Goal: Task Accomplishment & Management: Manage account settings

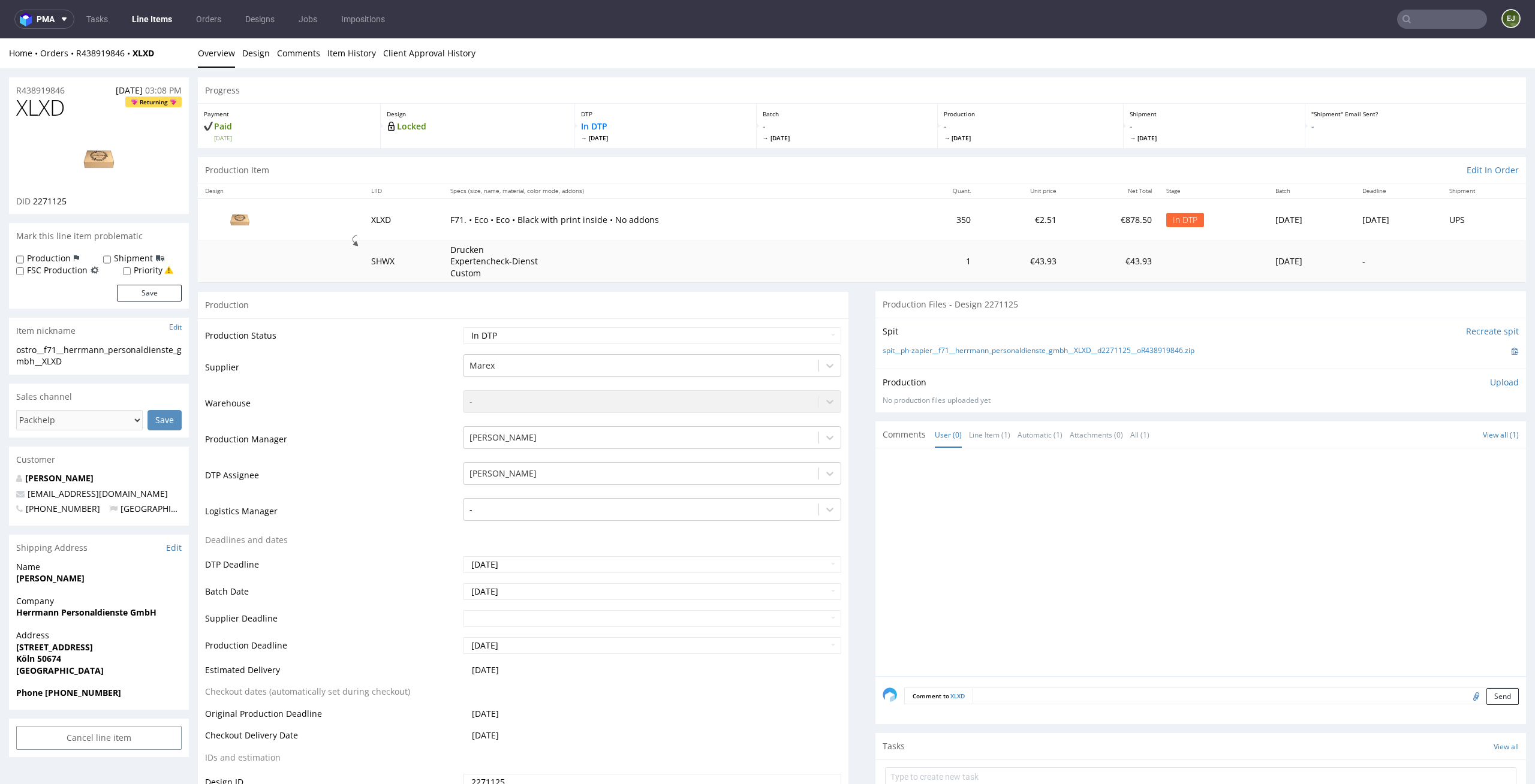
click at [101, 158] on img at bounding box center [99, 159] width 96 height 54
drag, startPoint x: 82, startPoint y: 110, endPoint x: 0, endPoint y: 109, distance: 82.0
copy span "XLXD"
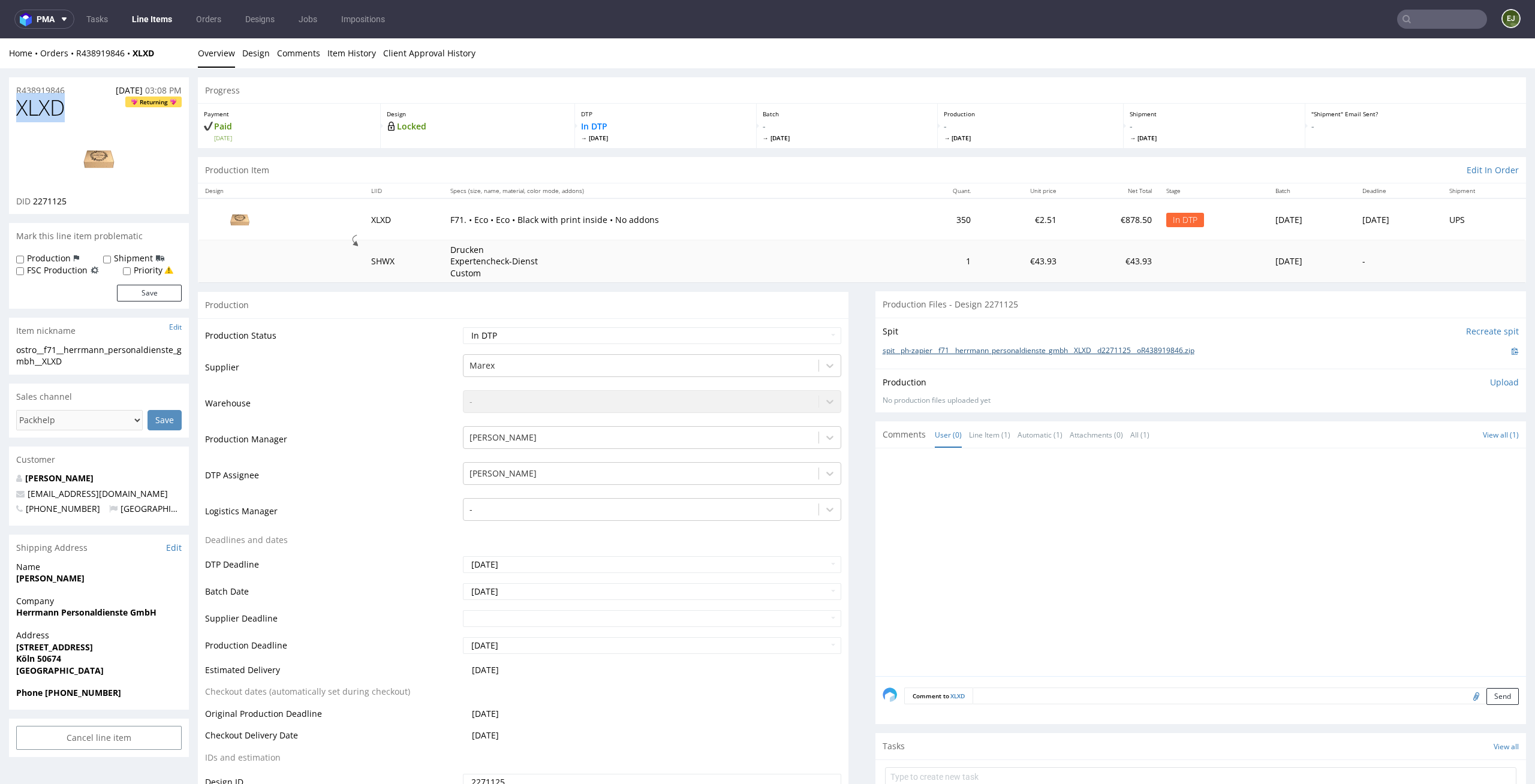
click at [944, 349] on link "spit__ph-zapier__f71__herrmann_personaldienste_gmbh__XLXD__d2271125__oR43891984…" at bounding box center [1038, 351] width 312 height 10
click at [777, 336] on select "Waiting for Artwork Waiting for Diecut Waiting for Mockup Waiting for DTP Waiti…" at bounding box center [652, 335] width 379 height 17
select select "dtp_ca_needed"
click at [463, 327] on select "Waiting for Artwork Waiting for Diecut Waiting for Mockup Waiting for DTP Waiti…" at bounding box center [652, 335] width 379 height 17
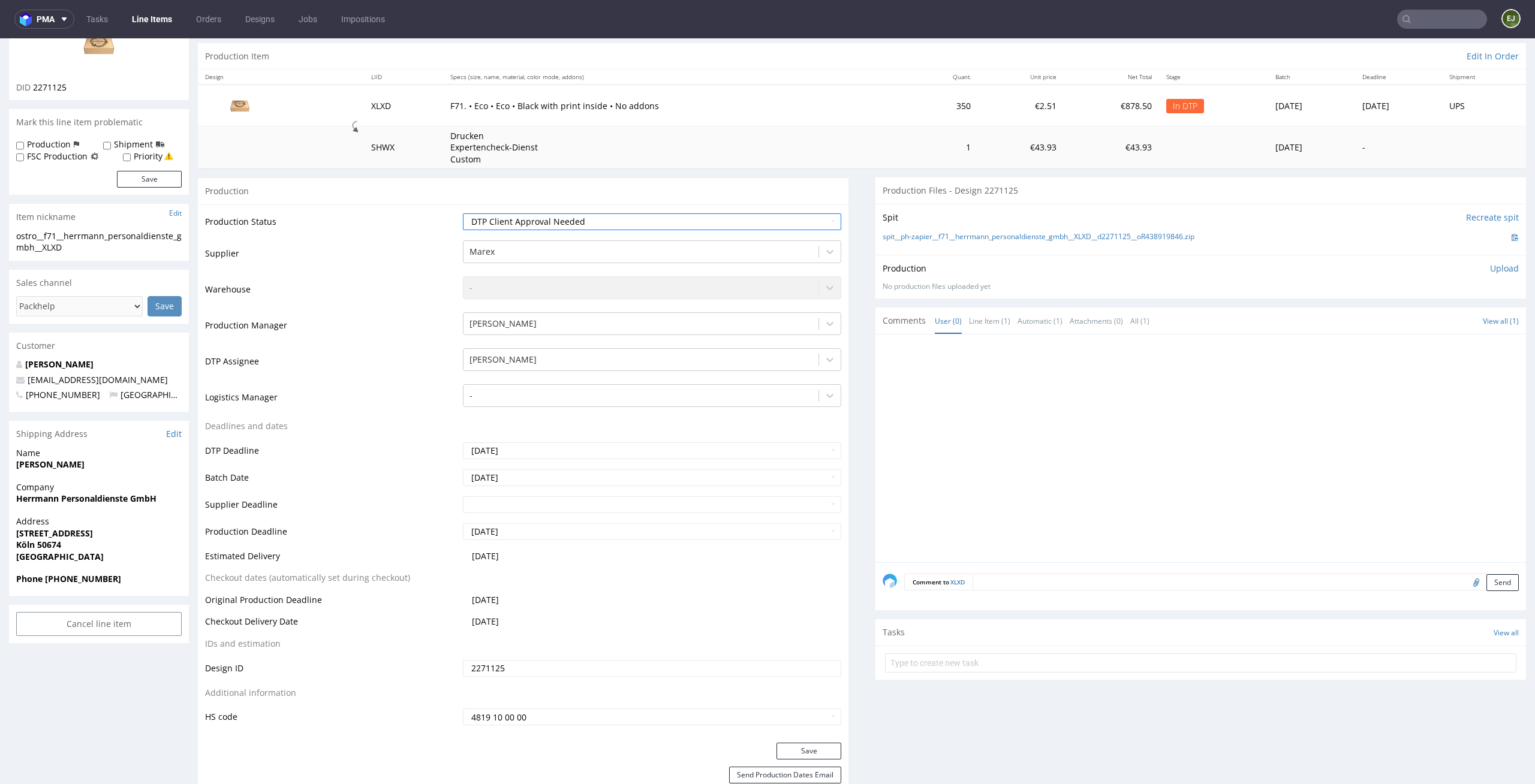
scroll to position [151, 0]
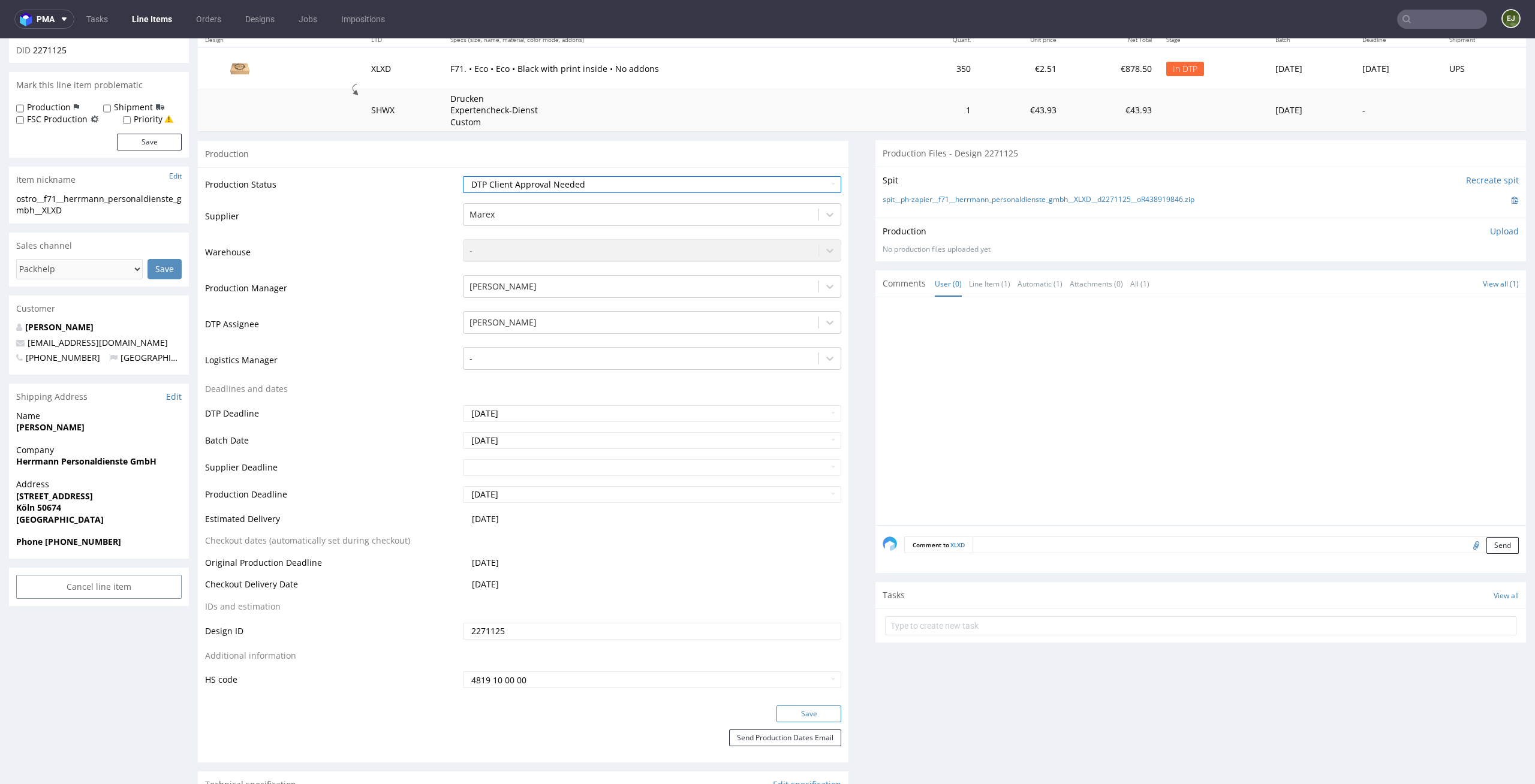
click at [815, 718] on button "Save" at bounding box center [809, 713] width 65 height 17
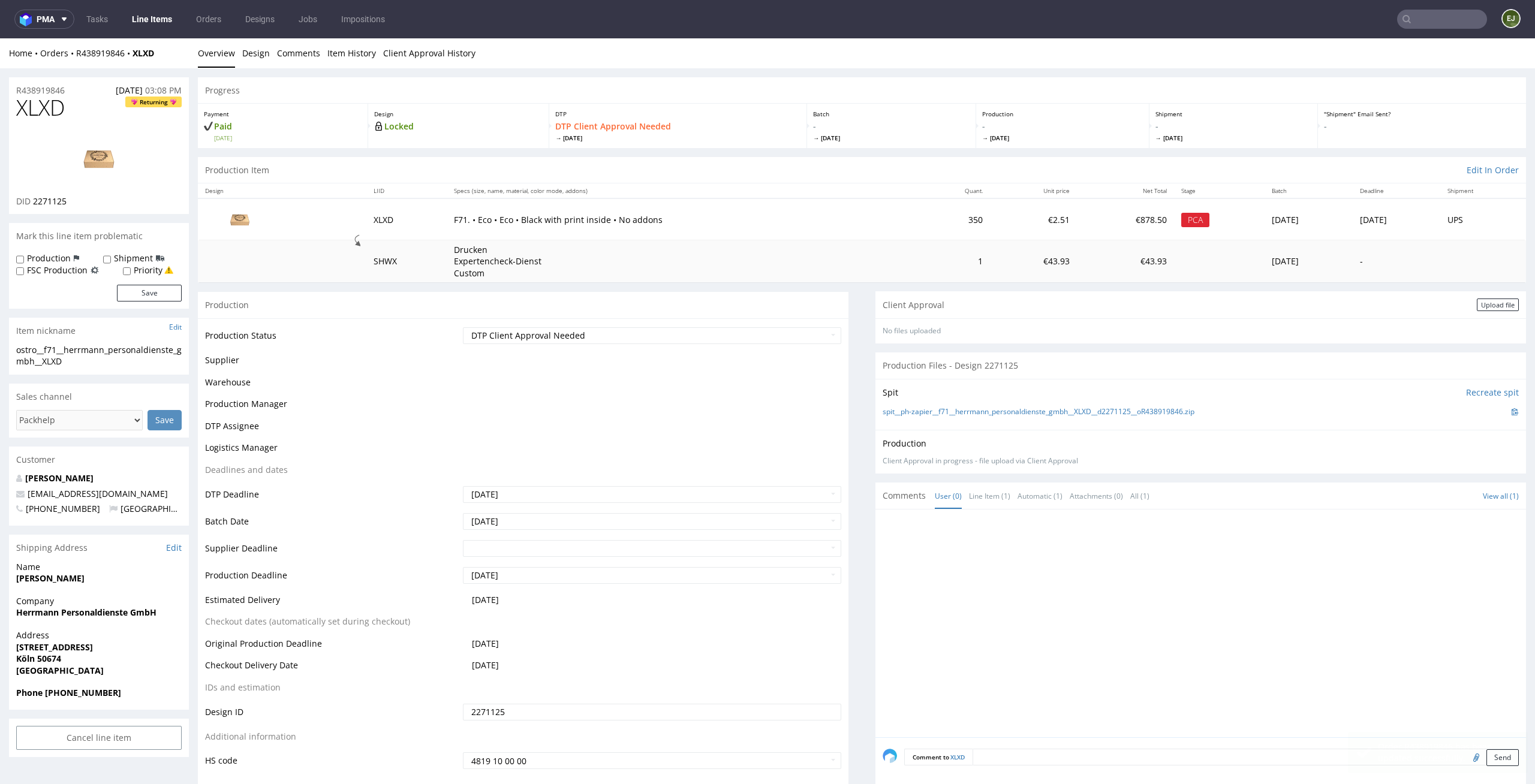
scroll to position [0, 0]
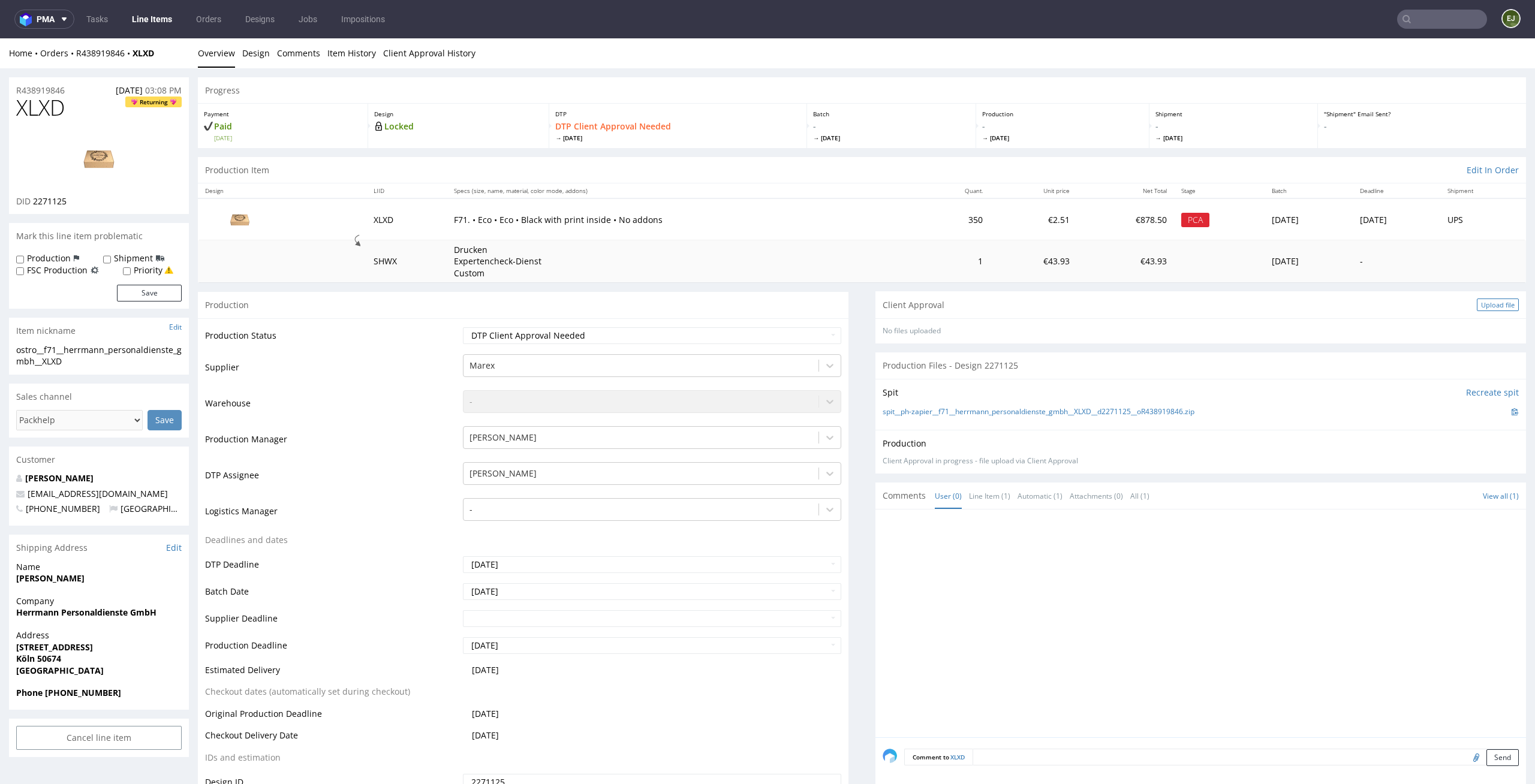
click at [1485, 302] on div "Upload file" at bounding box center [1498, 305] width 42 height 13
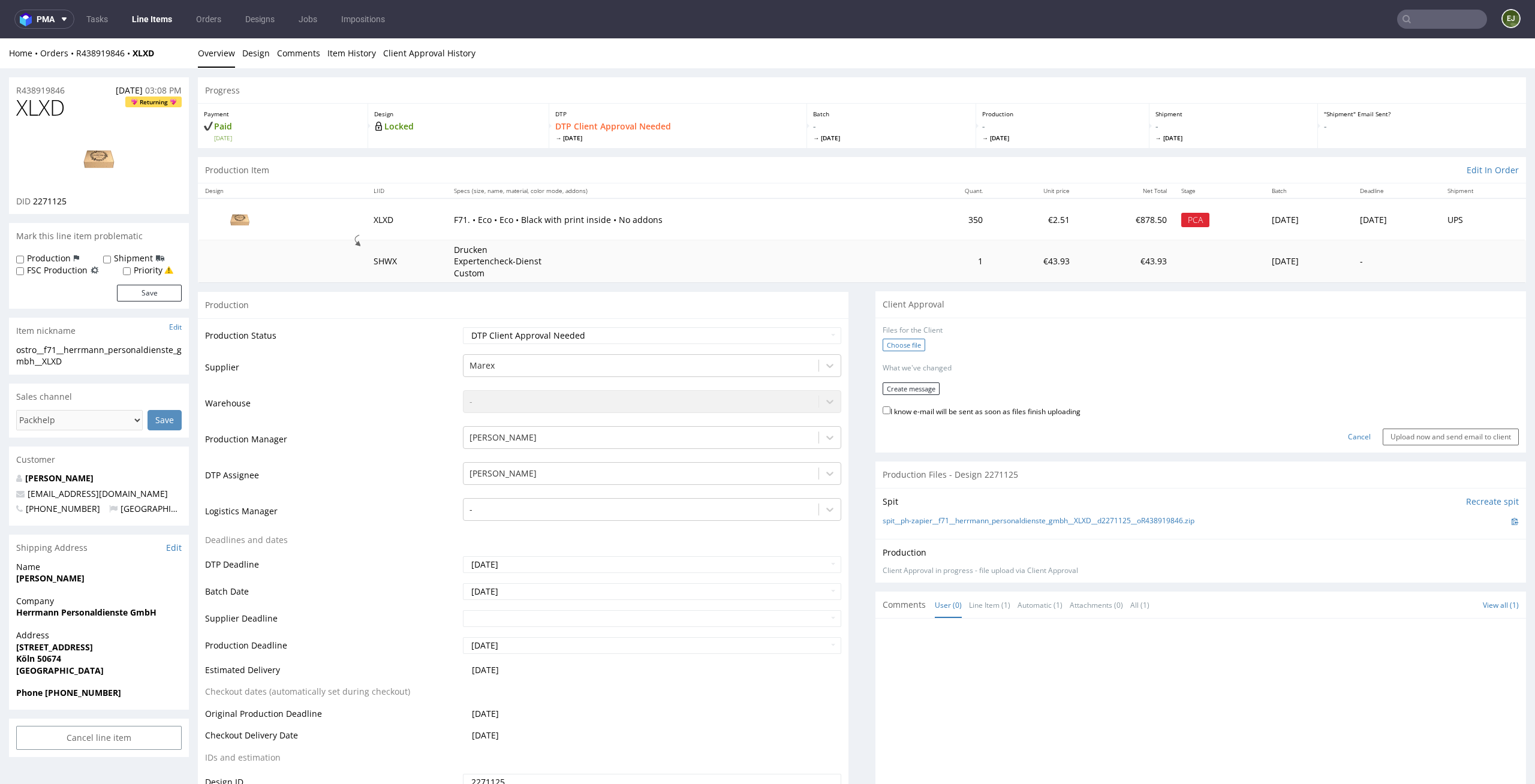
click at [889, 341] on label "Choose file" at bounding box center [903, 345] width 42 height 13
click at [0, 39] on input "Choose file" at bounding box center [0, 39] width 0 height 0
click at [921, 390] on button "Create message" at bounding box center [911, 396] width 57 height 13
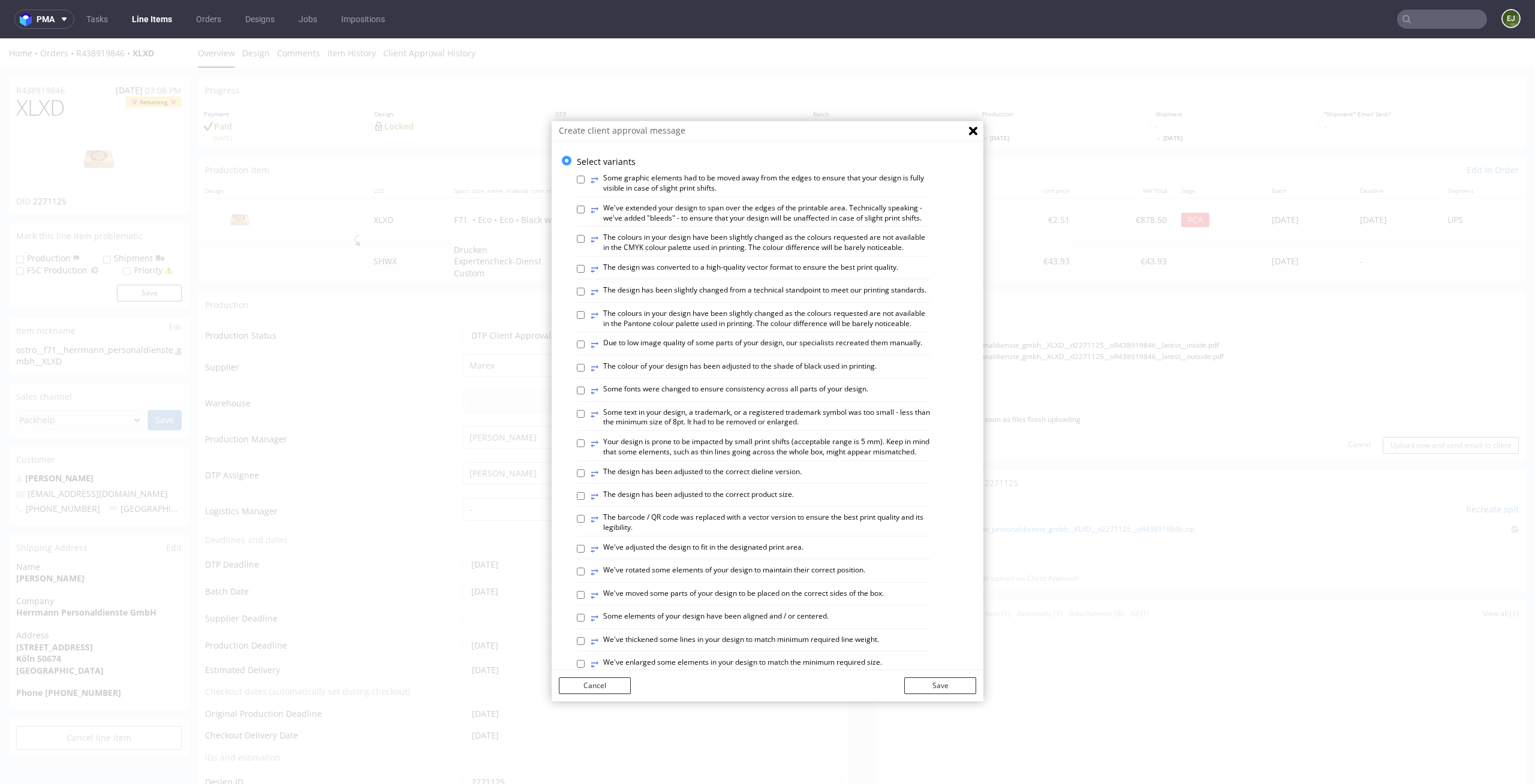
scroll to position [490, 0]
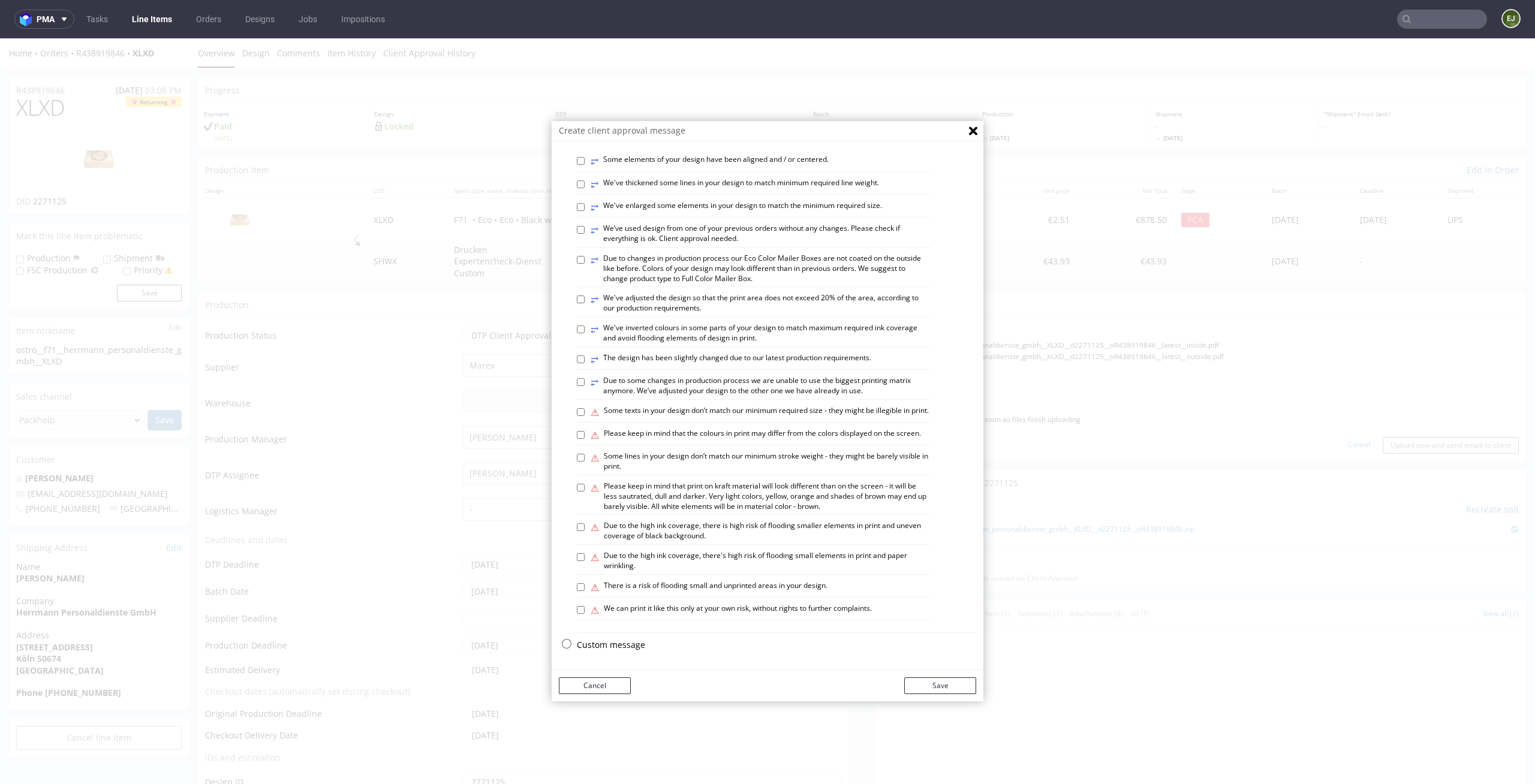
click at [624, 652] on div "Custom message" at bounding box center [776, 647] width 400 height 18
click at [624, 644] on p "Custom message" at bounding box center [776, 645] width 400 height 12
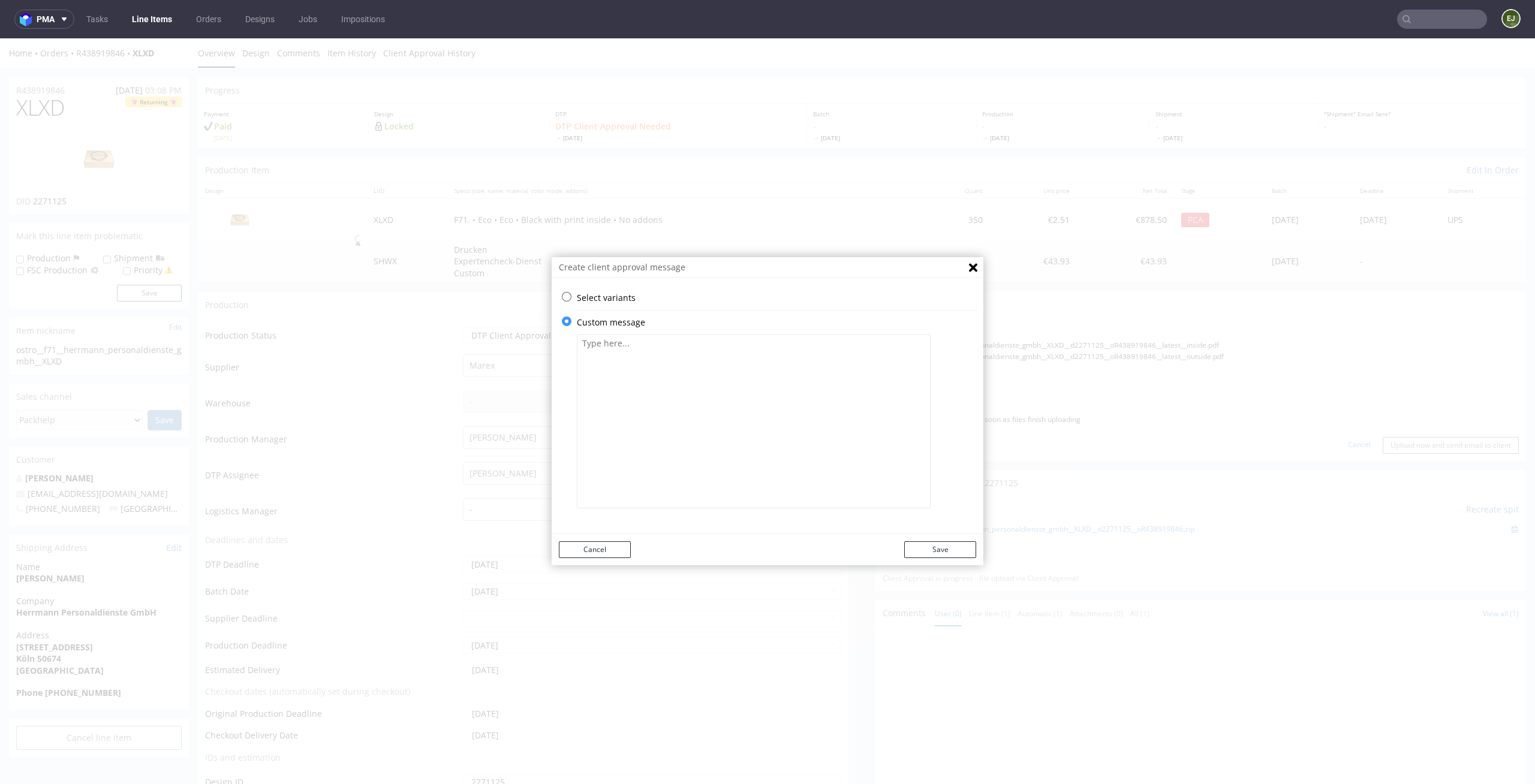
click at [676, 382] on textarea at bounding box center [754, 421] width 354 height 174
paste textarea "We have adjusted the logo so that all 4 squares in your logo are visible."
type textarea "We have adjusted the logo so that all 4 squares in your logo are visible."
click at [961, 545] on button "Save" at bounding box center [940, 549] width 72 height 17
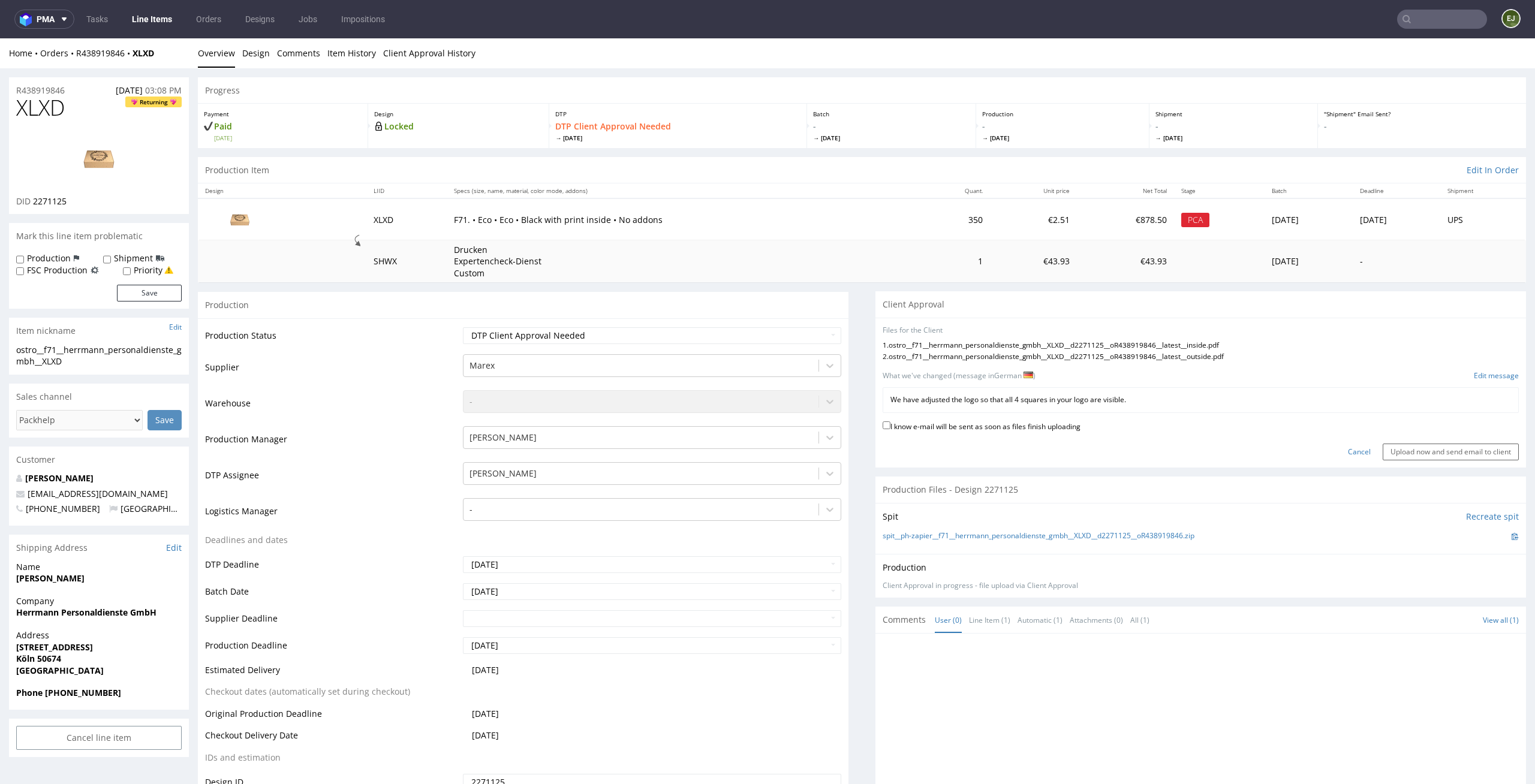
click at [1034, 429] on label "I know e-mail will be sent as soon as files finish uploading" at bounding box center [981, 425] width 198 height 13
click at [891, 429] on input "I know e-mail will be sent as soon as files finish uploading" at bounding box center [886, 425] width 8 height 8
checkbox input "true"
click at [1410, 443] on div "Cancel Upload now and send email to client" at bounding box center [1201, 447] width 636 height 26
click at [1406, 459] on input "Upload now and send email to client" at bounding box center [1451, 452] width 136 height 17
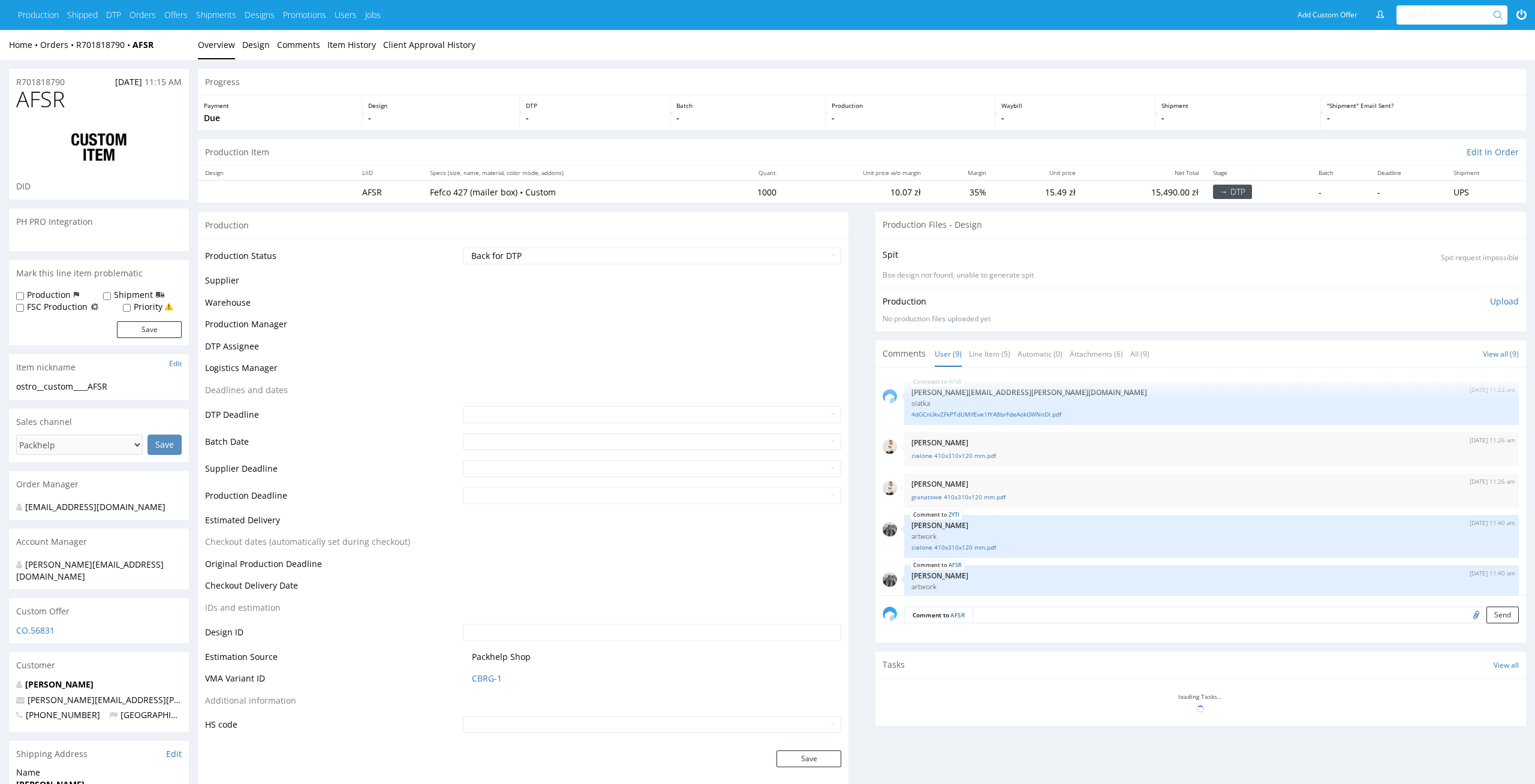
scroll to position [196, 0]
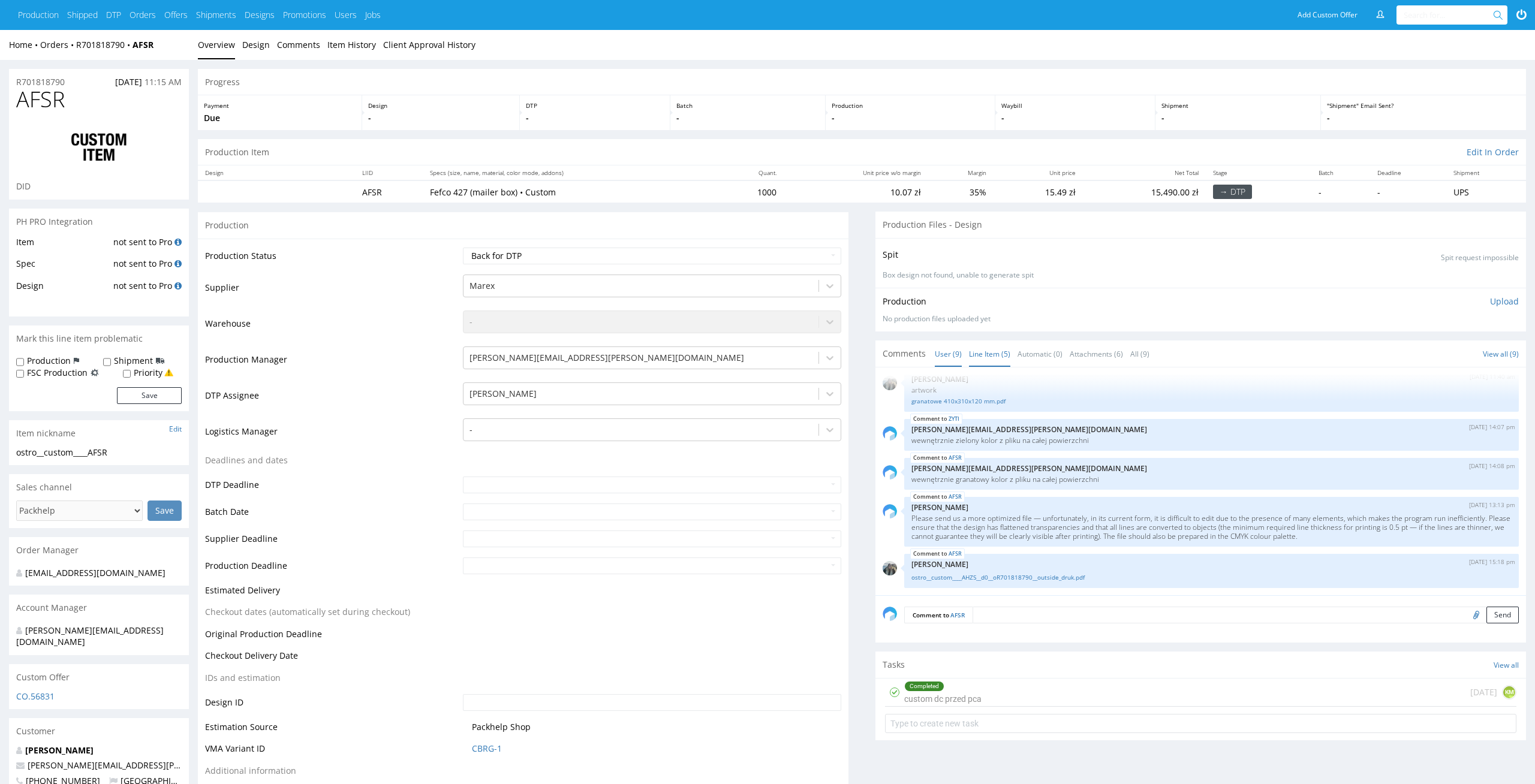
click at [985, 348] on link "Line Item (5)" at bounding box center [989, 354] width 41 height 26
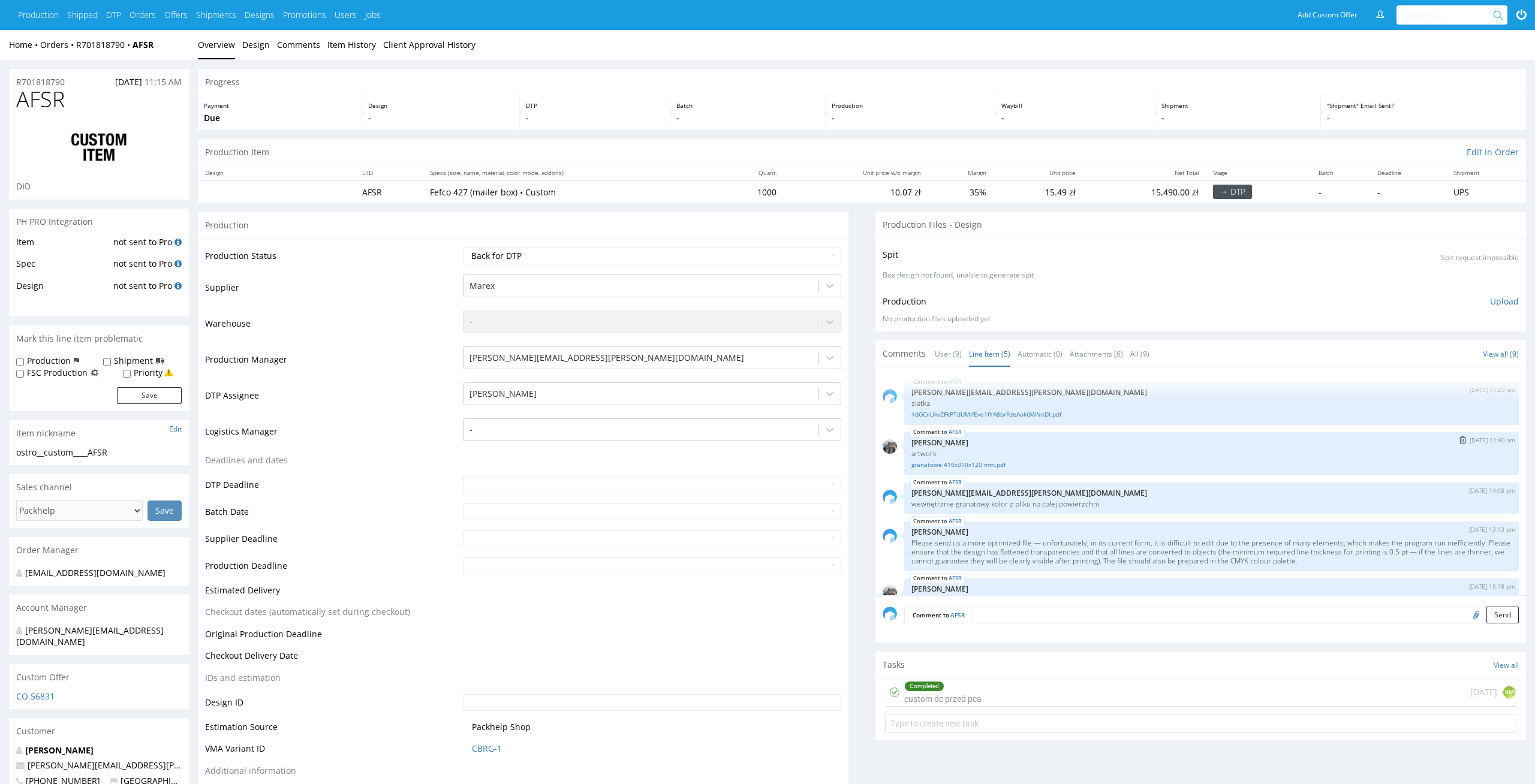
scroll to position [25, 0]
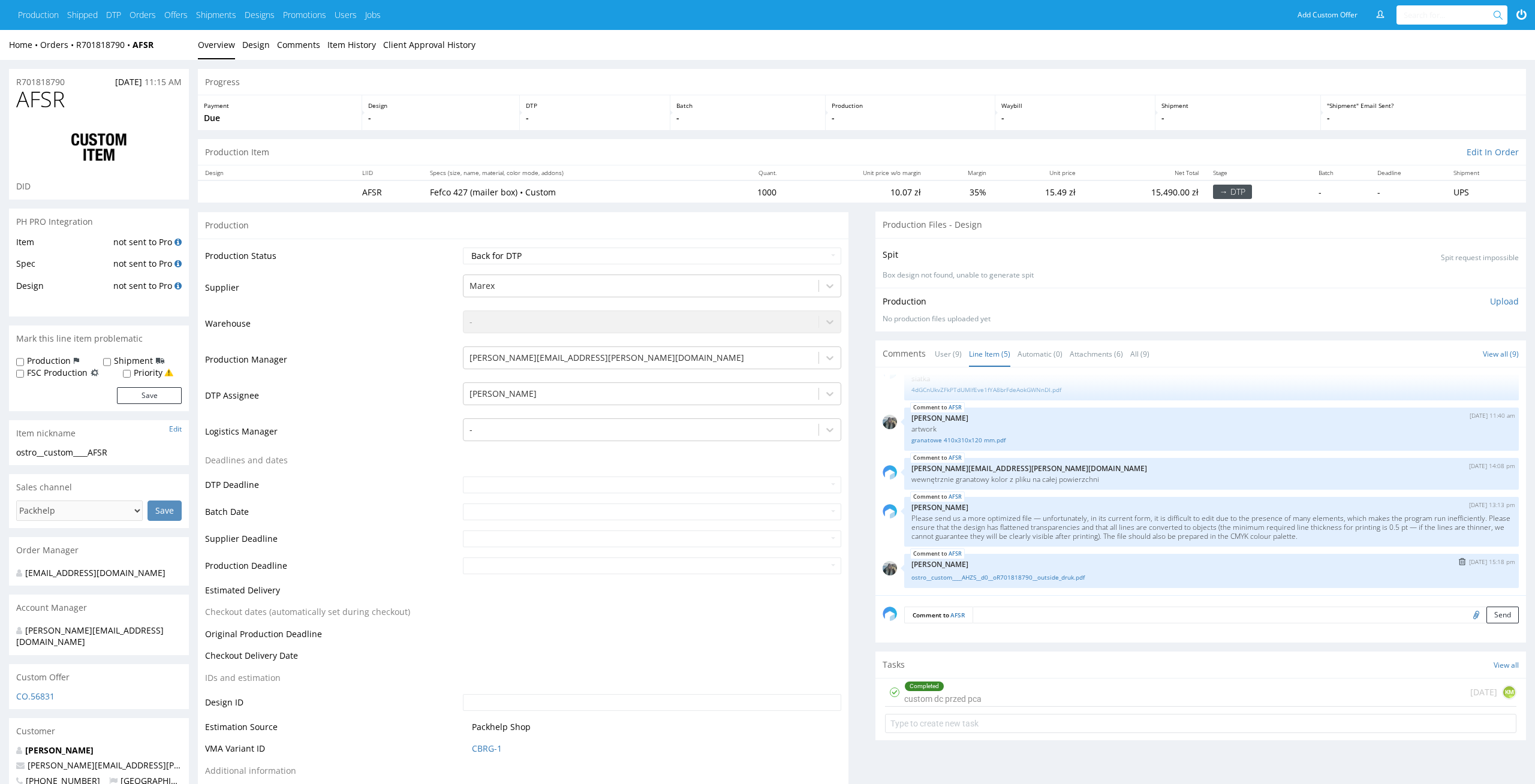
click at [1026, 571] on div "ostro__custom____AHZS__d0__oR701818790__outside_druk.pdf" at bounding box center [1212, 576] width 600 height 12
click at [1026, 574] on link "ostro__custom____AHZS__d0__oR701818790__outside_druk.pdf" at bounding box center [1212, 577] width 600 height 9
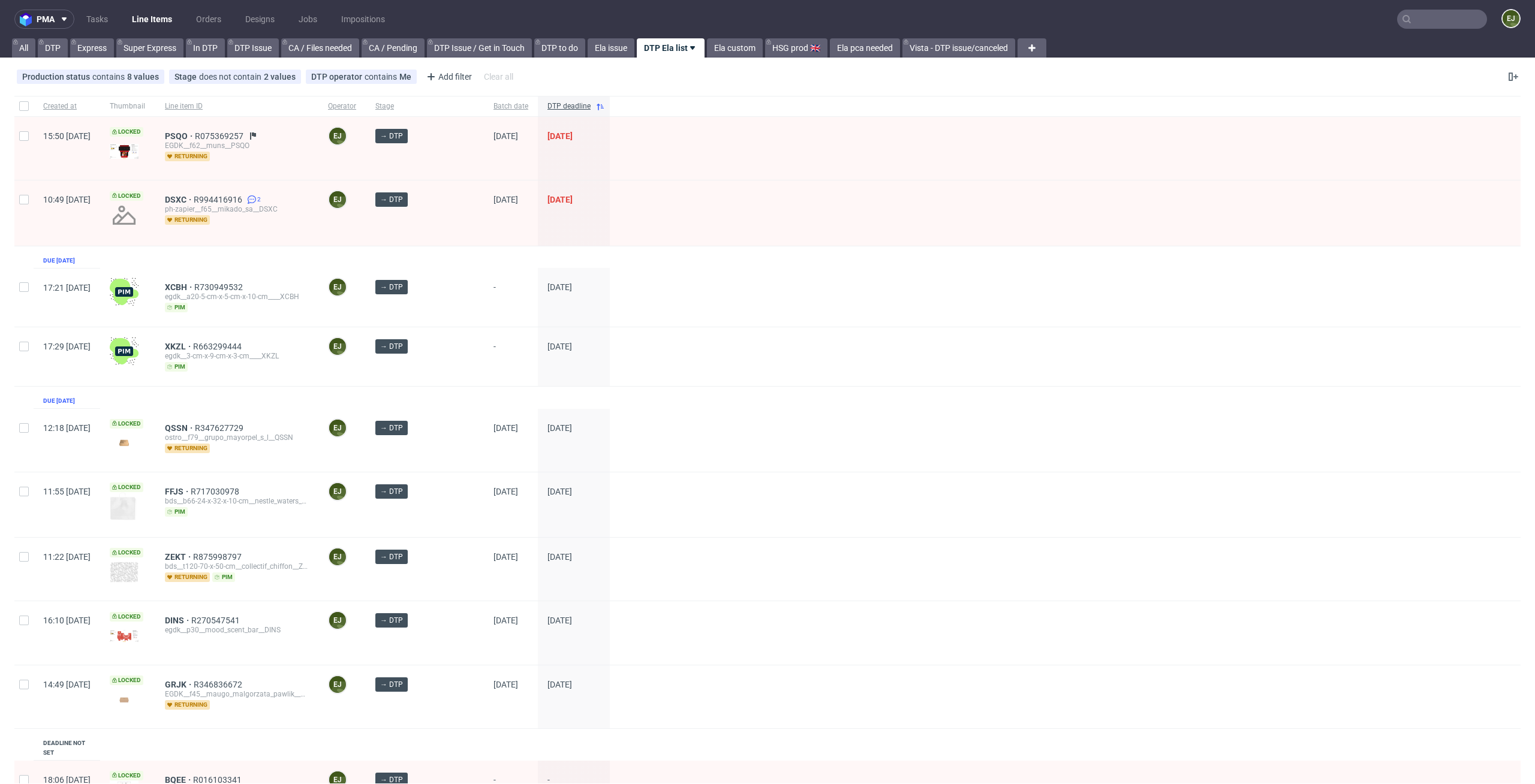
scroll to position [241, 0]
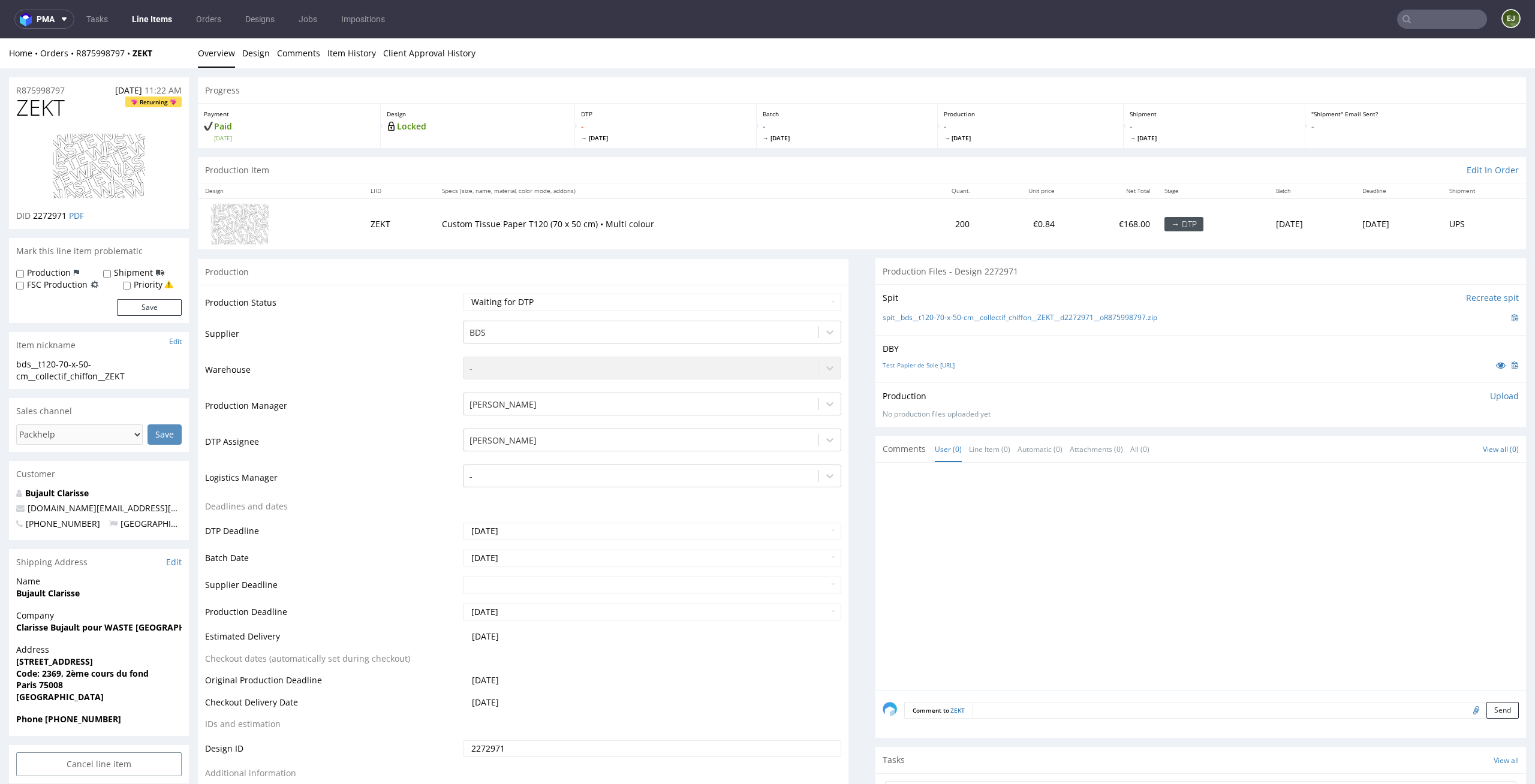
click at [895, 372] on div "DBY Test Papier de Soie 2.ai" at bounding box center [1201, 358] width 651 height 47
click at [903, 367] on link "Test Papier de Soie 2.ai" at bounding box center [918, 365] width 72 height 9
click at [903, 313] on link "spit__bds__t120-70-x-50-cm__collectif_chiffon__ZEKT__d2272971__oR875998797.zip" at bounding box center [1019, 318] width 274 height 10
click at [717, 301] on select "Waiting for Artwork Waiting for Diecut Waiting for Mockup Waiting for DTP Waiti…" at bounding box center [652, 302] width 379 height 17
select select "dtp_in_process"
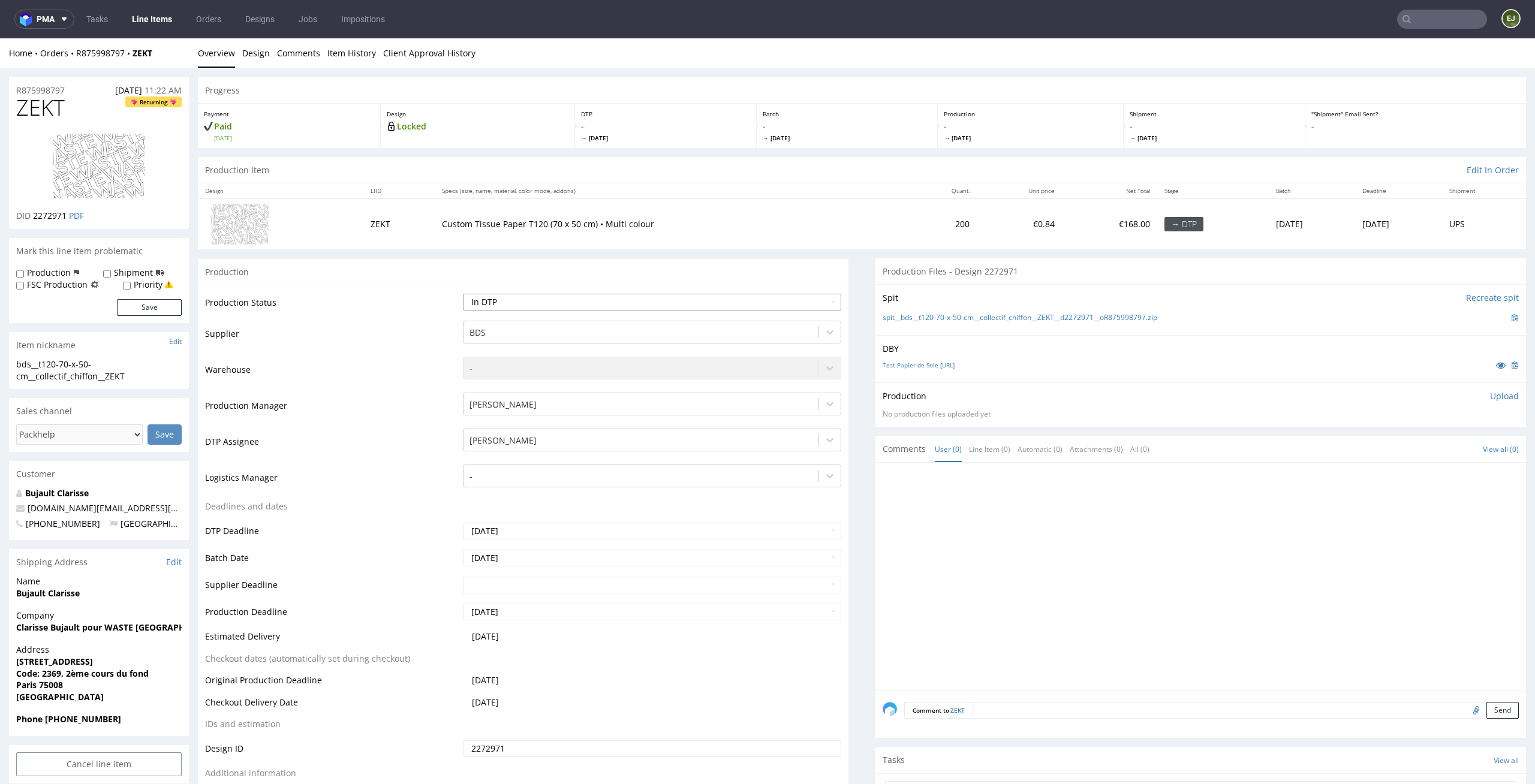
click at [463, 294] on select "Waiting for Artwork Waiting for Diecut Waiting for Mockup Waiting for DTP Waiti…" at bounding box center [652, 302] width 379 height 17
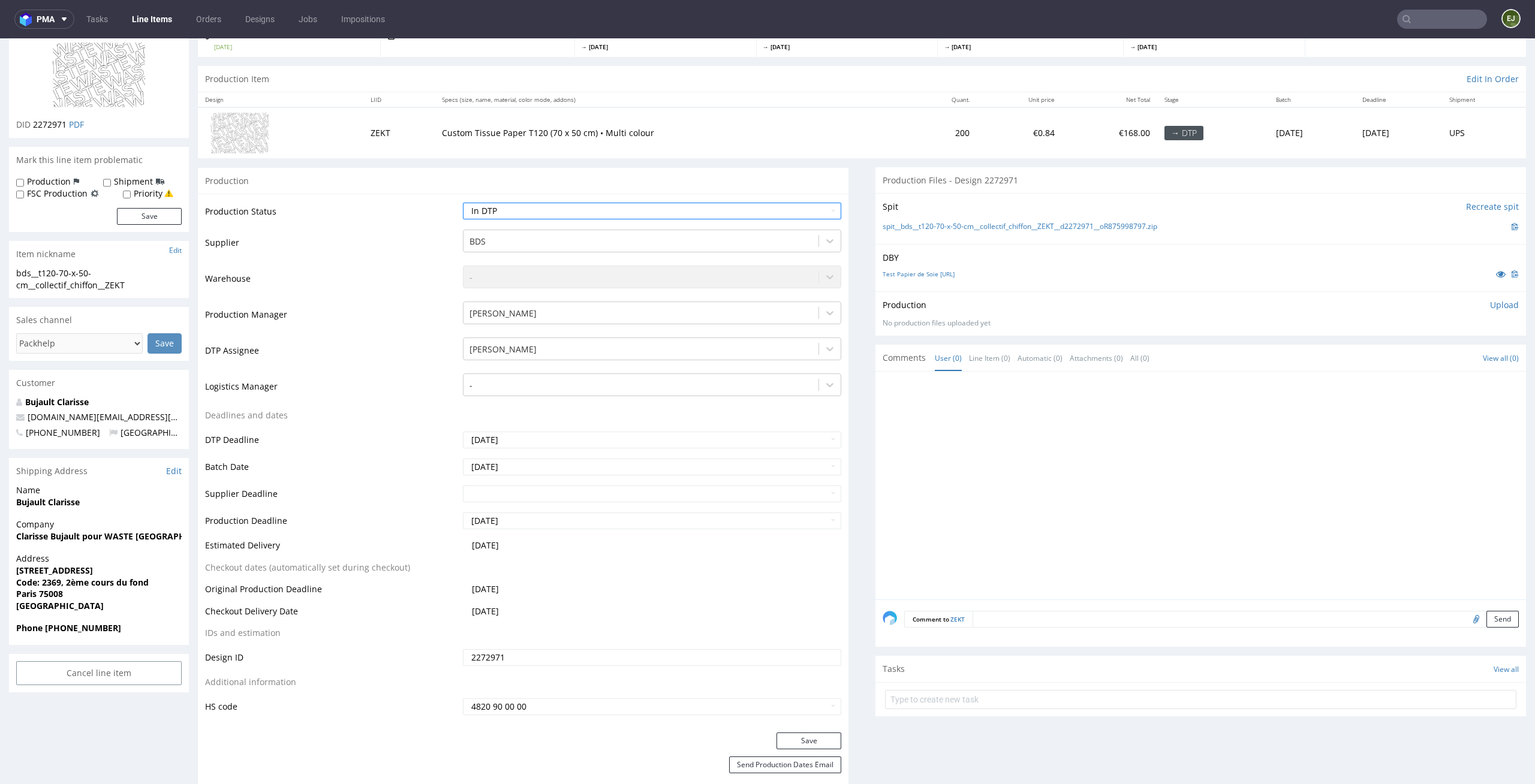
scroll to position [174, 0]
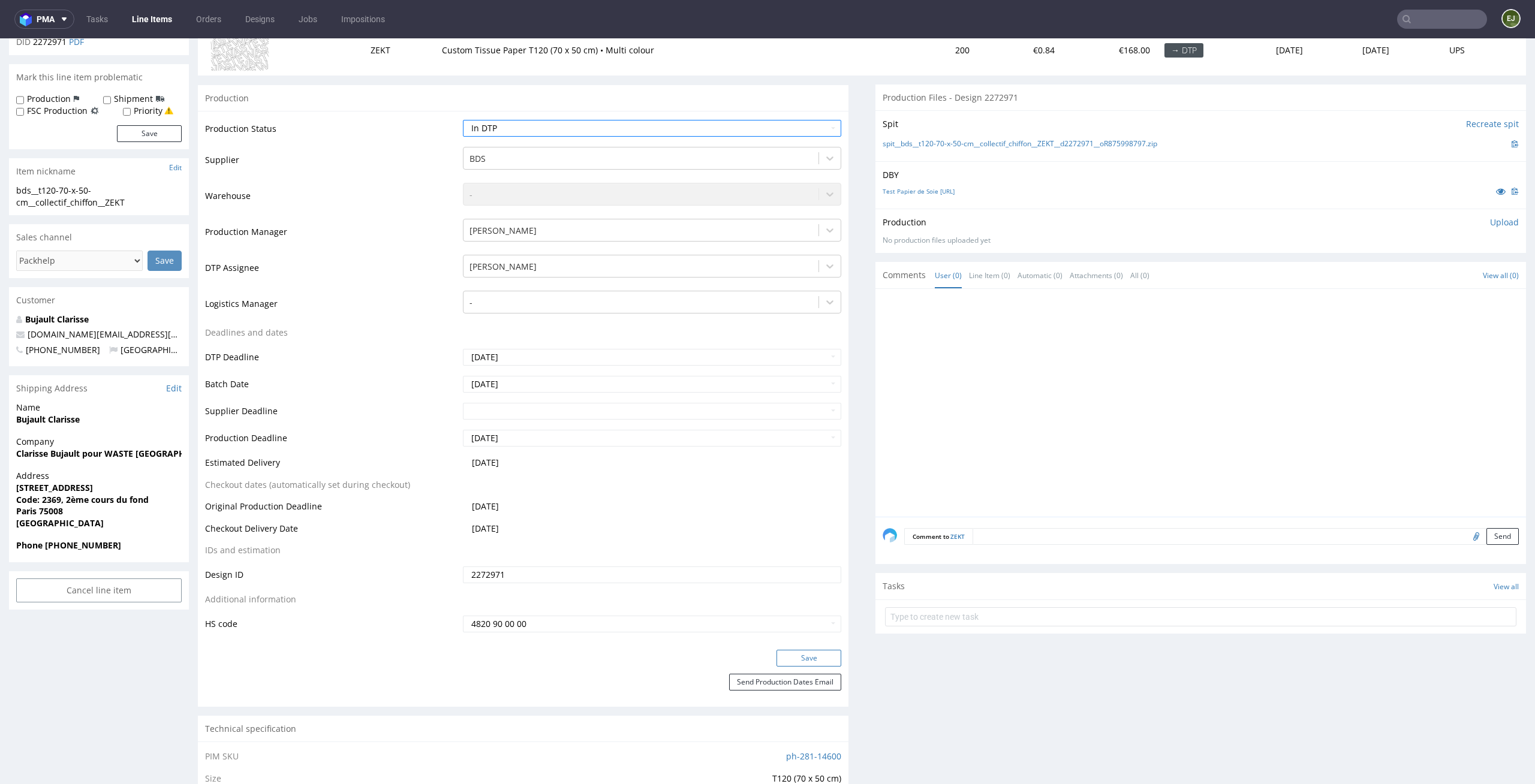
click at [818, 663] on button "Save" at bounding box center [809, 658] width 65 height 17
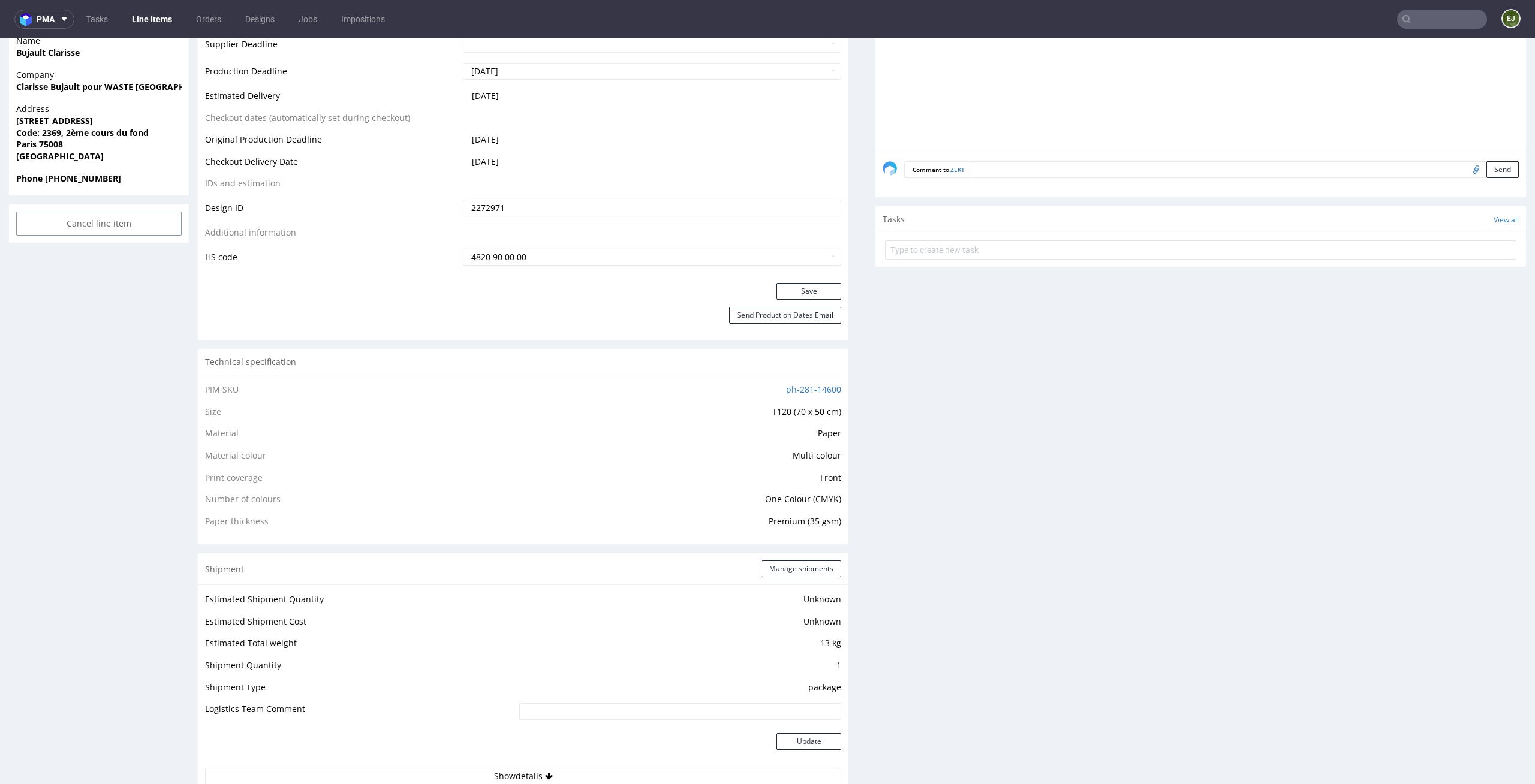
scroll to position [572, 0]
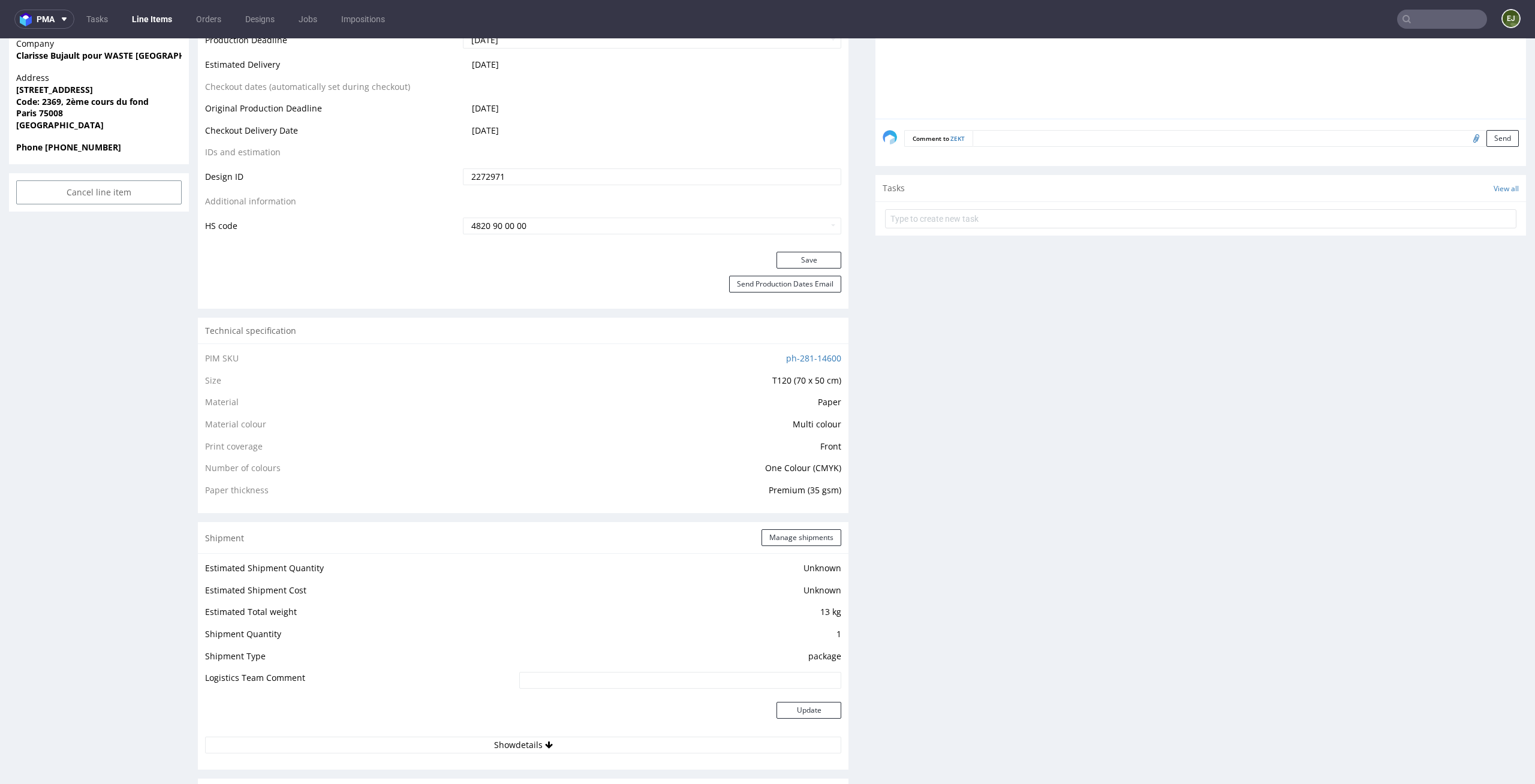
click at [1035, 417] on div "Production Files - Design 2272971 Spit Recreate spit spit__bds__t120-70-x-50-cm…" at bounding box center [1201, 529] width 651 height 1686
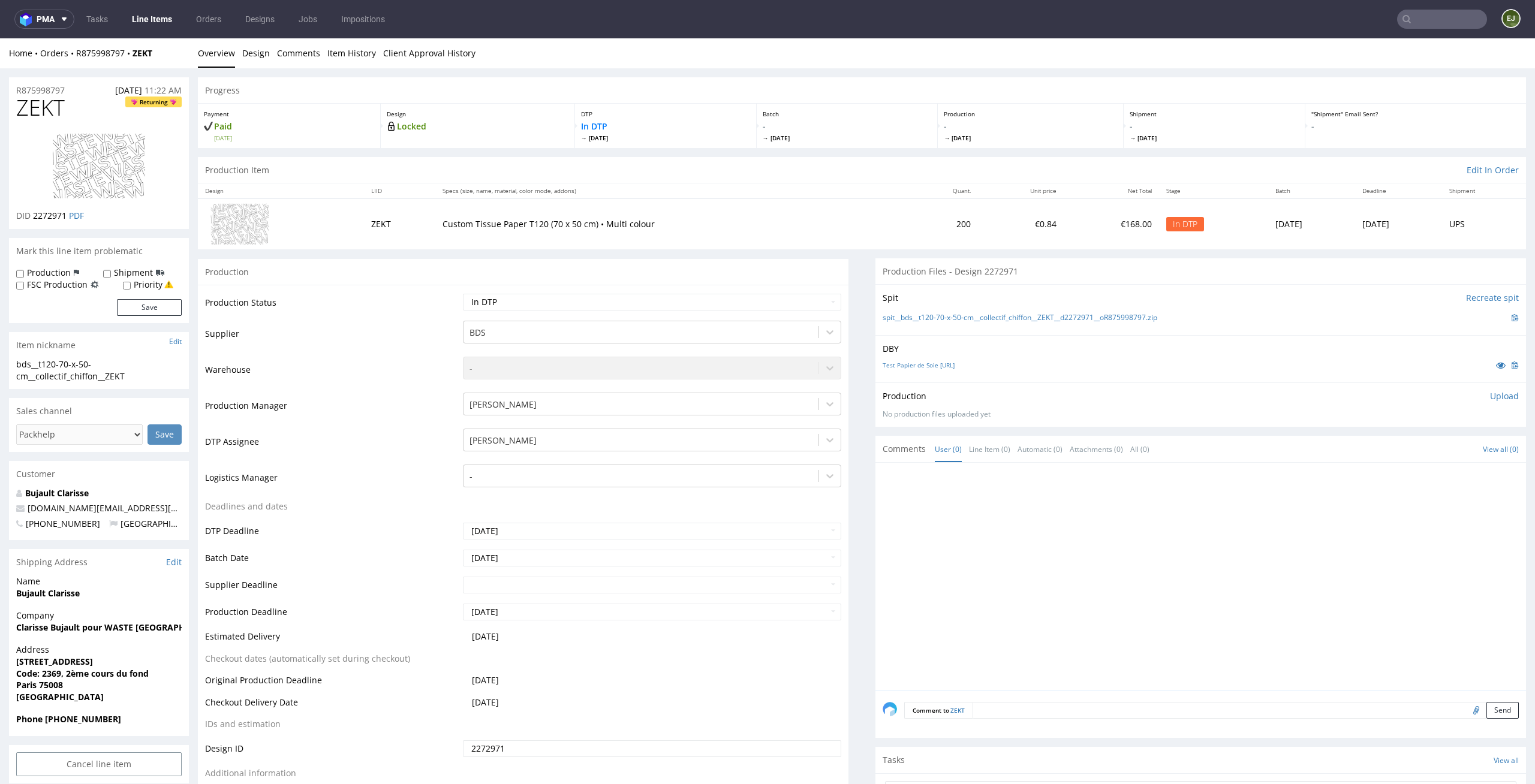
click at [1493, 391] on p "Upload" at bounding box center [1504, 396] width 29 height 12
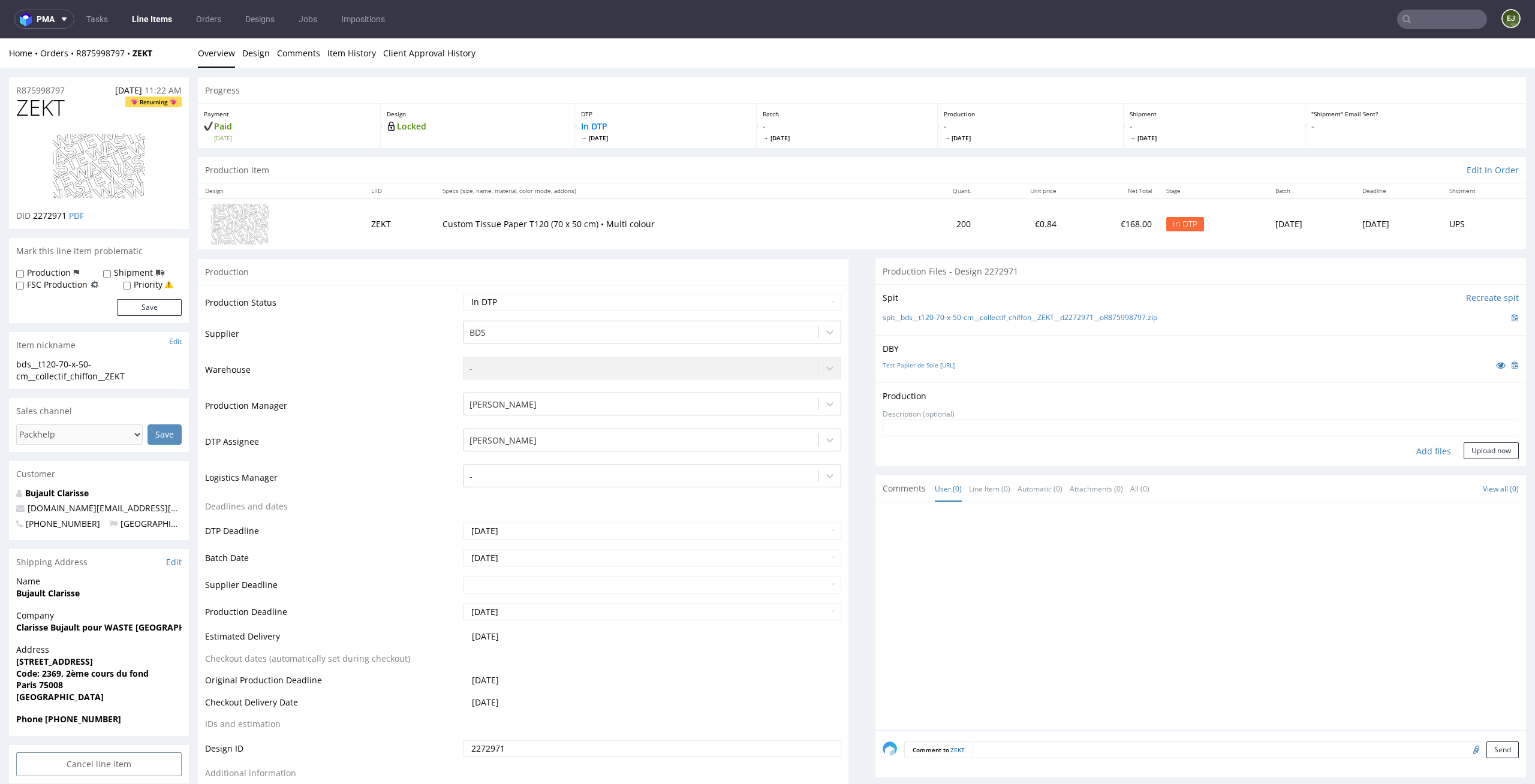
click at [1418, 450] on div "Add files" at bounding box center [1434, 451] width 60 height 18
type input "C:\fakepath\bds__t120-70-x-50-cm__collectif_chiffon__ZEKT__d2272971__oR87599879…"
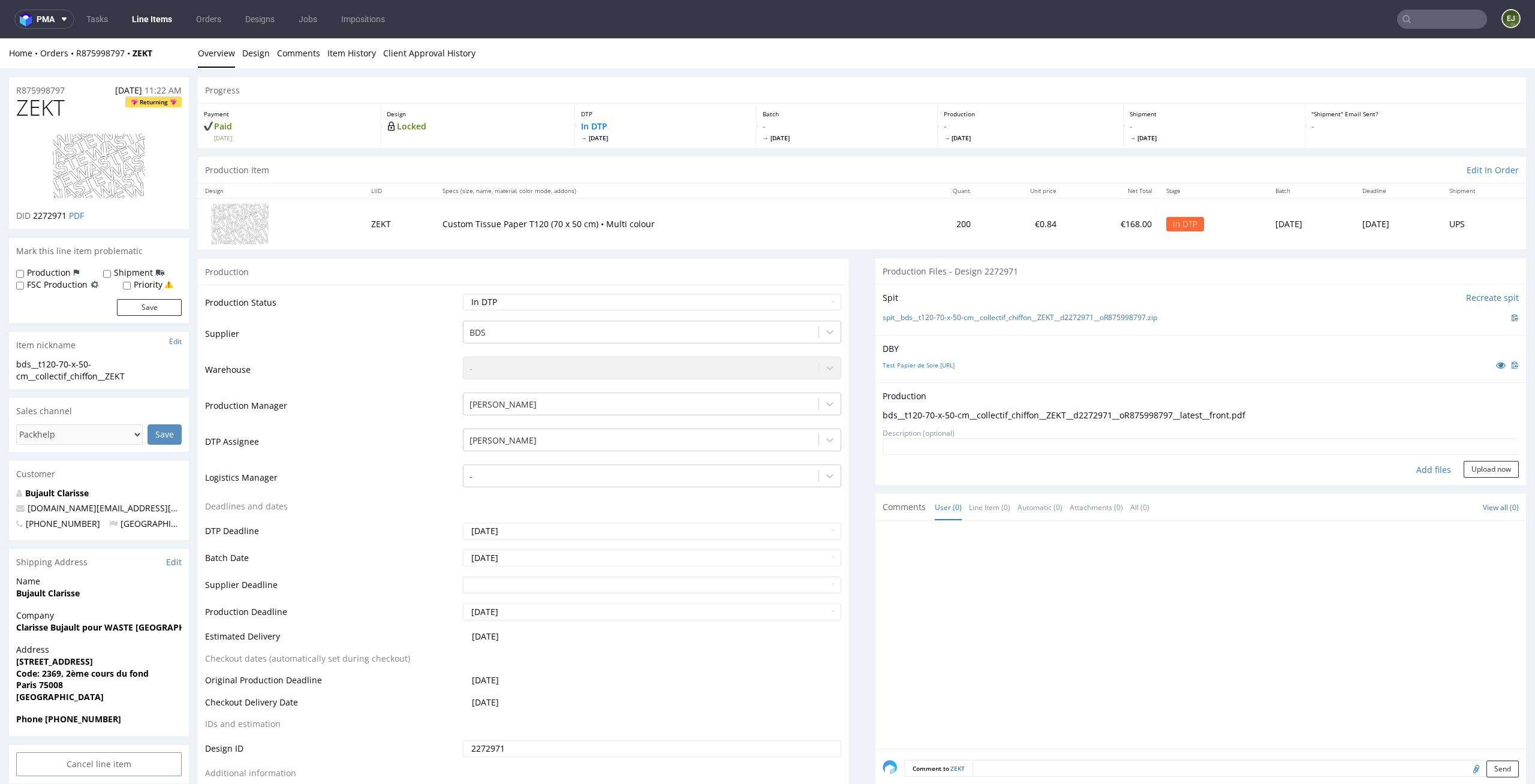
click at [1498, 459] on form "Add files Upload now" at bounding box center [1201, 458] width 636 height 39
click at [1488, 464] on button "Upload now" at bounding box center [1491, 469] width 55 height 17
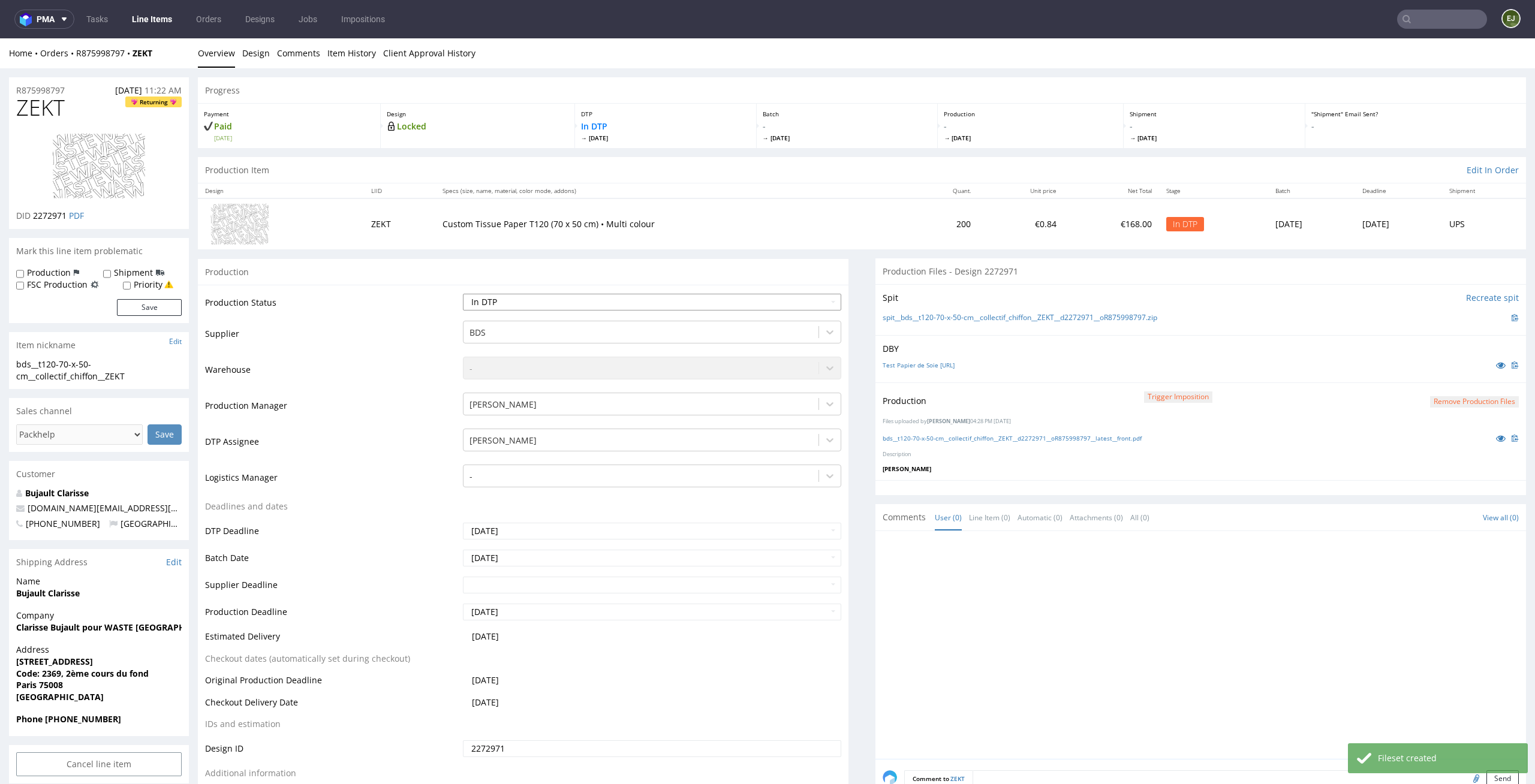
click at [819, 300] on select "Waiting for Artwork Waiting for Diecut Waiting for Mockup Waiting for DTP Waiti…" at bounding box center [652, 302] width 379 height 17
select select "dtp_production_ready"
click at [463, 294] on select "Waiting for Artwork Waiting for Diecut Waiting for Mockup Waiting for DTP Waiti…" at bounding box center [652, 302] width 379 height 17
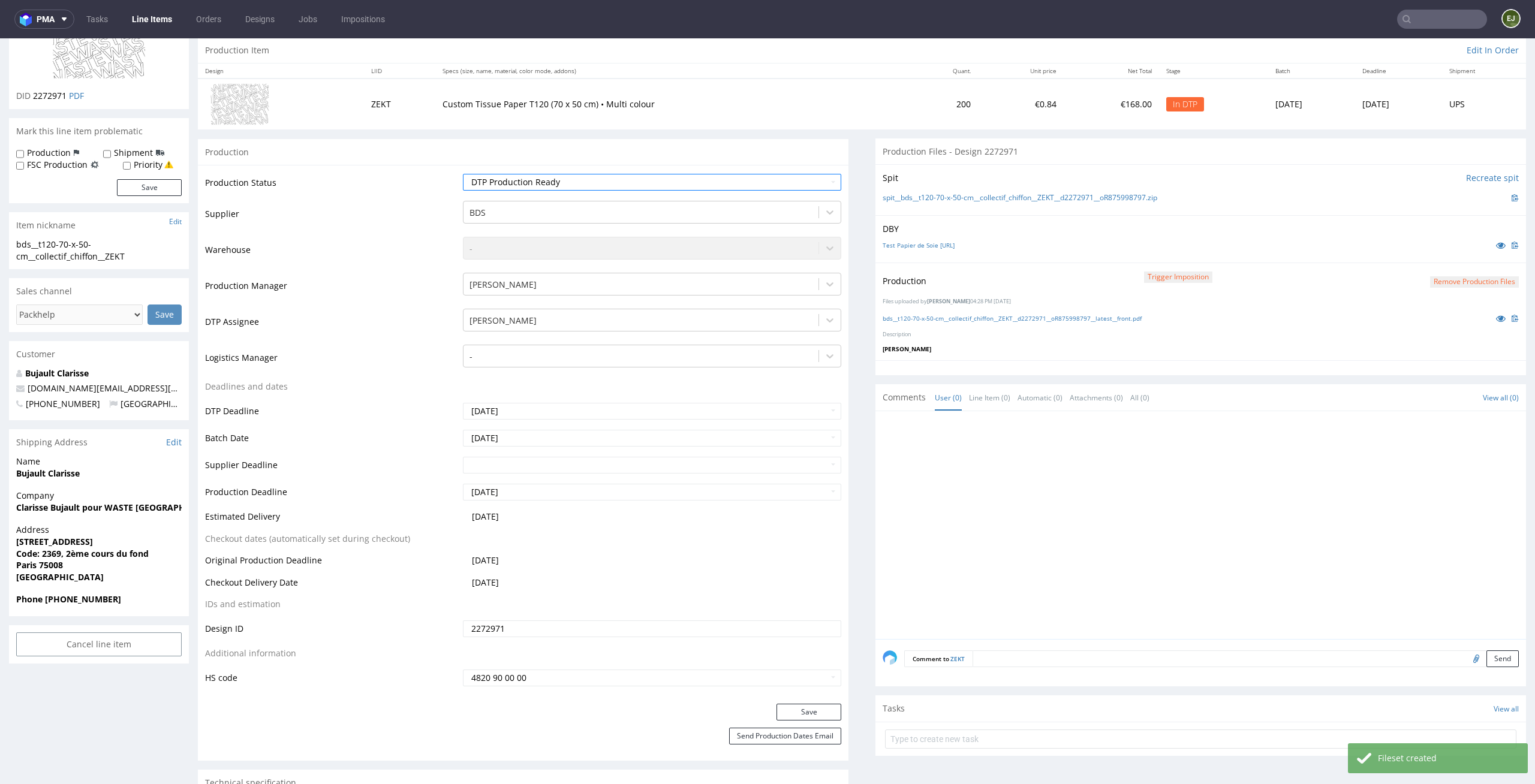
scroll to position [138, 0]
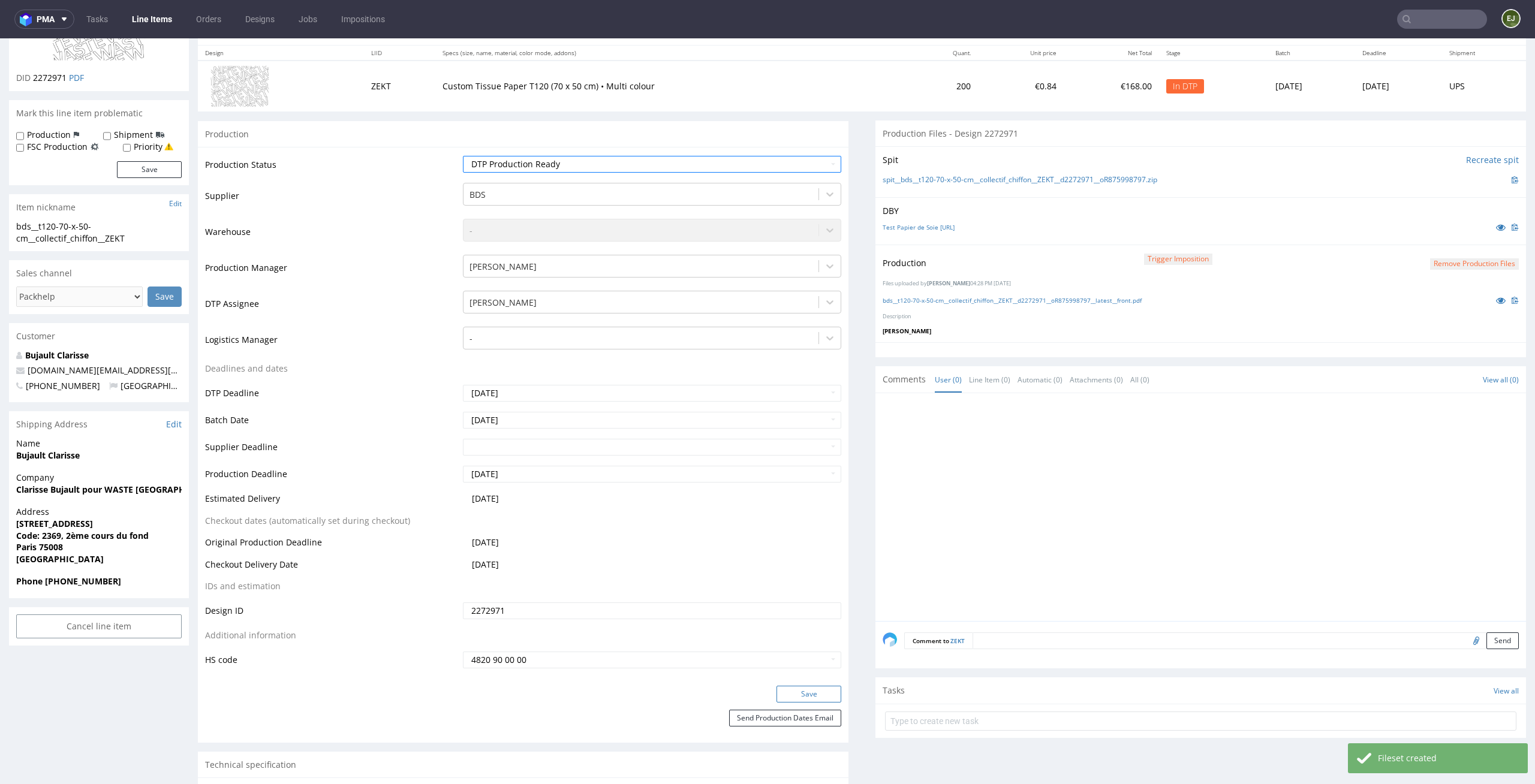
click at [822, 688] on button "Save" at bounding box center [809, 694] width 65 height 17
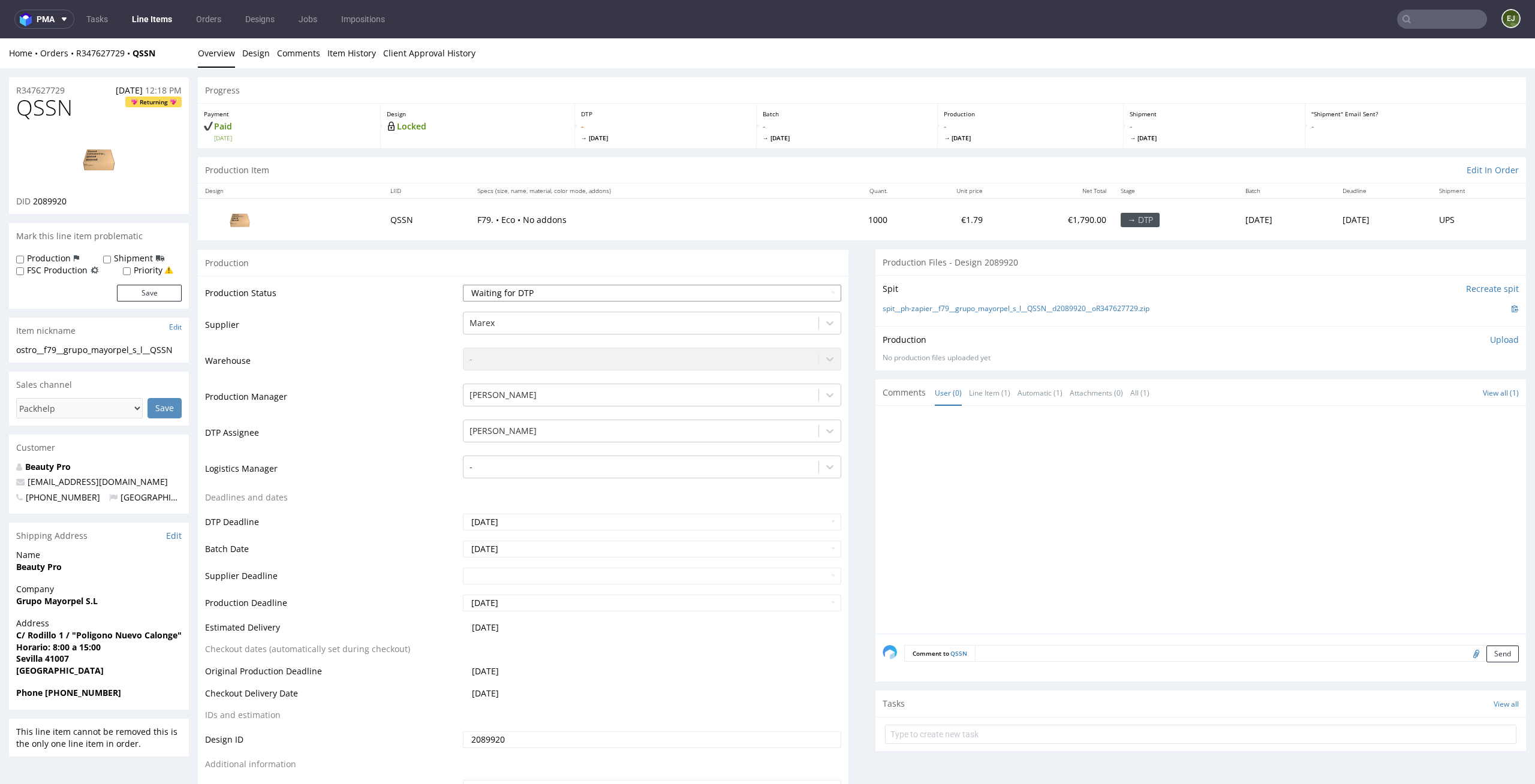
click at [735, 286] on select "Waiting for Artwork Waiting for Diecut Waiting for Mockup Waiting for DTP Waiti…" at bounding box center [652, 293] width 379 height 17
select select "dtp_in_process"
click at [463, 285] on select "Waiting for Artwork Waiting for Diecut Waiting for Mockup Waiting for DTP Waiti…" at bounding box center [652, 293] width 379 height 17
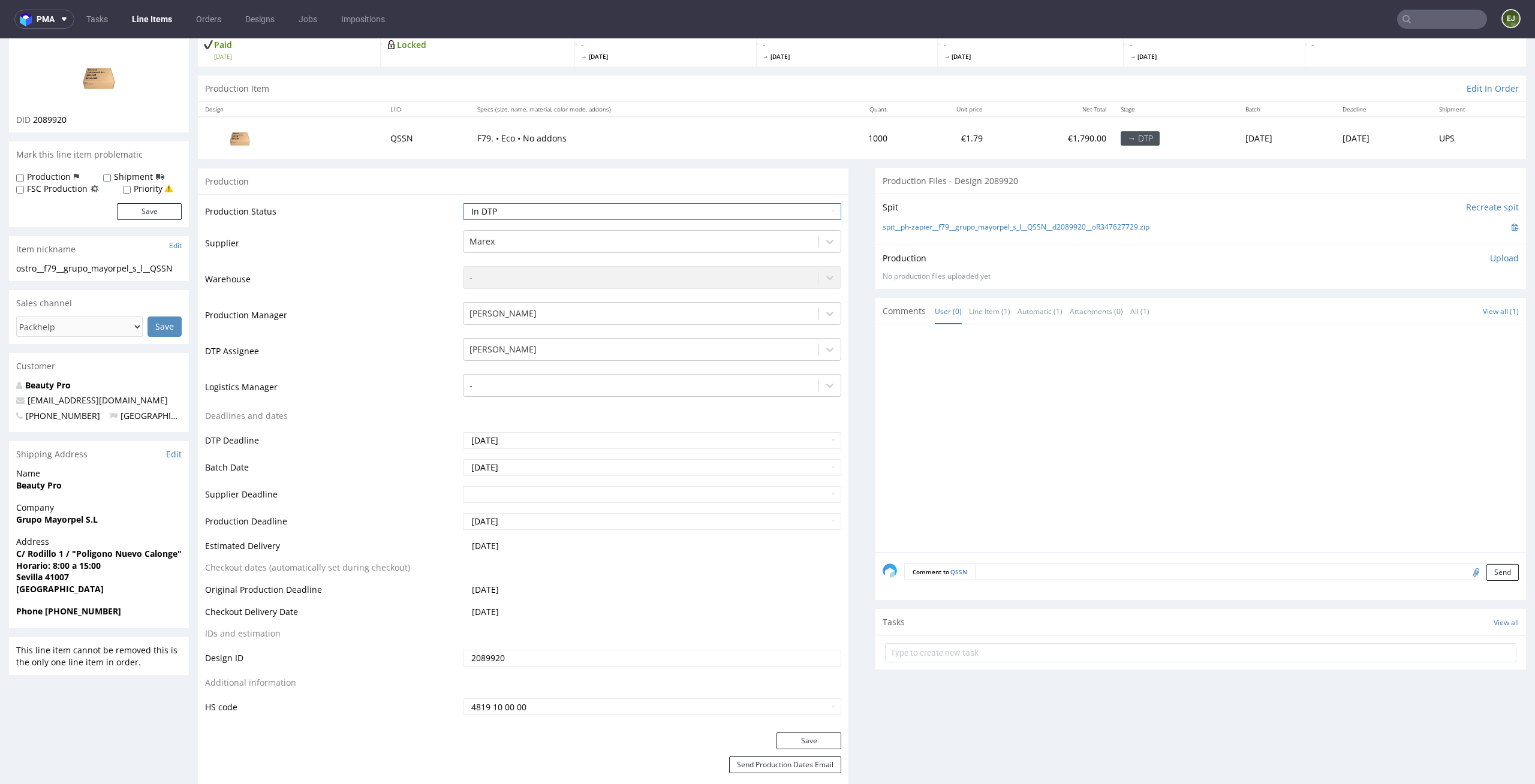
scroll to position [96, 0]
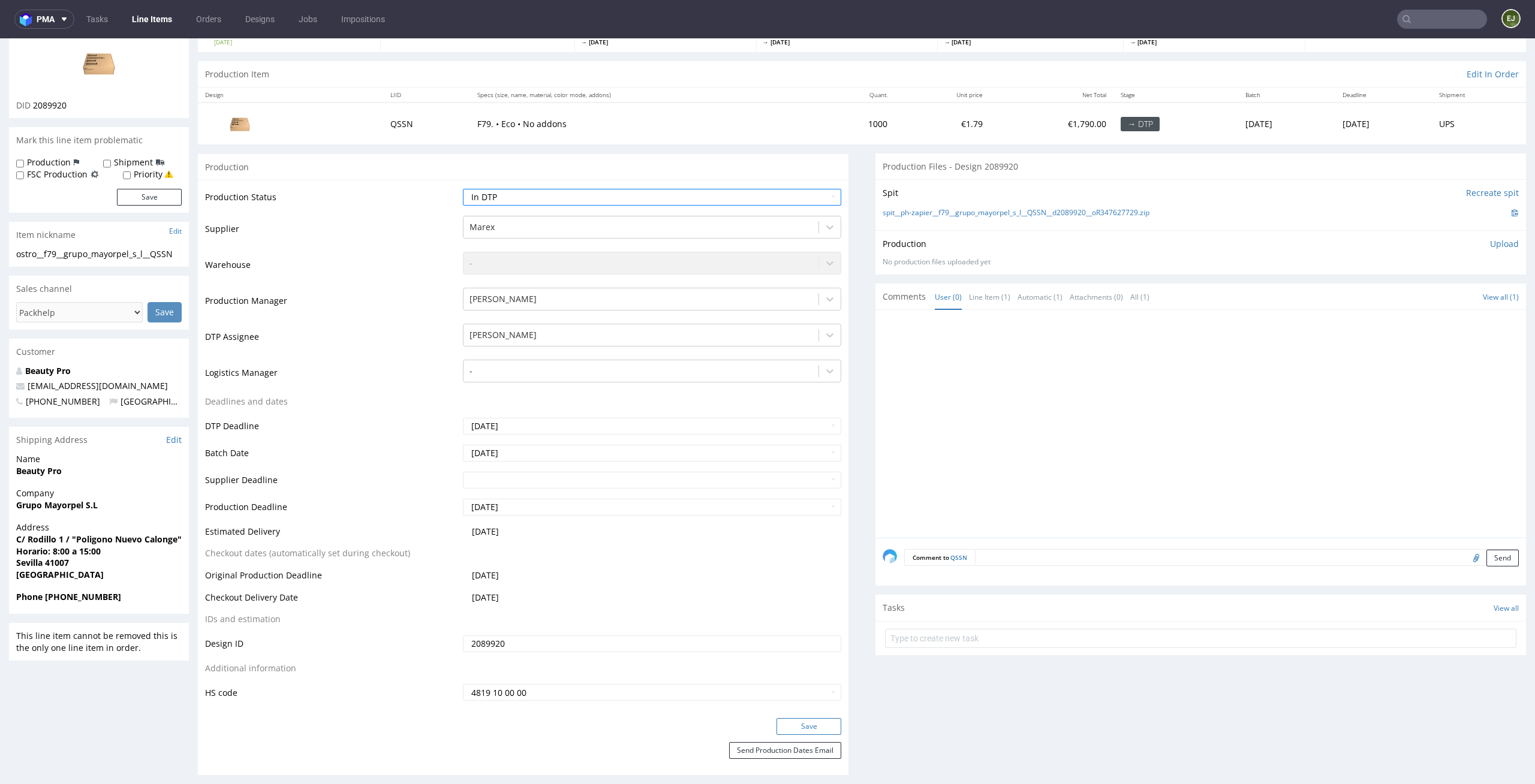
click at [829, 723] on button "Save" at bounding box center [809, 726] width 65 height 17
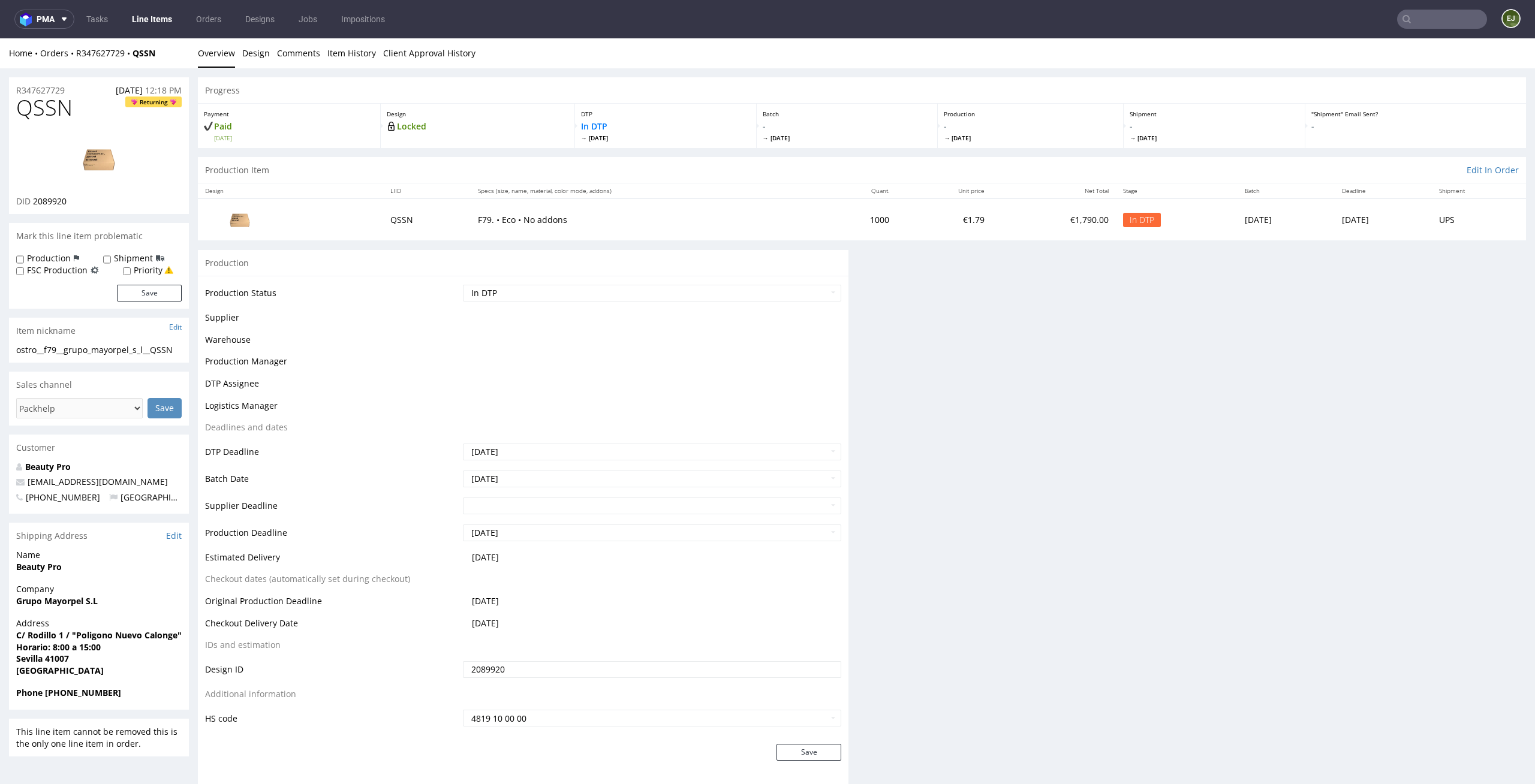
scroll to position [0, 0]
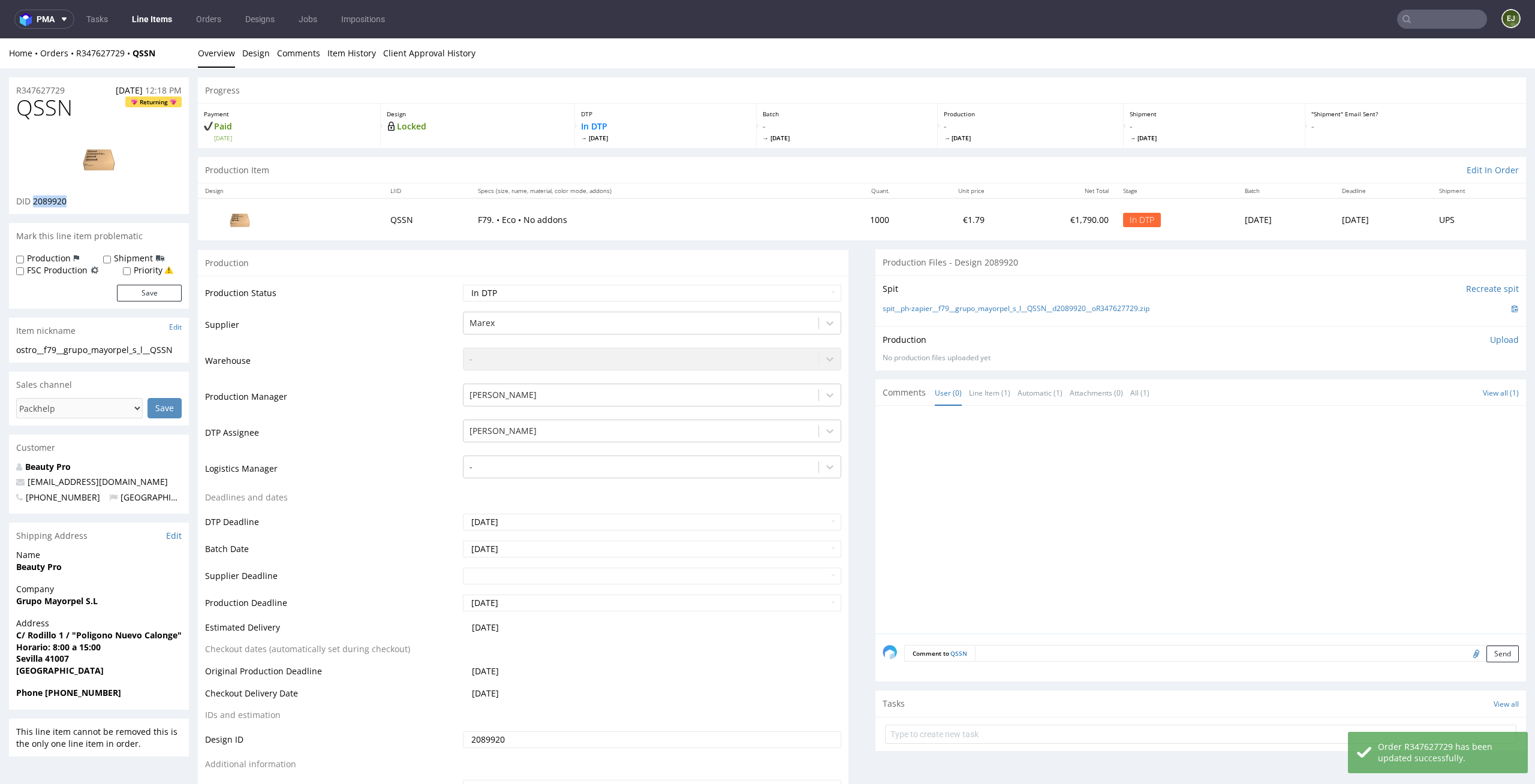
drag, startPoint x: 78, startPoint y: 199, endPoint x: 33, endPoint y: 199, distance: 45.0
click at [33, 199] on div "DID 2089920" at bounding box center [99, 202] width 166 height 12
drag, startPoint x: 75, startPoint y: 107, endPoint x: 0, endPoint y: 107, distance: 75.0
copy span "QSSN"
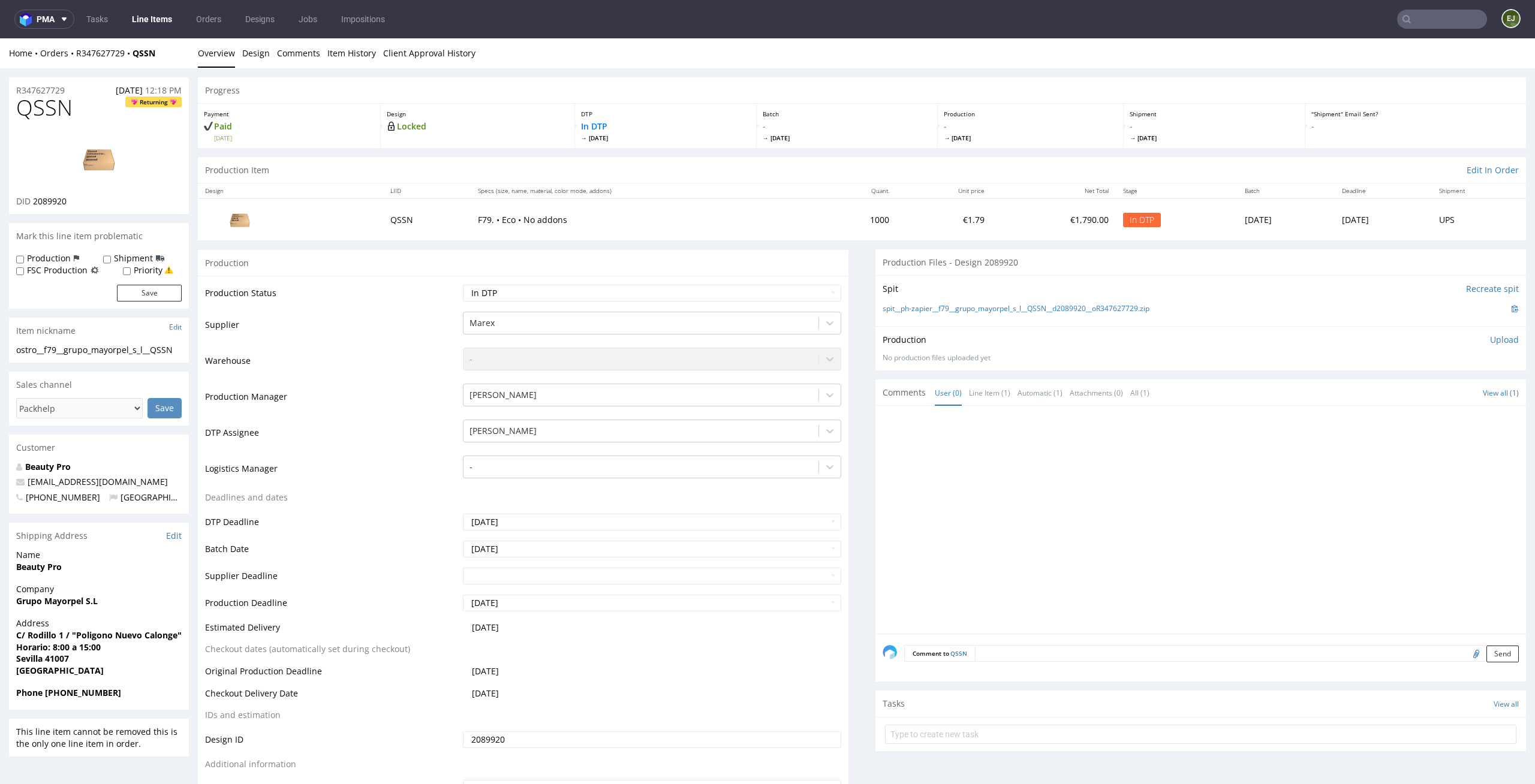
click at [509, 145] on div "Design Locked" at bounding box center [478, 126] width 195 height 44
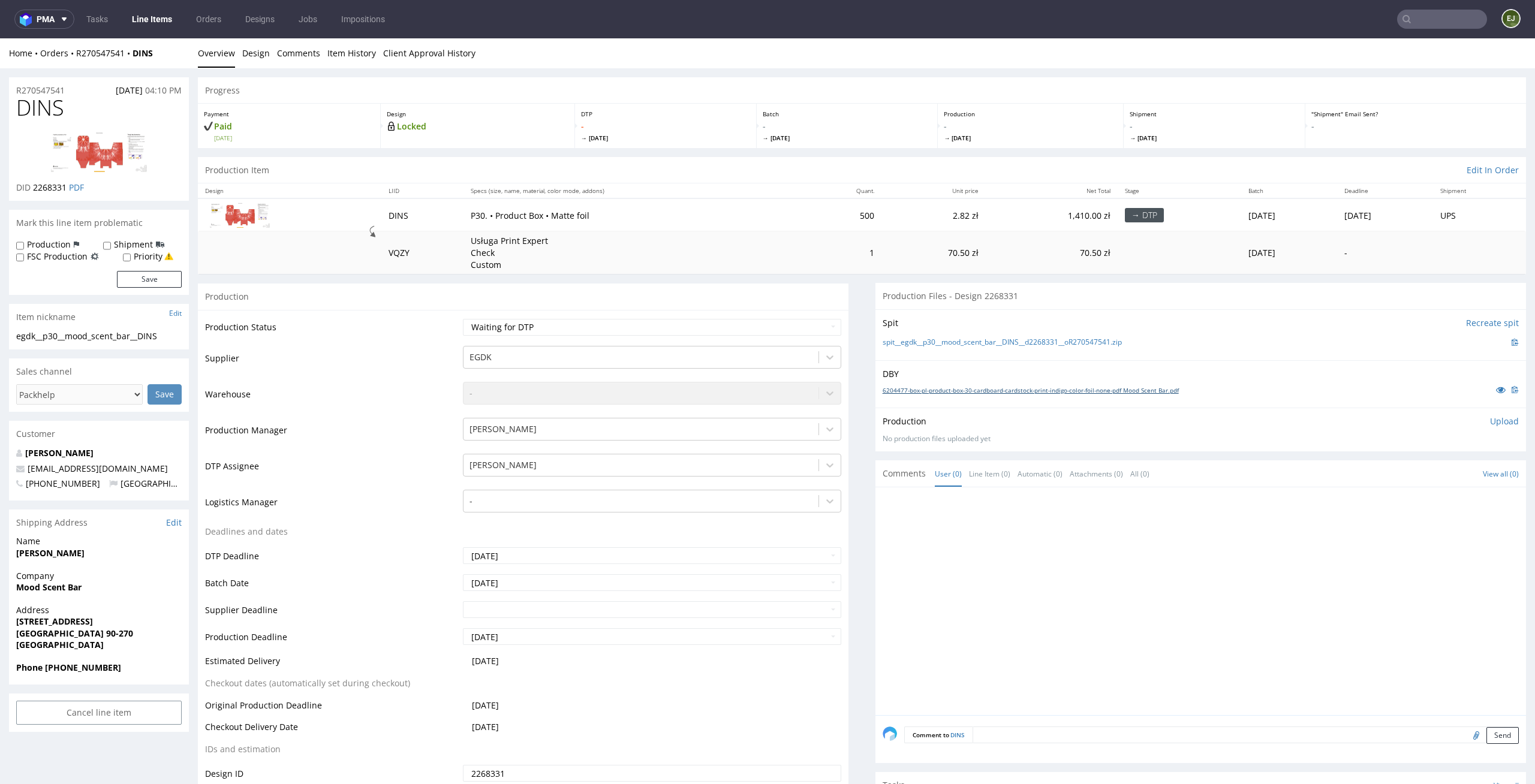
click at [1026, 391] on link "6204477-box-pl-product-box-30-cardboard-cardstock-print-indigo-color-foil-none-…" at bounding box center [1030, 390] width 296 height 9
click at [1042, 340] on link "spit__egdk__p30__mood_scent_bar__DINS__d2268331__oR270547541.zip" at bounding box center [1002, 342] width 239 height 10
click at [972, 388] on link "6204477-box-pl-product-box-30-cardboard-cardstock-print-indigo-color-foil-none-…" at bounding box center [1030, 390] width 296 height 9
click at [1067, 615] on div at bounding box center [1204, 605] width 643 height 221
click at [889, 228] on td "2.82 zł" at bounding box center [934, 215] width 104 height 33
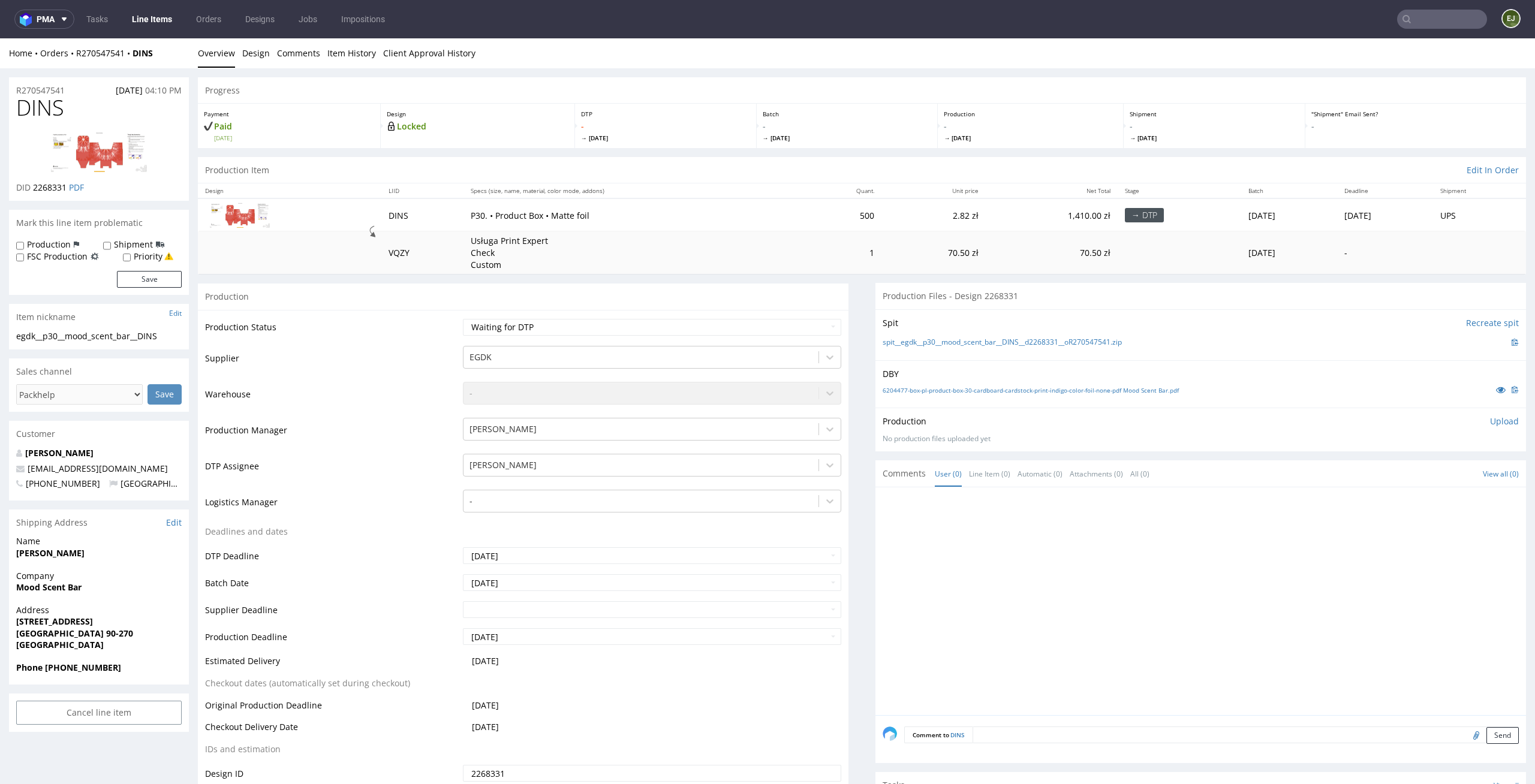
click at [992, 334] on div "Spit Recreate spit spit__egdk__p30__mood_scent_bar__DINS__d2268331__oR270547541…" at bounding box center [1201, 334] width 651 height 51
click at [988, 343] on link "spit__egdk__p30__mood_scent_bar__DINS__d2268331__oR270547541.zip" at bounding box center [1002, 342] width 239 height 10
click at [751, 326] on select "Waiting for Artwork Waiting for Diecut Waiting for Mockup Waiting for DTP Waiti…" at bounding box center [652, 327] width 379 height 17
select select "dtp_in_process"
click at [463, 319] on select "Waiting for Artwork Waiting for Diecut Waiting for Mockup Waiting for DTP Waiti…" at bounding box center [652, 327] width 379 height 17
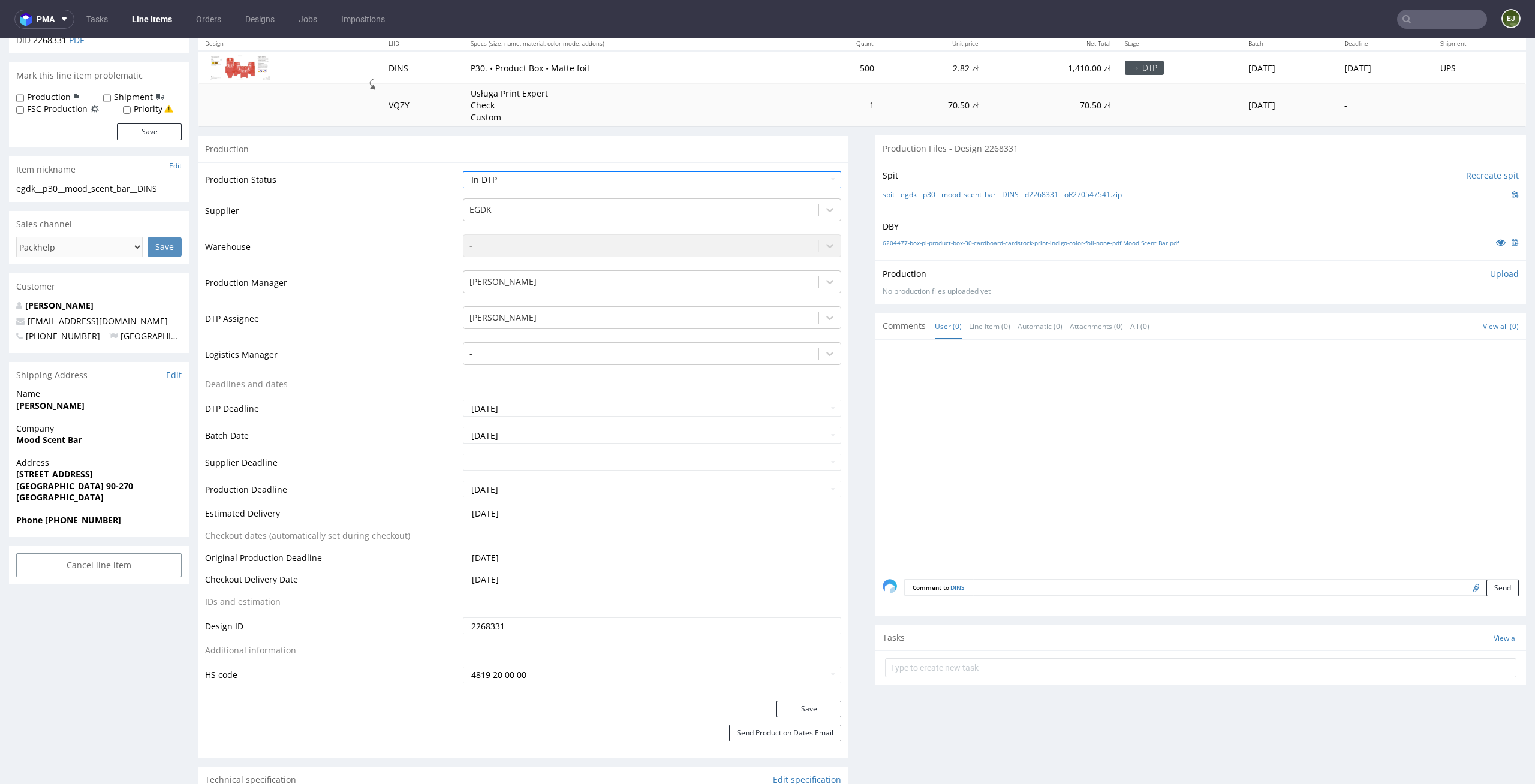
scroll to position [204, 0]
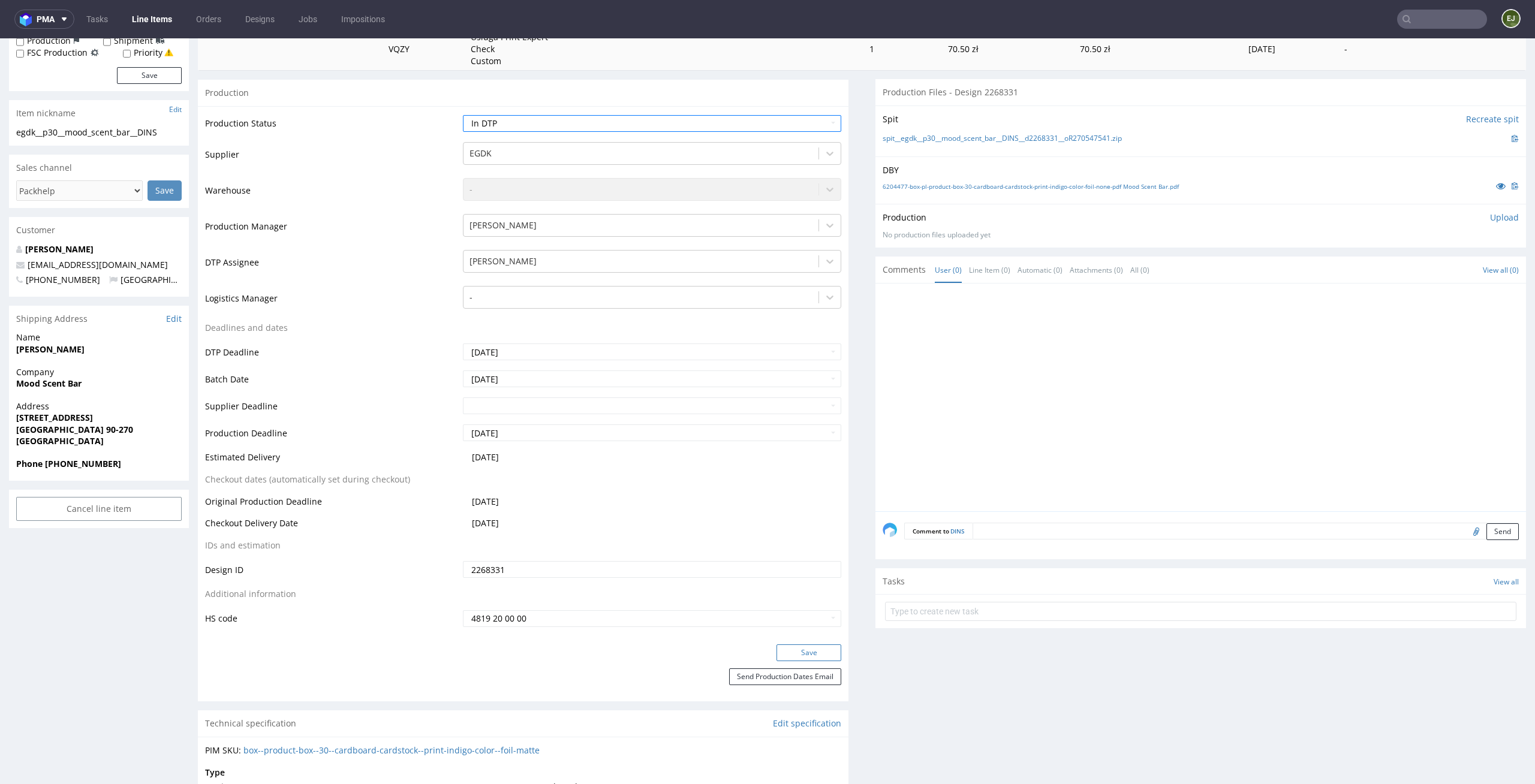
click at [802, 651] on button "Save" at bounding box center [809, 652] width 65 height 17
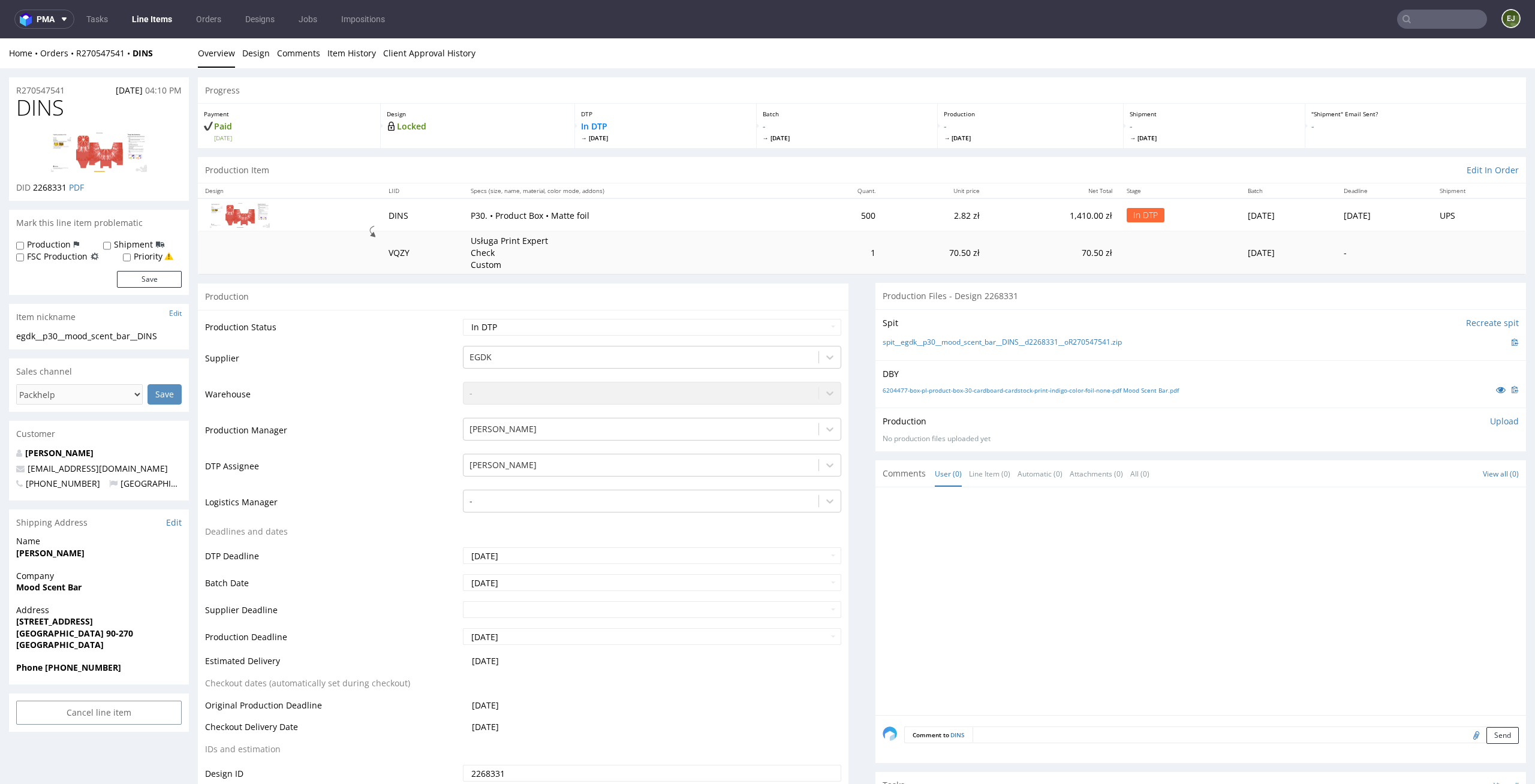
click at [1490, 417] on p "Upload" at bounding box center [1504, 421] width 29 height 12
click at [1421, 474] on div "Add files" at bounding box center [1434, 475] width 60 height 18
type input "C:\fakepath\egdk__p30__mood_scent_bar__DINS__d2268331__oR270547541__latest__out…"
click at [1480, 496] on button "Upload now" at bounding box center [1491, 494] width 55 height 17
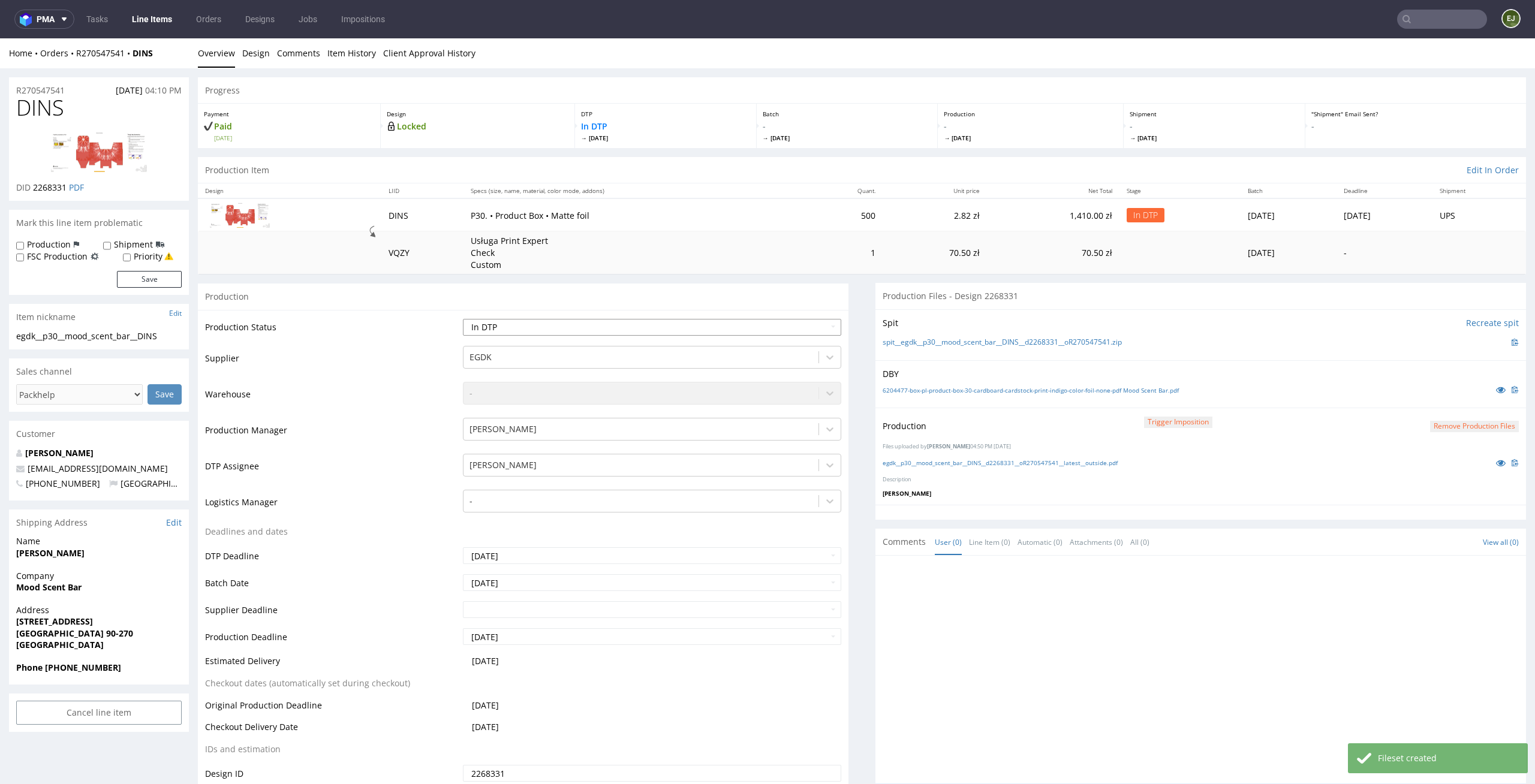
click at [810, 321] on select "Waiting for Artwork Waiting for Diecut Waiting for Mockup Waiting for DTP Waiti…" at bounding box center [652, 327] width 379 height 17
select select "dtp_production_ready"
click at [463, 319] on select "Waiting for Artwork Waiting for Diecut Waiting for Mockup Waiting for DTP Waiti…" at bounding box center [652, 327] width 379 height 17
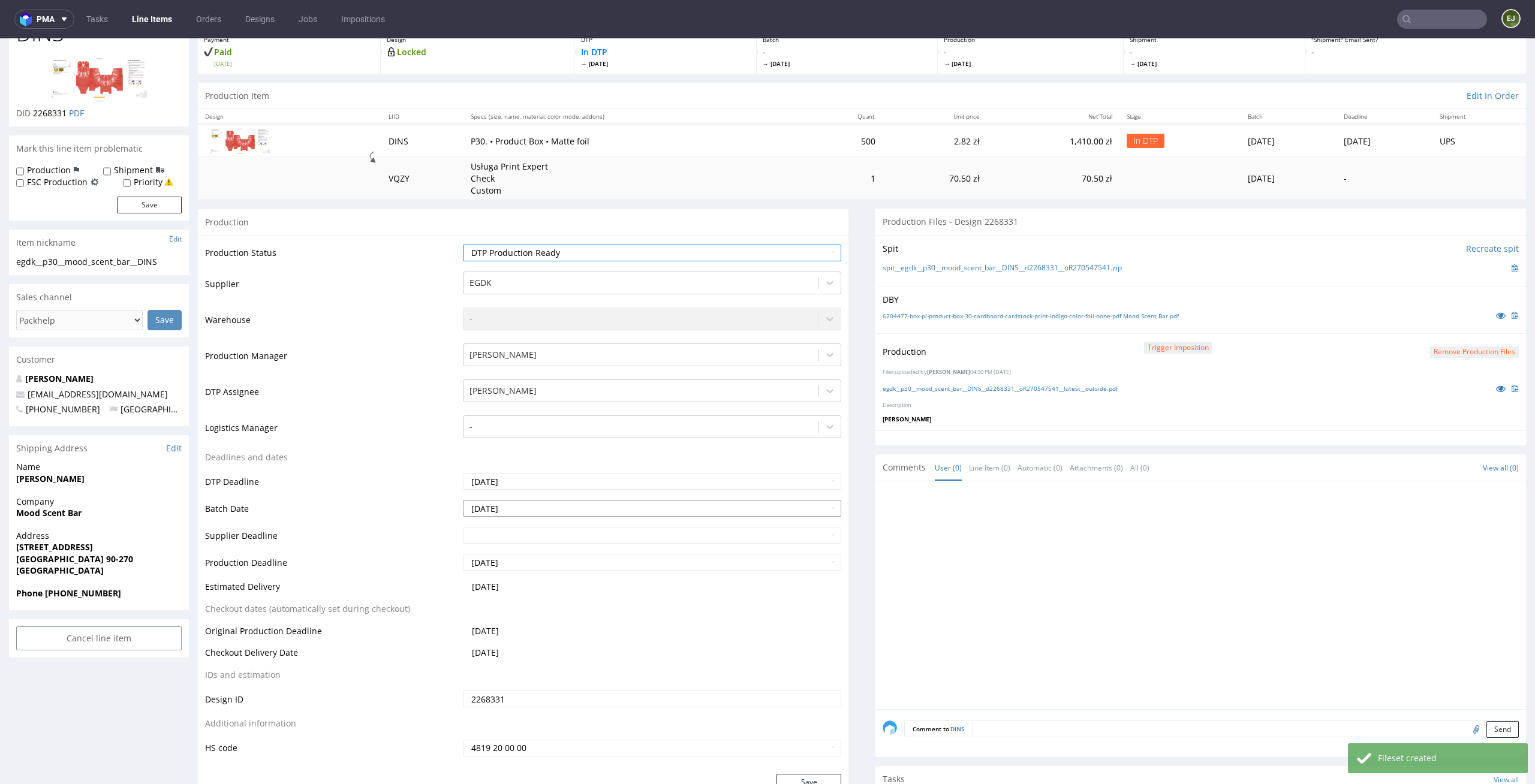
scroll to position [169, 0]
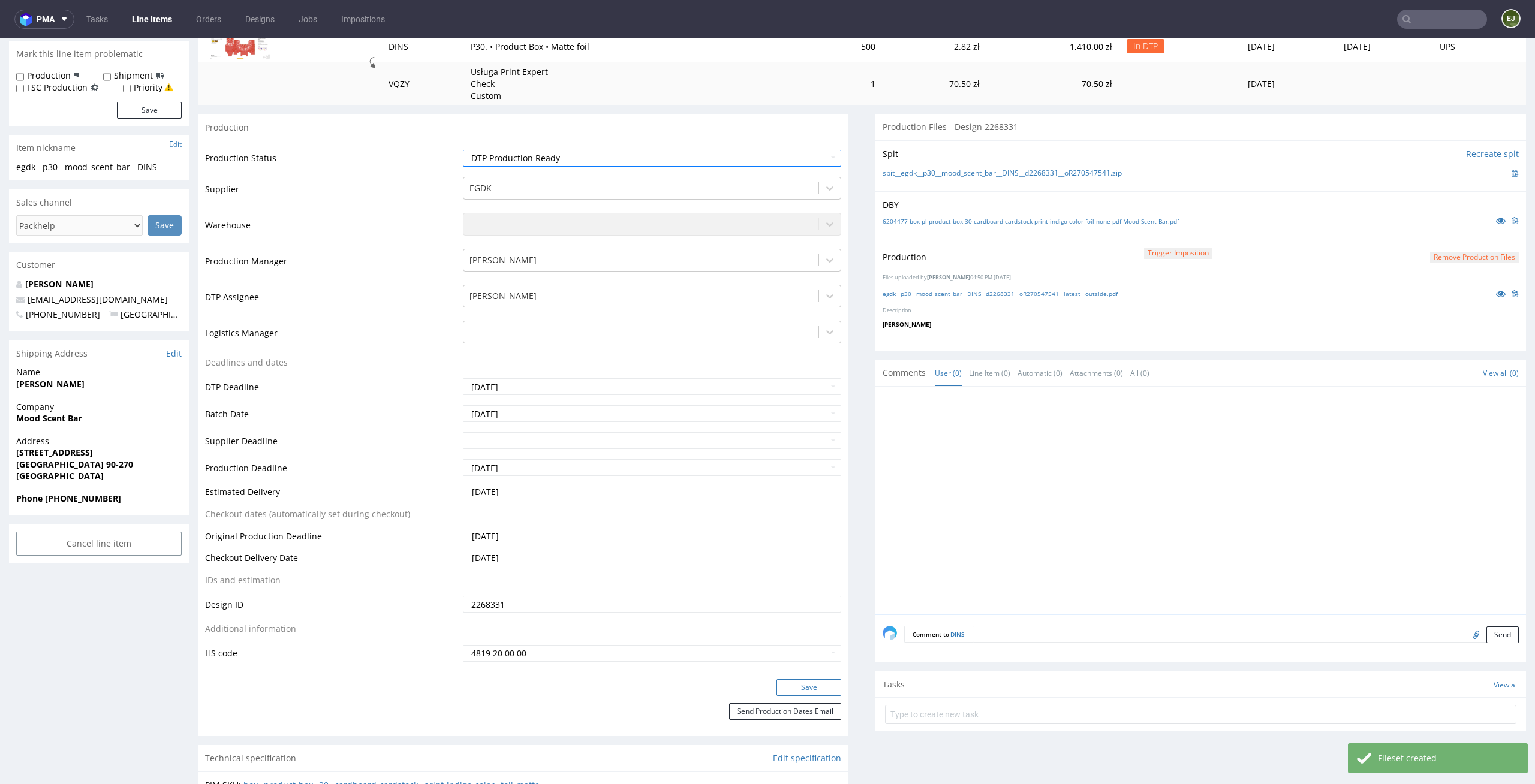
click at [824, 687] on button "Save" at bounding box center [809, 687] width 65 height 17
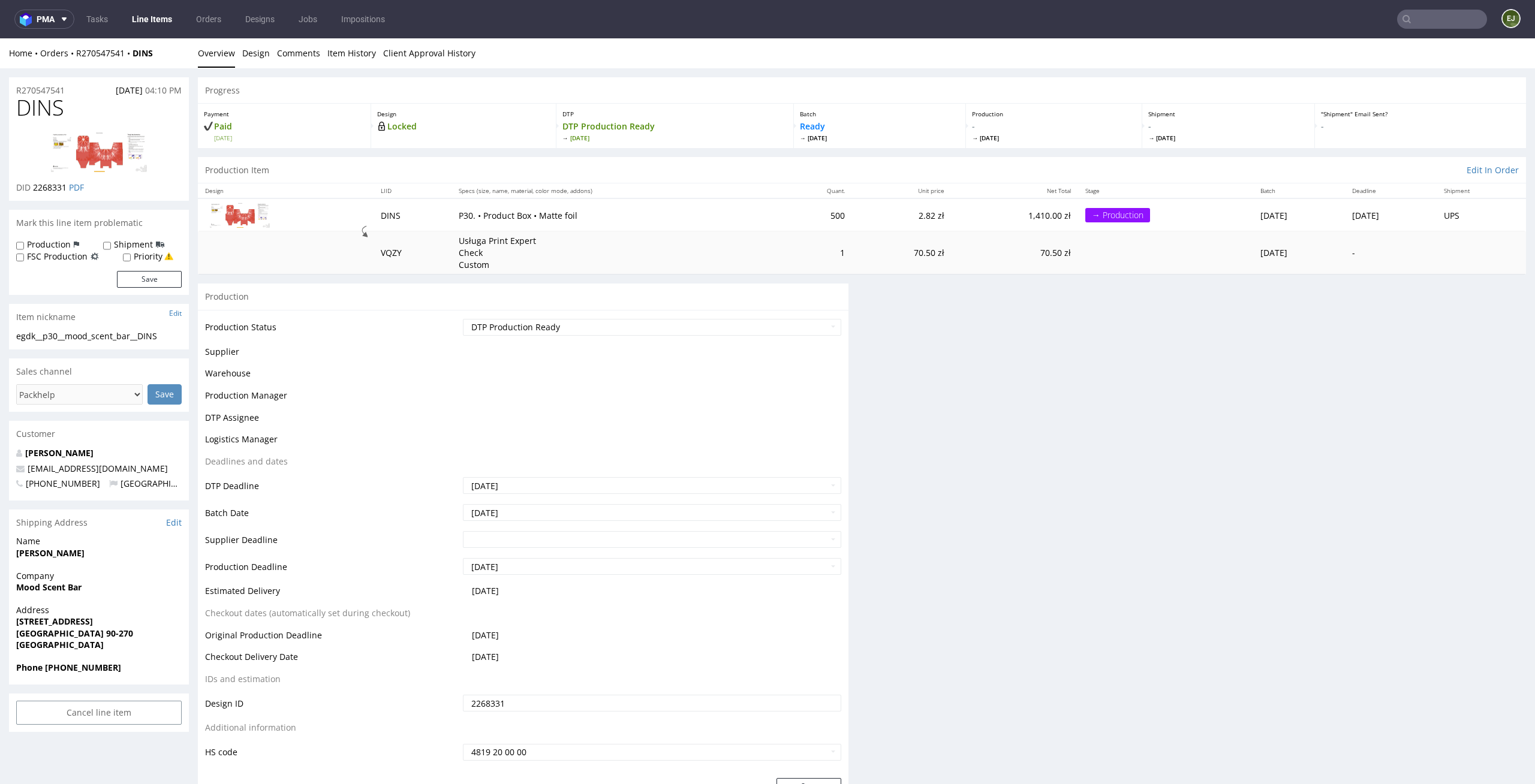
scroll to position [0, 0]
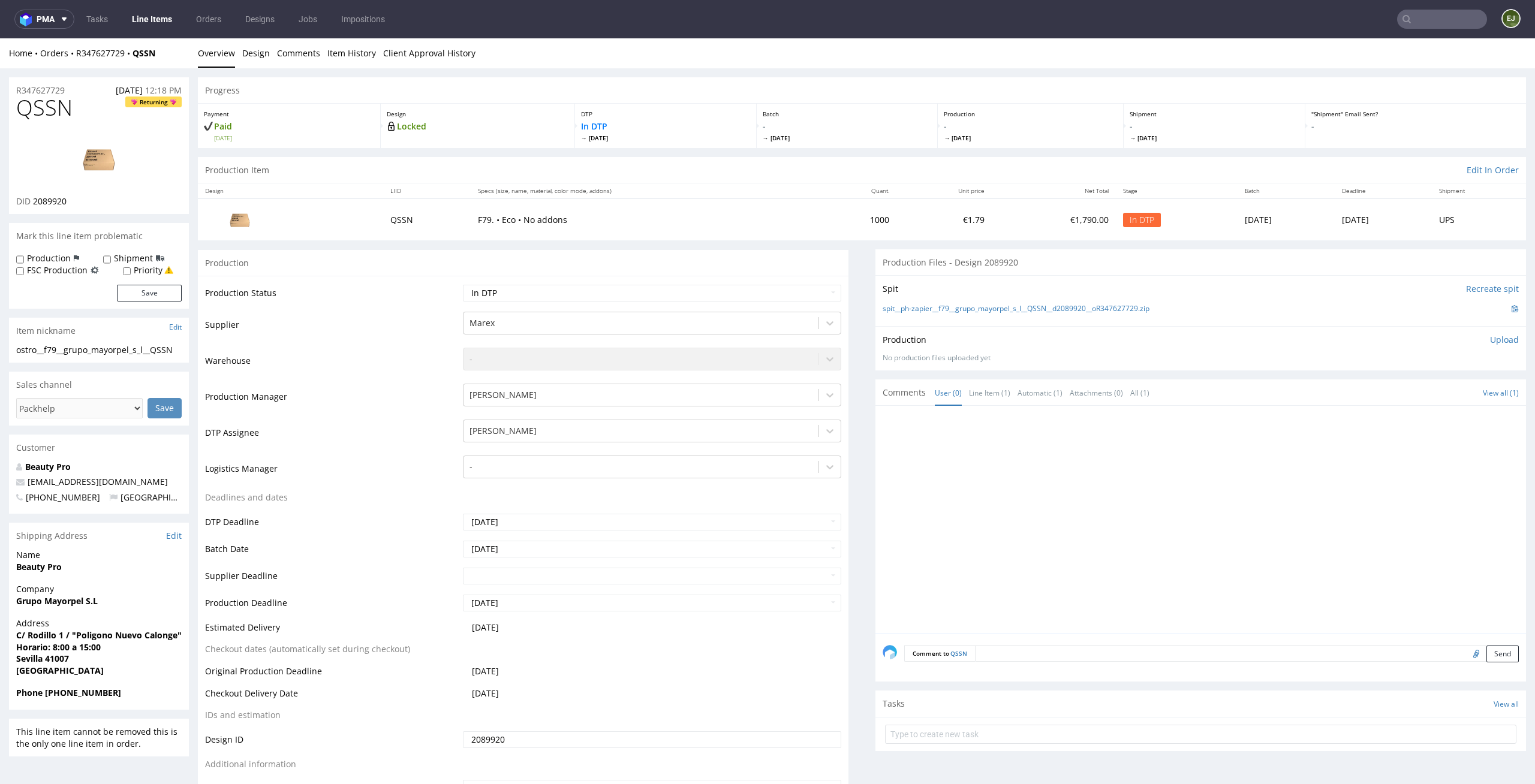
click at [107, 169] on img at bounding box center [99, 159] width 96 height 54
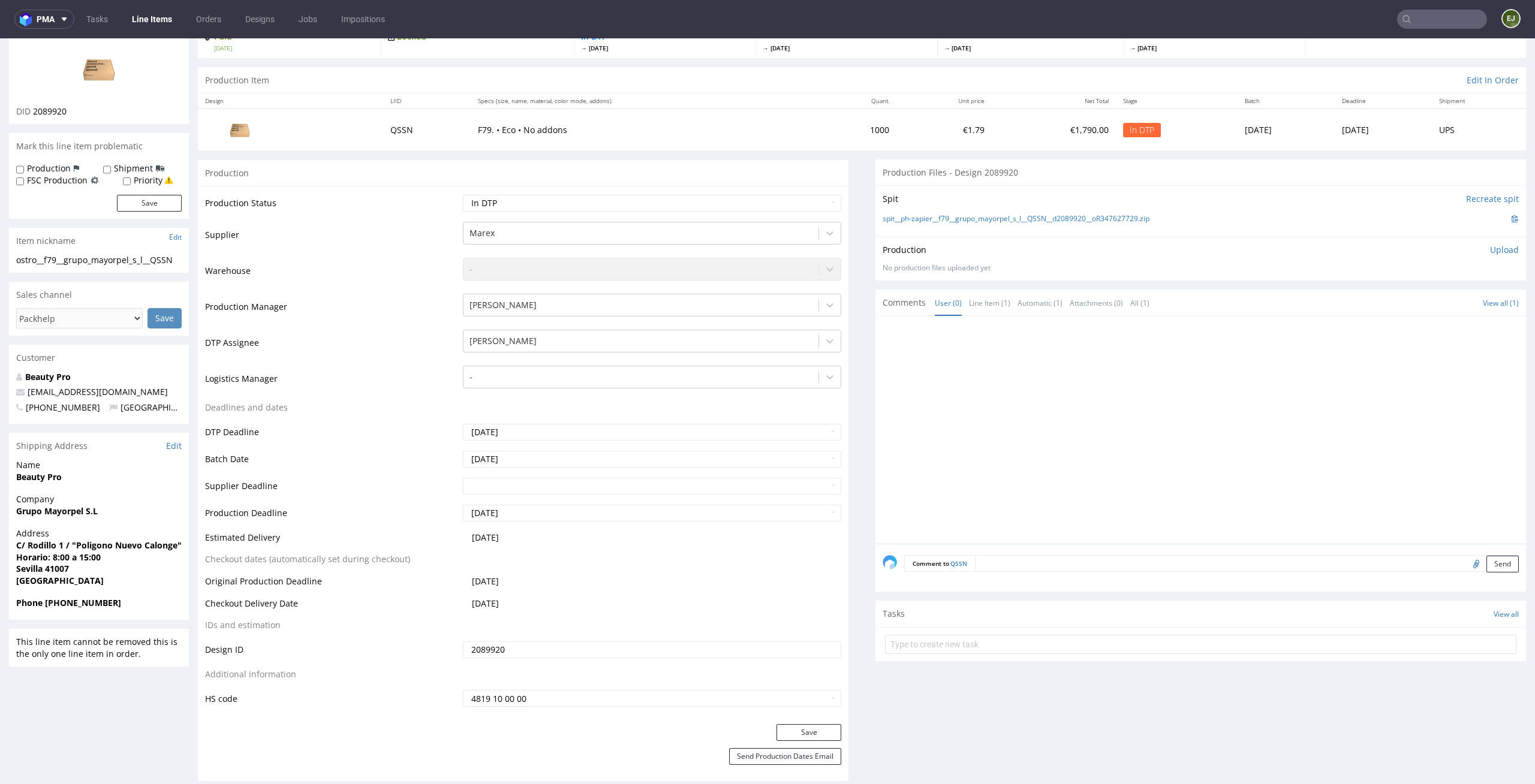
scroll to position [126, 0]
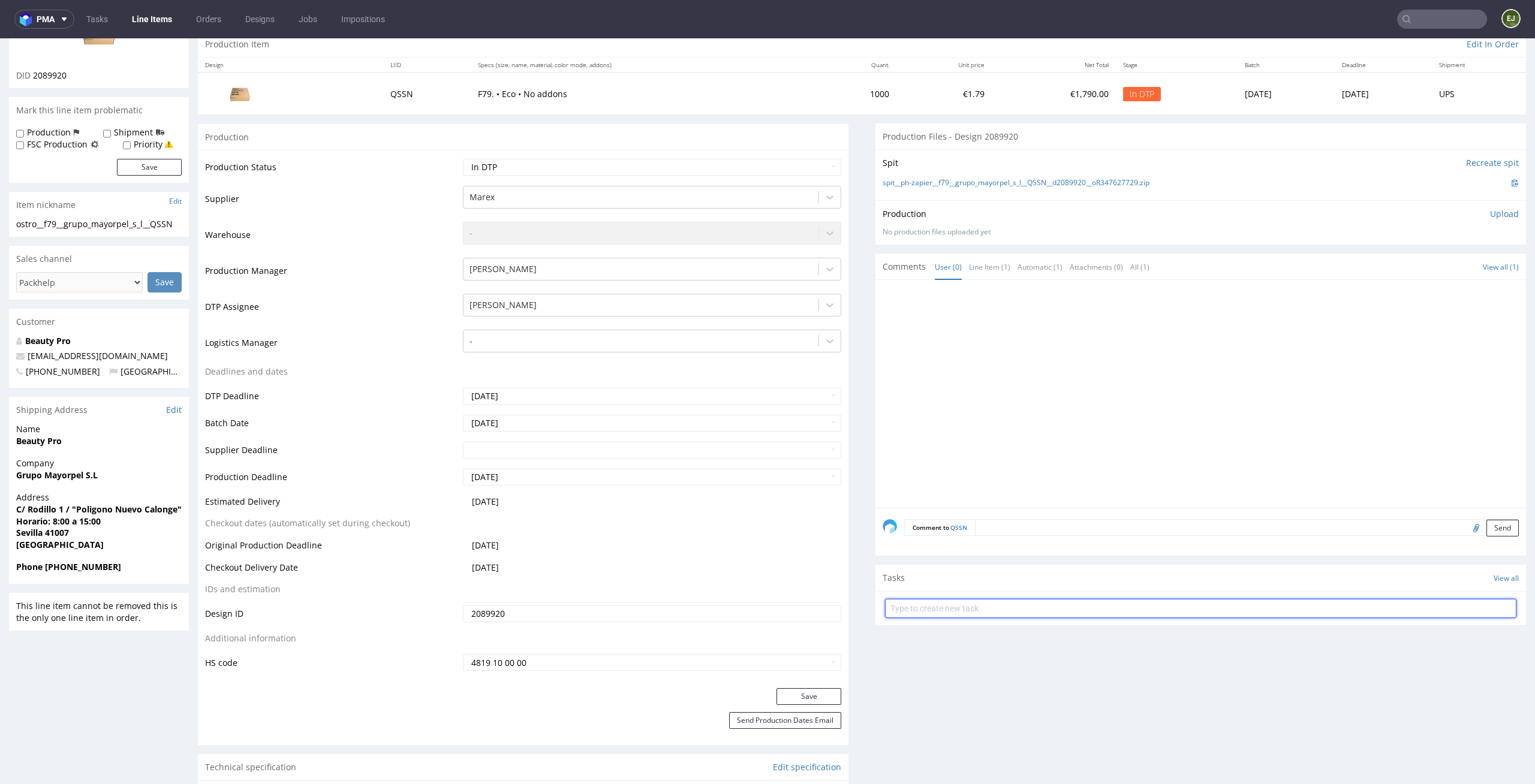
click at [952, 613] on input "text" at bounding box center [1201, 608] width 632 height 19
type input "dc"
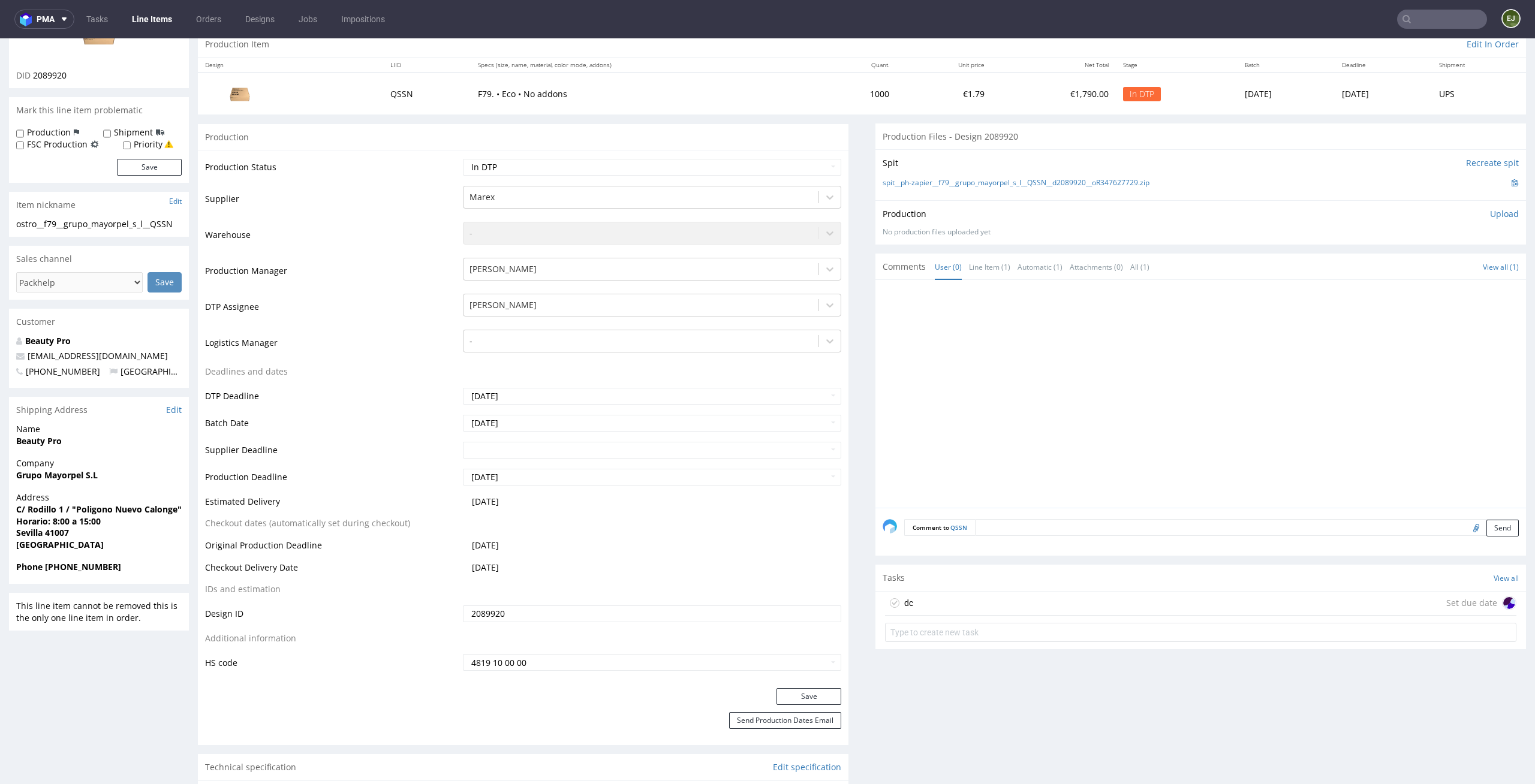
click at [945, 600] on div "dc Set due date" at bounding box center [1201, 603] width 632 height 24
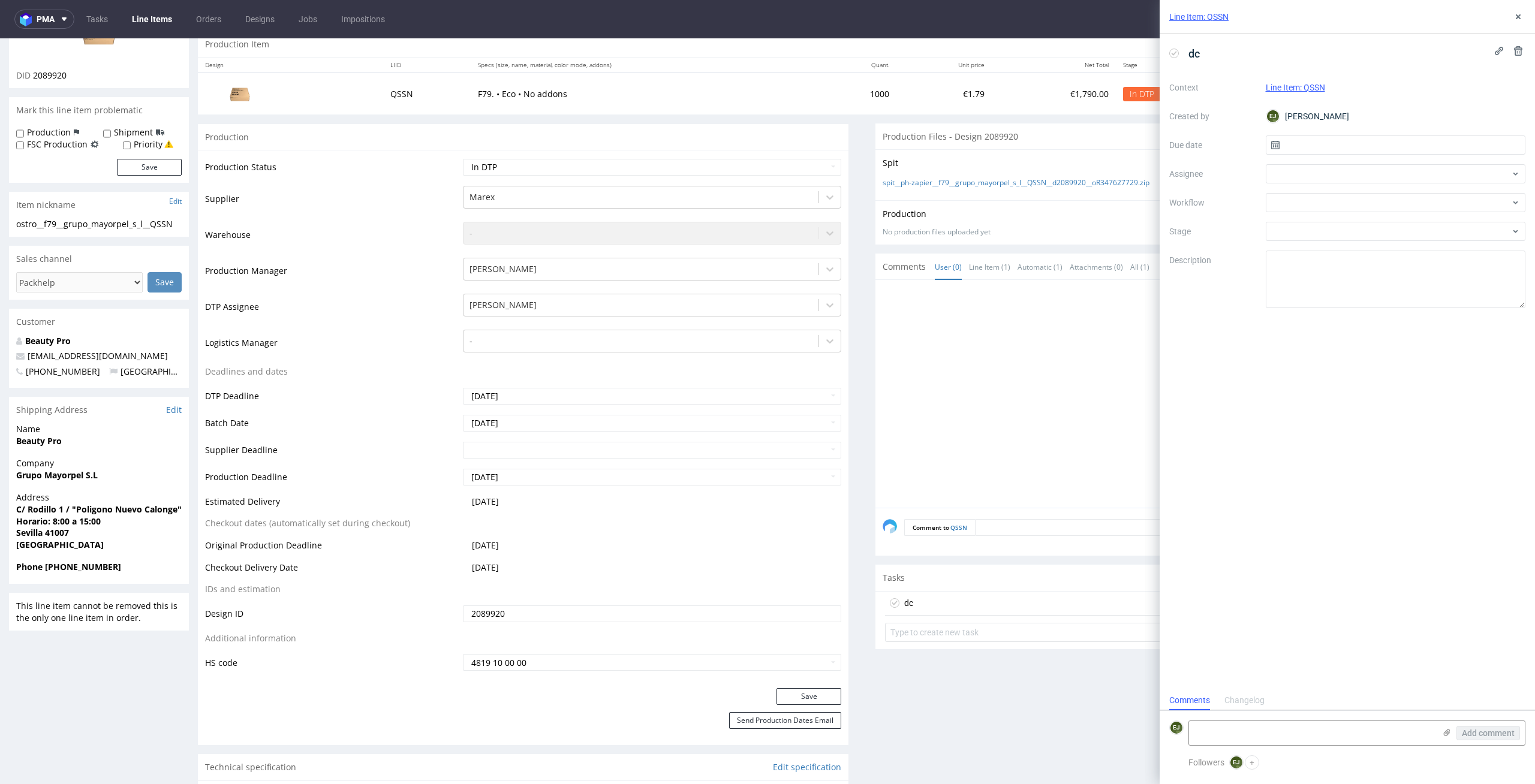
scroll to position [10, 0]
click at [1328, 157] on div "Context Line Item: QSSN Created by EJ Elżbieta Jelińska Due date Assignee Workf…" at bounding box center [1347, 193] width 356 height 230
click at [1337, 150] on input "text" at bounding box center [1396, 145] width 260 height 19
click at [1412, 240] on span "9" at bounding box center [1415, 245] width 5 height 12
click at [1339, 153] on input "09/10/2025" at bounding box center [1396, 145] width 260 height 19
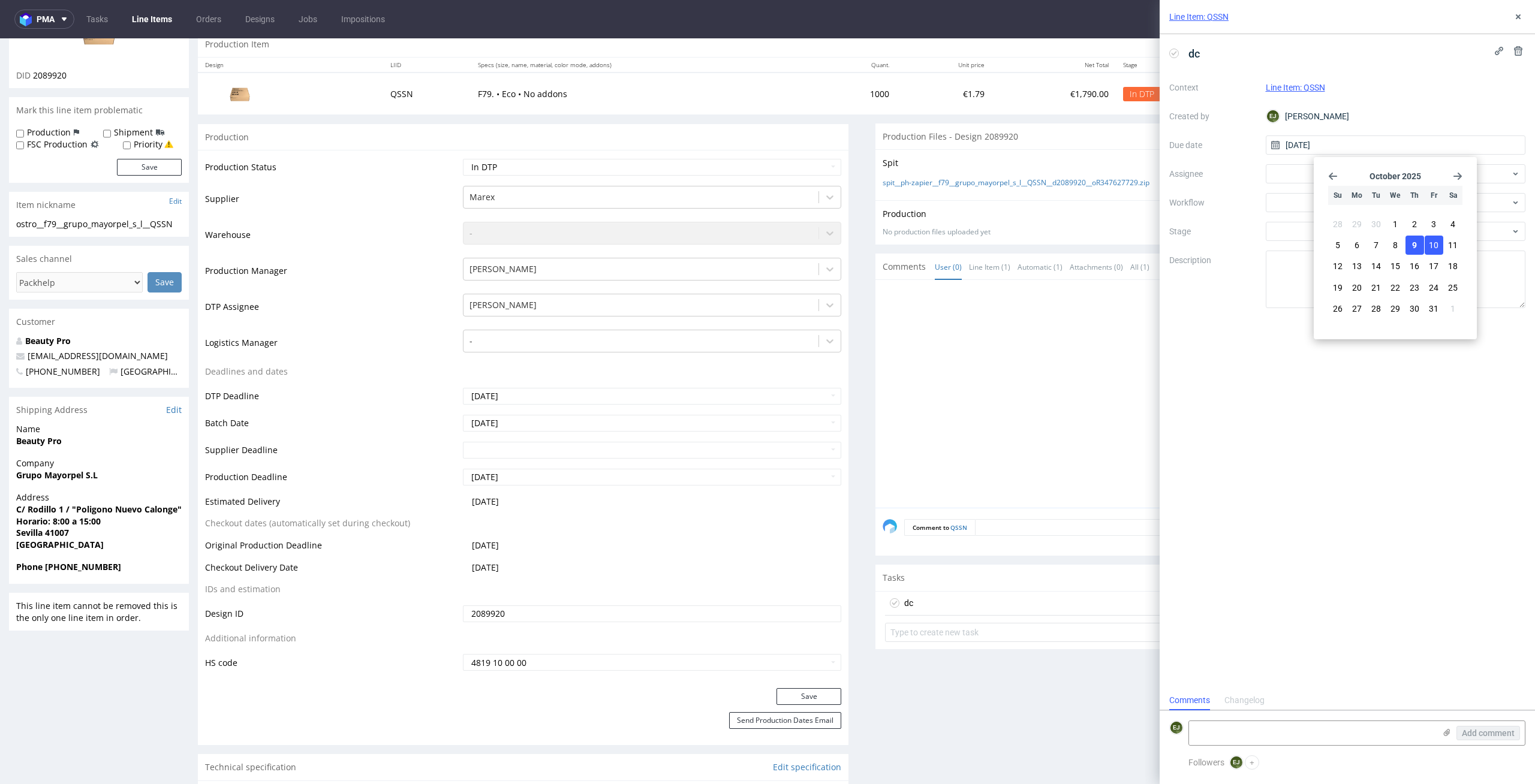
click at [1438, 244] on span "10" at bounding box center [1434, 245] width 10 height 12
type input "10/10/2025"
click at [1290, 175] on div at bounding box center [1396, 174] width 260 height 19
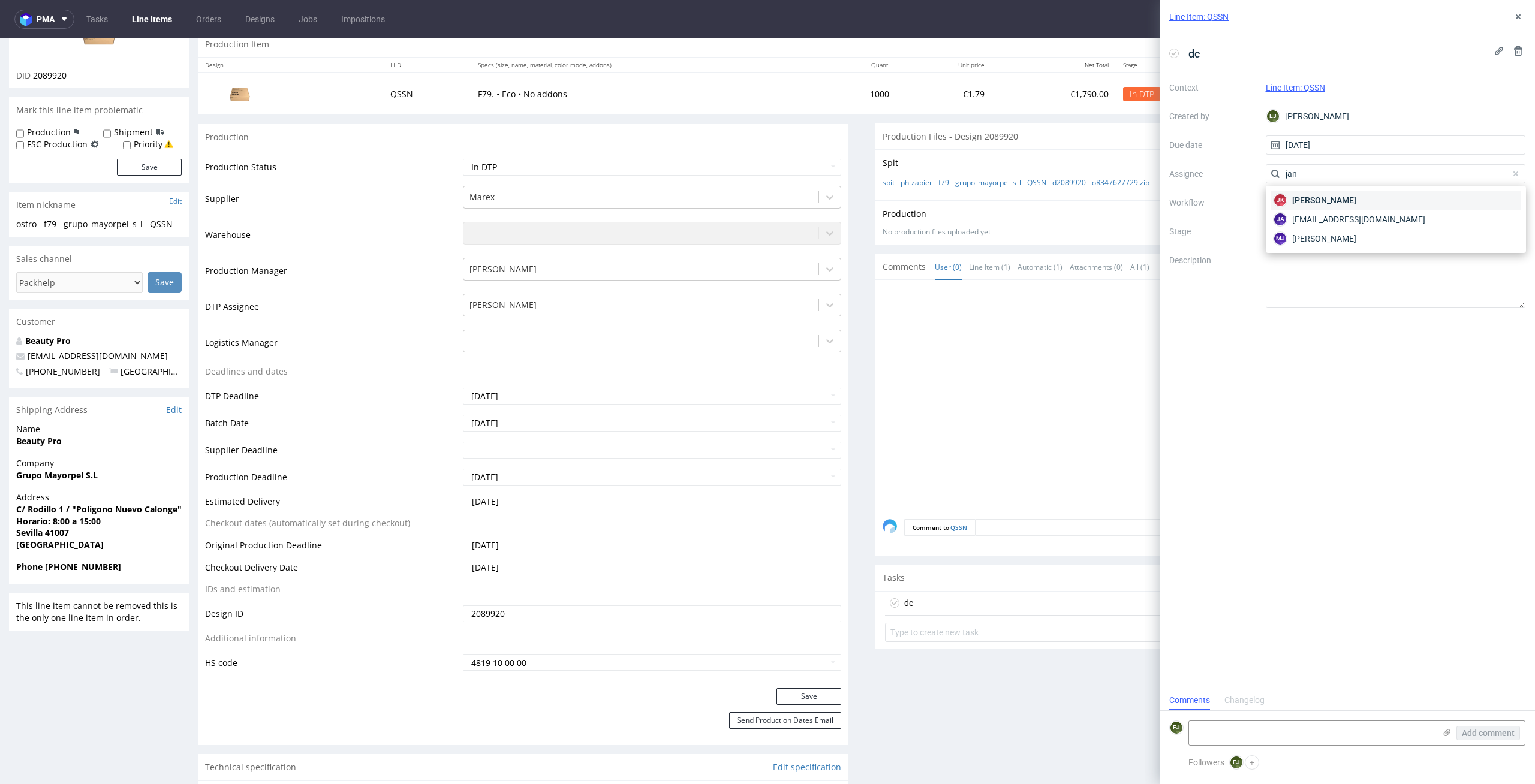
type input "jan"
click at [1297, 199] on span "Jan Kocik" at bounding box center [1324, 201] width 64 height 12
click at [1299, 207] on div at bounding box center [1396, 202] width 260 height 19
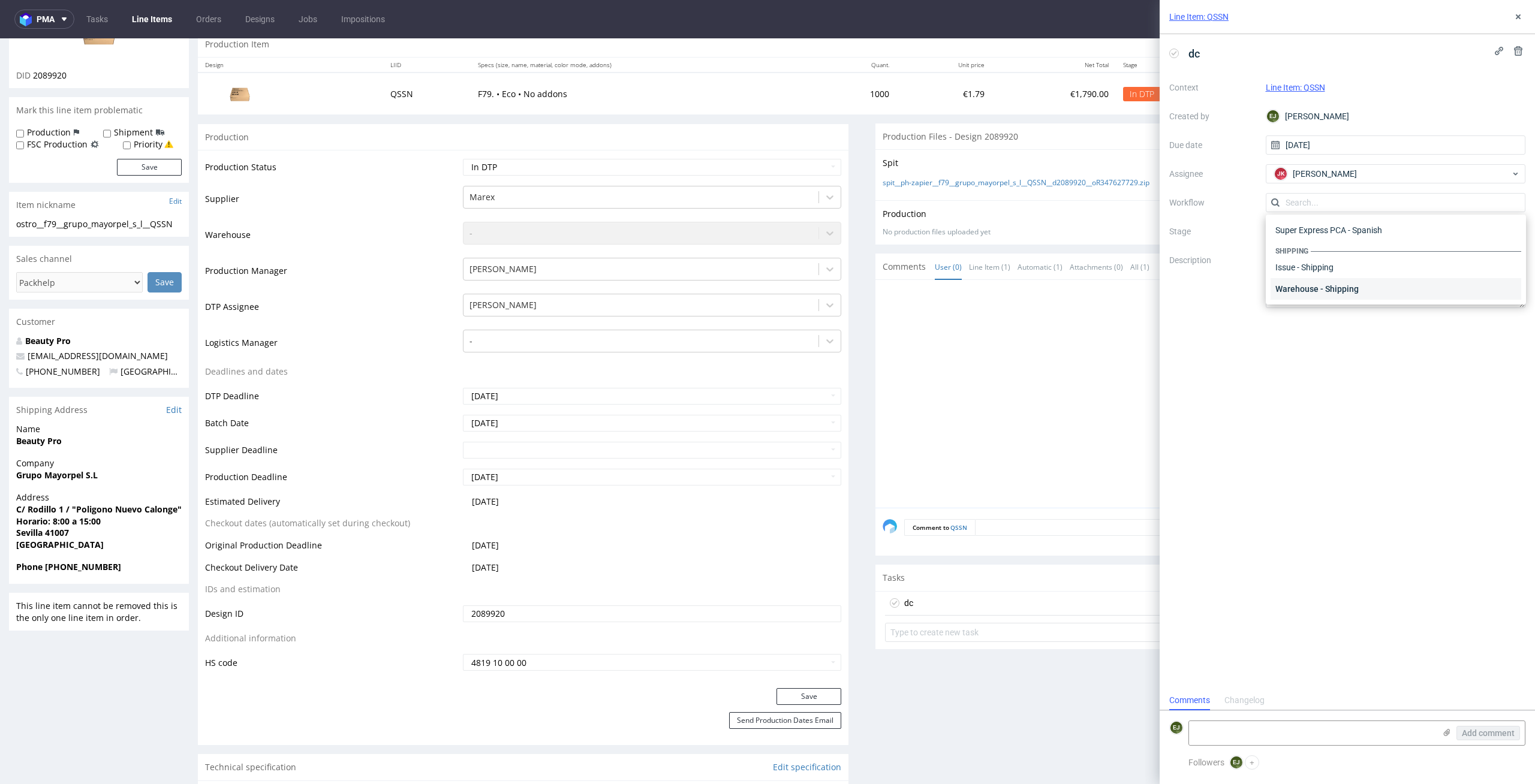
scroll to position [0, 0]
click at [1367, 246] on div "DTP - Double Check" at bounding box center [1396, 245] width 250 height 21
click at [1370, 285] on textarea at bounding box center [1396, 279] width 260 height 58
type textarea "cienkie linie, bedzie pca"
click at [1350, 623] on div "dc Context Line Item: QSSN Created by EJ Elżbieta Jelińska Due date 10/10/2025 …" at bounding box center [1348, 363] width 376 height 656
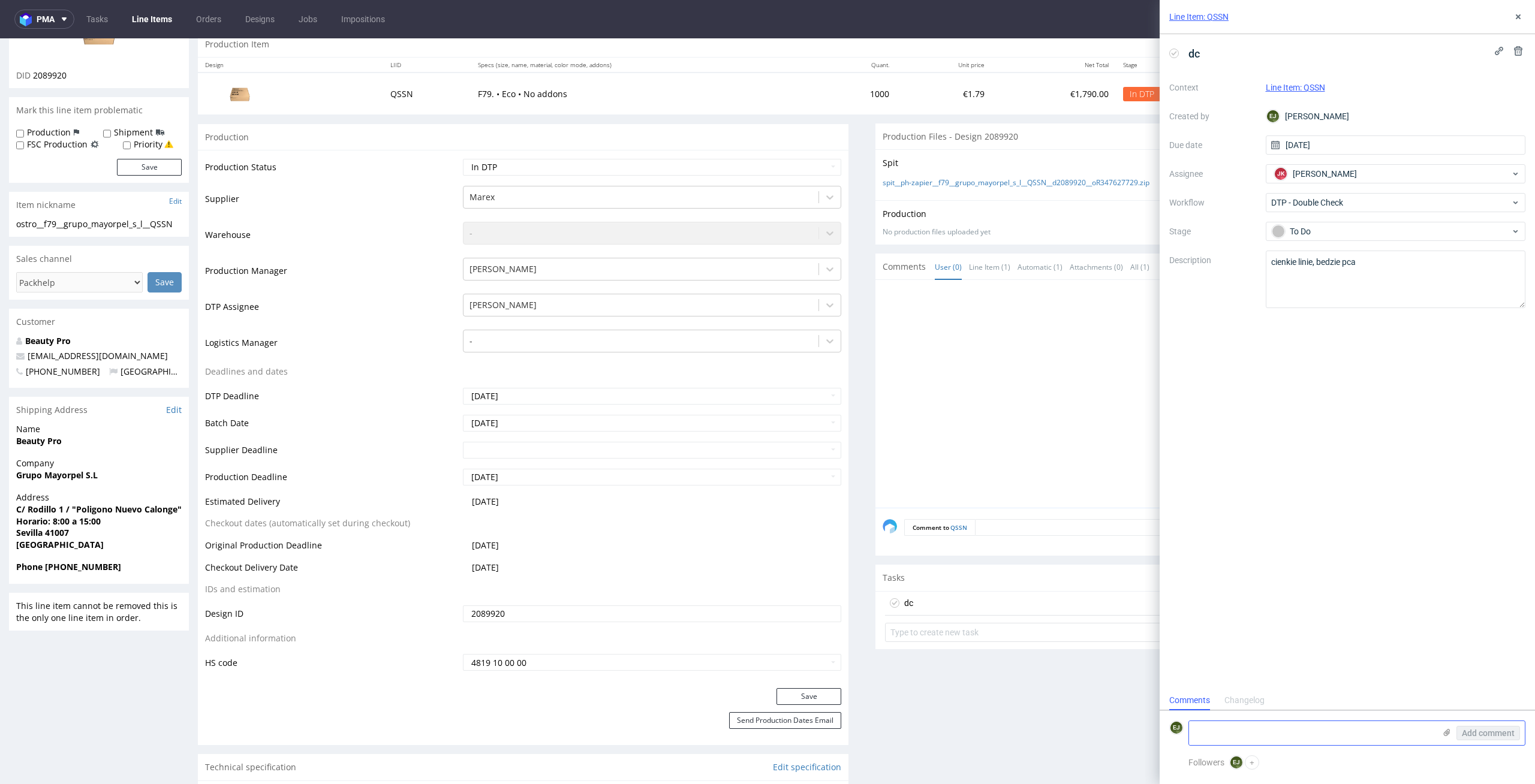
click at [1445, 726] on div "Add comment" at bounding box center [1480, 732] width 90 height 24
click at [1448, 737] on label at bounding box center [1447, 734] width 10 height 13
click at [0, 0] on input "file" at bounding box center [0, 0] width 0 height 0
click at [1496, 727] on button "Add comment" at bounding box center [1488, 732] width 64 height 14
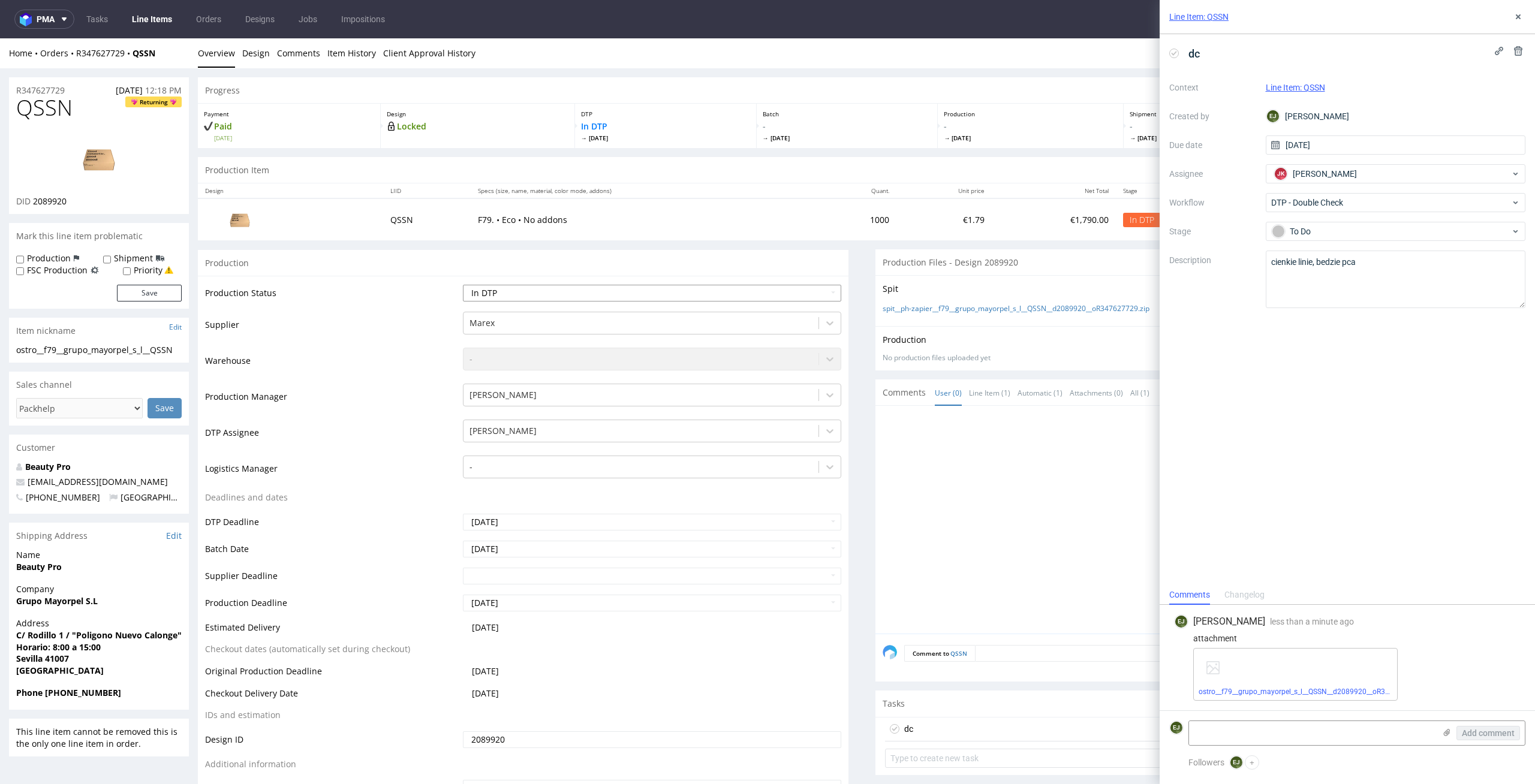
click at [813, 290] on select "Waiting for Artwork Waiting for Diecut Waiting for Mockup Waiting for DTP Waiti…" at bounding box center [652, 293] width 379 height 17
select select "dtp_waiting_for_double_check"
click at [463, 285] on select "Waiting for Artwork Waiting for Diecut Waiting for Mockup Waiting for DTP Waiti…" at bounding box center [652, 293] width 379 height 17
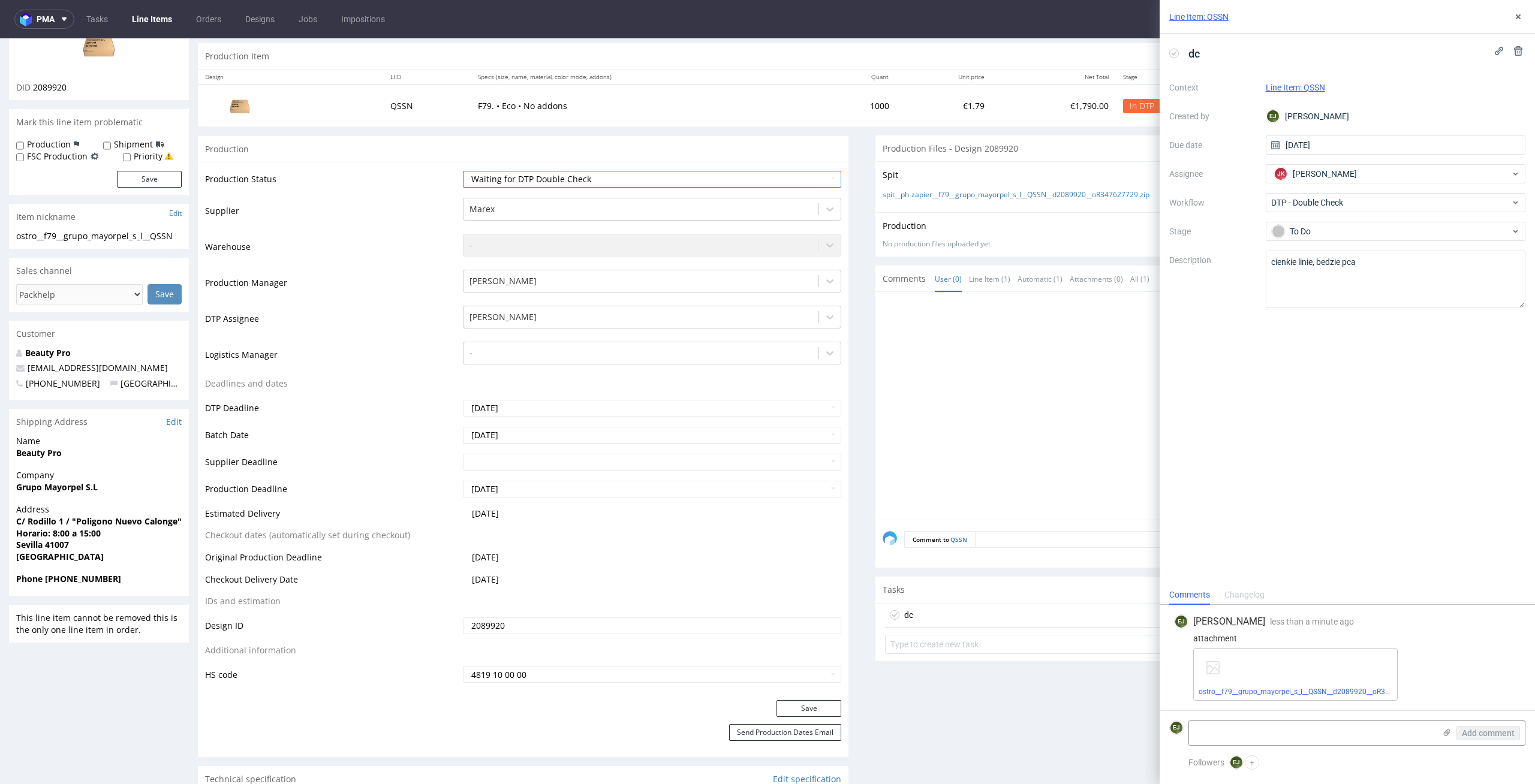
scroll to position [224, 0]
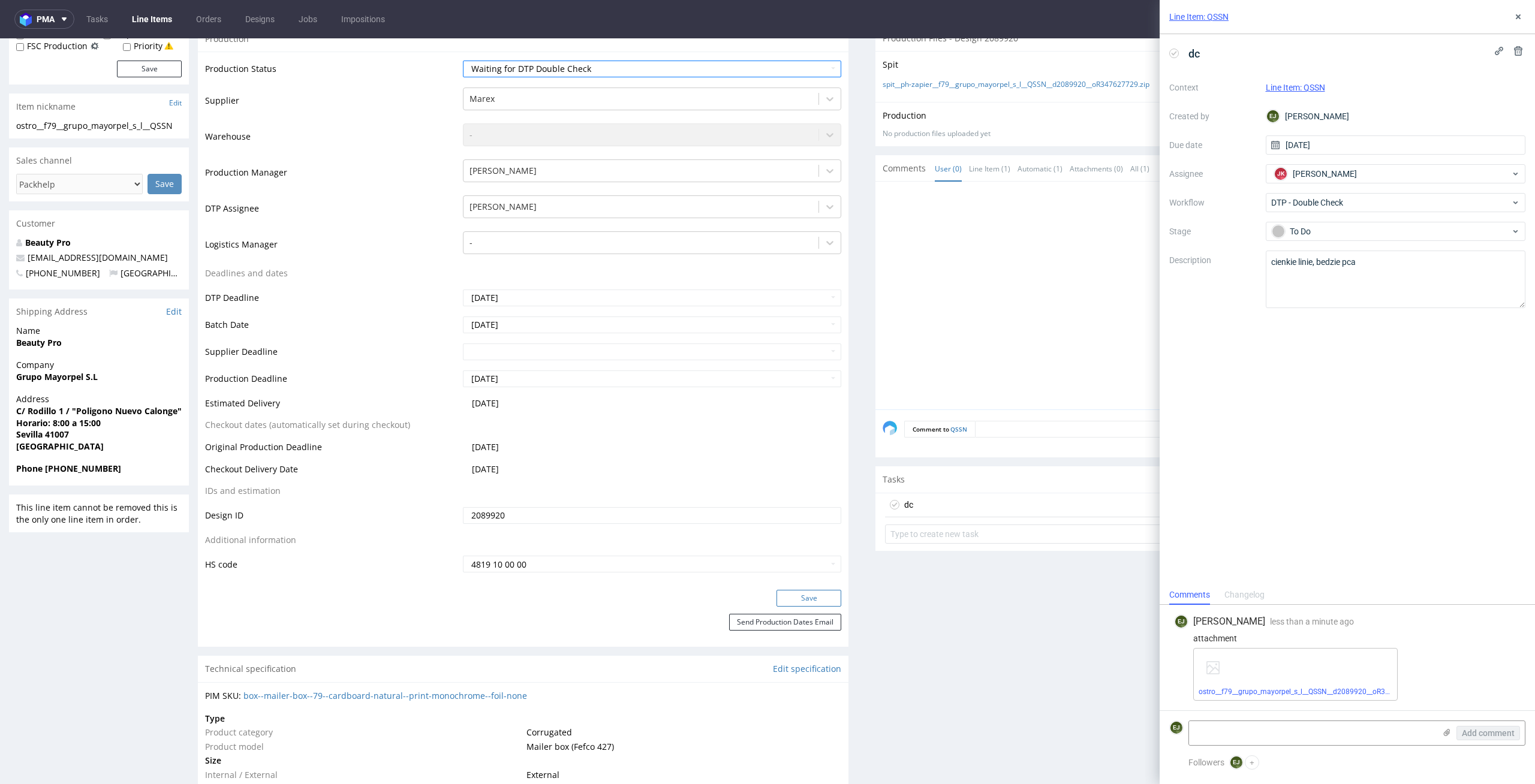
click at [818, 604] on button "Save" at bounding box center [809, 598] width 65 height 17
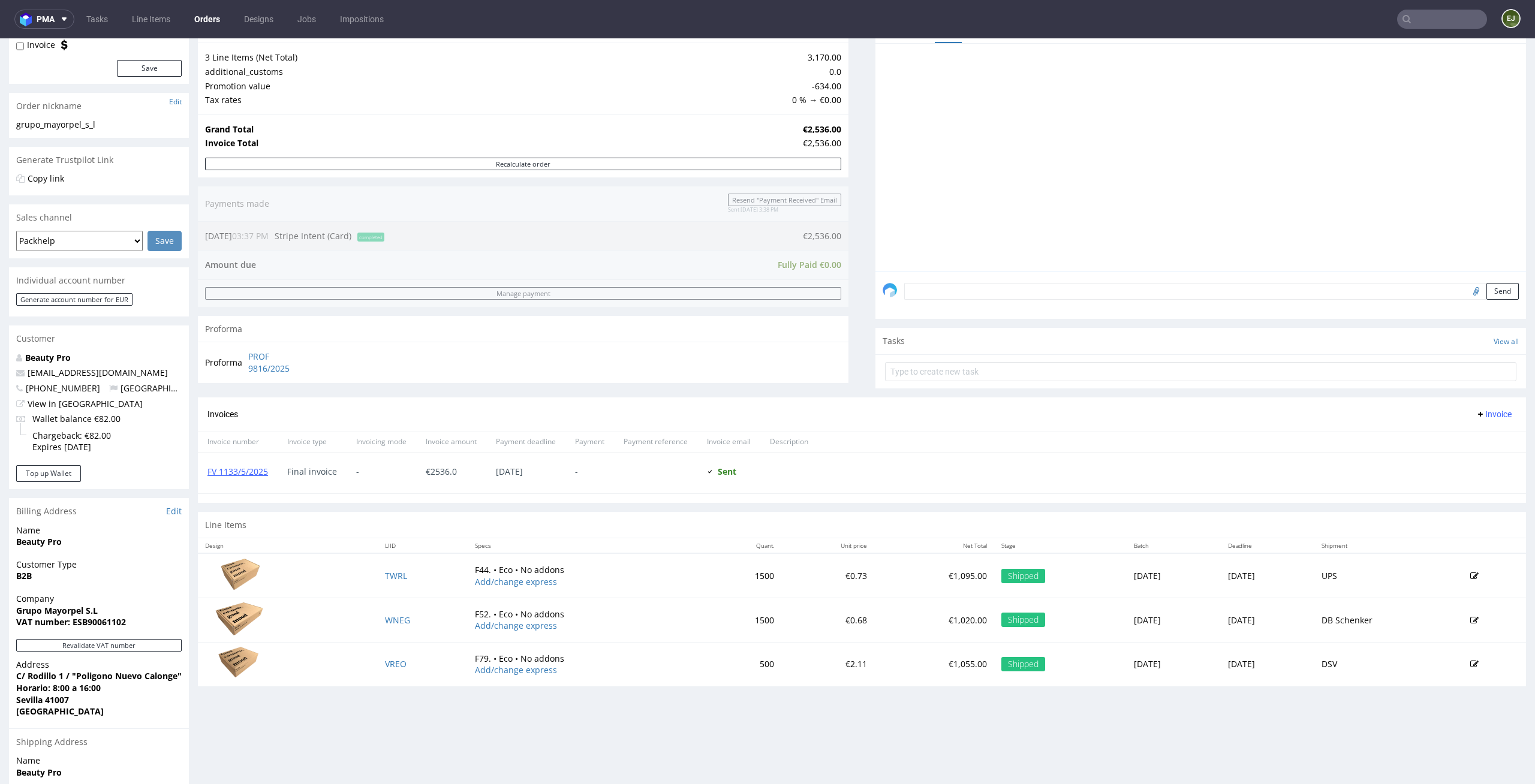
scroll to position [170, 0]
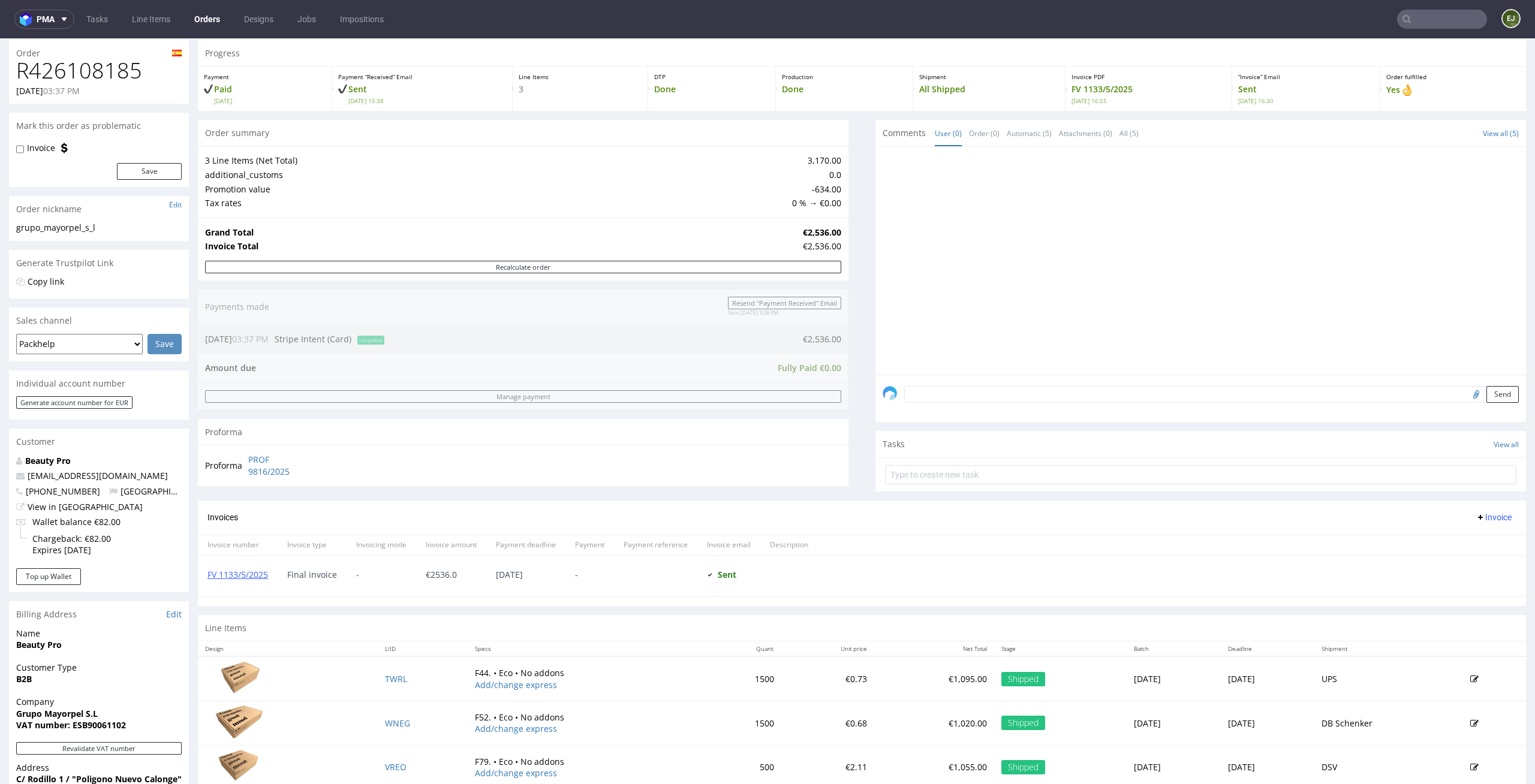
scroll to position [163, 0]
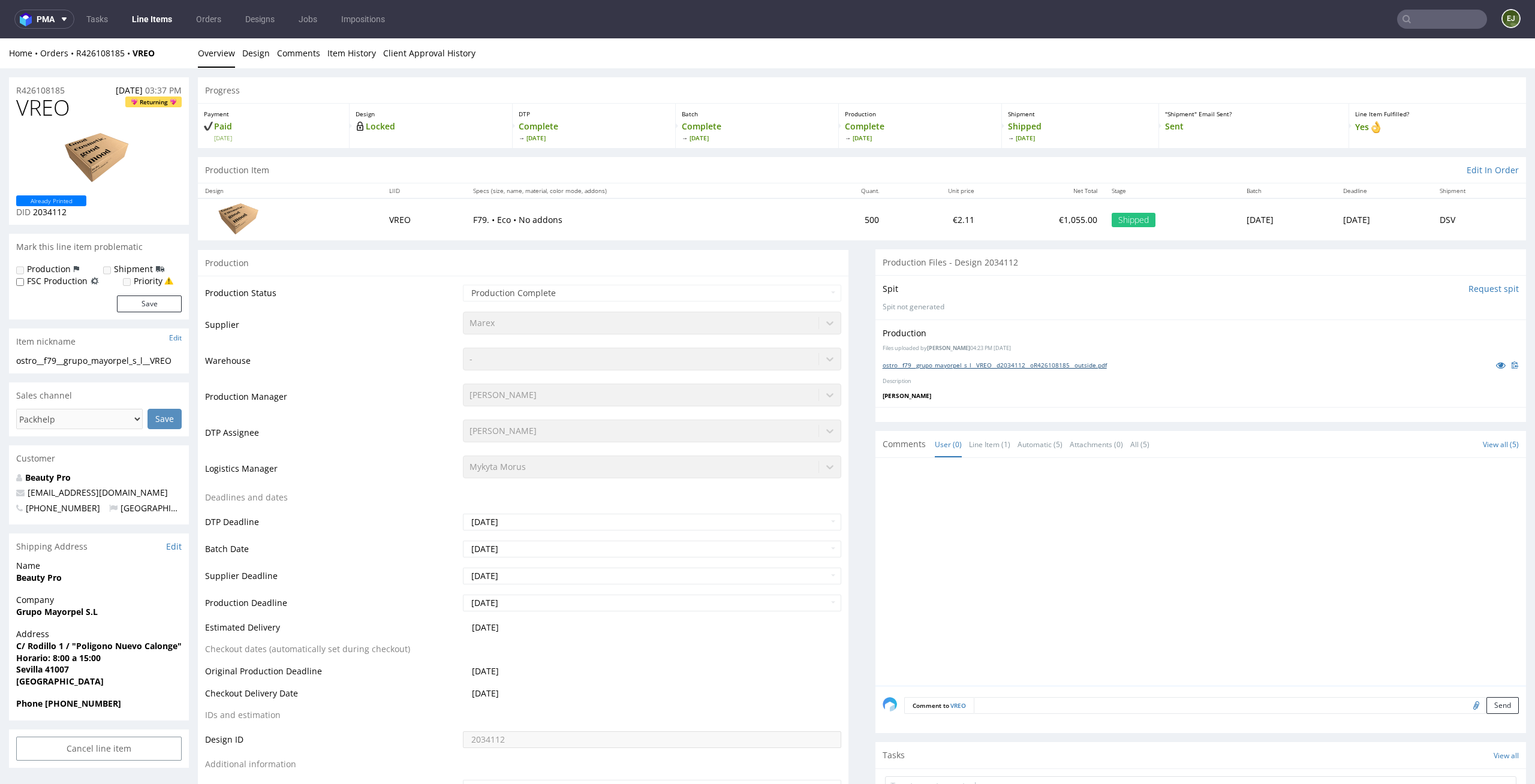
click at [914, 364] on link "ostro__f79__grupo_mayorpel_s_l__VREO__d2034112__oR426108185__outside.pdf" at bounding box center [994, 365] width 224 height 9
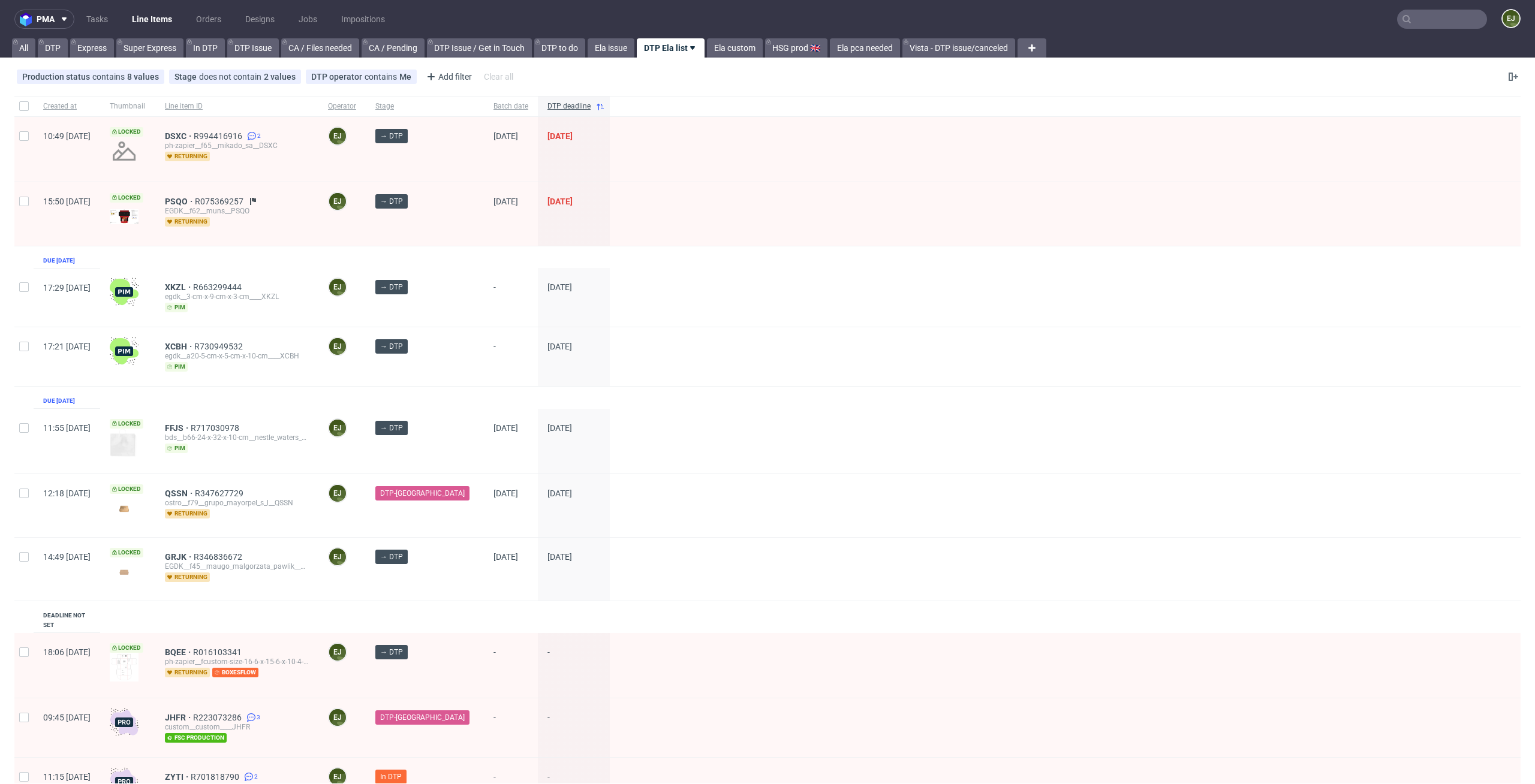
scroll to position [113, 0]
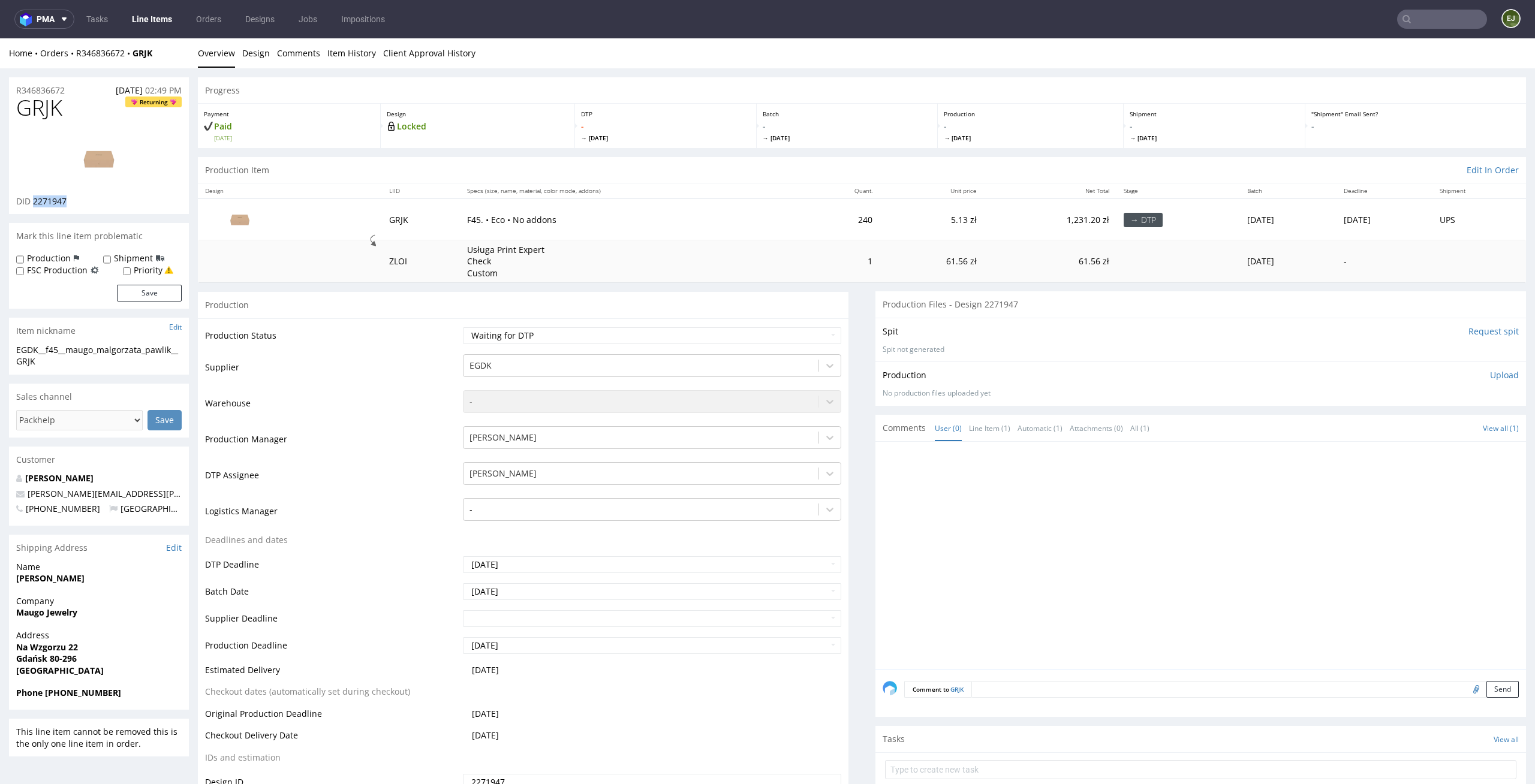
drag, startPoint x: 75, startPoint y: 196, endPoint x: 33, endPoint y: 196, distance: 42.0
click at [33, 196] on div "DID 2271947" at bounding box center [99, 202] width 166 height 12
copy span "2271947"
click at [249, 56] on link "Design" at bounding box center [256, 53] width 28 height 29
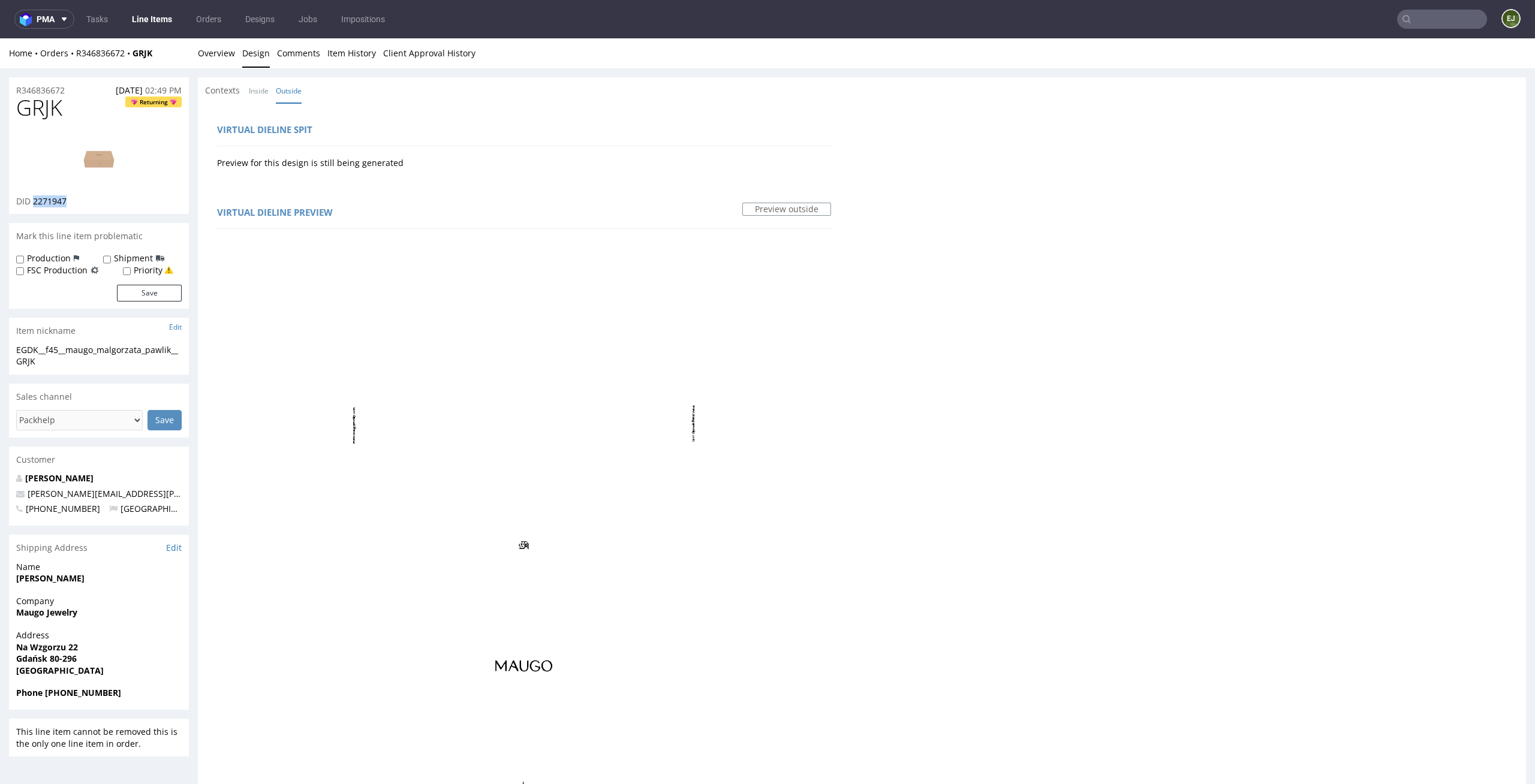
click at [101, 147] on img at bounding box center [99, 159] width 96 height 54
click at [218, 45] on link "Overview" at bounding box center [216, 53] width 37 height 29
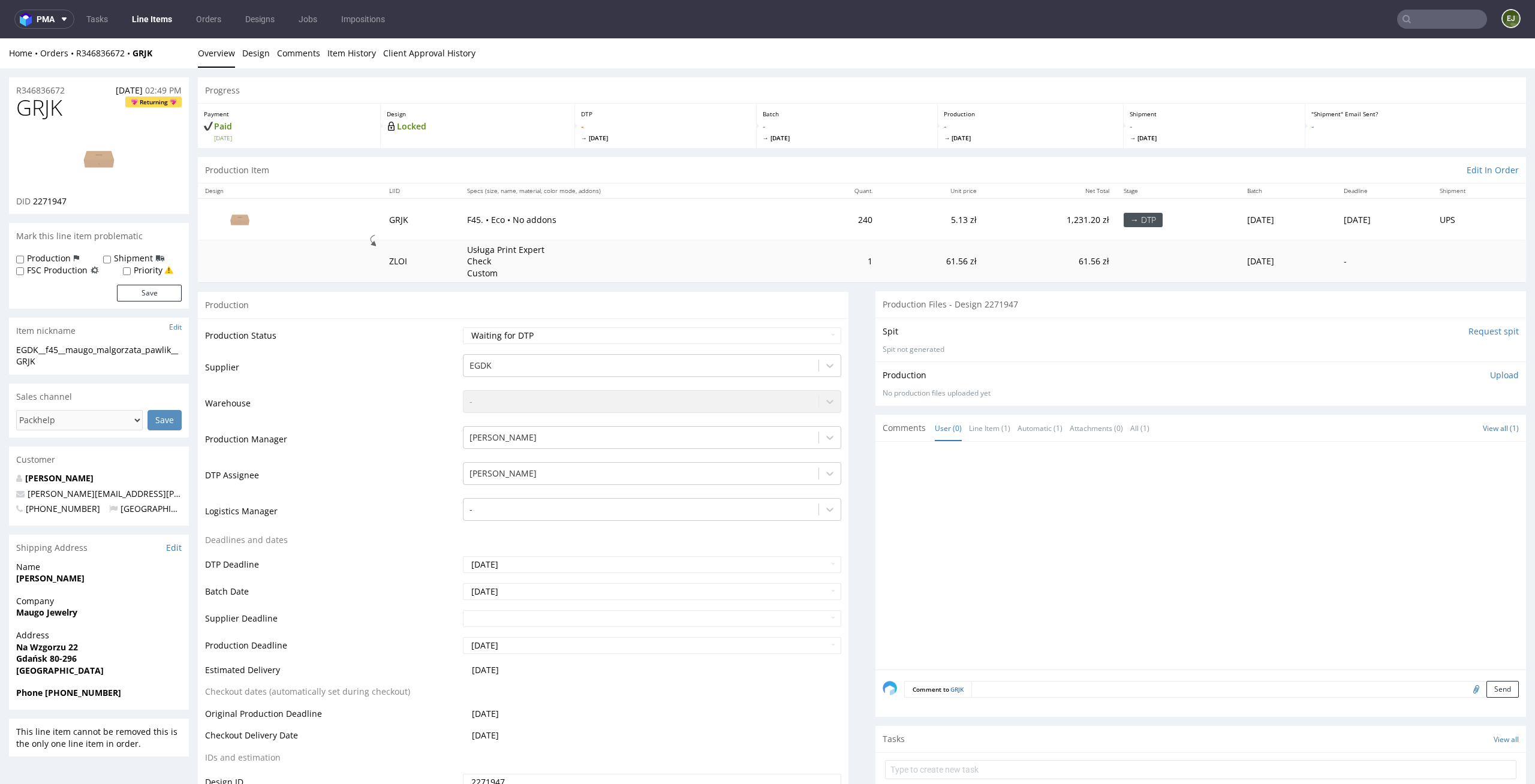
scroll to position [3, 0]
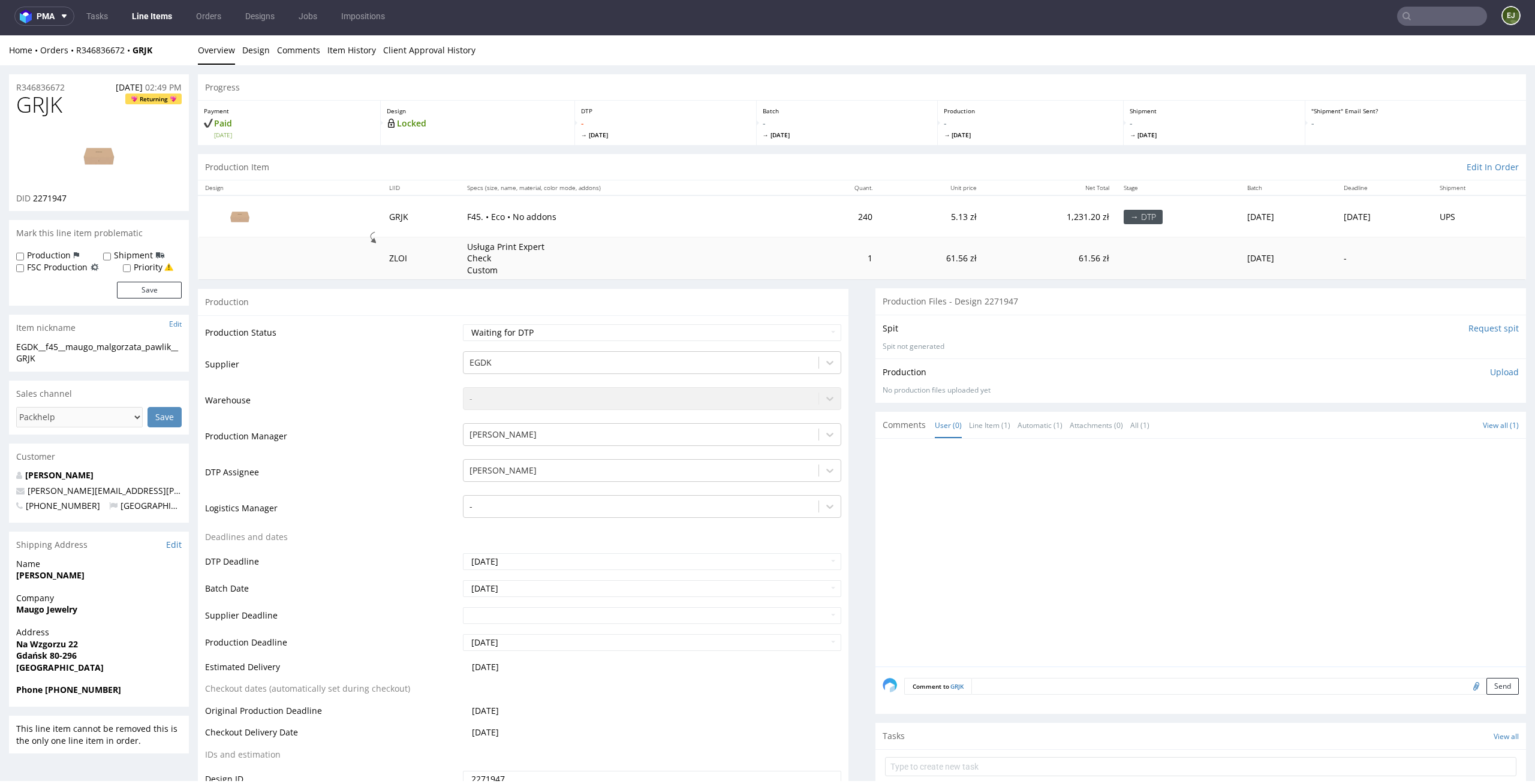
click at [117, 156] on img at bounding box center [99, 156] width 96 height 54
click at [238, 60] on div "Home Orders R346836672 GRJK Overview Design Comments Item History Client Approv…" at bounding box center [767, 50] width 1535 height 30
click at [248, 45] on link "Design" at bounding box center [256, 50] width 28 height 29
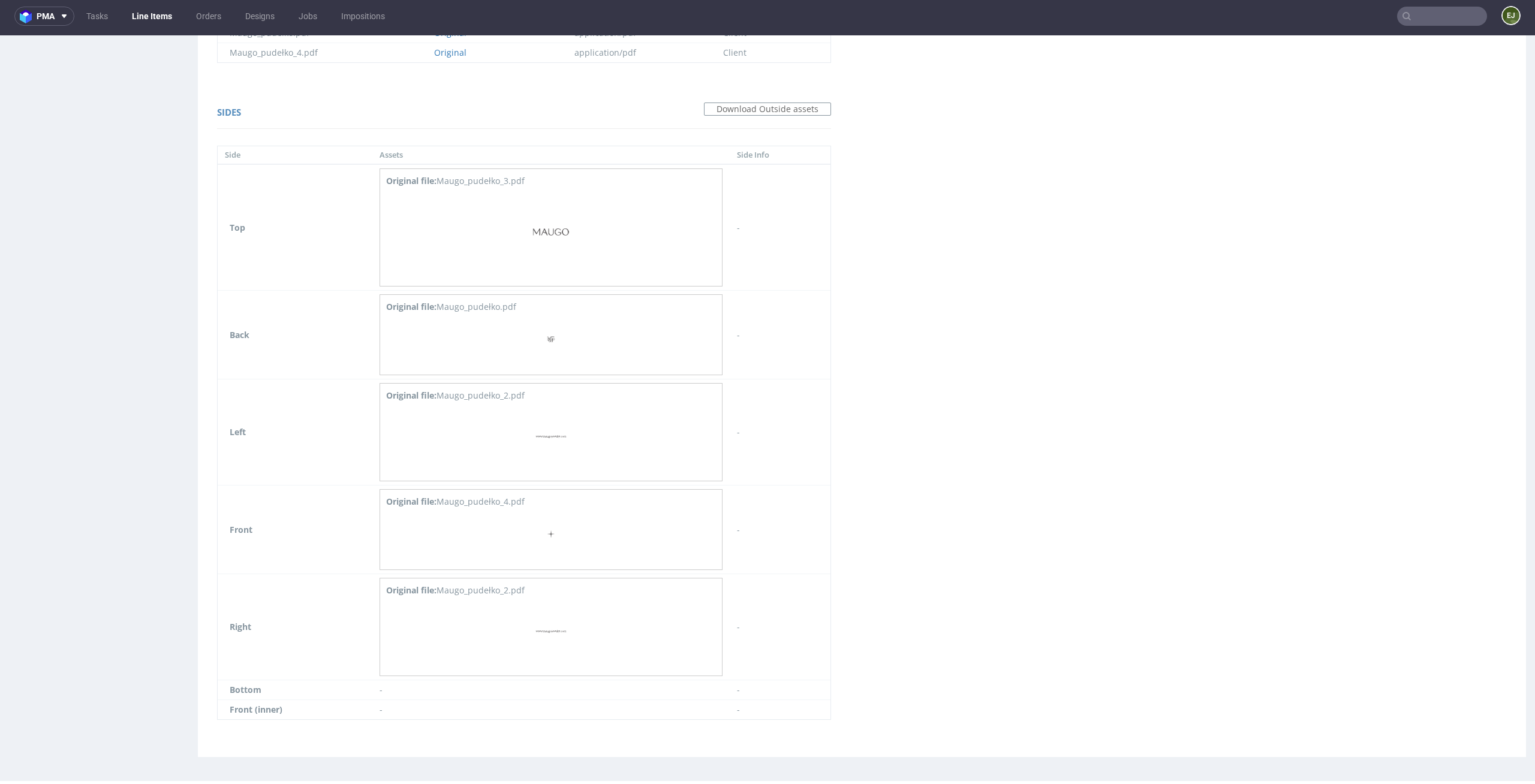
scroll to position [0, 0]
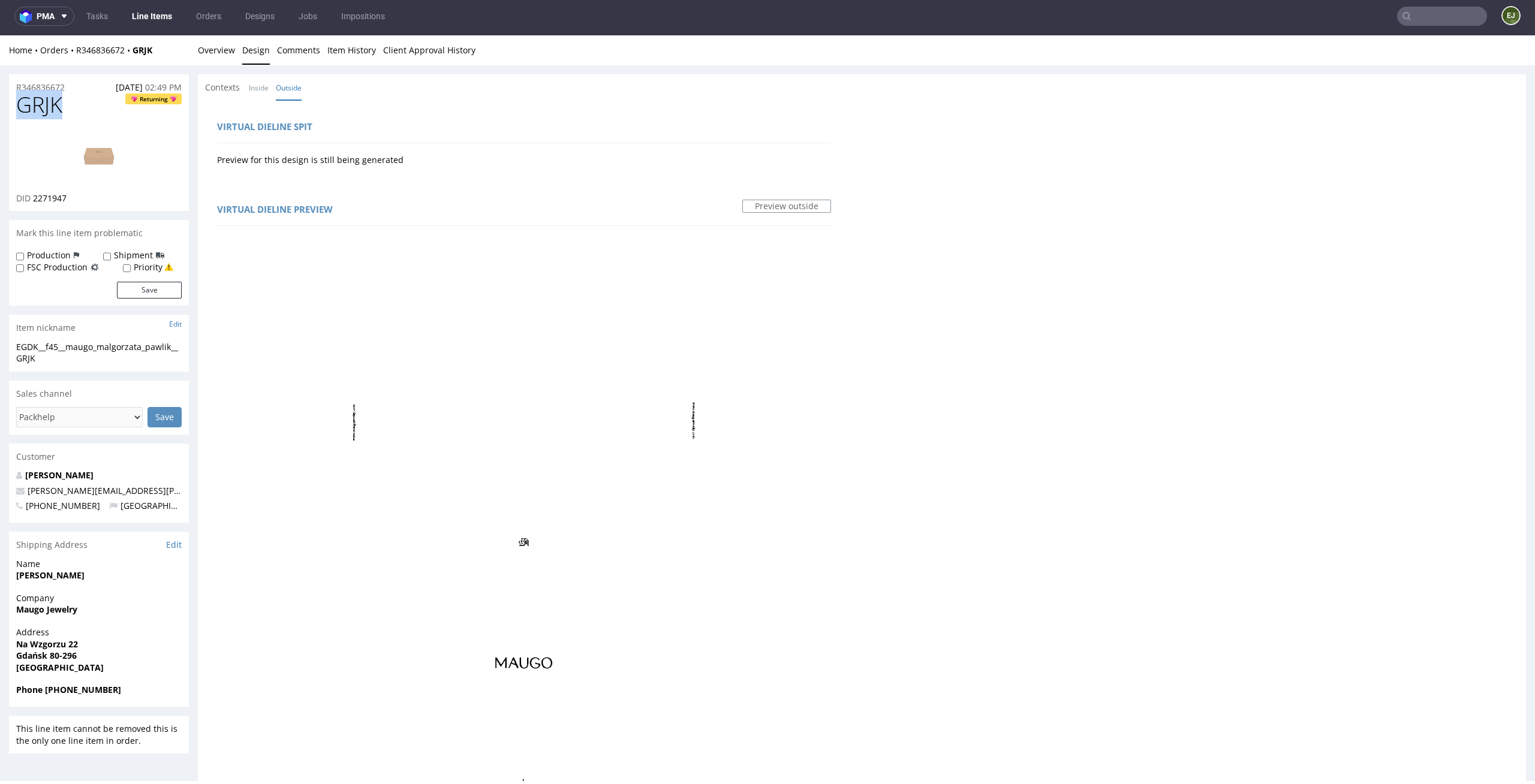
drag, startPoint x: 72, startPoint y: 101, endPoint x: 0, endPoint y: 101, distance: 72.0
copy span "GRJK"
click at [226, 58] on link "Overview" at bounding box center [216, 50] width 37 height 29
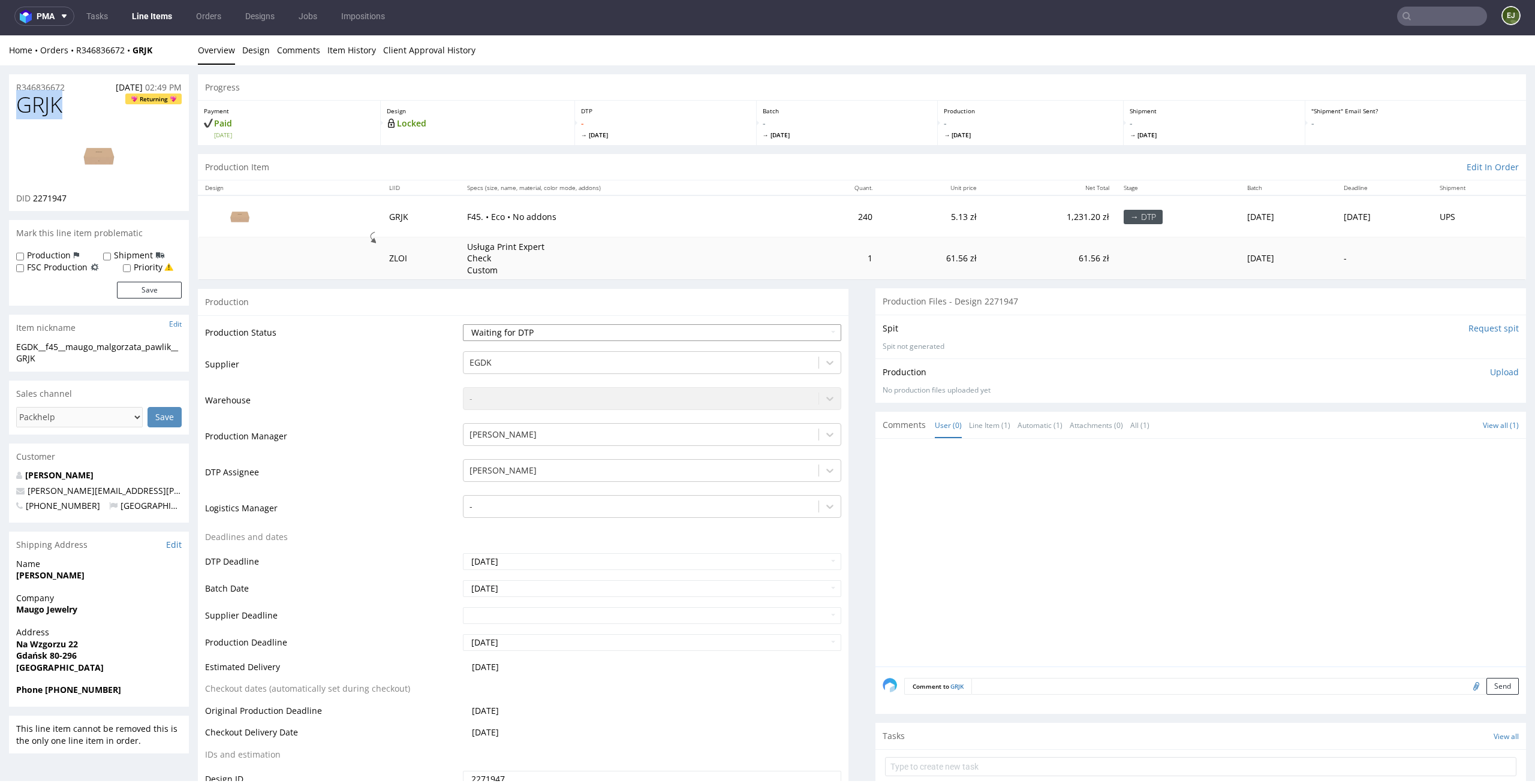
click at [628, 335] on select "Waiting for Artwork Waiting for Diecut Waiting for Mockup Waiting for DTP Waiti…" at bounding box center [652, 332] width 379 height 17
select select "dtp_in_process"
click at [463, 325] on select "Waiting for Artwork Waiting for Diecut Waiting for Mockup Waiting for DTP Waiti…" at bounding box center [652, 332] width 379 height 17
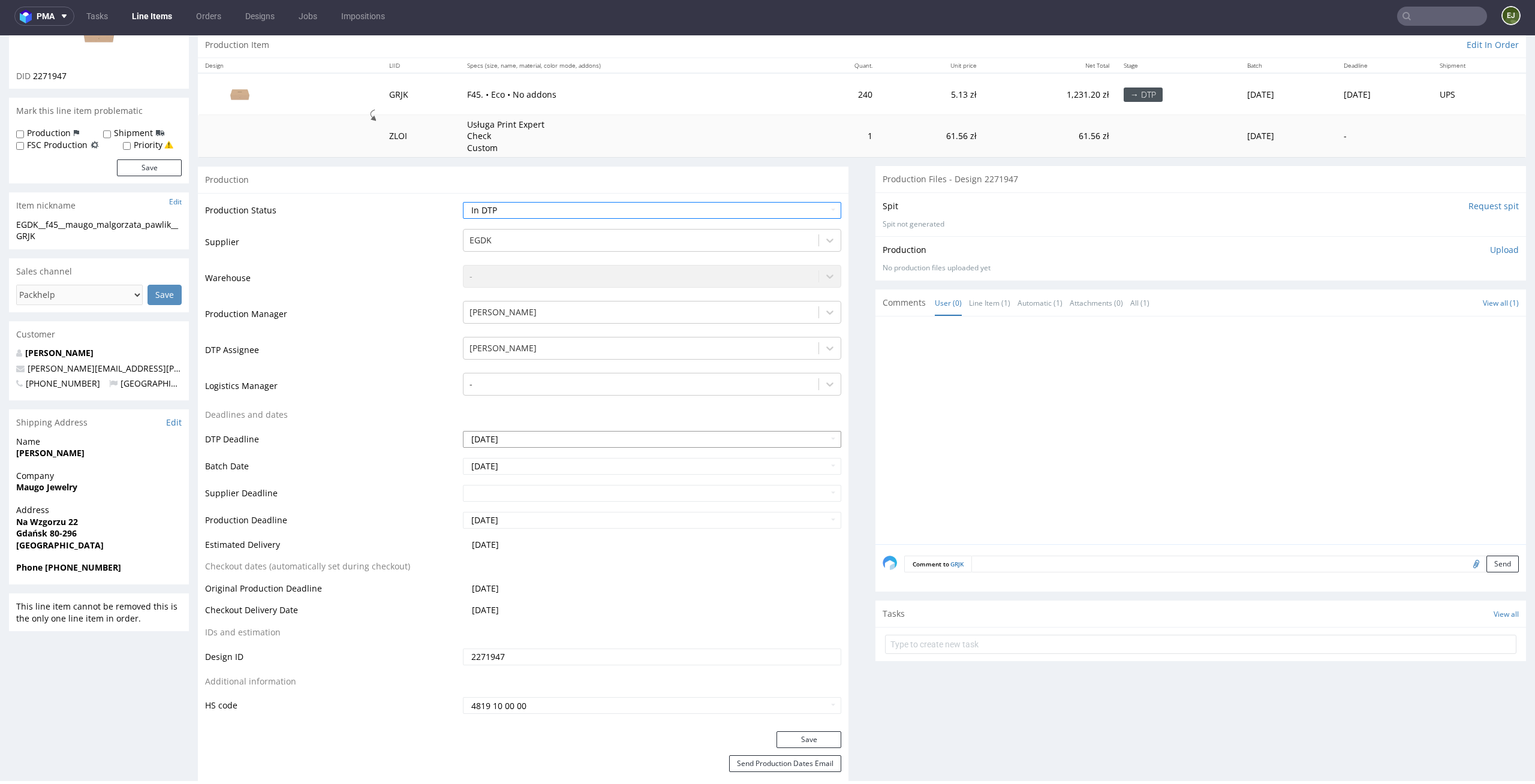
scroll to position [216, 0]
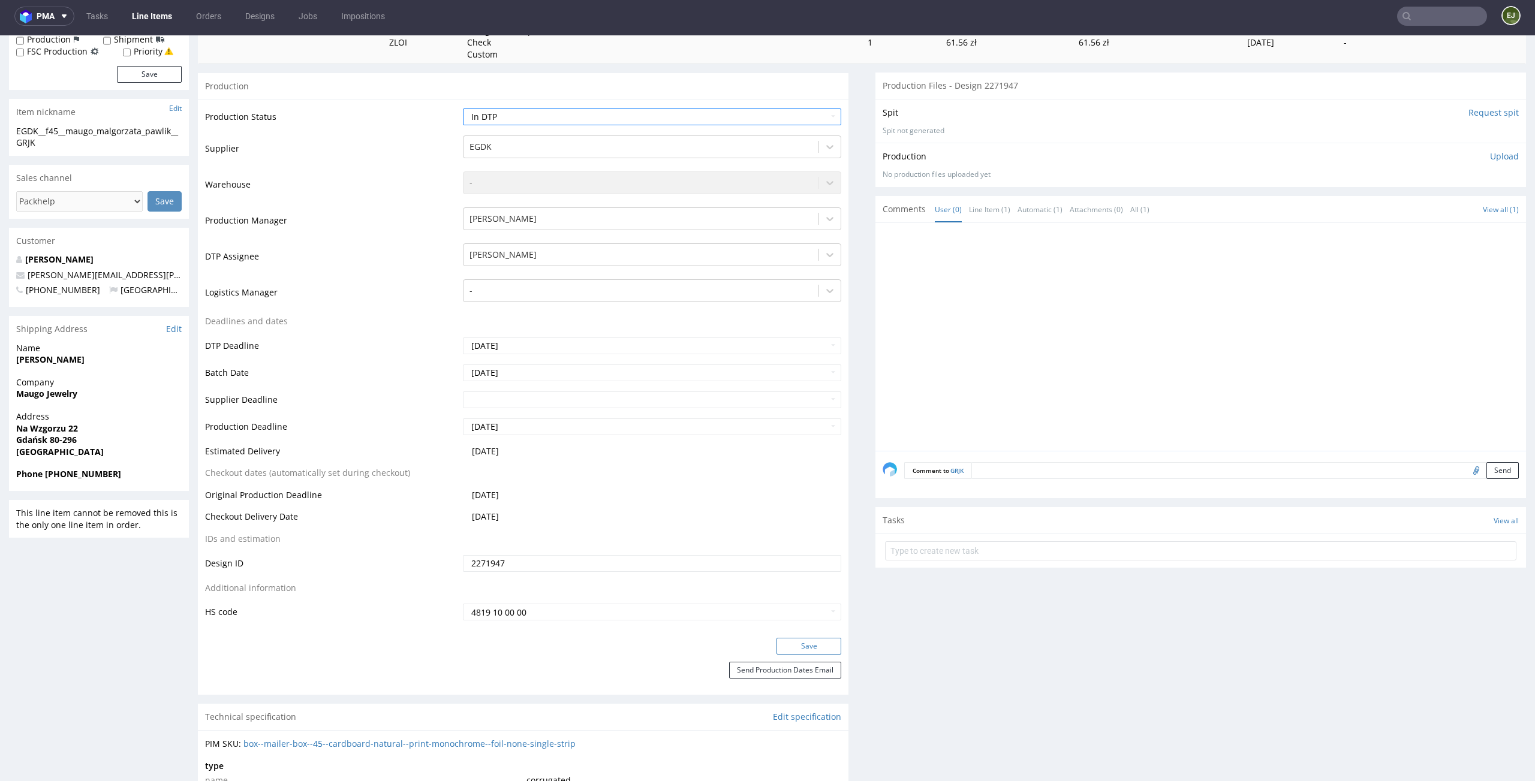
click at [819, 648] on button "Save" at bounding box center [809, 646] width 65 height 17
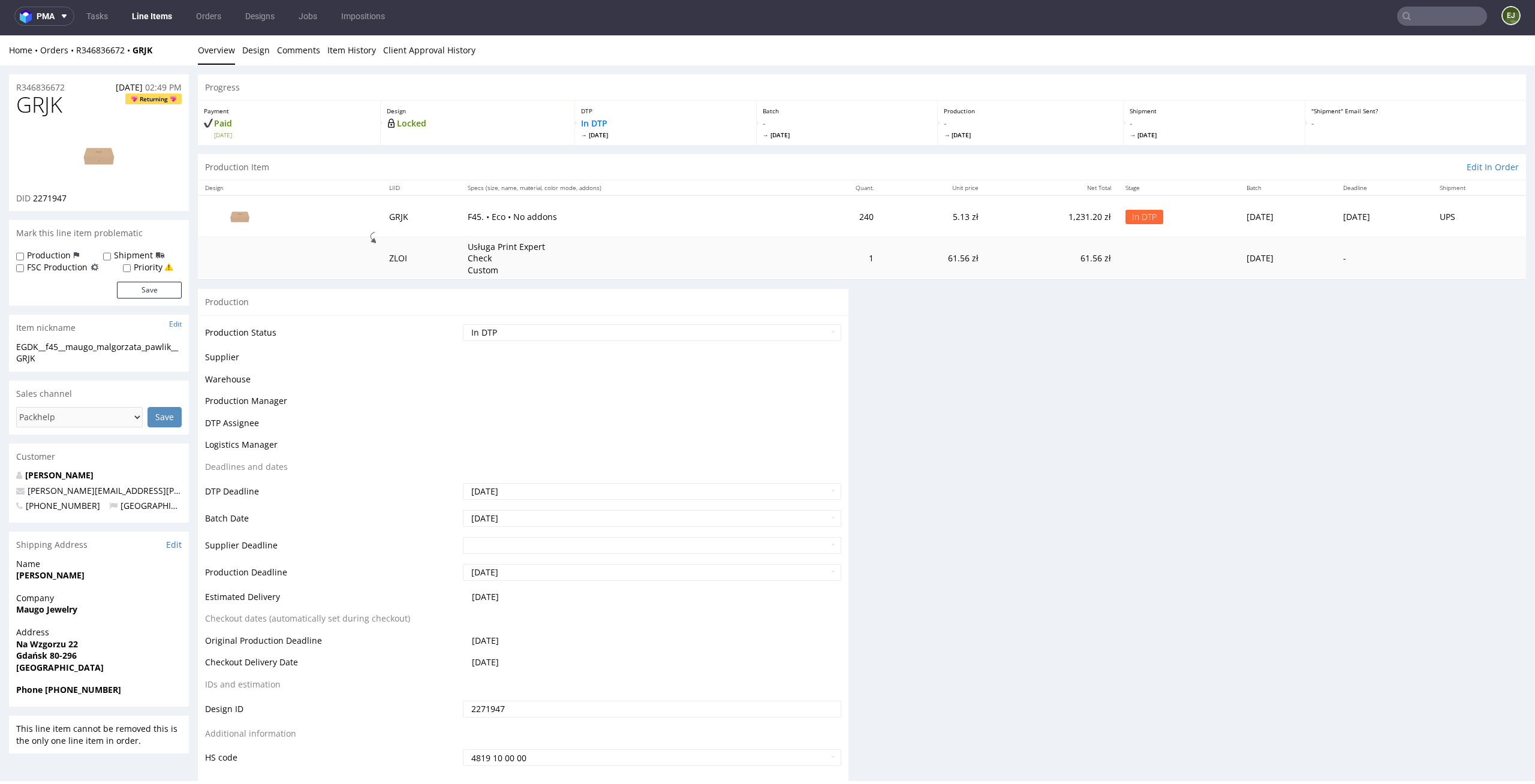
scroll to position [0, 0]
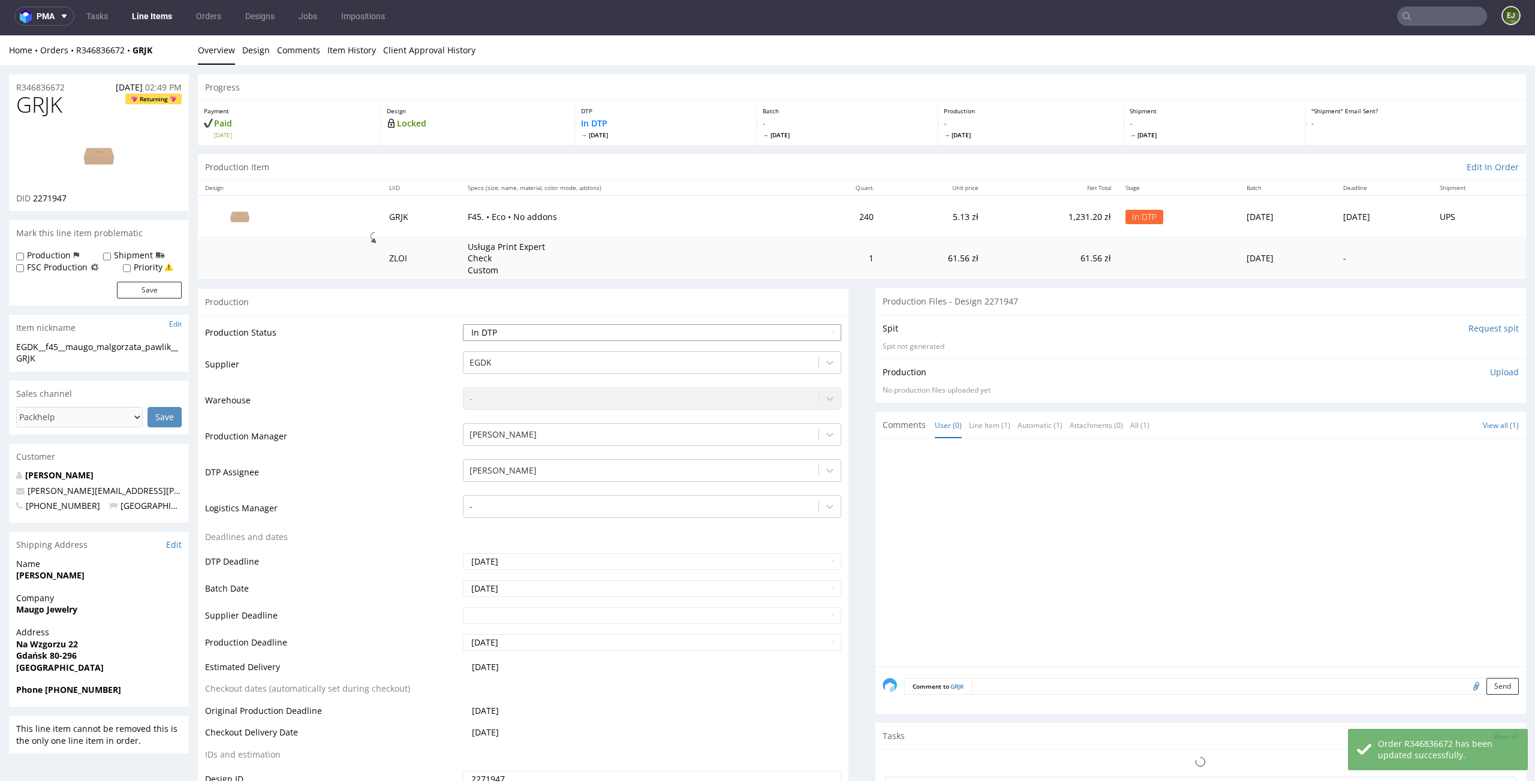
click at [728, 325] on select "Waiting for Artwork Waiting for Diecut Waiting for Mockup Waiting for DTP Waiti…" at bounding box center [652, 332] width 379 height 17
select select "dtp_ca_needed"
click at [463, 325] on select "Waiting for Artwork Waiting for Diecut Waiting for Mockup Waiting for DTP Waiti…" at bounding box center [652, 332] width 379 height 17
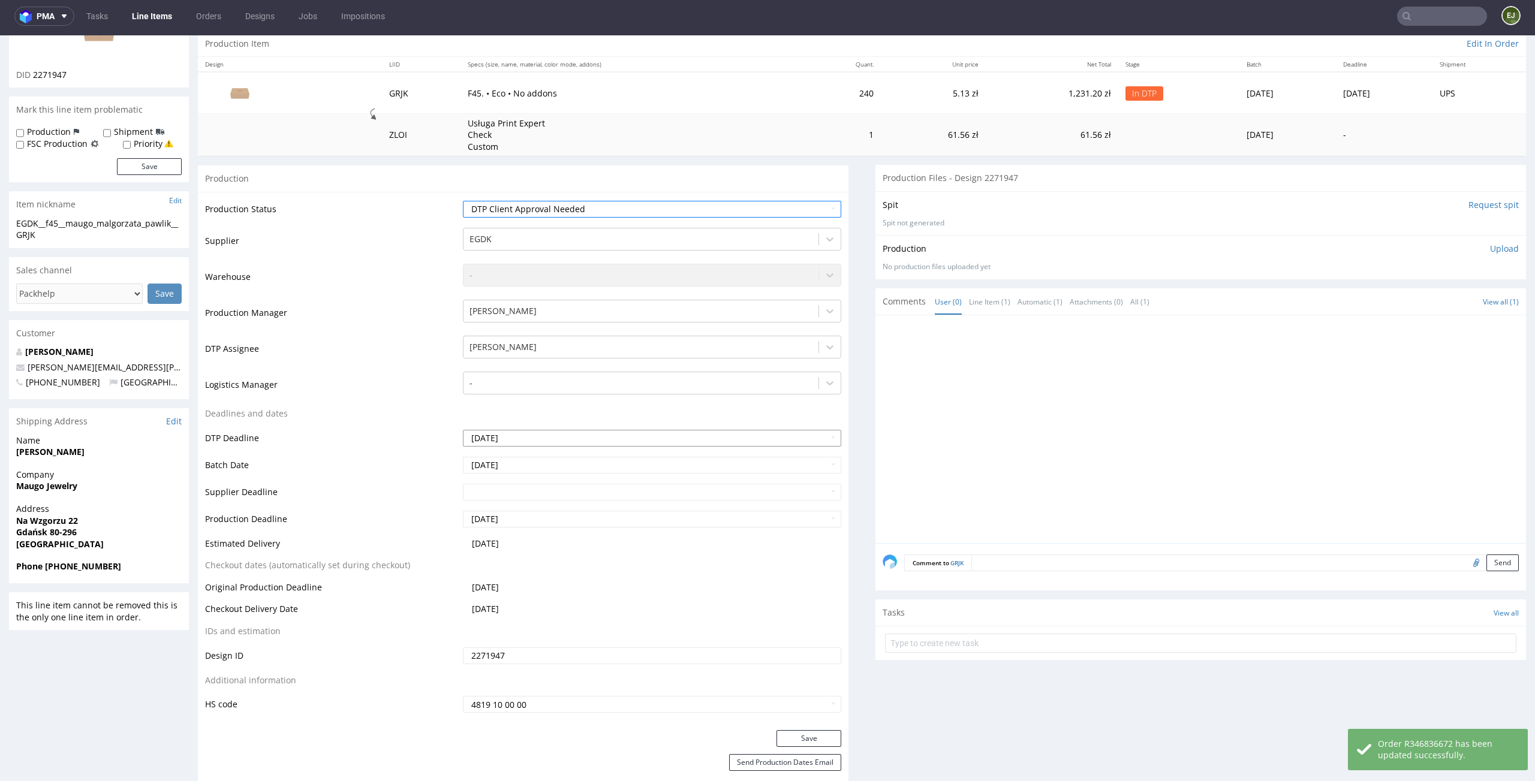
scroll to position [274, 0]
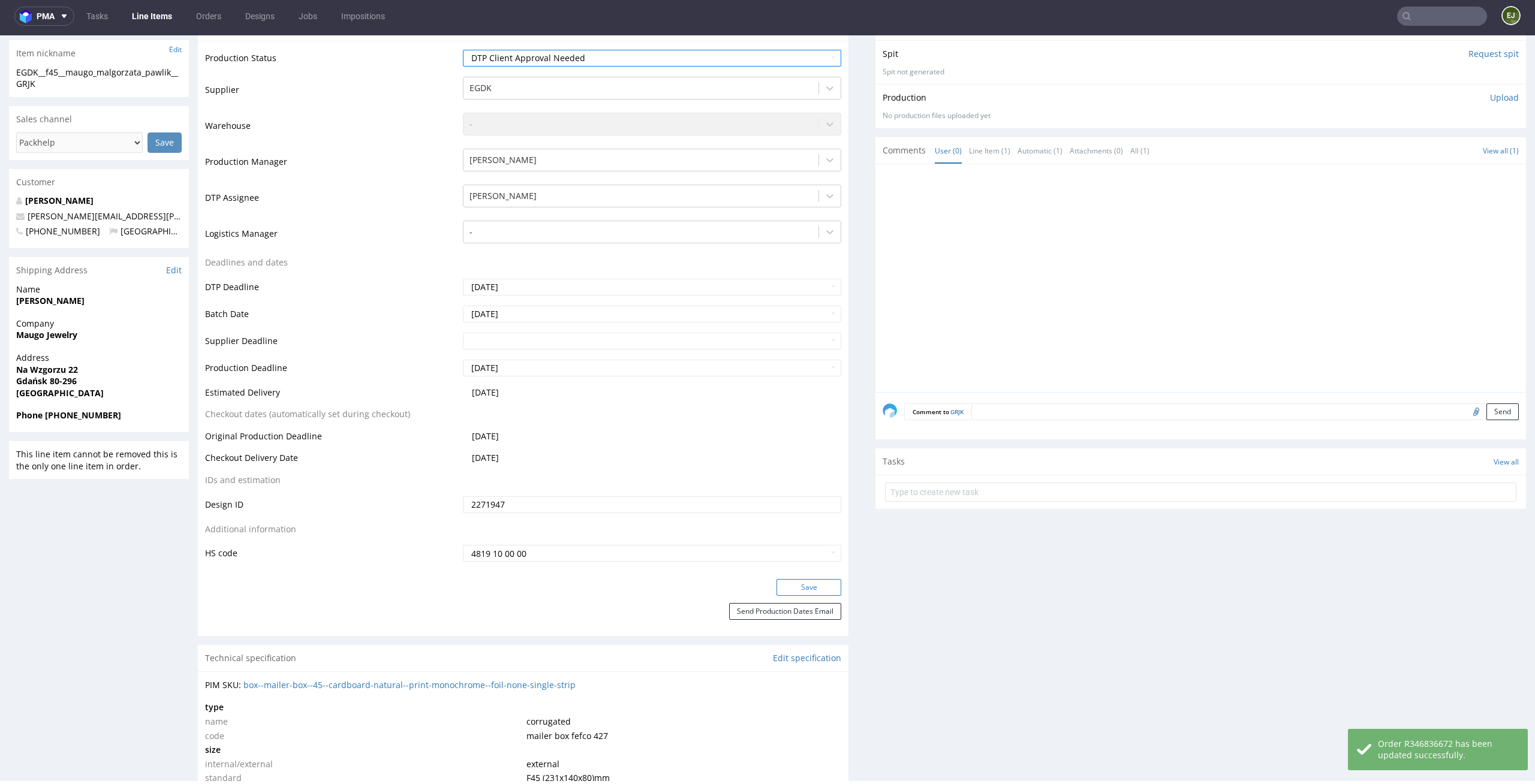
click at [822, 590] on button "Save" at bounding box center [809, 587] width 65 height 17
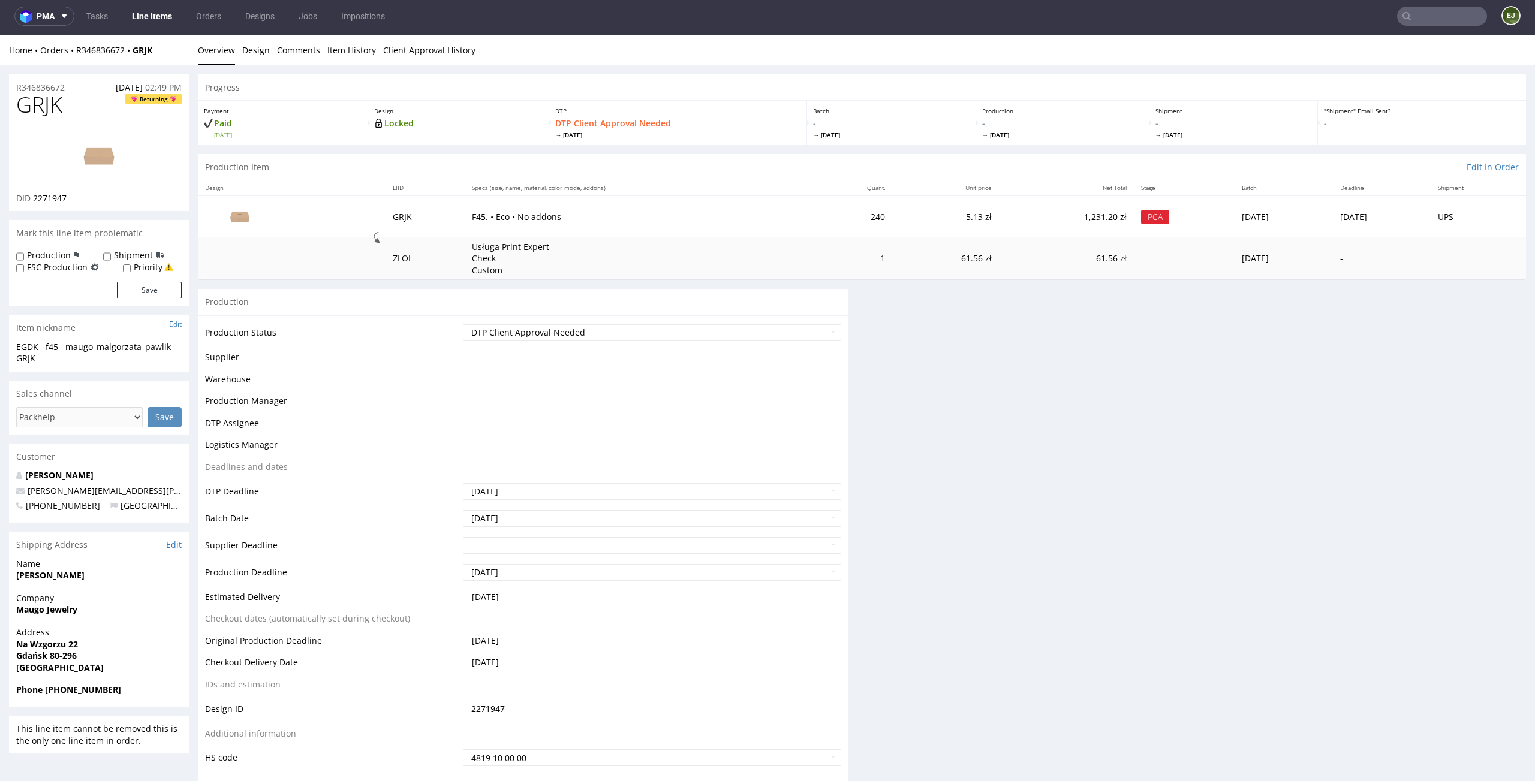
scroll to position [0, 0]
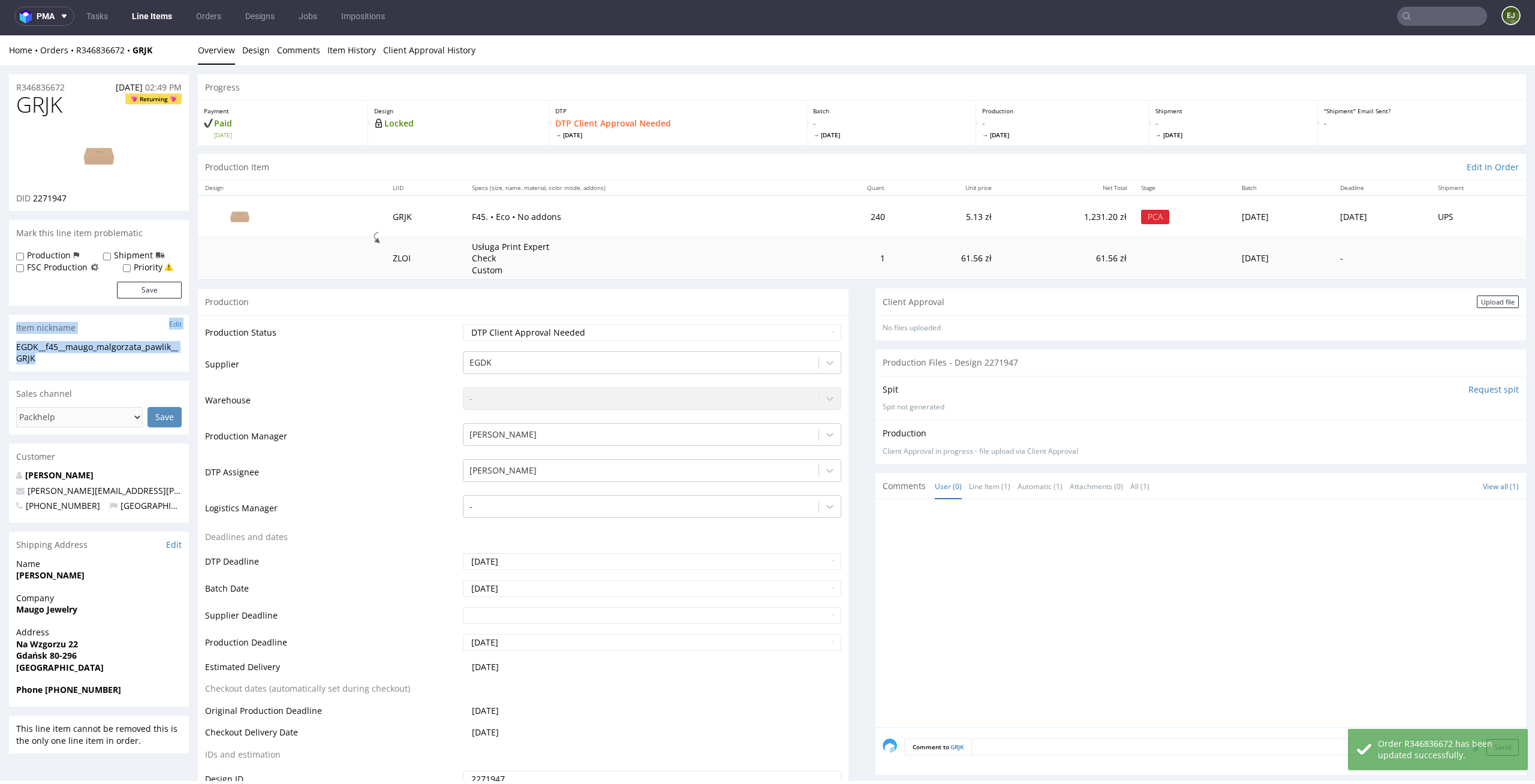
drag, startPoint x: 59, startPoint y: 363, endPoint x: 0, endPoint y: 326, distance: 69.6
click at [56, 358] on div "EGDK__f45__maugo_malgorzata_pawlik__GRJK" at bounding box center [99, 353] width 166 height 23
drag, startPoint x: 56, startPoint y: 358, endPoint x: 14, endPoint y: 357, distance: 42.0
click at [14, 357] on div "EGDK__f45__maugo_malgorzata_pawlik__GRJK EGDK__f45 __maugo_malgorzata_pawlik__G…" at bounding box center [99, 356] width 180 height 31
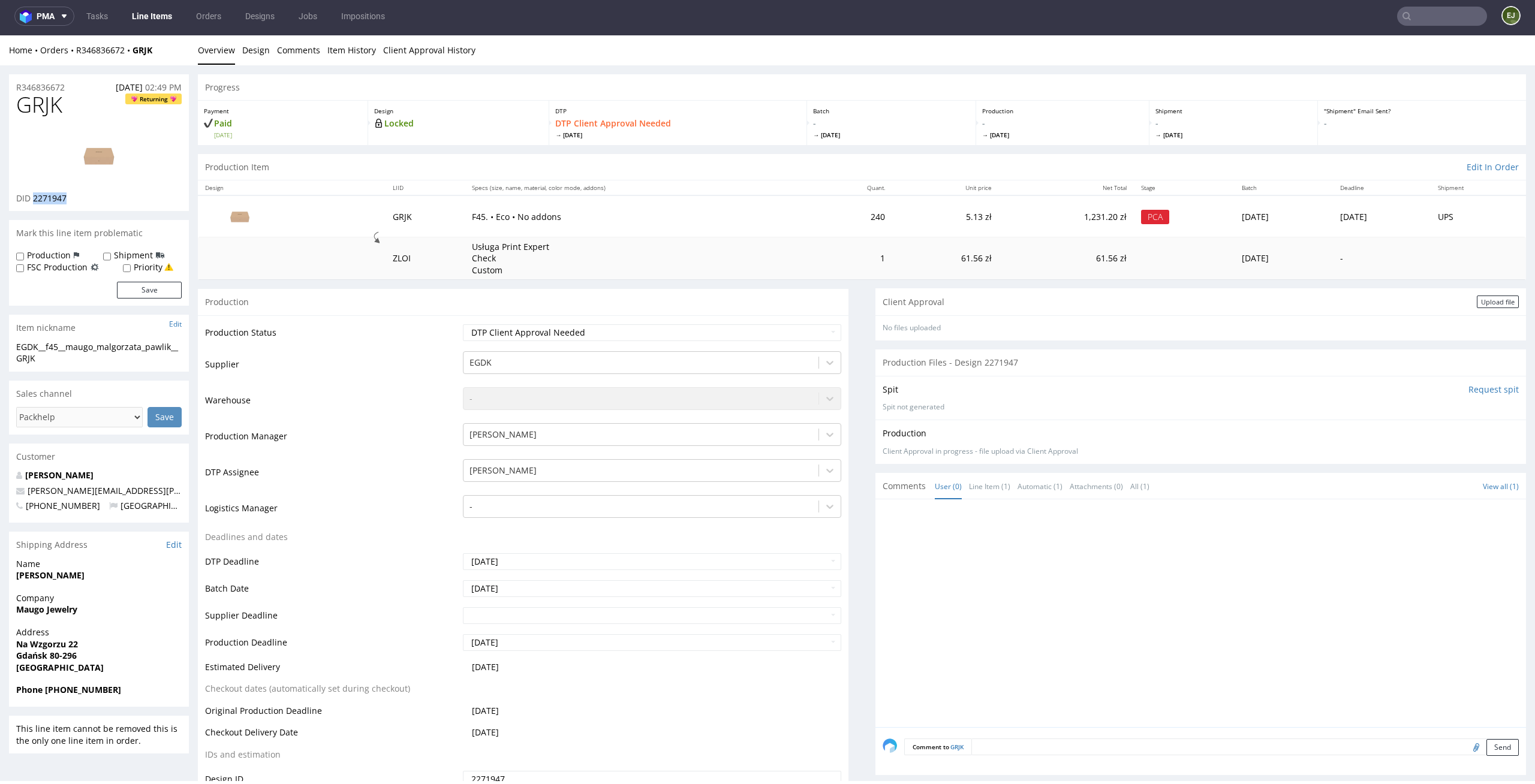
drag, startPoint x: 85, startPoint y: 194, endPoint x: 35, endPoint y: 198, distance: 50.2
click at [35, 198] on div "DID 2271947" at bounding box center [99, 199] width 166 height 12
copy span "2271947"
drag, startPoint x: 73, startPoint y: 85, endPoint x: 0, endPoint y: 85, distance: 73.0
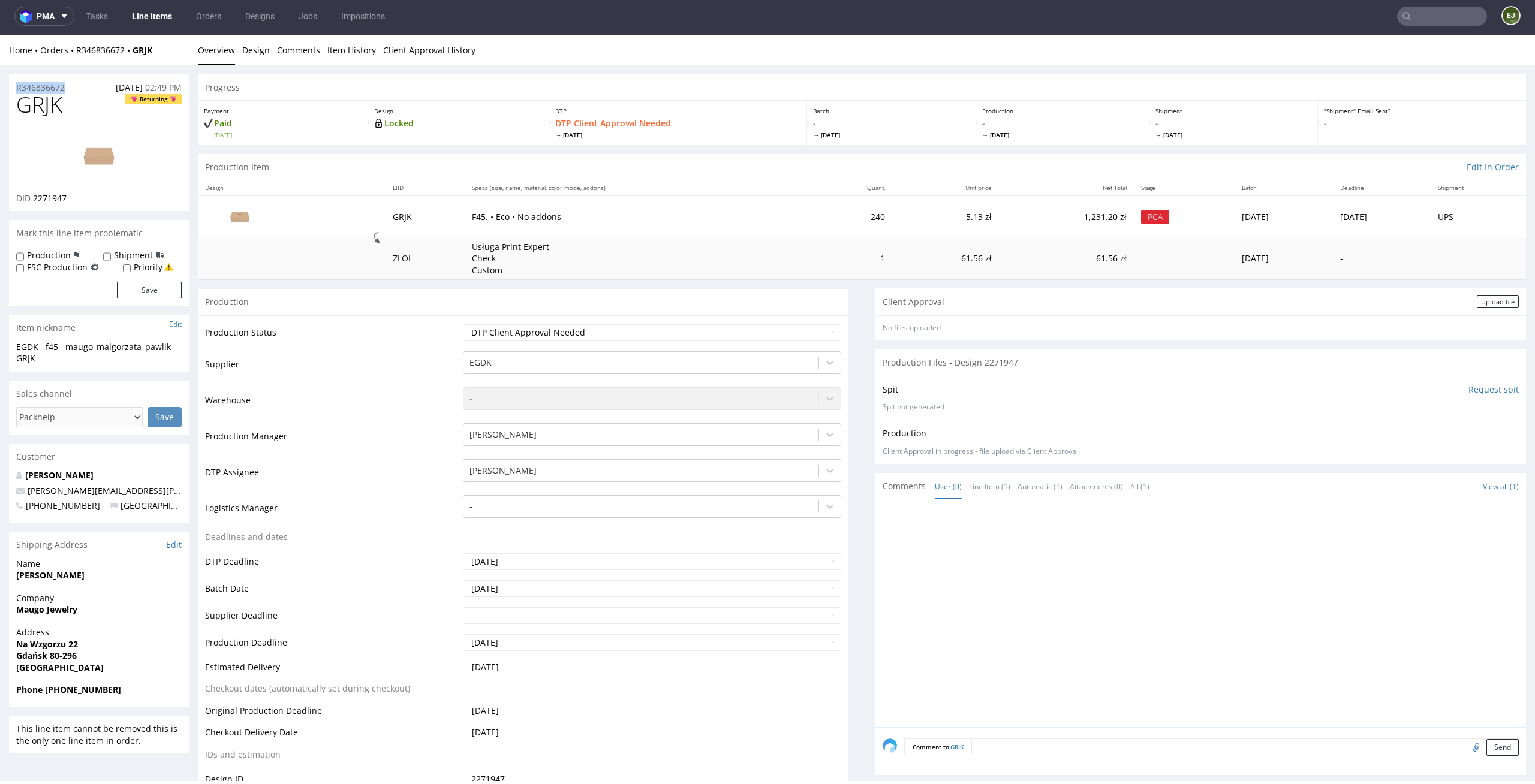
copy p "R346836672"
click at [794, 325] on select "Waiting for Artwork Waiting for Diecut Waiting for Mockup Waiting for DTP Waiti…" at bounding box center [652, 332] width 379 height 17
click at [463, 325] on select "Waiting for Artwork Waiting for Diecut Waiting for Mockup Waiting for DTP Waiti…" at bounding box center [652, 332] width 379 height 17
click at [1493, 306] on div "Upload file" at bounding box center [1498, 302] width 42 height 13
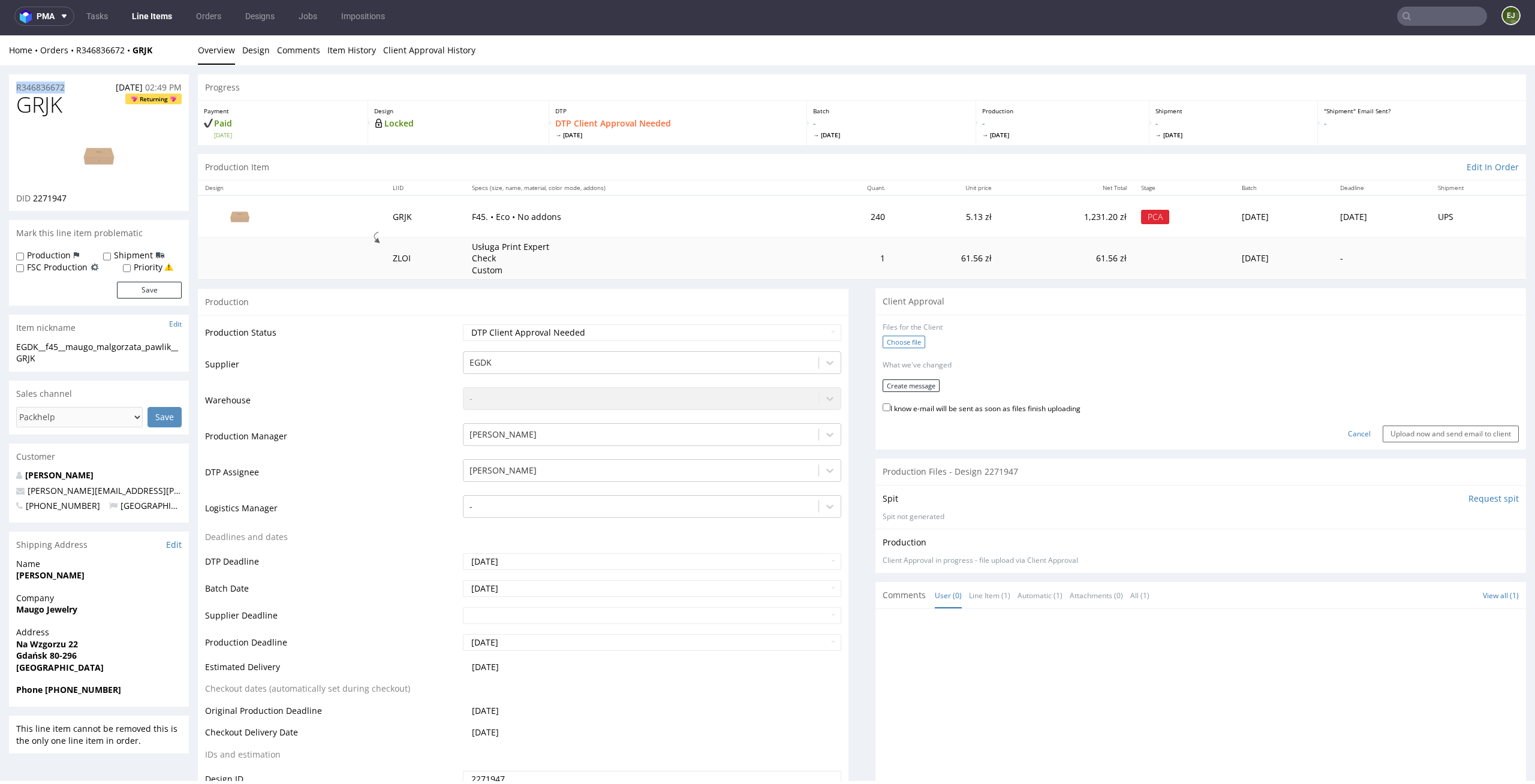
click at [899, 342] on label "Choose file" at bounding box center [903, 342] width 42 height 13
click at [0, 36] on input "Choose file" at bounding box center [0, 36] width 0 height 0
click at [916, 381] on button "Create message" at bounding box center [911, 382] width 57 height 13
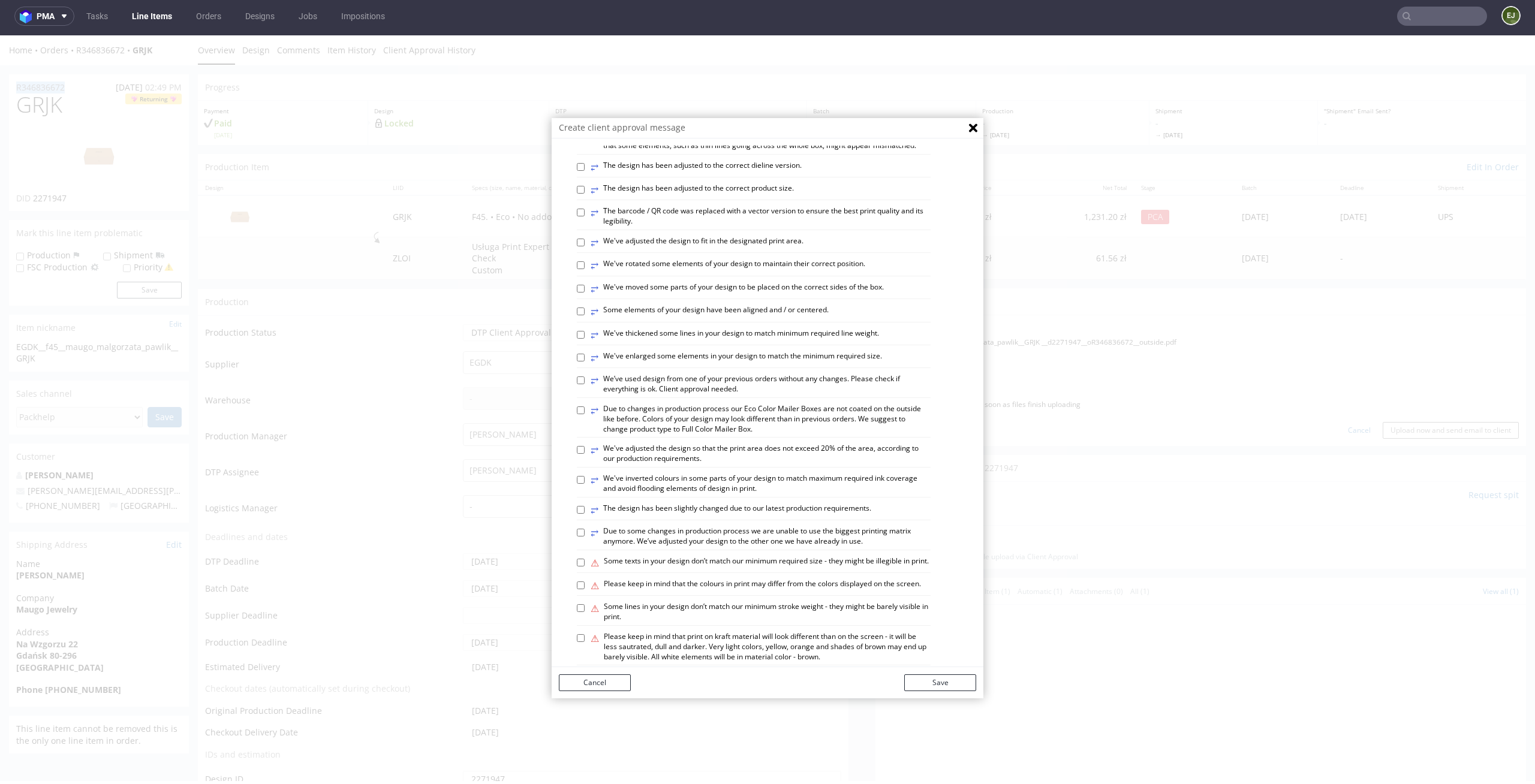
scroll to position [490, 0]
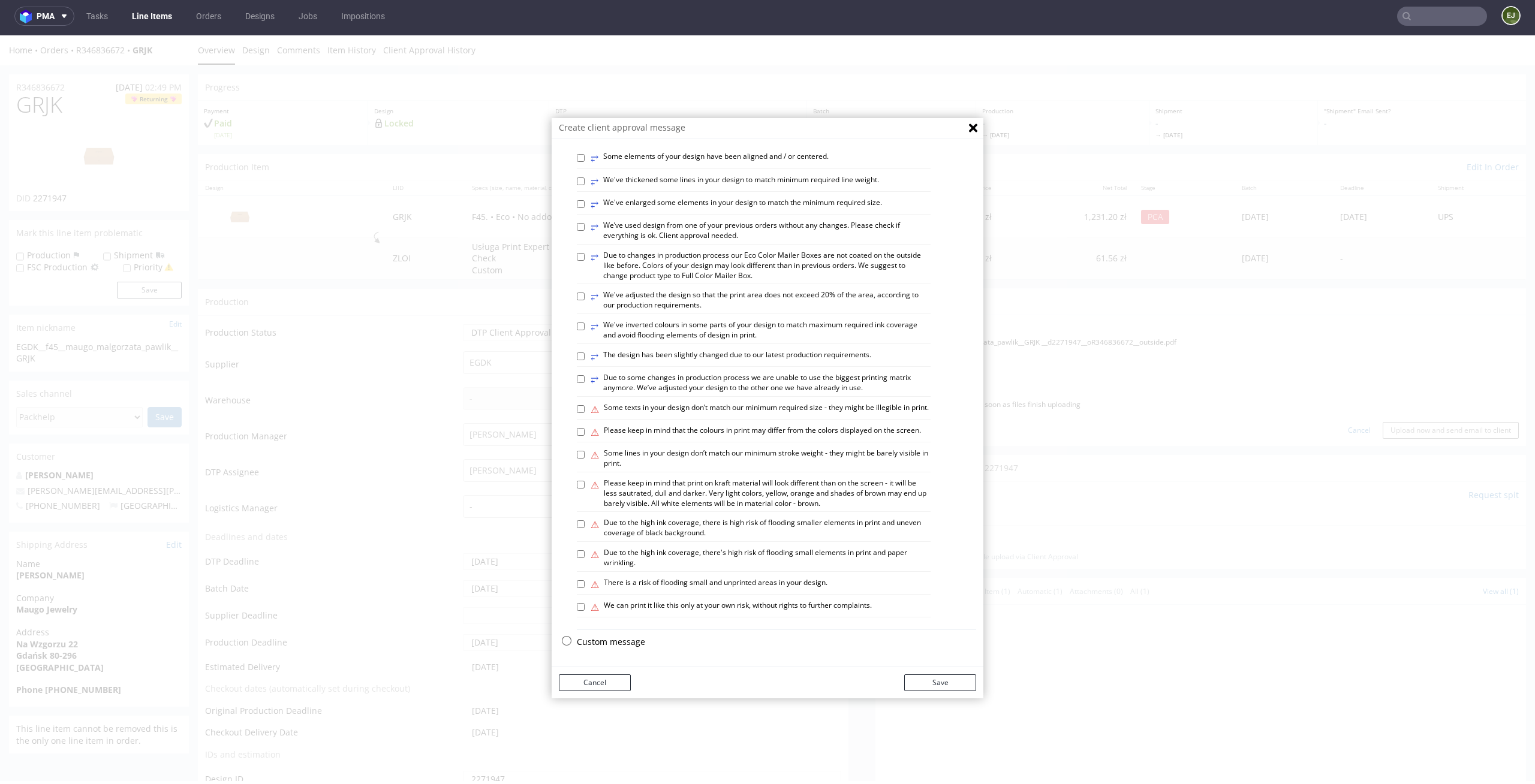
click at [601, 586] on label "⚠ There is a risk of flooding small and unprinted areas in your design." at bounding box center [709, 584] width 237 height 13
click at [585, 586] on input "⚠ There is a risk of flooding small and unprinted areas in your design." at bounding box center [581, 584] width 8 height 8
checkbox input "true"
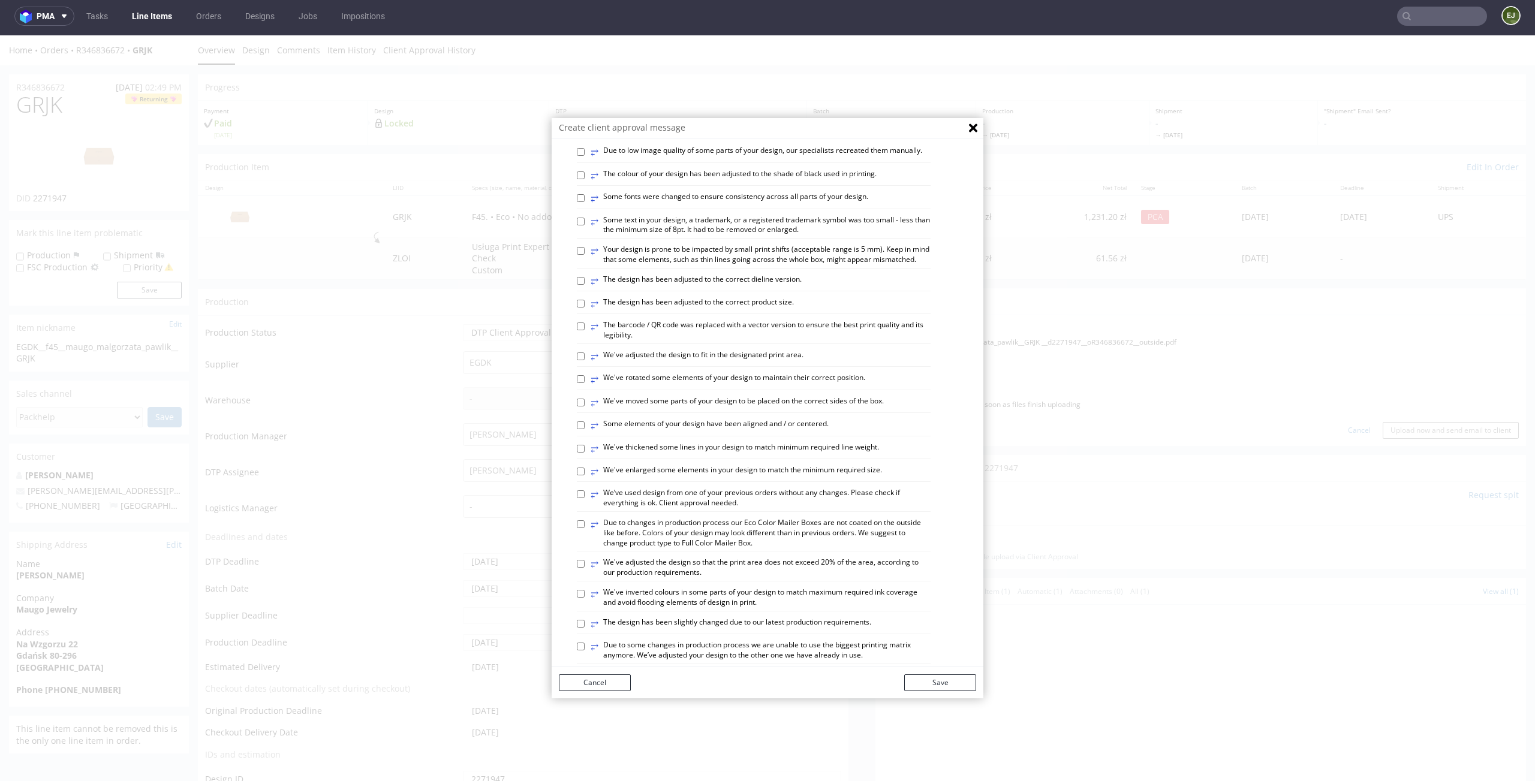
scroll to position [133, 0]
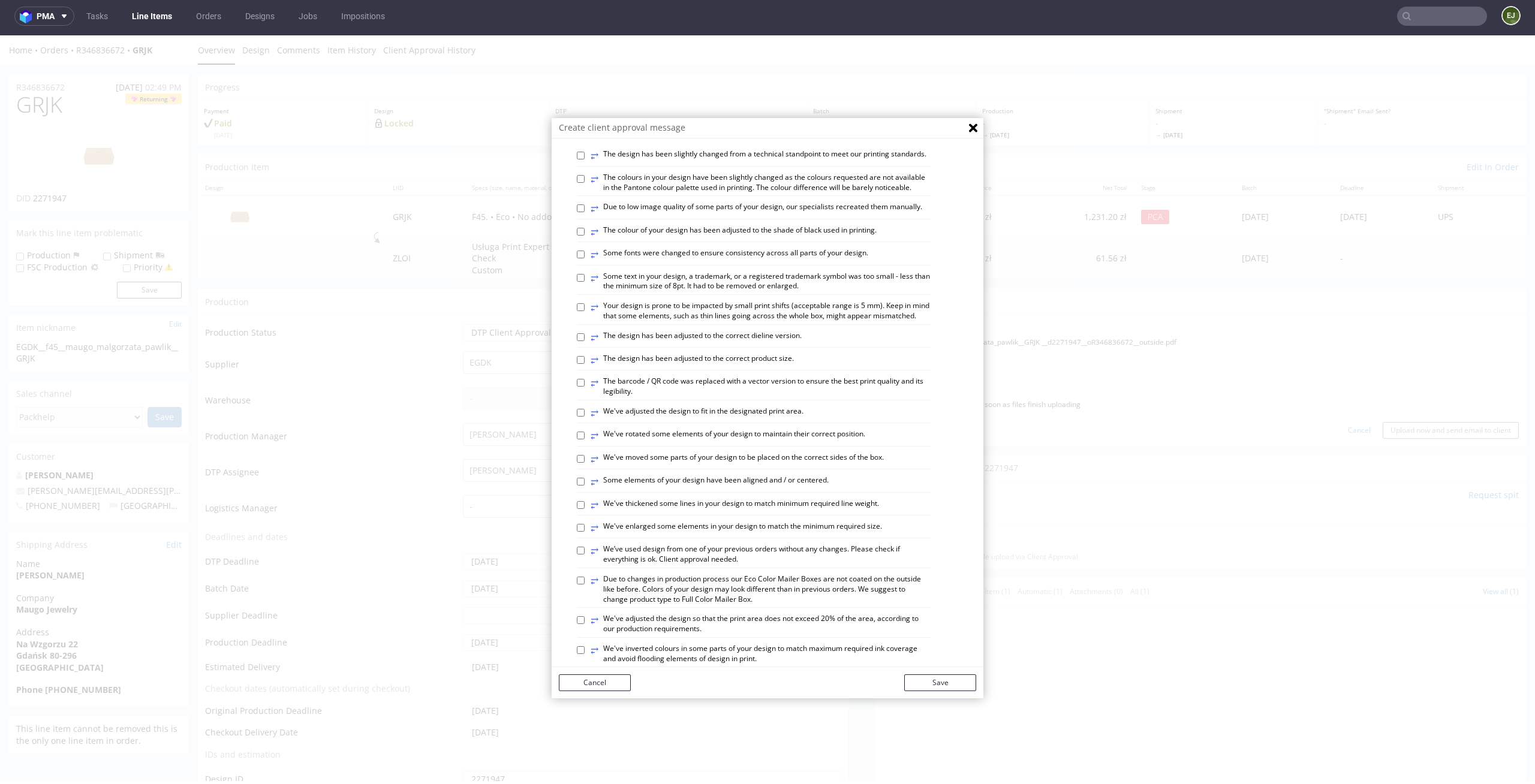
click at [651, 512] on label "⥂ We've thickened some lines in your design to match minimum required line weig…" at bounding box center [735, 505] width 288 height 13
click at [585, 509] on input "⥂ We've thickened some lines in your design to match minimum required line weig…" at bounding box center [581, 505] width 8 height 8
checkbox input "true"
click at [953, 674] on div "Cancel Save" at bounding box center [767, 682] width 431 height 31
click at [948, 677] on button "Save" at bounding box center [940, 682] width 72 height 17
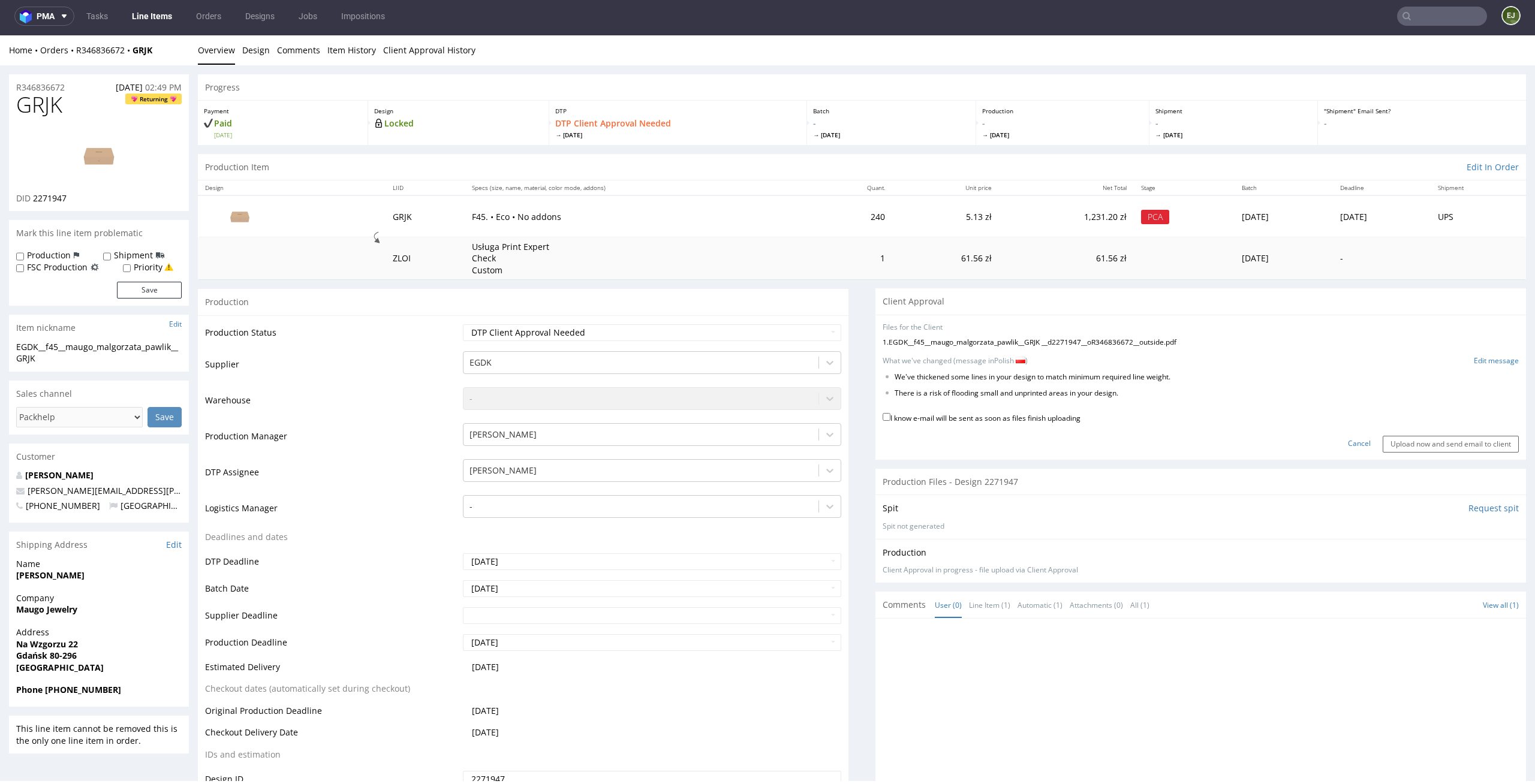
click at [1003, 425] on div "I know e-mail will be sent as soon as files finish uploading" at bounding box center [1201, 418] width 636 height 16
click at [1062, 414] on label "I know e-mail will be sent as soon as files finish uploading" at bounding box center [981, 417] width 198 height 13
click at [891, 414] on input "I know e-mail will be sent as soon as files finish uploading" at bounding box center [886, 417] width 8 height 8
checkbox input "true"
click at [1397, 439] on input "Upload now and send email to client" at bounding box center [1451, 444] width 136 height 17
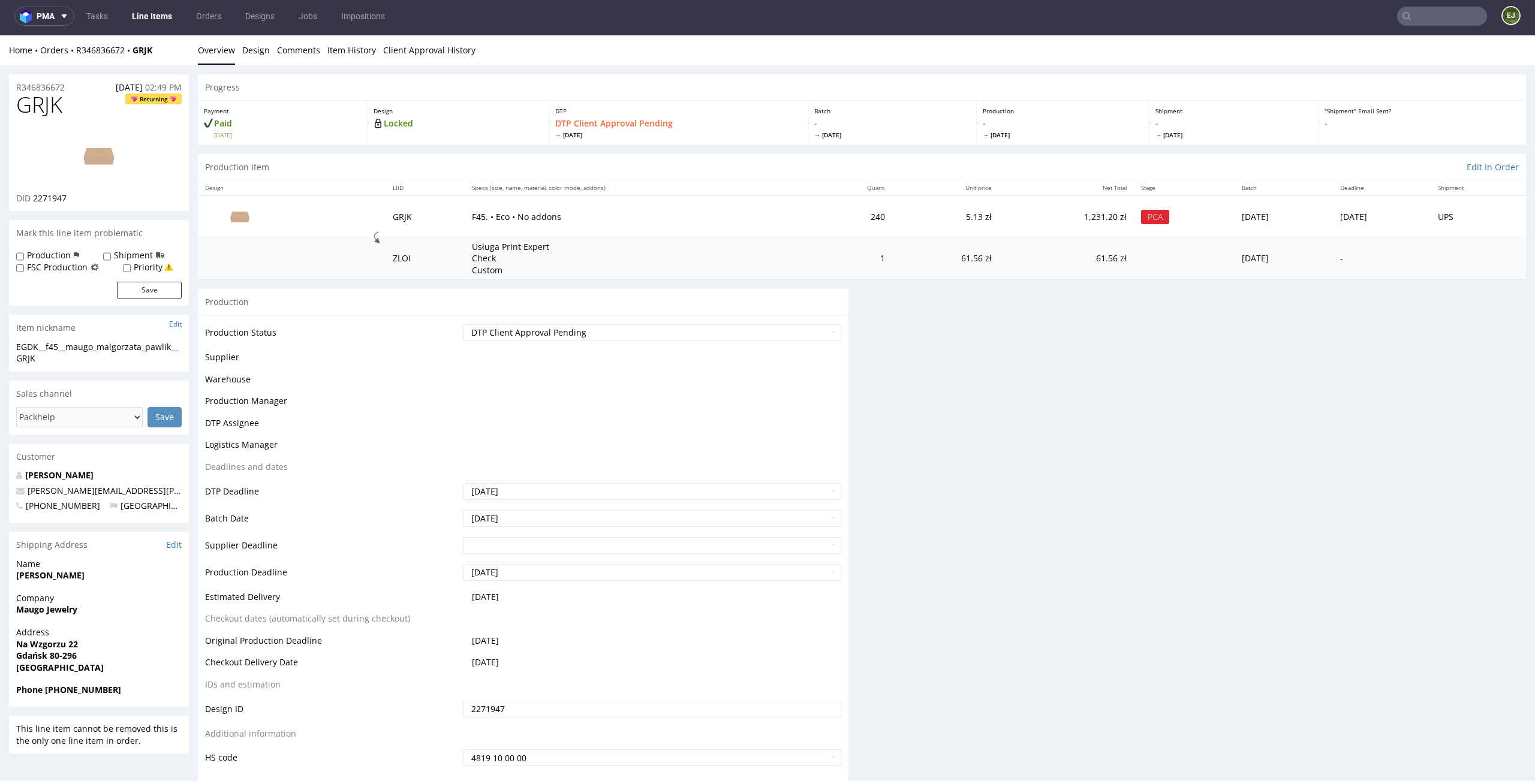
scroll to position [0, 0]
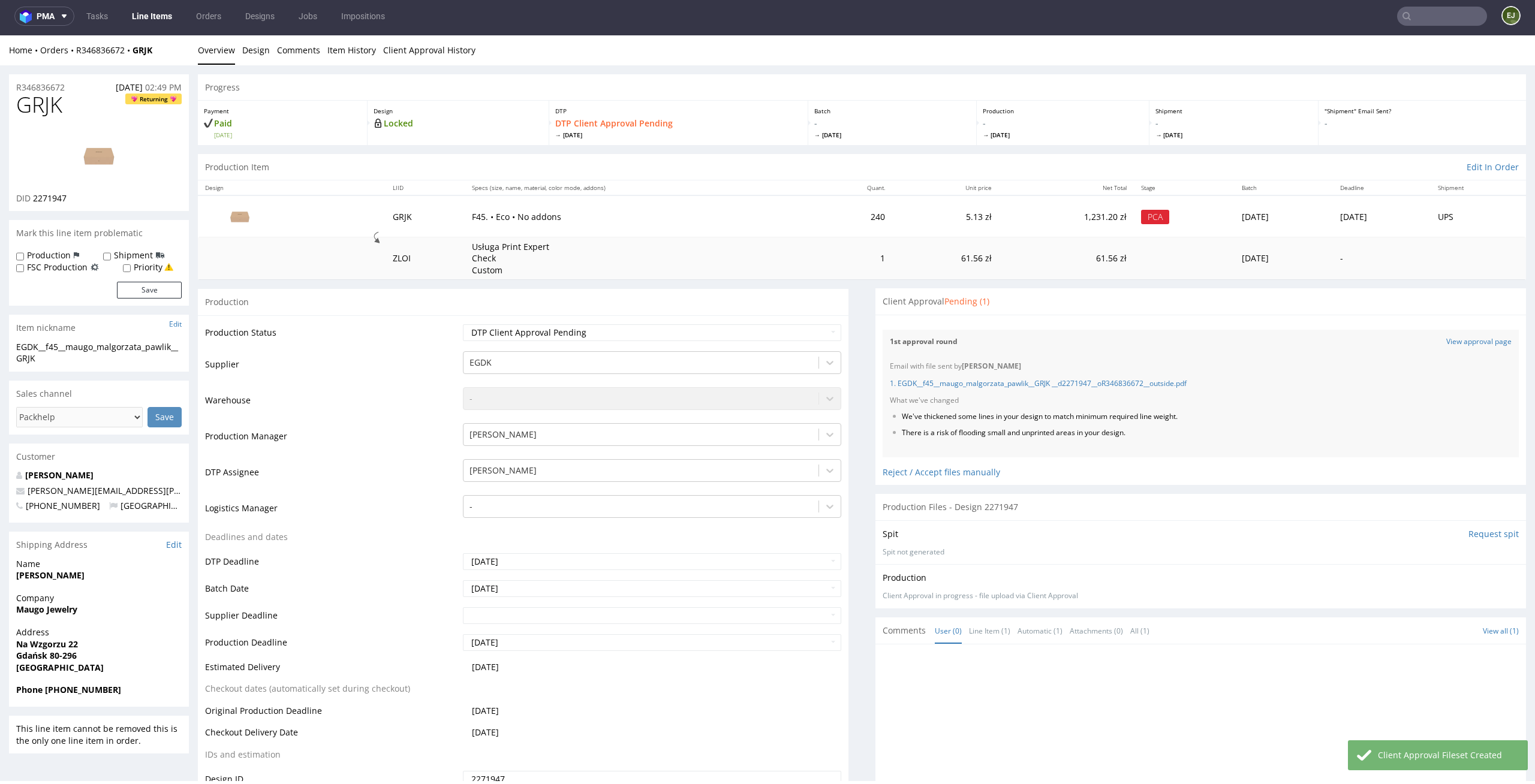
drag, startPoint x: 1146, startPoint y: 398, endPoint x: 873, endPoint y: 371, distance: 274.3
drag, startPoint x: 1143, startPoint y: 432, endPoint x: 892, endPoint y: 413, distance: 251.7
click at [892, 413] on ul "We've thickened some lines in your design to match minimum required line weight…" at bounding box center [1201, 425] width 622 height 26
copy ul "We've thickened some lines in your design to match minimum required line weight…"
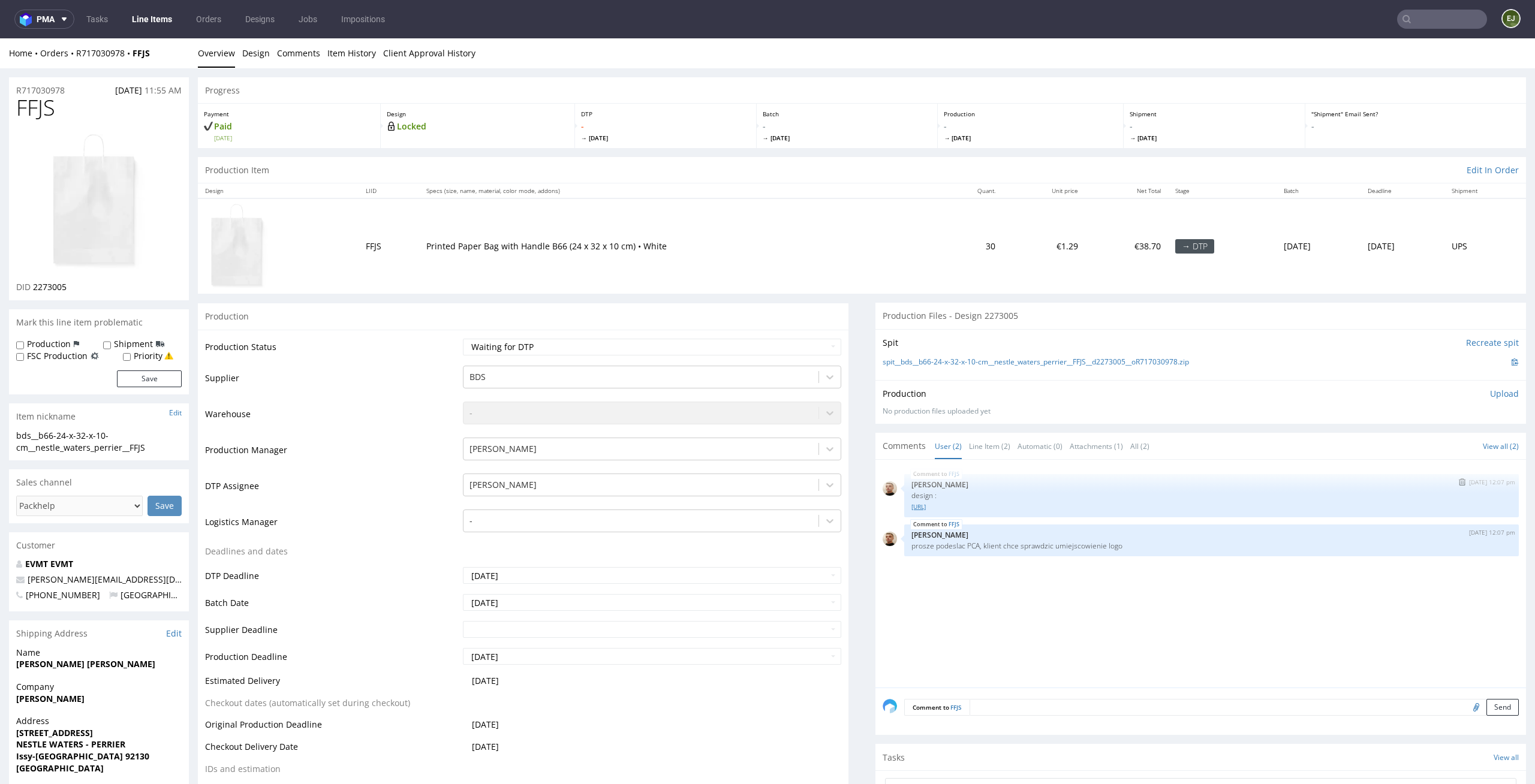
click at [970, 507] on link "[URL]" at bounding box center [1212, 507] width 600 height 9
click at [986, 359] on link "spit__bds__b66-24-x-32-x-10-cm__nestle_waters_perrier__FFJS__d2273005__oR717030…" at bounding box center [1035, 362] width 306 height 10
click at [574, 347] on select "Waiting for Artwork Waiting for Diecut Waiting for Mockup Waiting for DTP Waiti…" at bounding box center [652, 347] width 379 height 17
select select "dtp_in_process"
click at [463, 339] on select "Waiting for Artwork Waiting for Diecut Waiting for Mockup Waiting for DTP Waiti…" at bounding box center [652, 347] width 379 height 17
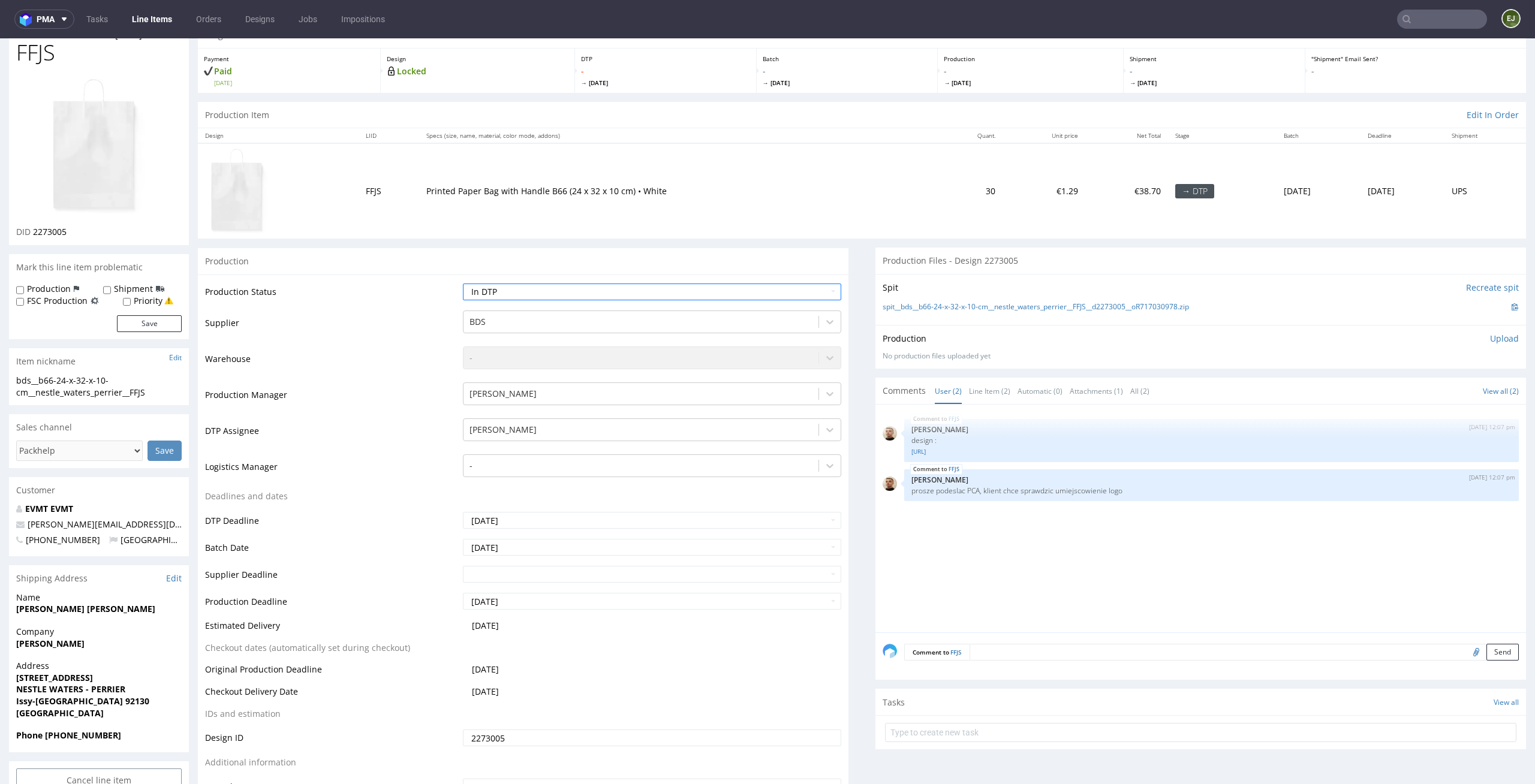
scroll to position [153, 0]
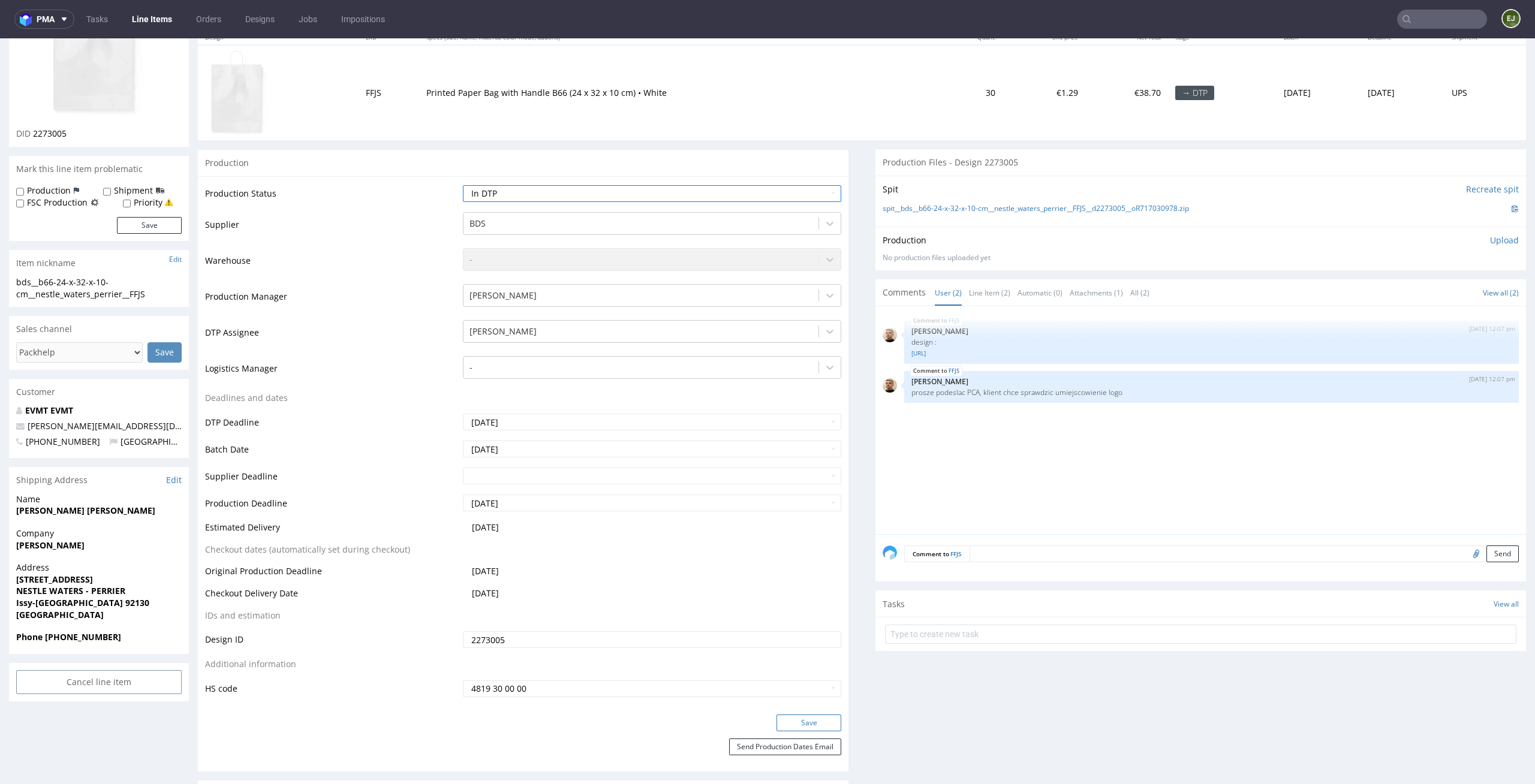
click at [806, 730] on button "Save" at bounding box center [809, 723] width 65 height 17
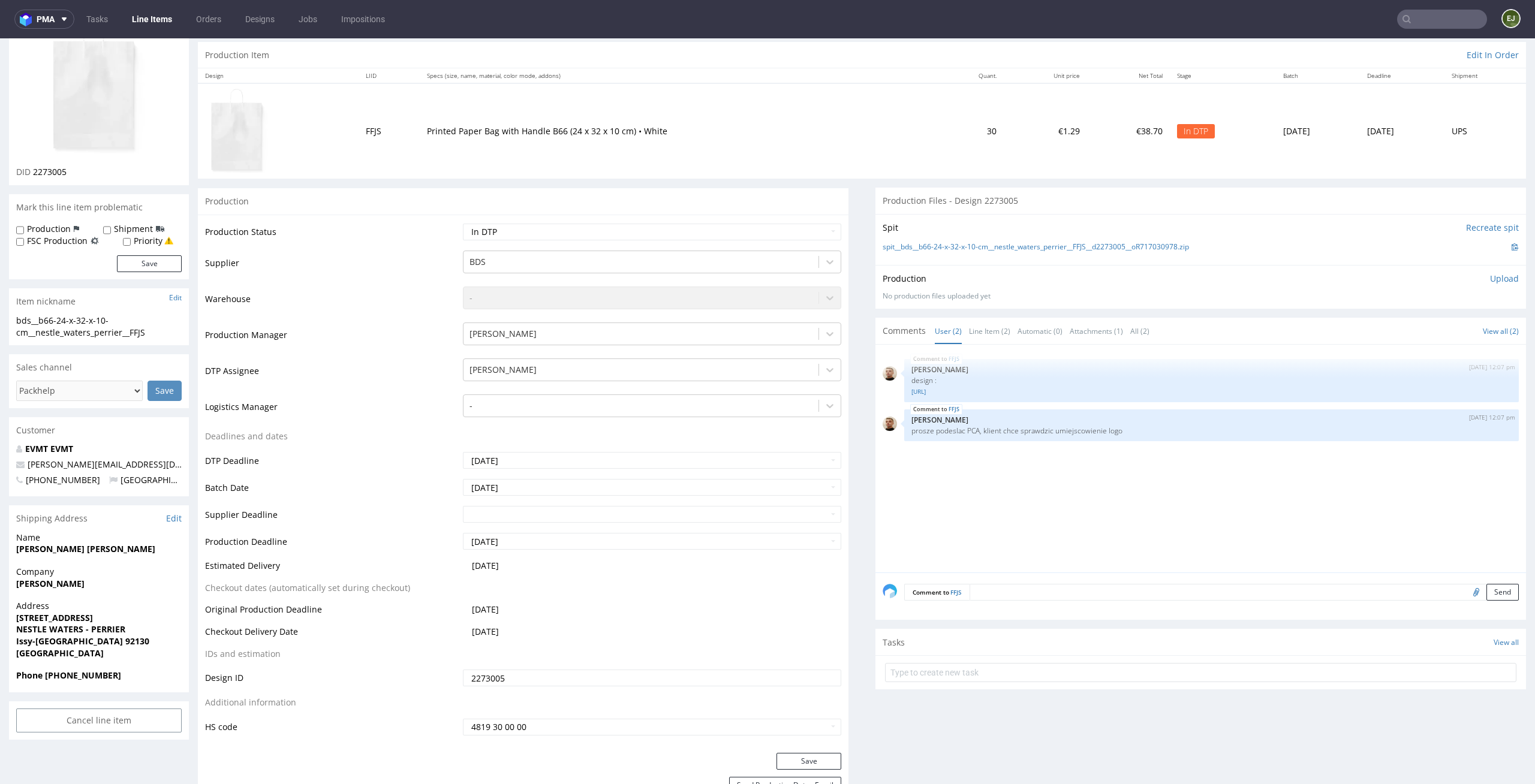
scroll to position [0, 0]
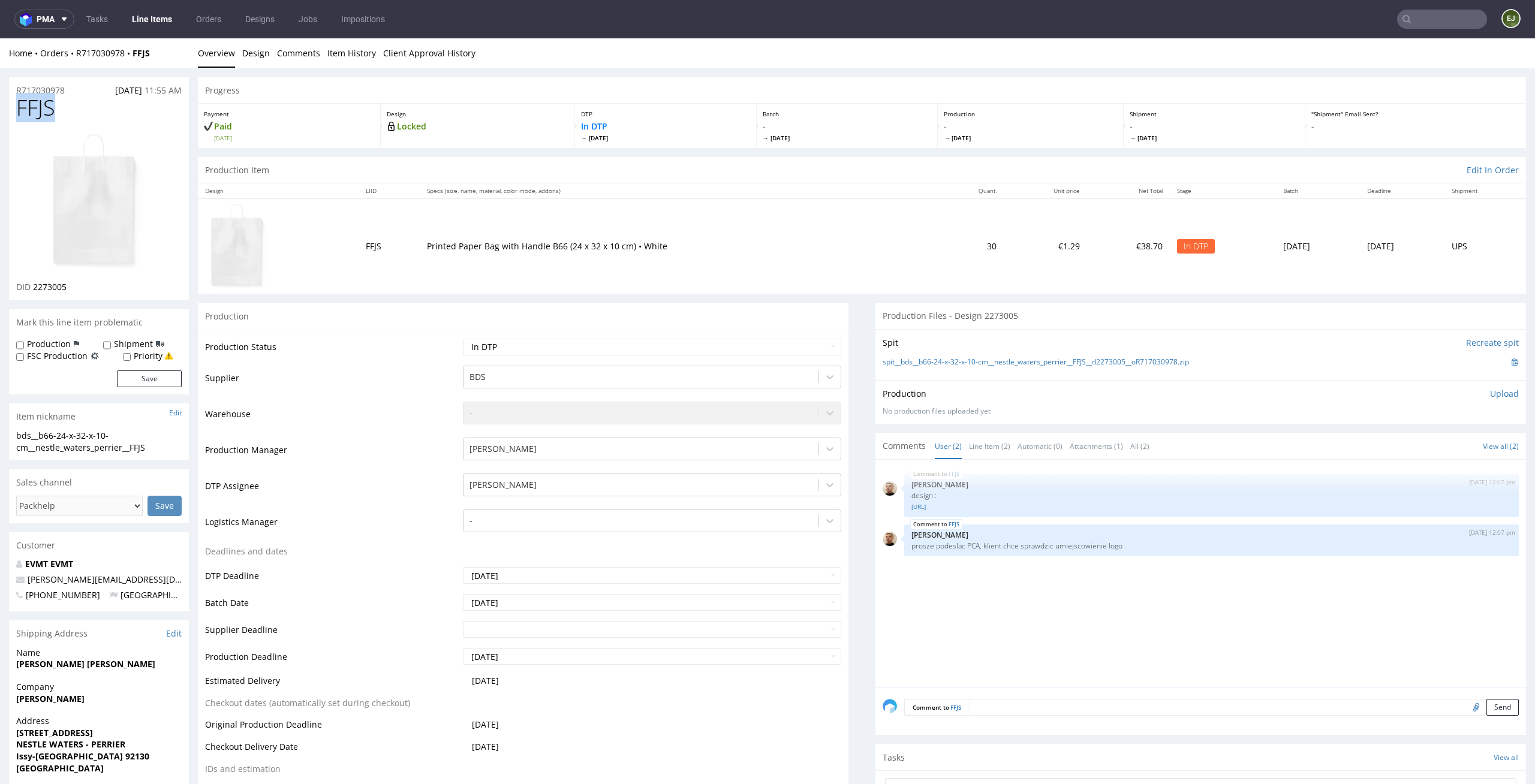
drag, startPoint x: 66, startPoint y: 109, endPoint x: 0, endPoint y: 96, distance: 67.3
drag, startPoint x: 85, startPoint y: 290, endPoint x: 34, endPoint y: 286, distance: 51.2
click at [34, 286] on div "DID 2273005" at bounding box center [99, 287] width 166 height 12
copy span "2273005"
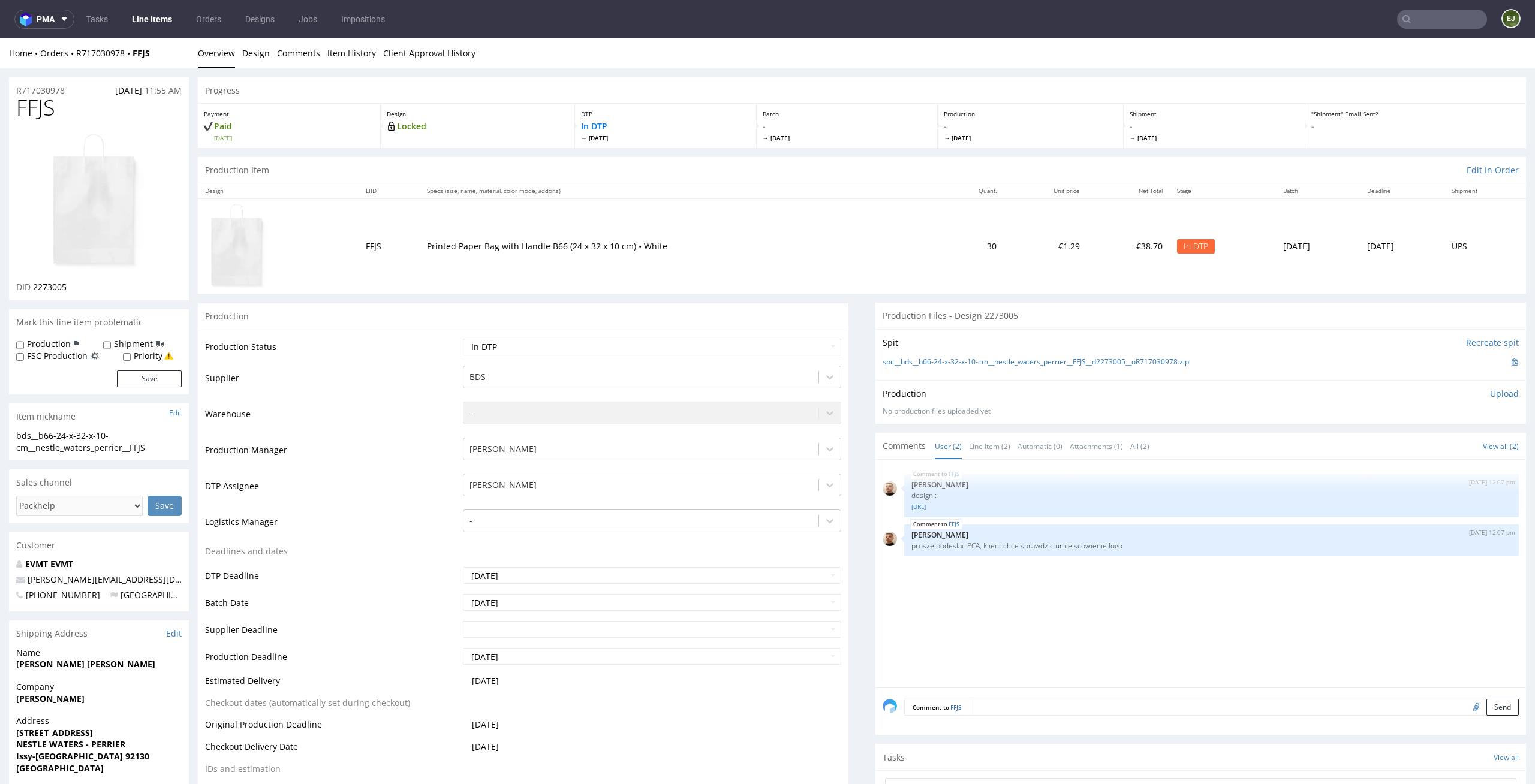
click at [1498, 393] on p "Upload" at bounding box center [1504, 394] width 29 height 12
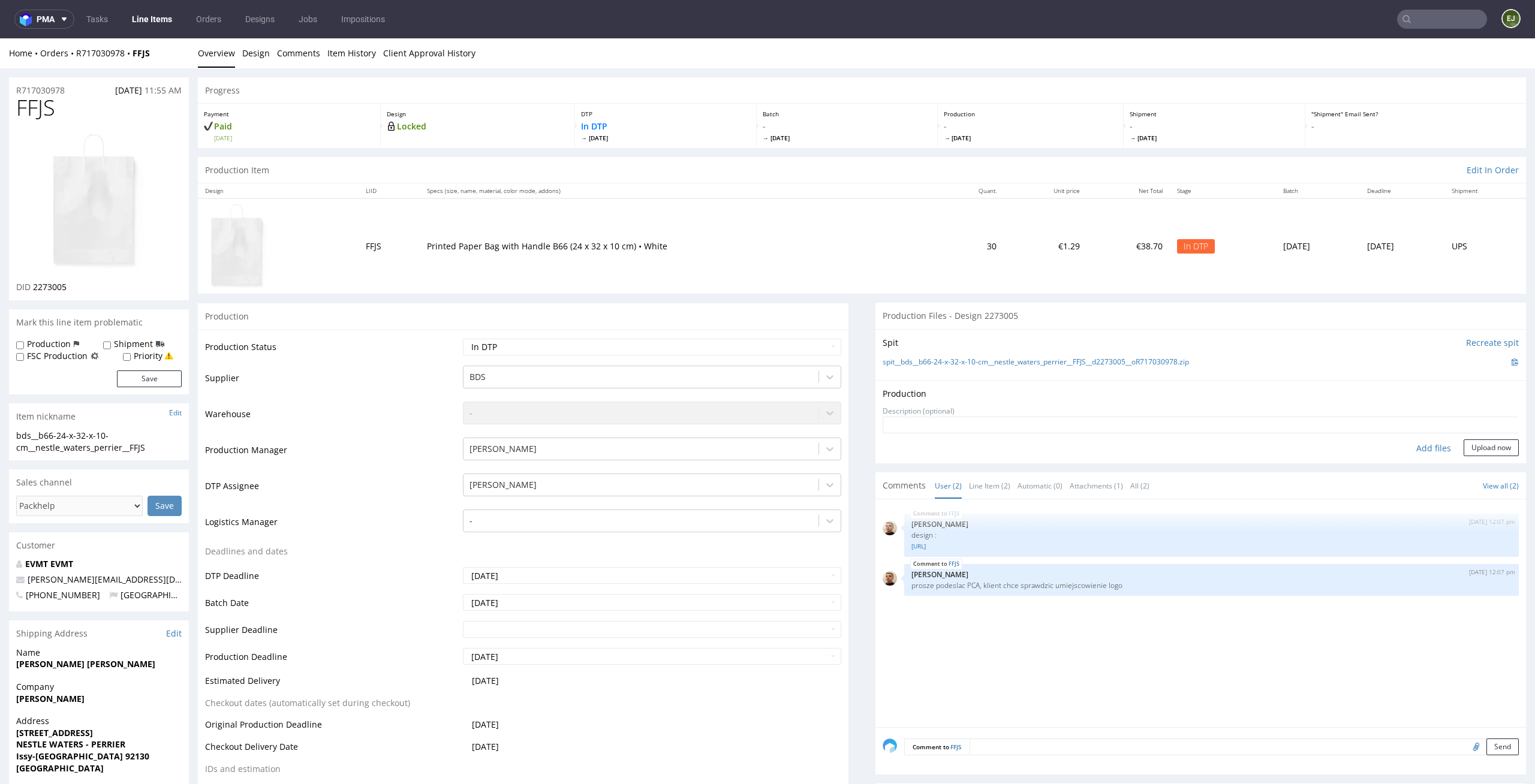
click at [1412, 448] on div "Add files" at bounding box center [1434, 448] width 60 height 18
type input "C:\fakepath\bds__b66-24-x-32-x-10-cm__nestle_waters_perrier__FFJS__d2273005__oR…"
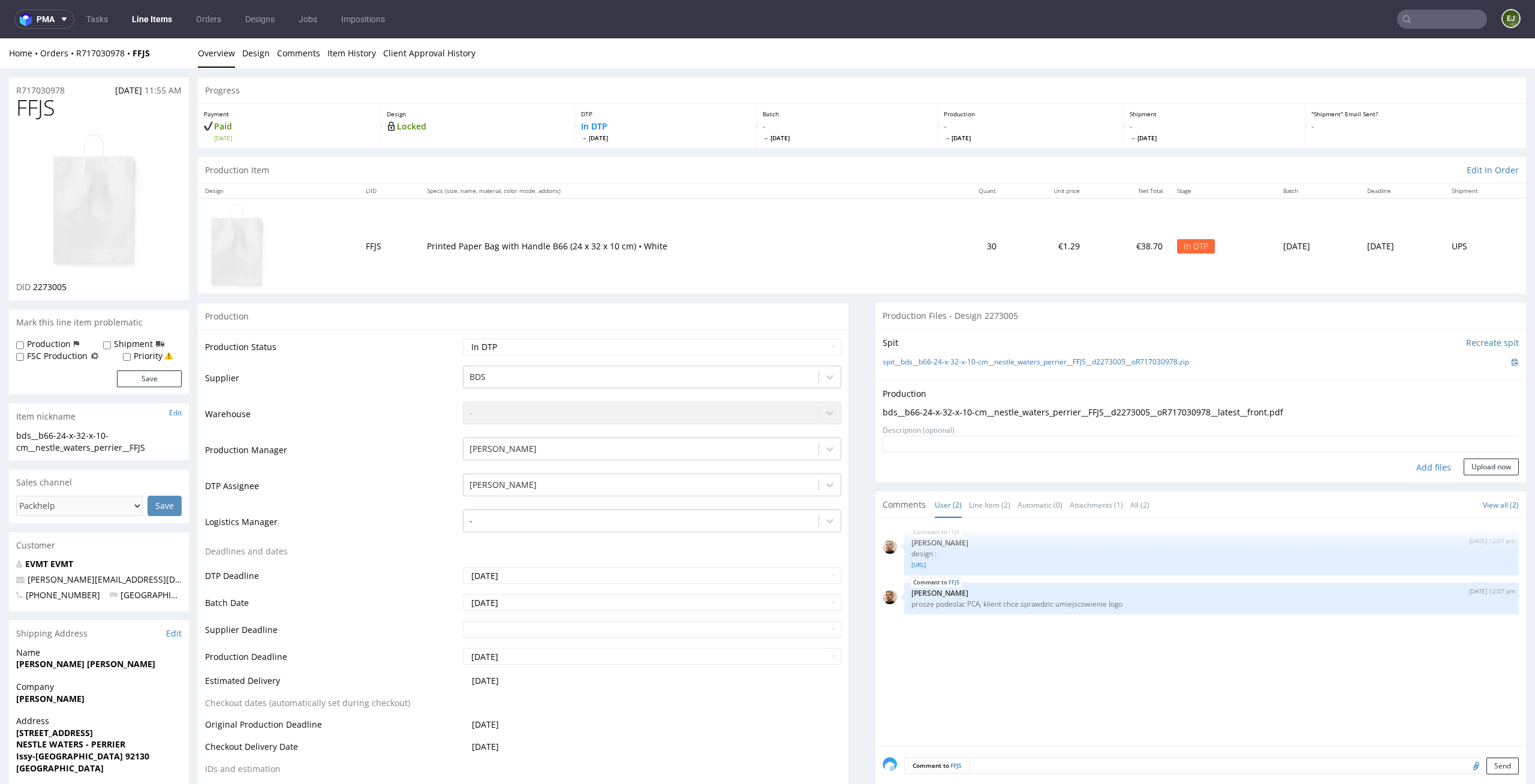
click at [804, 357] on td "Waiting for Artwork Waiting for Diecut Waiting for Mockup Waiting for DTP Waiti…" at bounding box center [651, 351] width 382 height 27
click at [802, 347] on select "Waiting for Artwork Waiting for Diecut Waiting for Mockup Waiting for DTP Waiti…" at bounding box center [652, 347] width 379 height 17
click at [463, 339] on select "Waiting for Artwork Waiting for Diecut Waiting for Mockup Waiting for DTP Waiti…" at bounding box center [652, 347] width 379 height 17
click at [785, 337] on td "Waiting for Artwork Waiting for Diecut Waiting for Mockup Waiting for DTP Waiti…" at bounding box center [651, 351] width 382 height 27
click at [785, 342] on select "Waiting for Artwork Waiting for Diecut Waiting for Mockup Waiting for DTP Waiti…" at bounding box center [652, 347] width 379 height 17
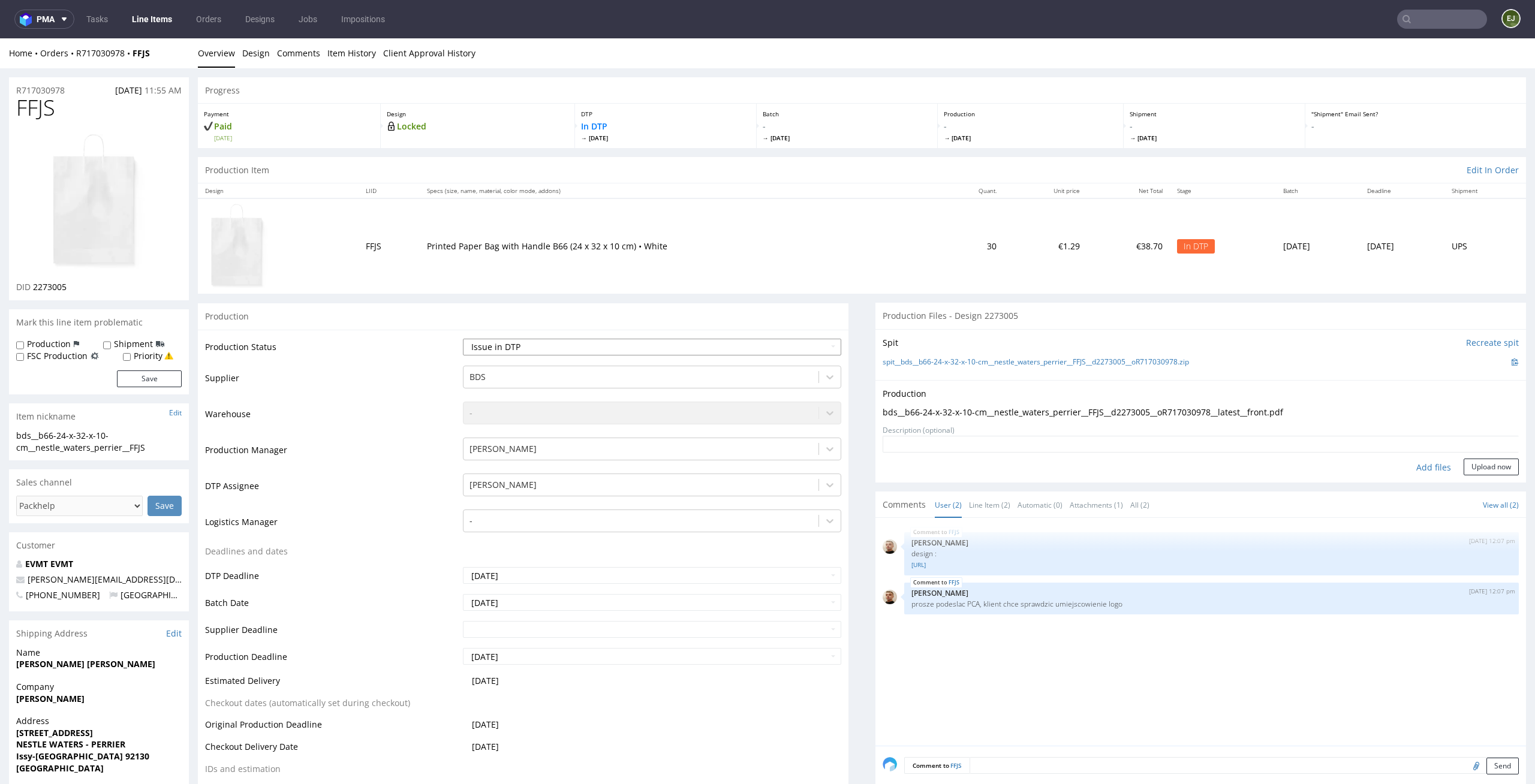
select select "dtp_ca_needed"
click at [463, 339] on select "Waiting for Artwork Waiting for Diecut Waiting for Mockup Waiting for DTP Waiti…" at bounding box center [652, 347] width 379 height 17
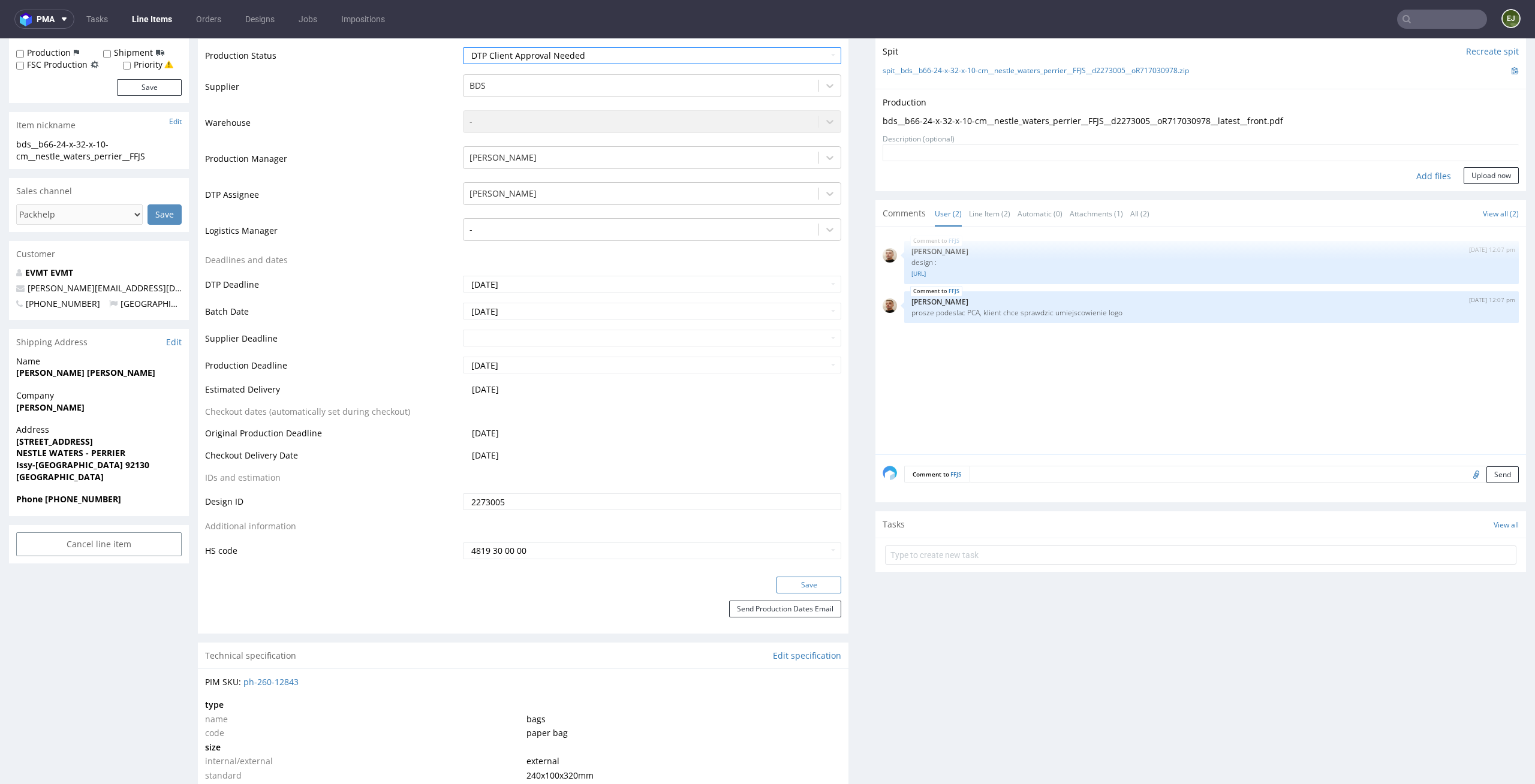
click at [792, 585] on button "Save" at bounding box center [809, 585] width 65 height 17
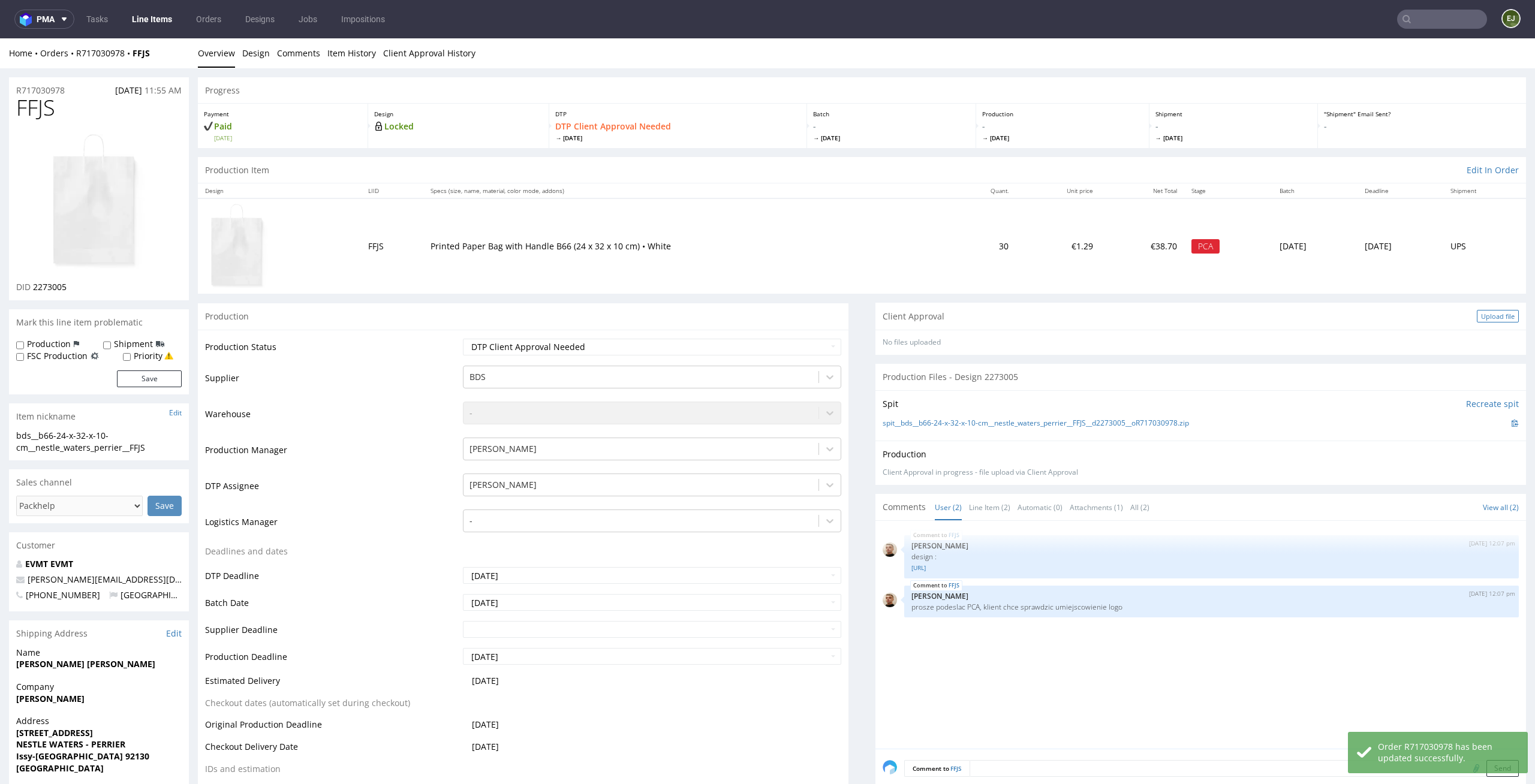
click at [1487, 312] on div "Upload file" at bounding box center [1498, 316] width 42 height 13
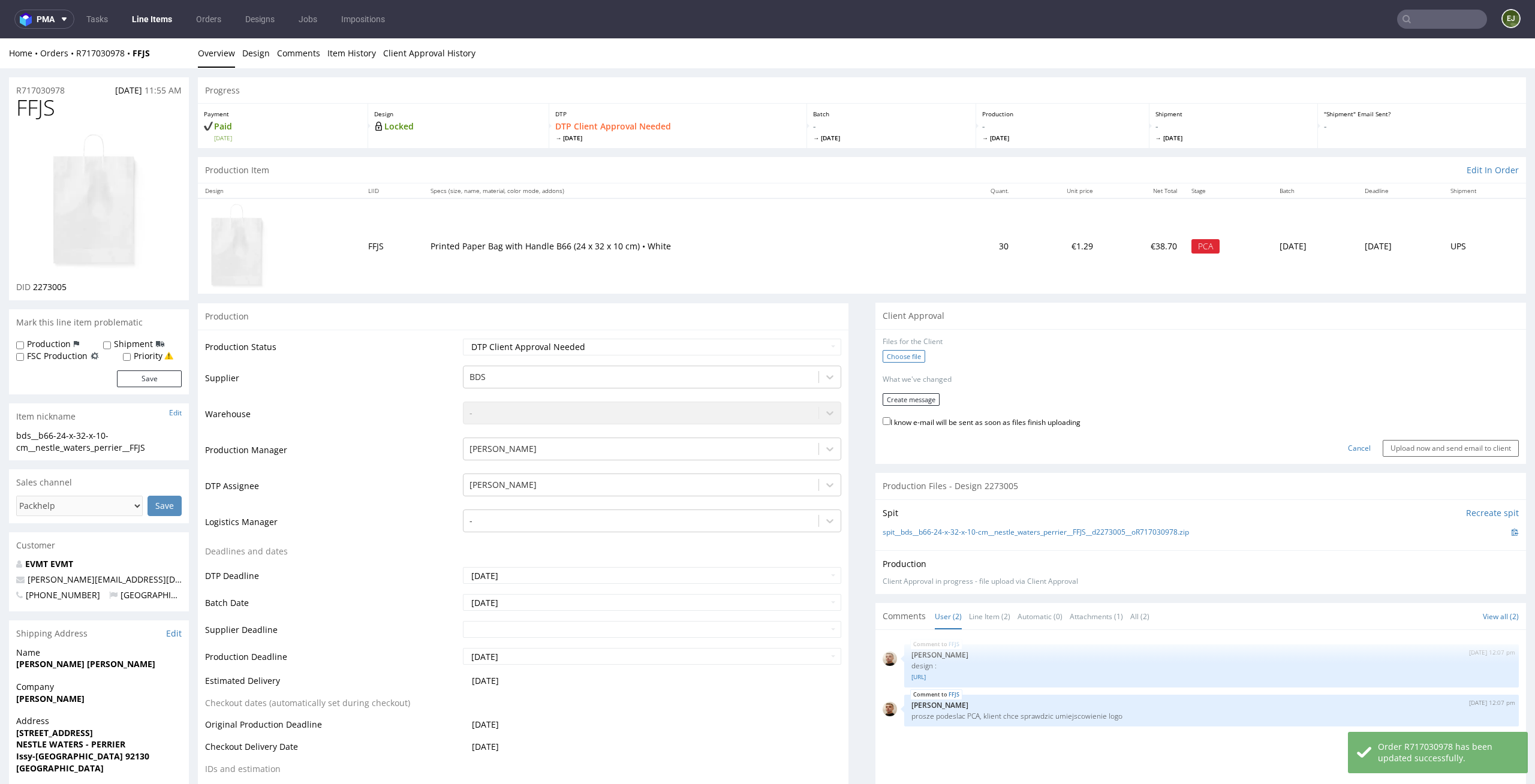
click at [900, 353] on label "Choose file" at bounding box center [903, 356] width 42 height 13
click at [0, 39] on input "Choose file" at bounding box center [0, 39] width 0 height 0
click at [894, 398] on button "Create message" at bounding box center [911, 396] width 57 height 13
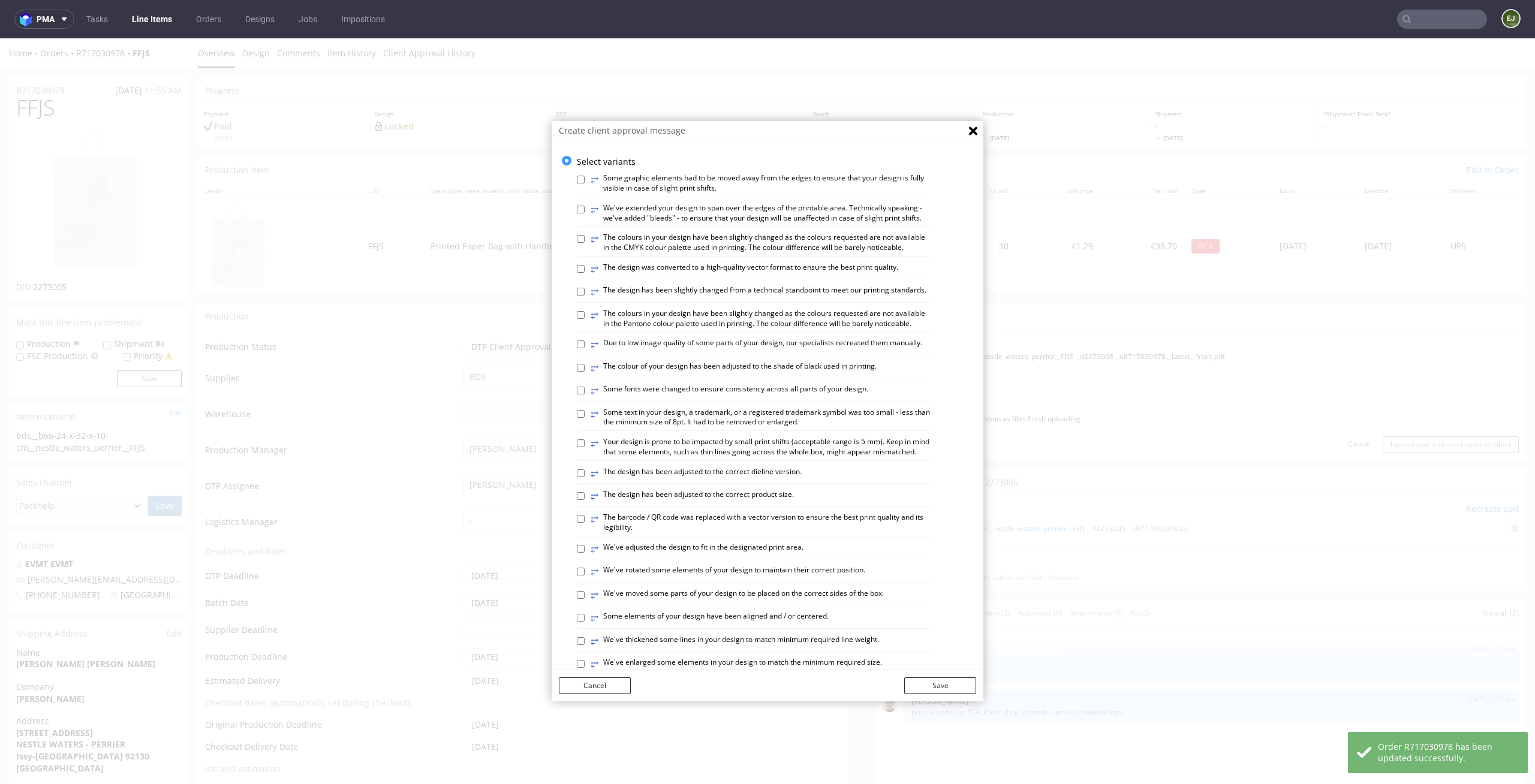
scroll to position [289, 0]
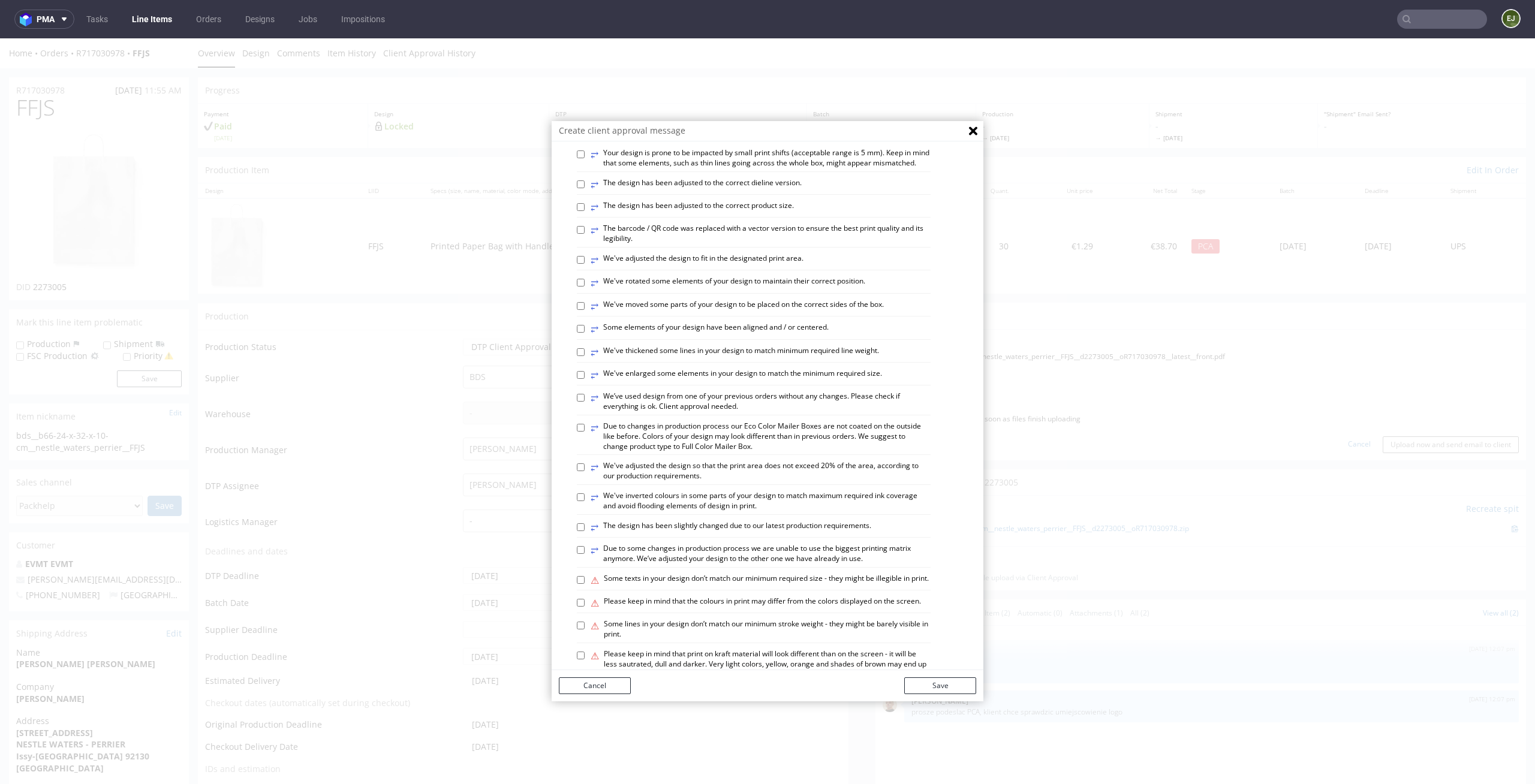
click at [771, 214] on label "⥂ The design has been adjusted to the correct product size." at bounding box center [692, 207] width 203 height 13
click at [585, 211] on input "⥂ The design has been adjusted to the correct product size." at bounding box center [581, 207] width 8 height 8
checkbox input "true"
click at [778, 267] on label "⥂ We've adjusted the design to fit in the designated print area." at bounding box center [697, 259] width 213 height 13
click at [585, 264] on input "⥂ We've adjusted the design to fit in the designated print area." at bounding box center [581, 259] width 8 height 8
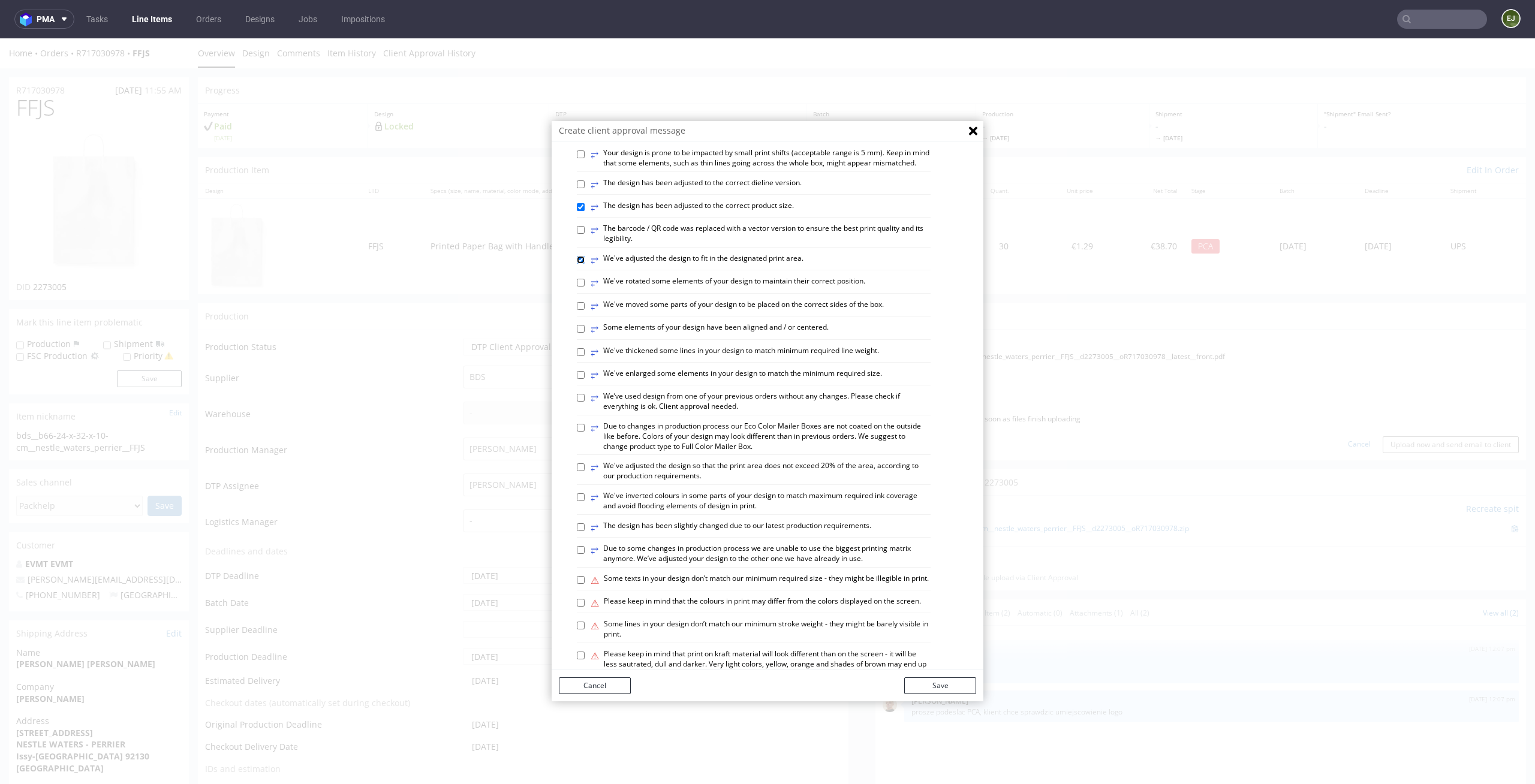
checkbox input "true"
click at [778, 225] on div "⥂ Some graphic elements had to be moved away from the edges to ensure that your…" at bounding box center [776, 336] width 400 height 916
click at [682, 214] on label "⥂ The design has been adjusted to the correct product size." at bounding box center [692, 207] width 203 height 13
click at [585, 211] on input "⥂ The design has been adjusted to the correct product size." at bounding box center [581, 207] width 8 height 8
checkbox input "false"
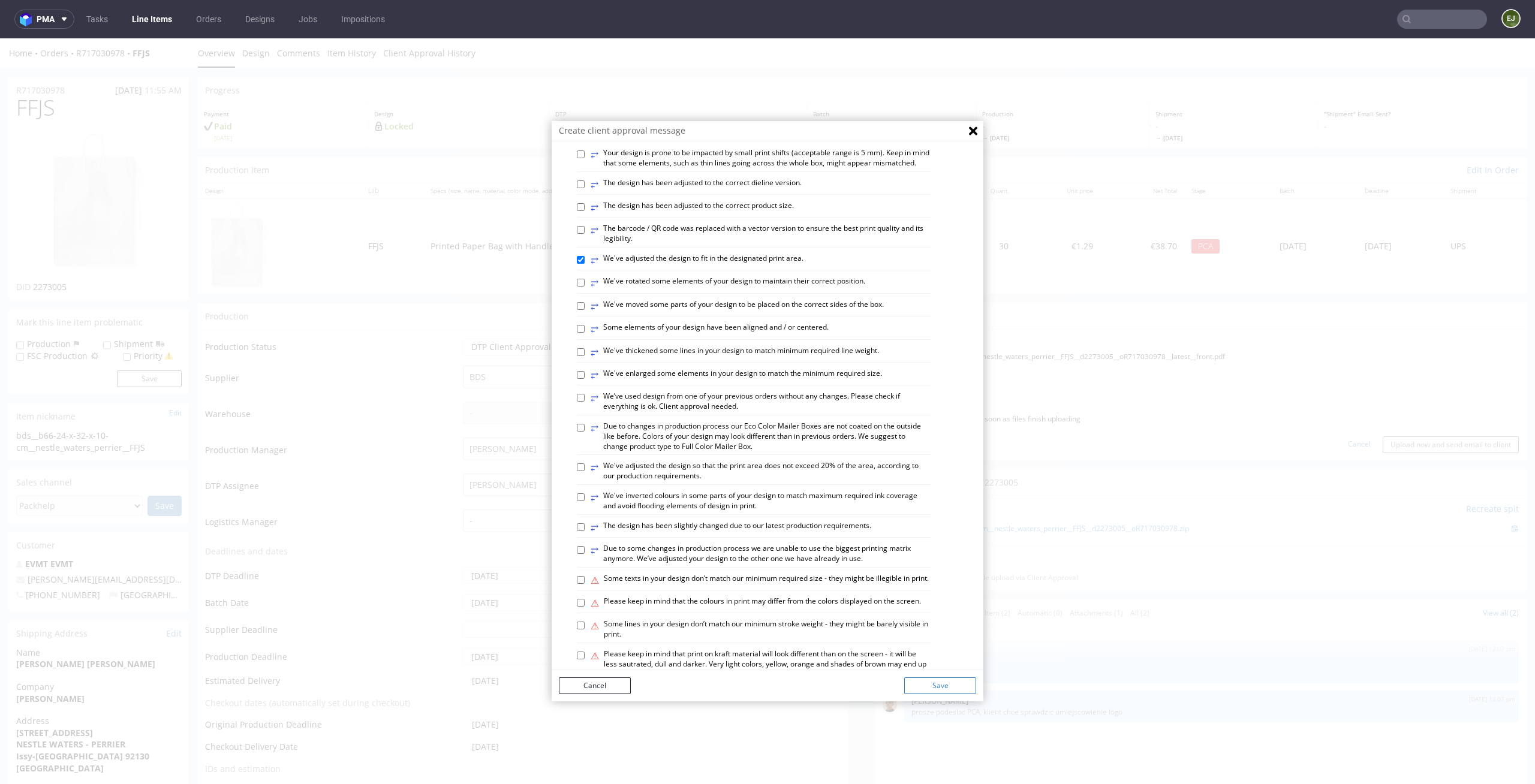
click at [954, 683] on button "Save" at bounding box center [940, 685] width 72 height 17
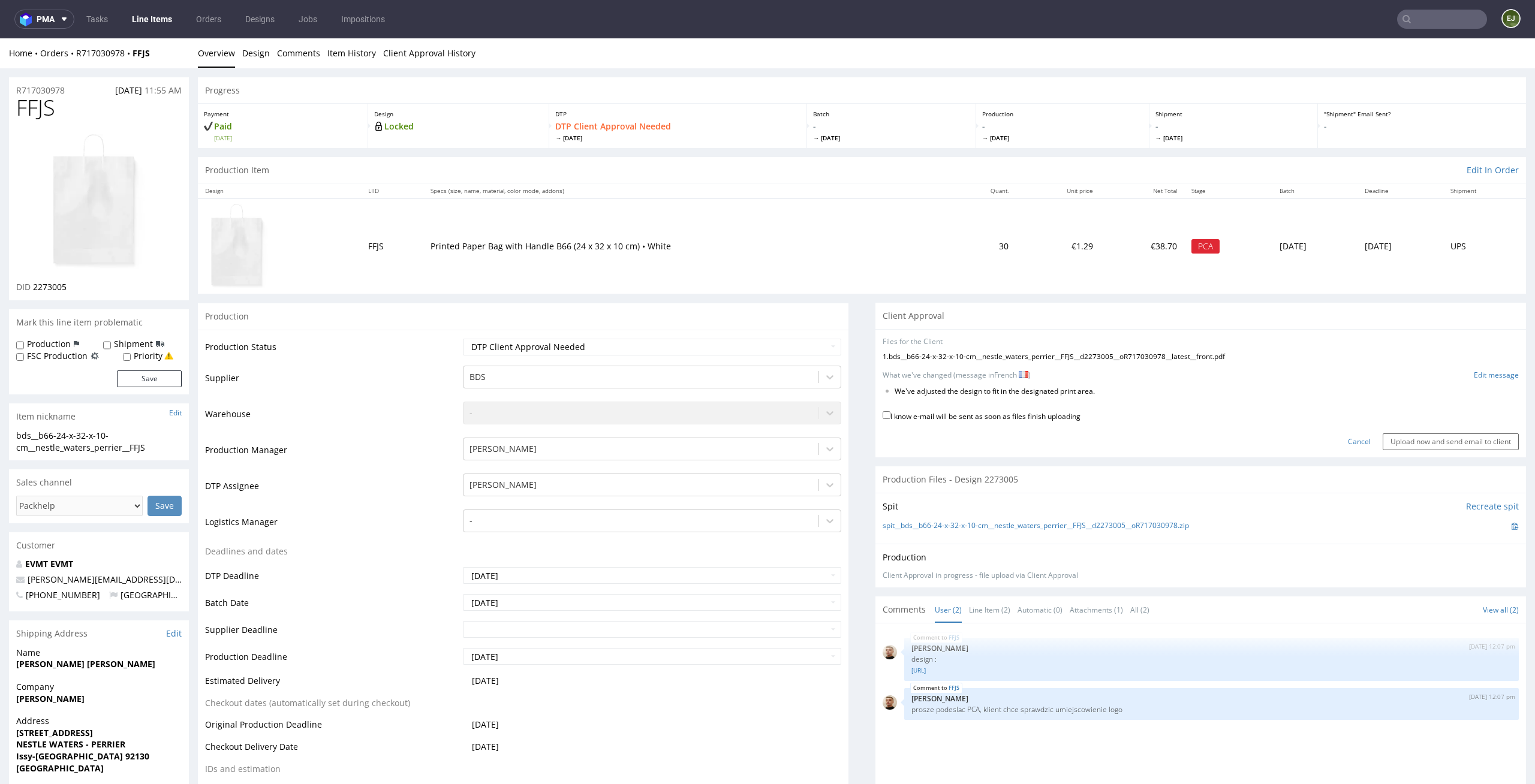
click at [1066, 415] on label "I know e-mail will be sent as soon as files finish uploading" at bounding box center [981, 415] width 198 height 13
click at [891, 415] on input "I know e-mail will be sent as soon as files finish uploading" at bounding box center [886, 415] width 8 height 8
checkbox input "true"
click at [1439, 437] on input "Upload now and send email to client" at bounding box center [1451, 441] width 136 height 17
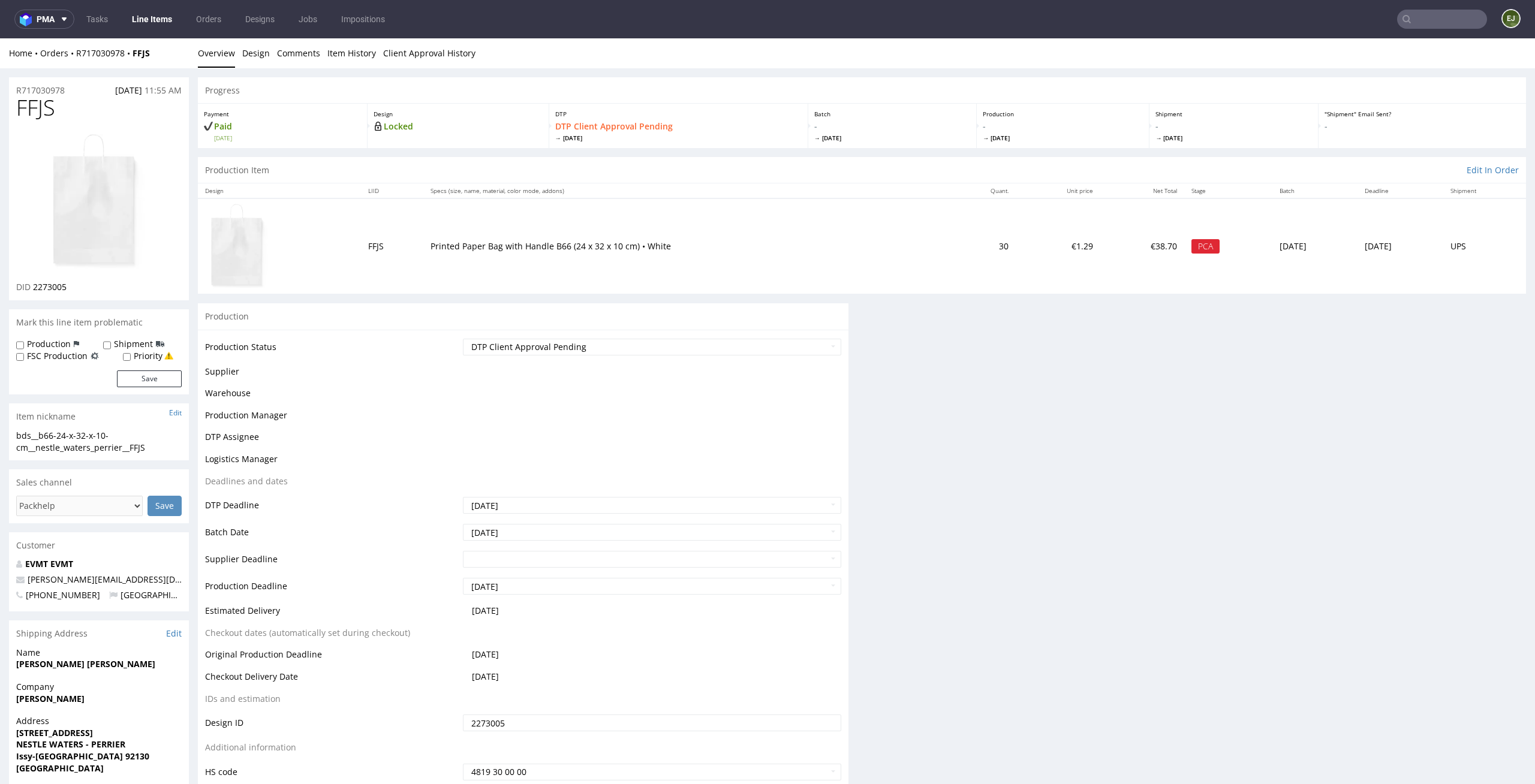
scroll to position [0, 0]
drag, startPoint x: 1098, startPoint y: 391, endPoint x: 880, endPoint y: 385, distance: 218.1
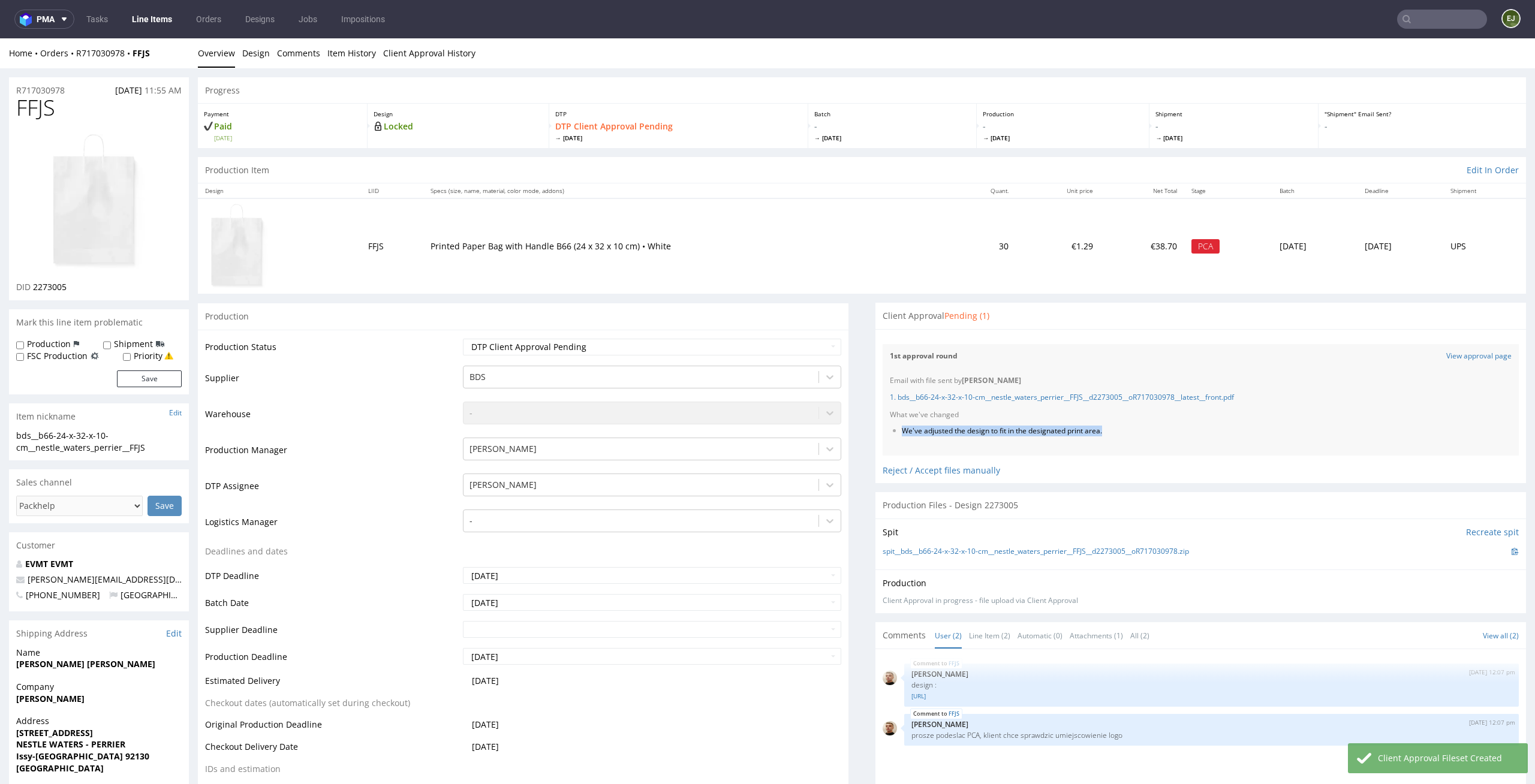
drag, startPoint x: 1112, startPoint y: 439, endPoint x: 885, endPoint y: 429, distance: 227.2
click at [885, 429] on div "Email with file sent by [PERSON_NAME][STREET_ADDRESS]. bds__b66-24-x-32-x-10-cm…" at bounding box center [1201, 412] width 636 height 87
copy li "We've adjusted the design to fit in the designated print area."
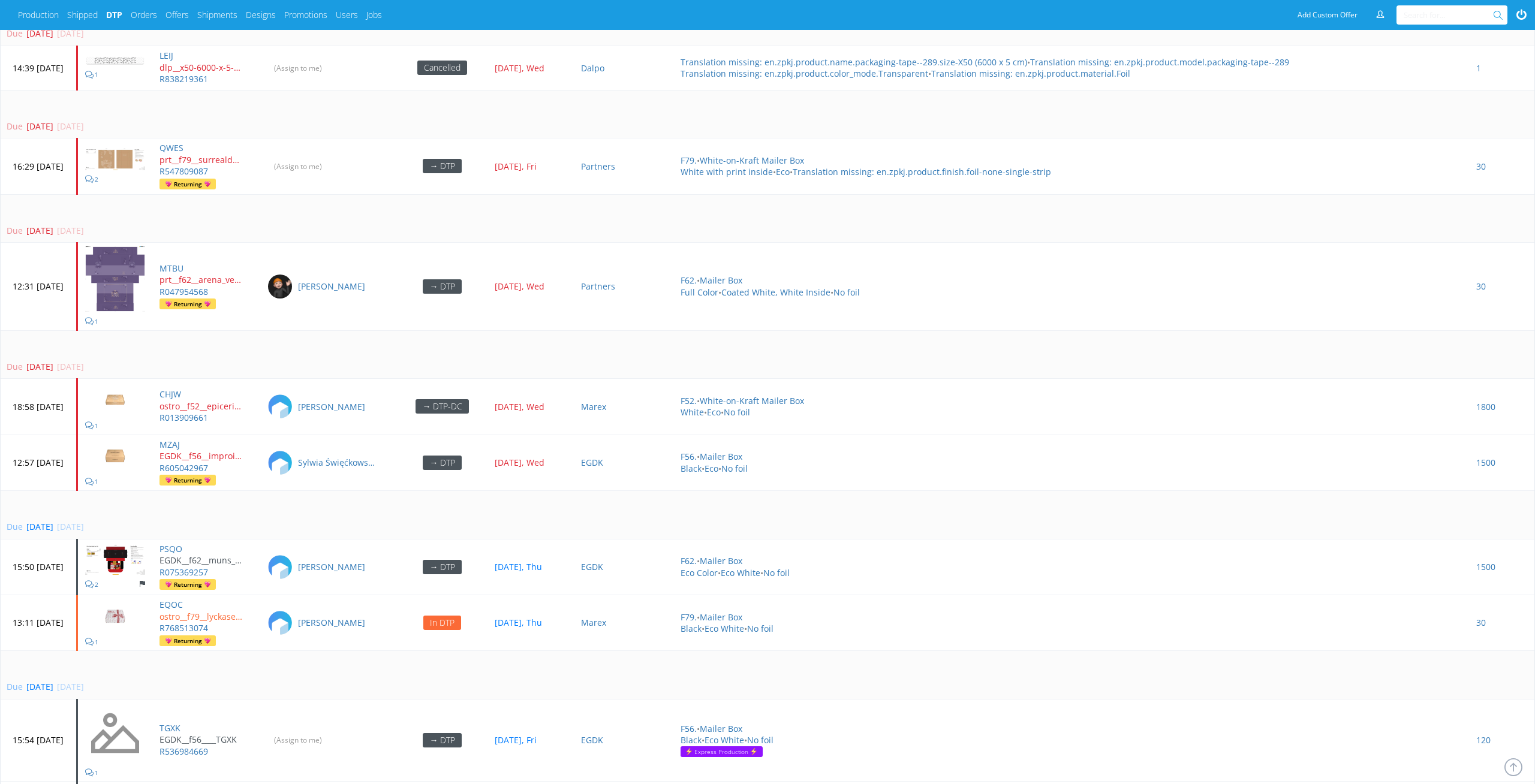
scroll to position [3023, 0]
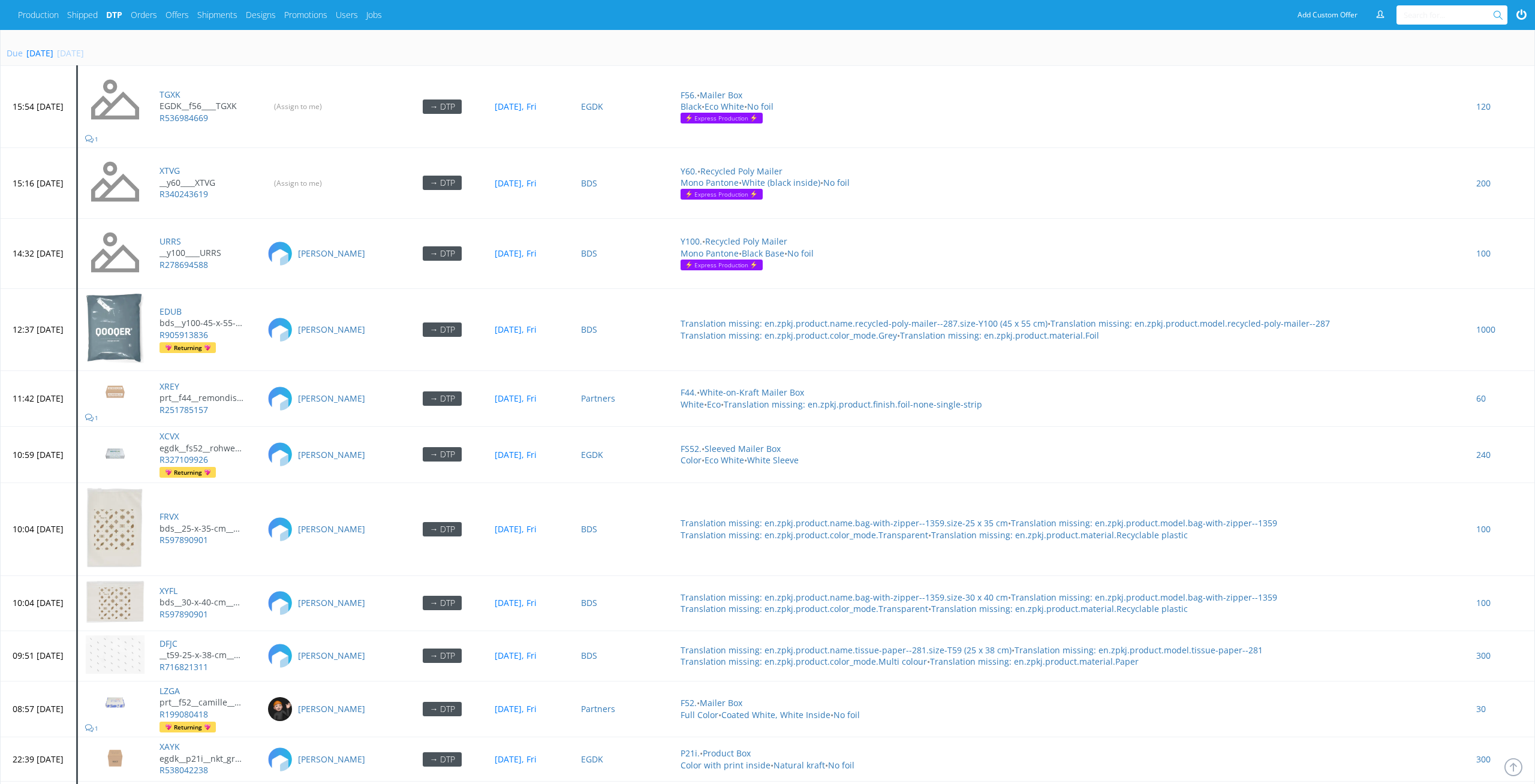
scroll to position [3694, 0]
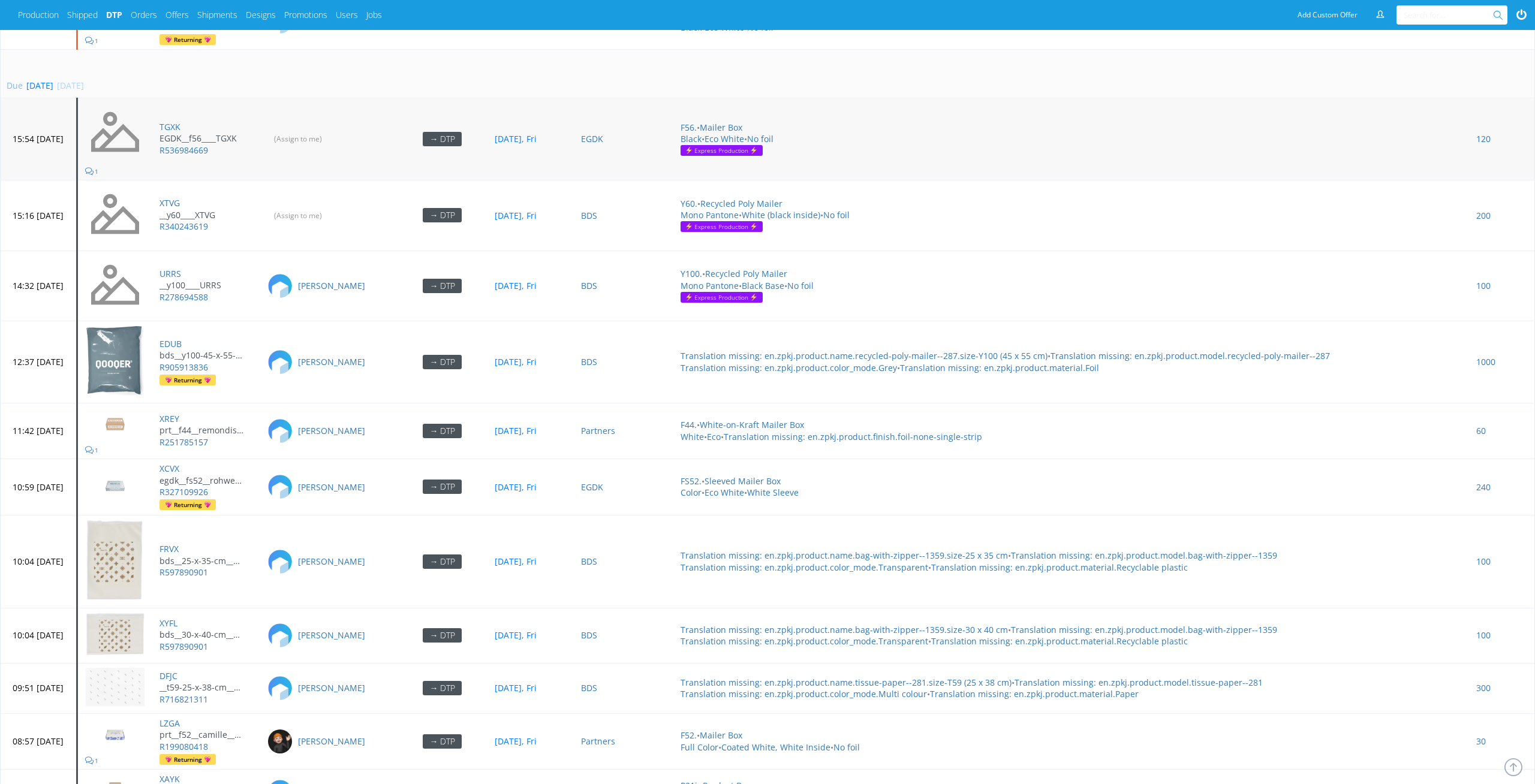
click at [330, 142] on td "(Assign to me)" at bounding box center [328, 139] width 137 height 82
click at [330, 134] on input "(Assign to me)" at bounding box center [299, 139] width 64 height 18
click at [330, 206] on input "(Assign to me)" at bounding box center [299, 215] width 64 height 18
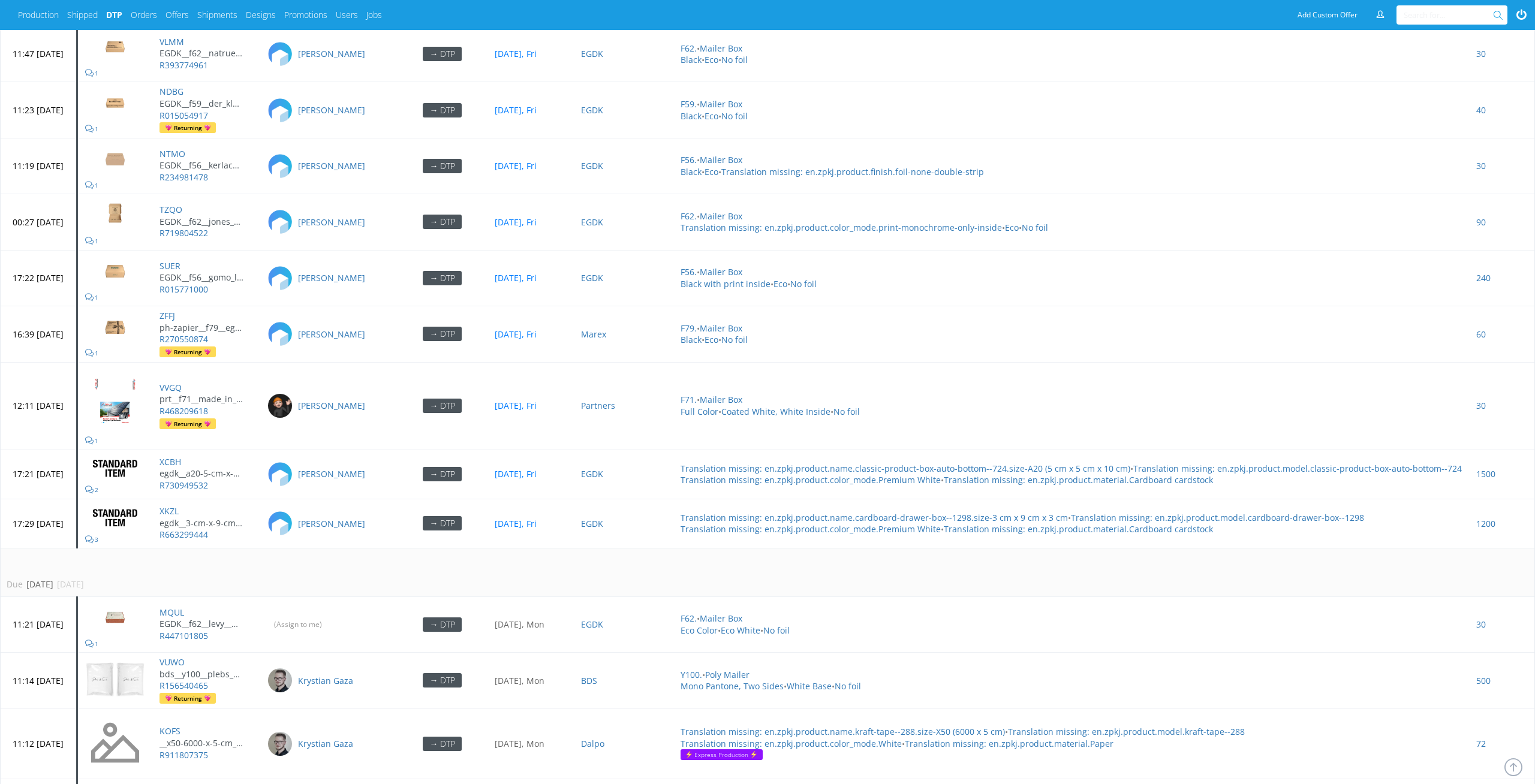
scroll to position [5073, 0]
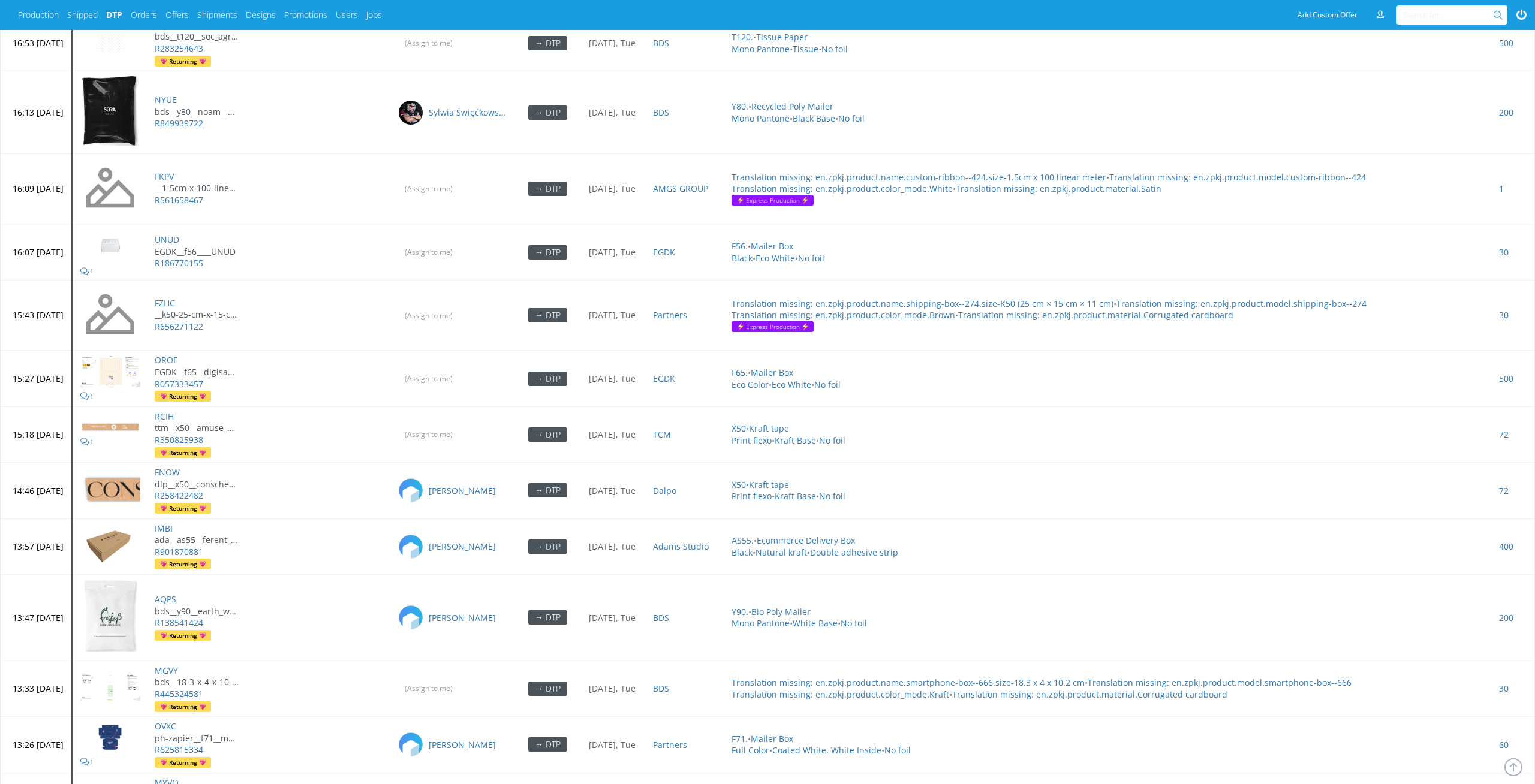
scroll to position [2101, 0]
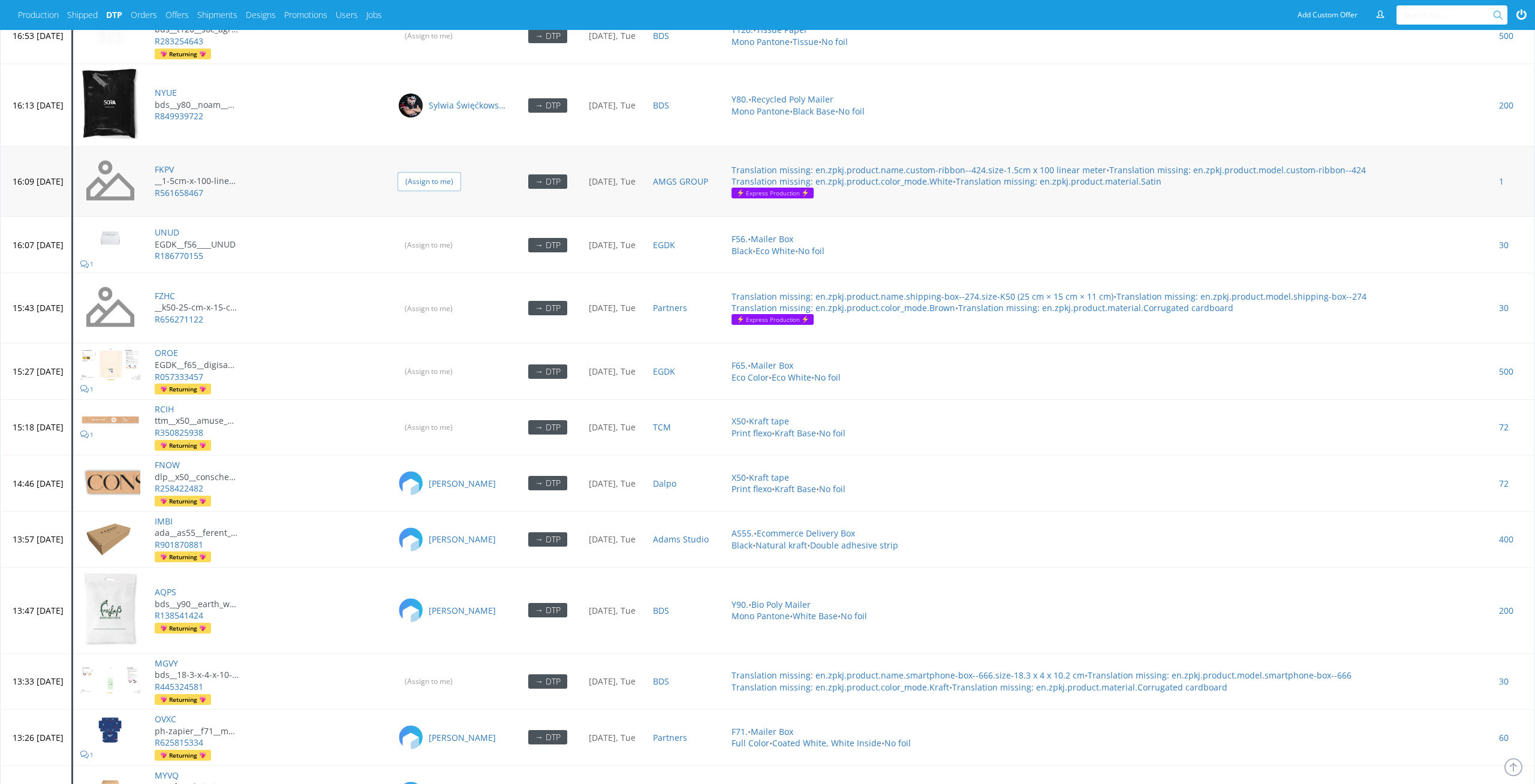
click at [461, 172] on input "(Assign to me)" at bounding box center [430, 181] width 64 height 18
click at [461, 299] on input "(Assign to me)" at bounding box center [430, 309] width 64 height 18
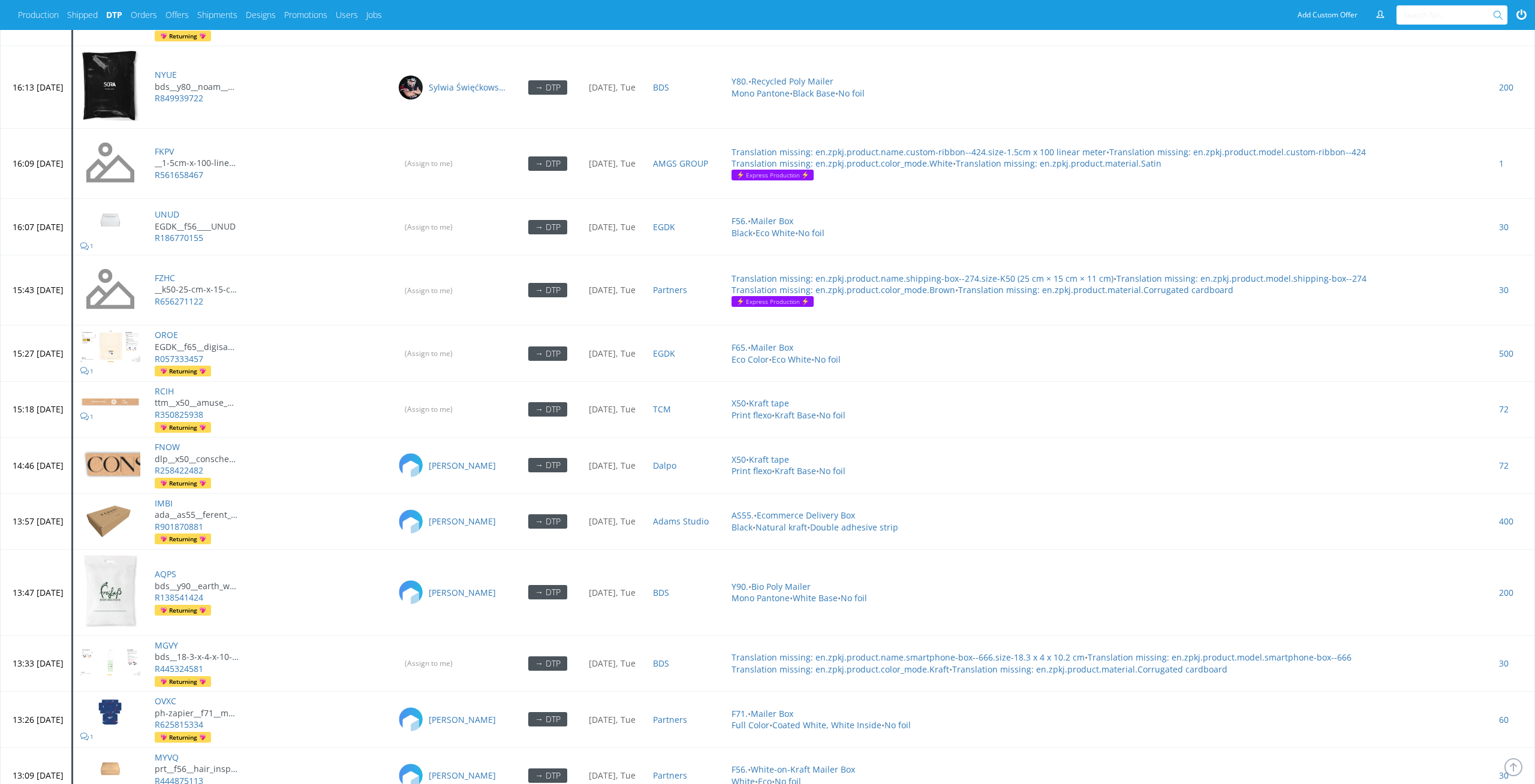
scroll to position [1874, 0]
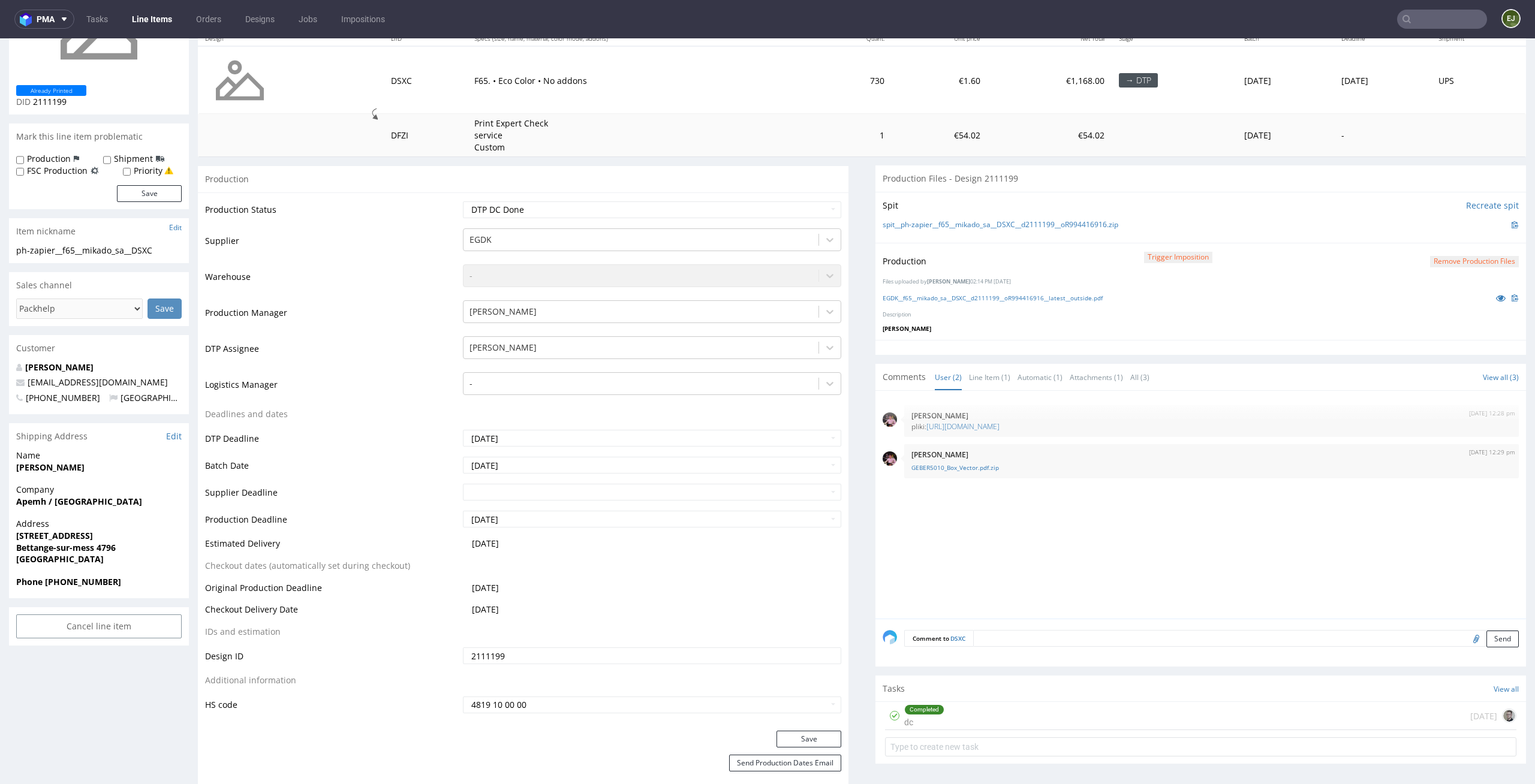
scroll to position [158, 0]
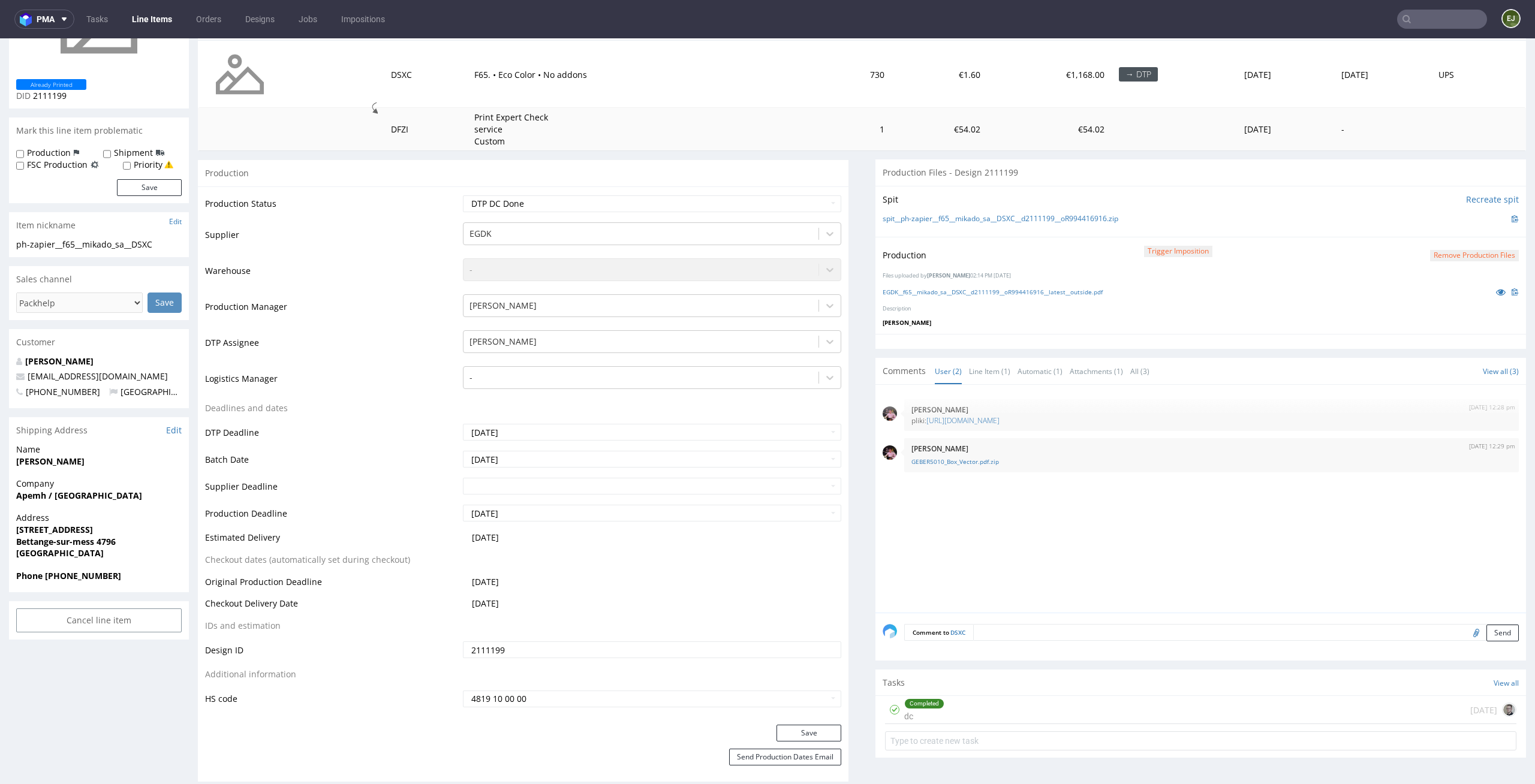
click at [976, 712] on div "Completed dc today" at bounding box center [1201, 710] width 632 height 28
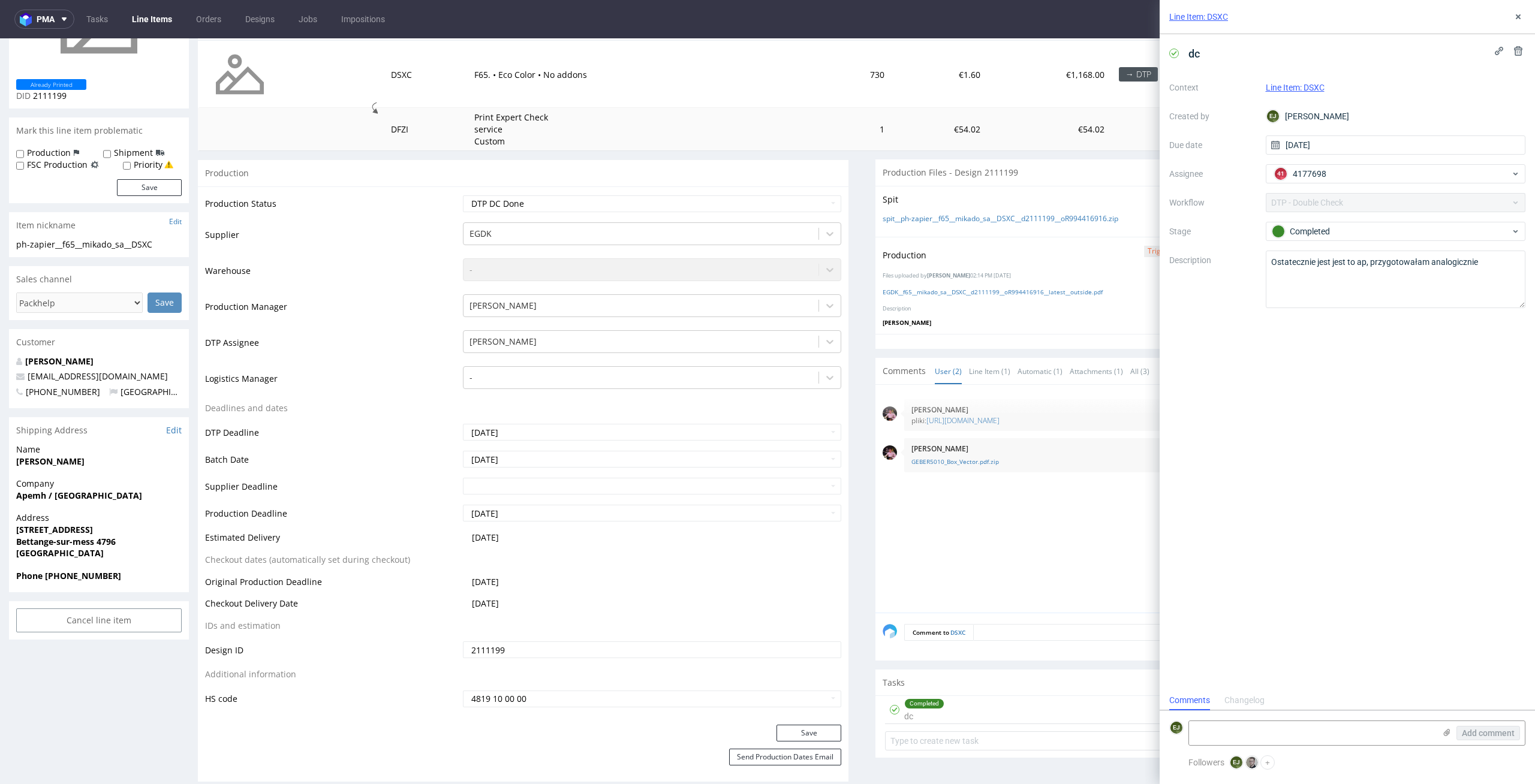
scroll to position [10, 0]
click at [1521, 24] on div "Line Item: DSXC" at bounding box center [1348, 17] width 376 height 34
click at [1520, 19] on icon at bounding box center [1518, 17] width 10 height 10
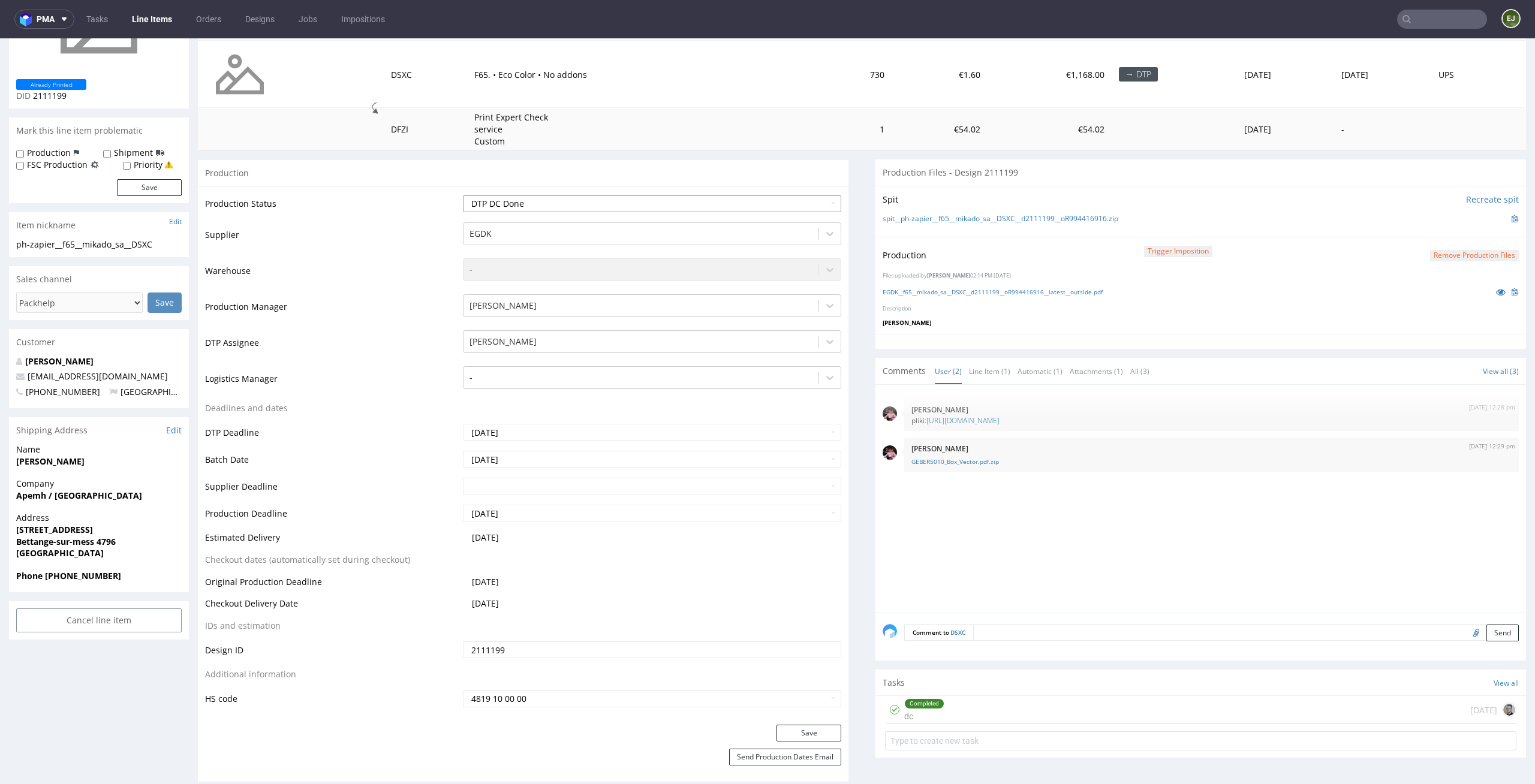
click at [806, 211] on select "Waiting for Artwork Waiting for Diecut Waiting for Mockup Waiting for DTP Waiti…" at bounding box center [652, 204] width 379 height 17
click at [463, 196] on select "Waiting for Artwork Waiting for Diecut Waiting for Mockup Waiting for DTP Waiti…" at bounding box center [652, 204] width 379 height 17
click at [767, 205] on select "Waiting for Artwork Waiting for Diecut Waiting for Mockup Waiting for DTP Waiti…" at bounding box center [652, 204] width 379 height 17
click at [463, 196] on select "Waiting for Artwork Waiting for Diecut Waiting for Mockup Waiting for DTP Waiti…" at bounding box center [652, 204] width 379 height 17
click at [767, 203] on select "Waiting for Artwork Waiting for Diecut Waiting for Mockup Waiting for DTP Waiti…" at bounding box center [652, 204] width 379 height 17
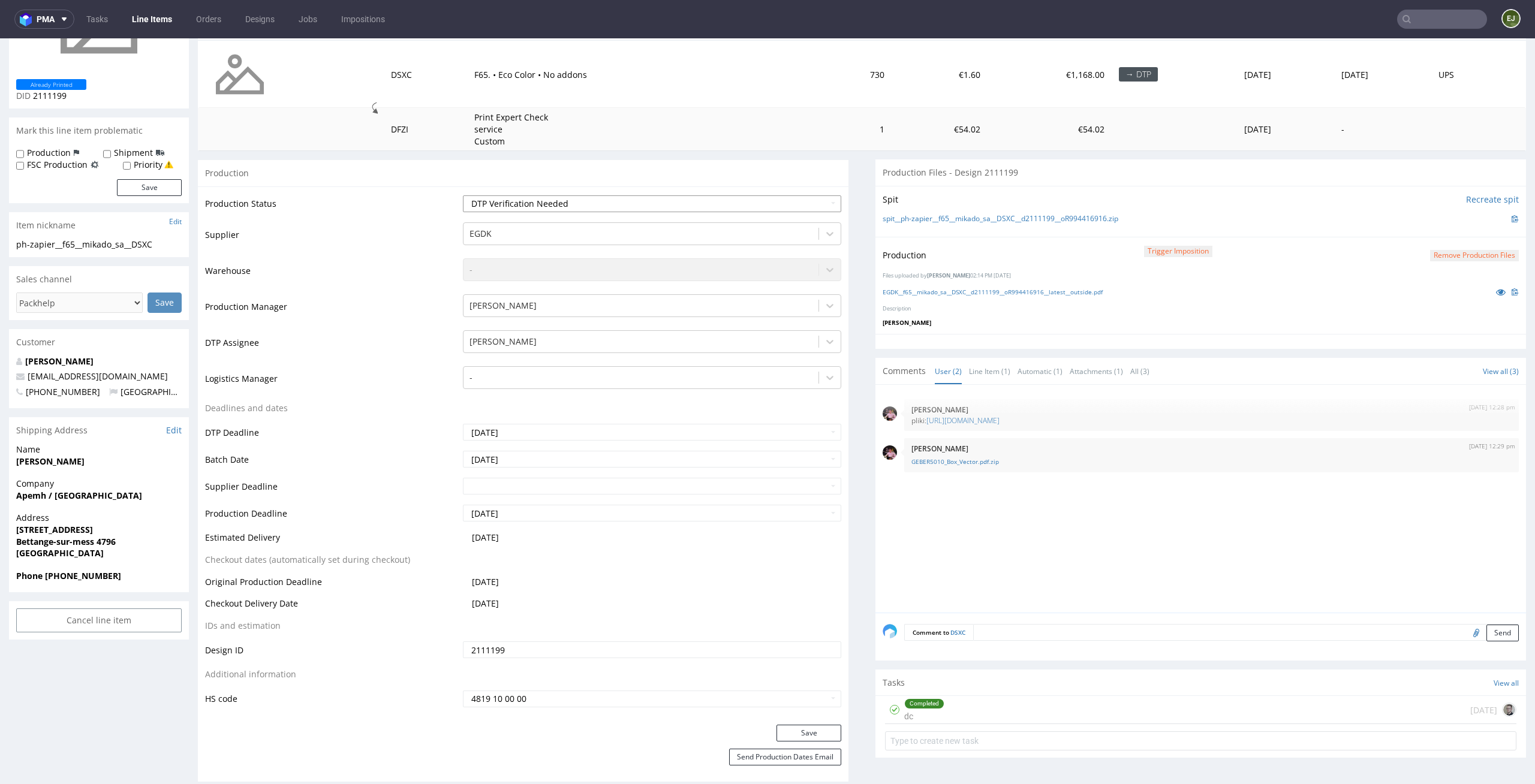
select select "dtp_ca_needed"
click at [463, 196] on select "Waiting for Artwork Waiting for Diecut Waiting for Mockup Waiting for DTP Waiti…" at bounding box center [652, 204] width 379 height 17
click at [814, 725] on button "Save" at bounding box center [809, 732] width 65 height 17
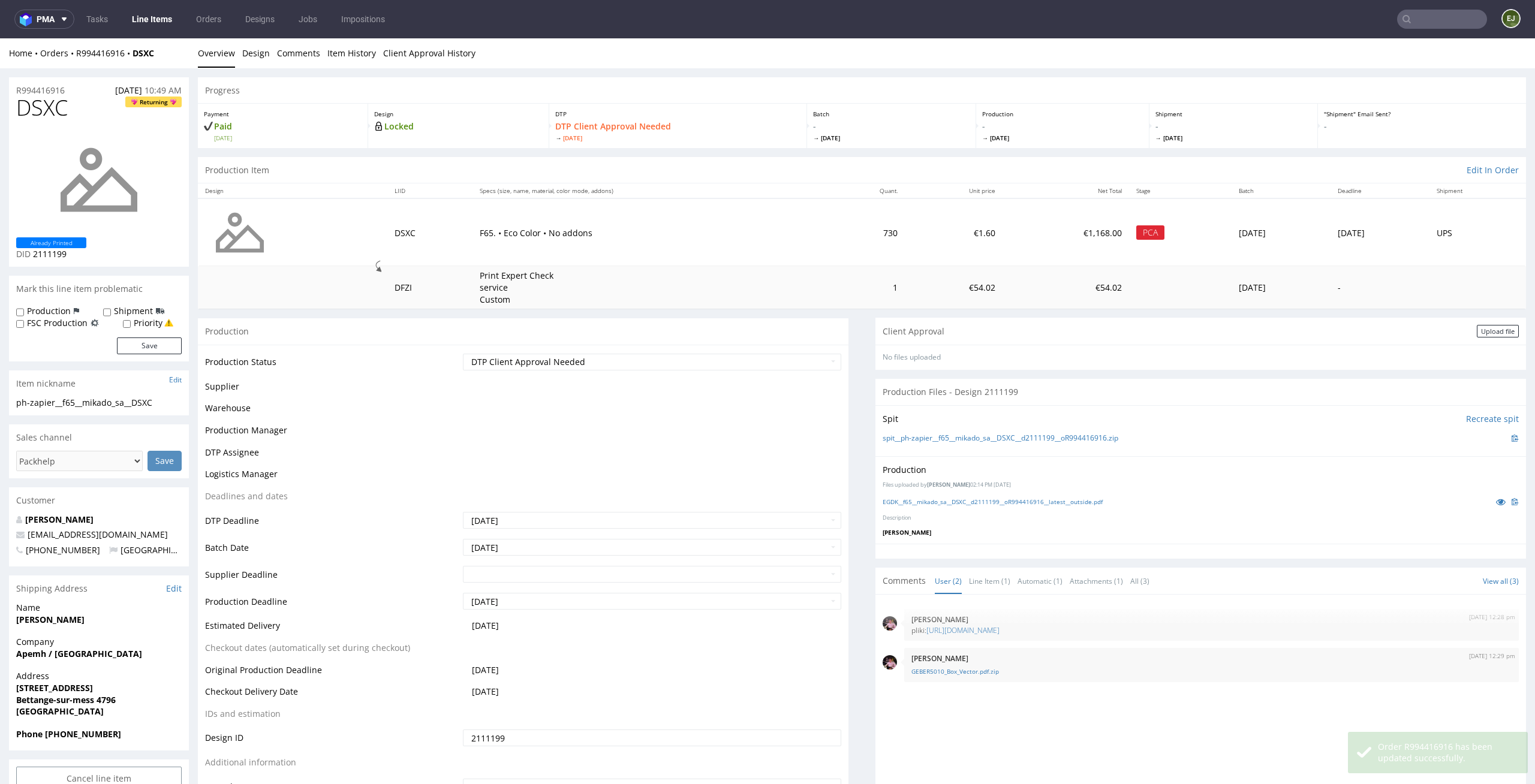
scroll to position [158, 0]
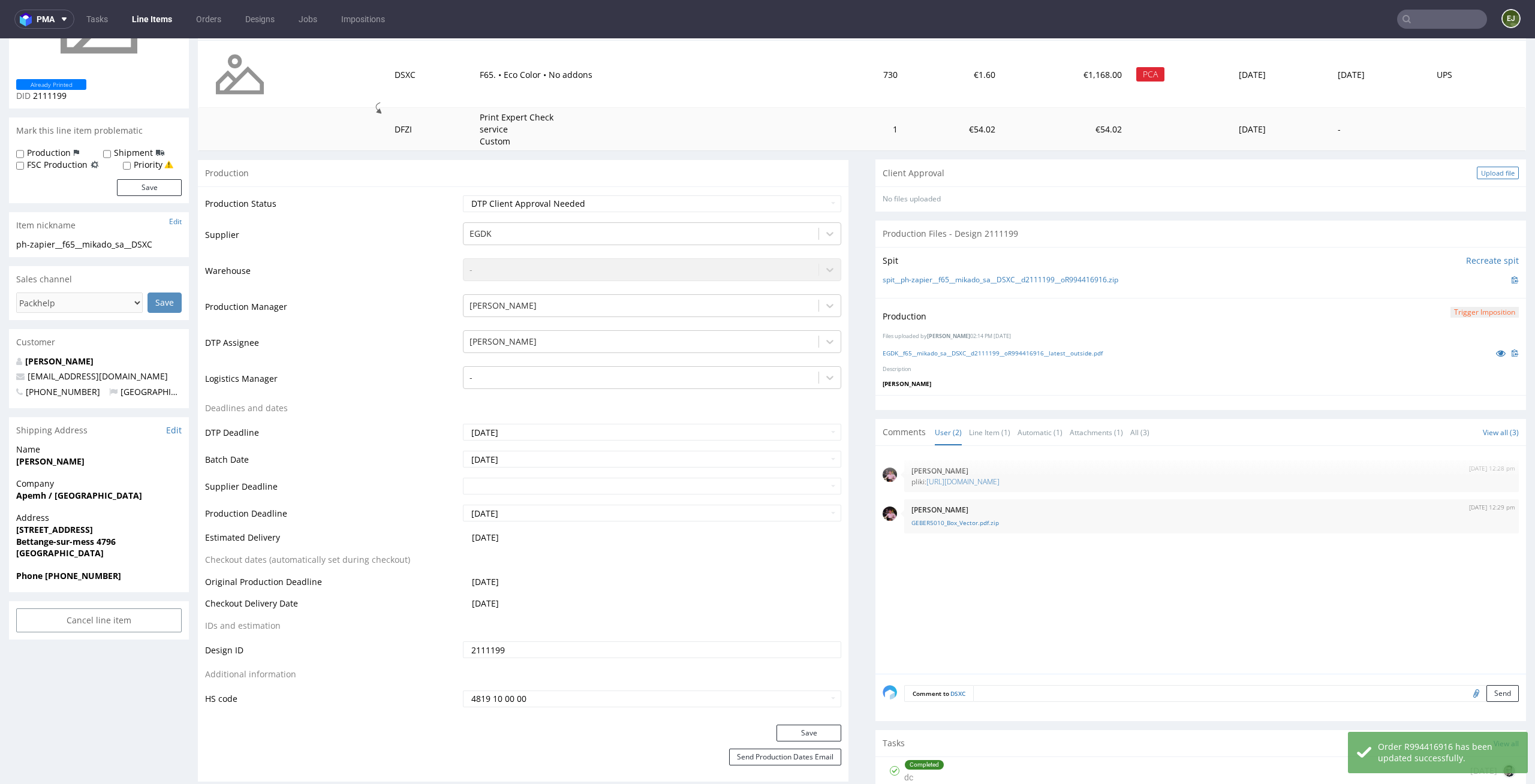
click at [1477, 172] on div "Upload file" at bounding box center [1498, 173] width 42 height 13
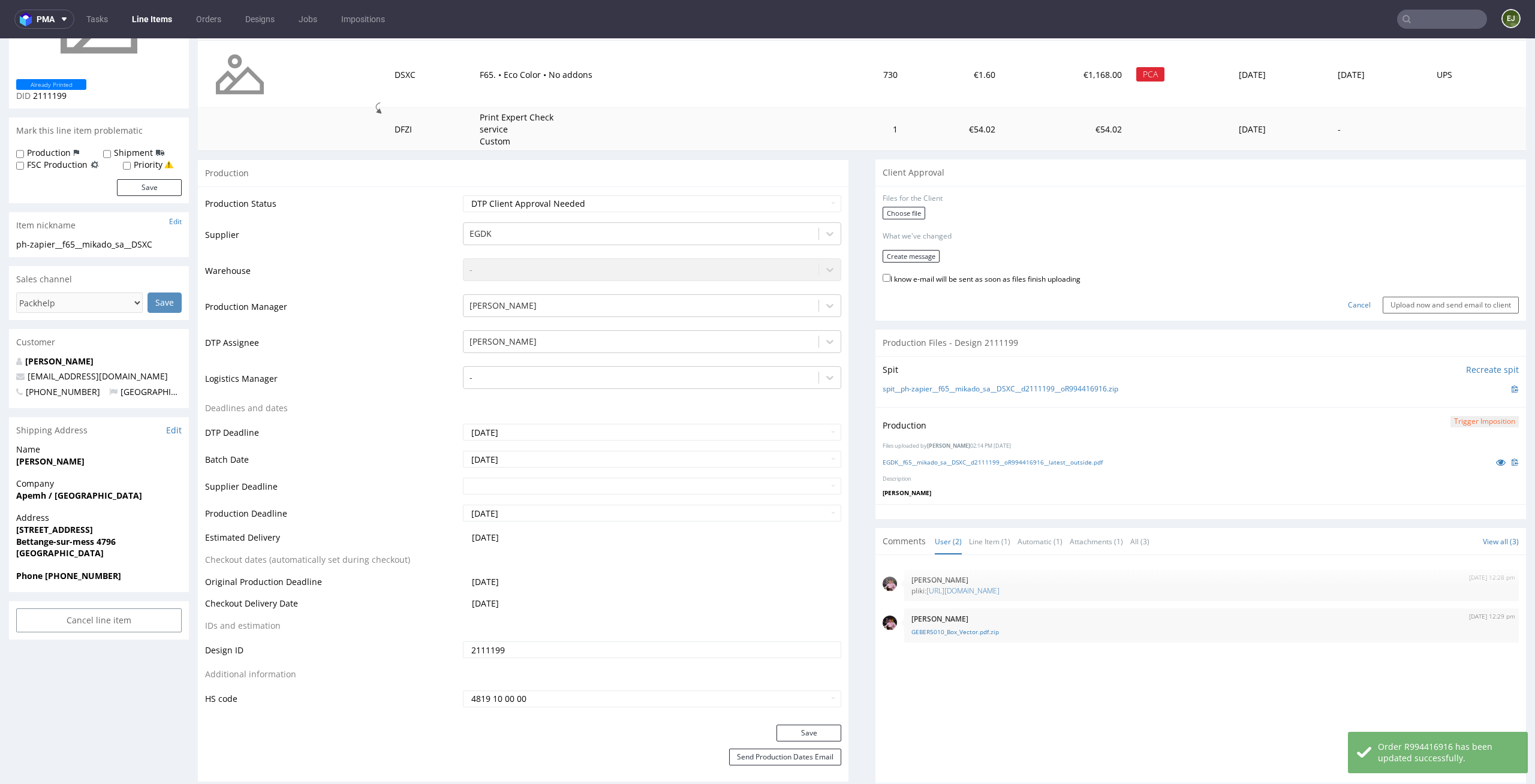
click at [907, 204] on form "Files for the Client Choose file What we've changed Create message I know e-mai…" at bounding box center [1201, 253] width 636 height 120
click at [901, 212] on label "Choose file" at bounding box center [903, 213] width 42 height 13
click at [0, 39] on input "Choose file" at bounding box center [0, 39] width 0 height 0
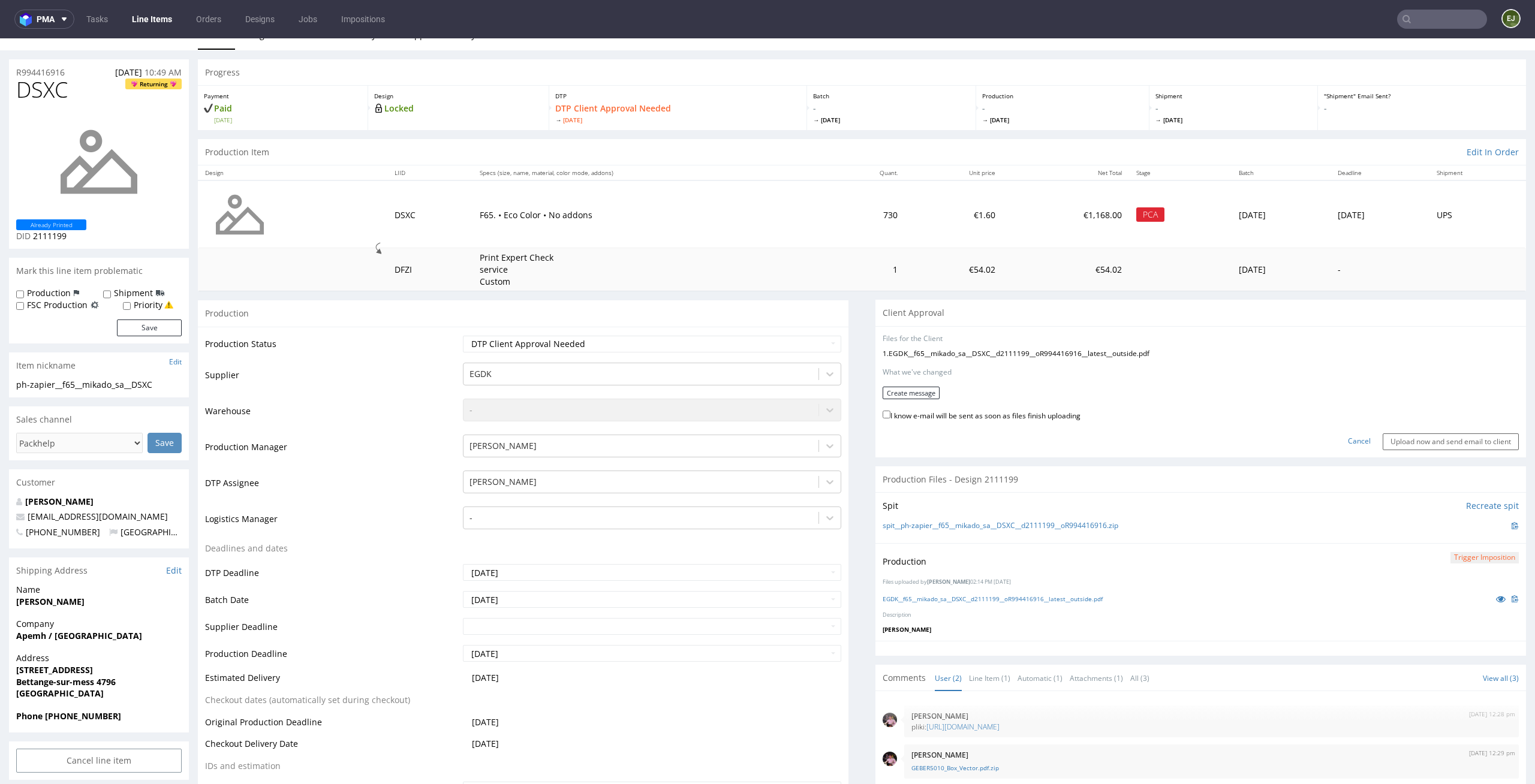
scroll to position [0, 0]
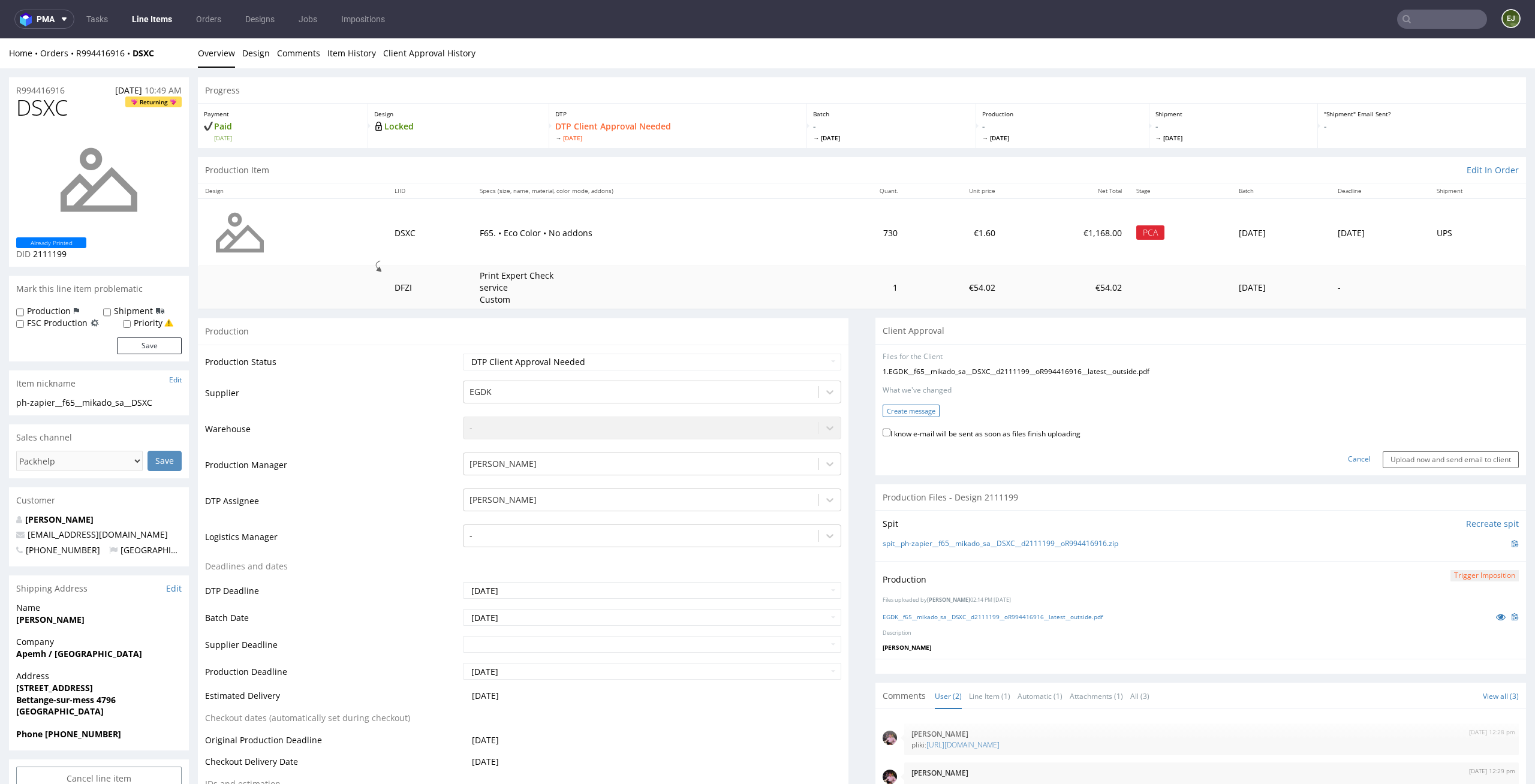
click at [899, 409] on button "Create message" at bounding box center [911, 410] width 57 height 13
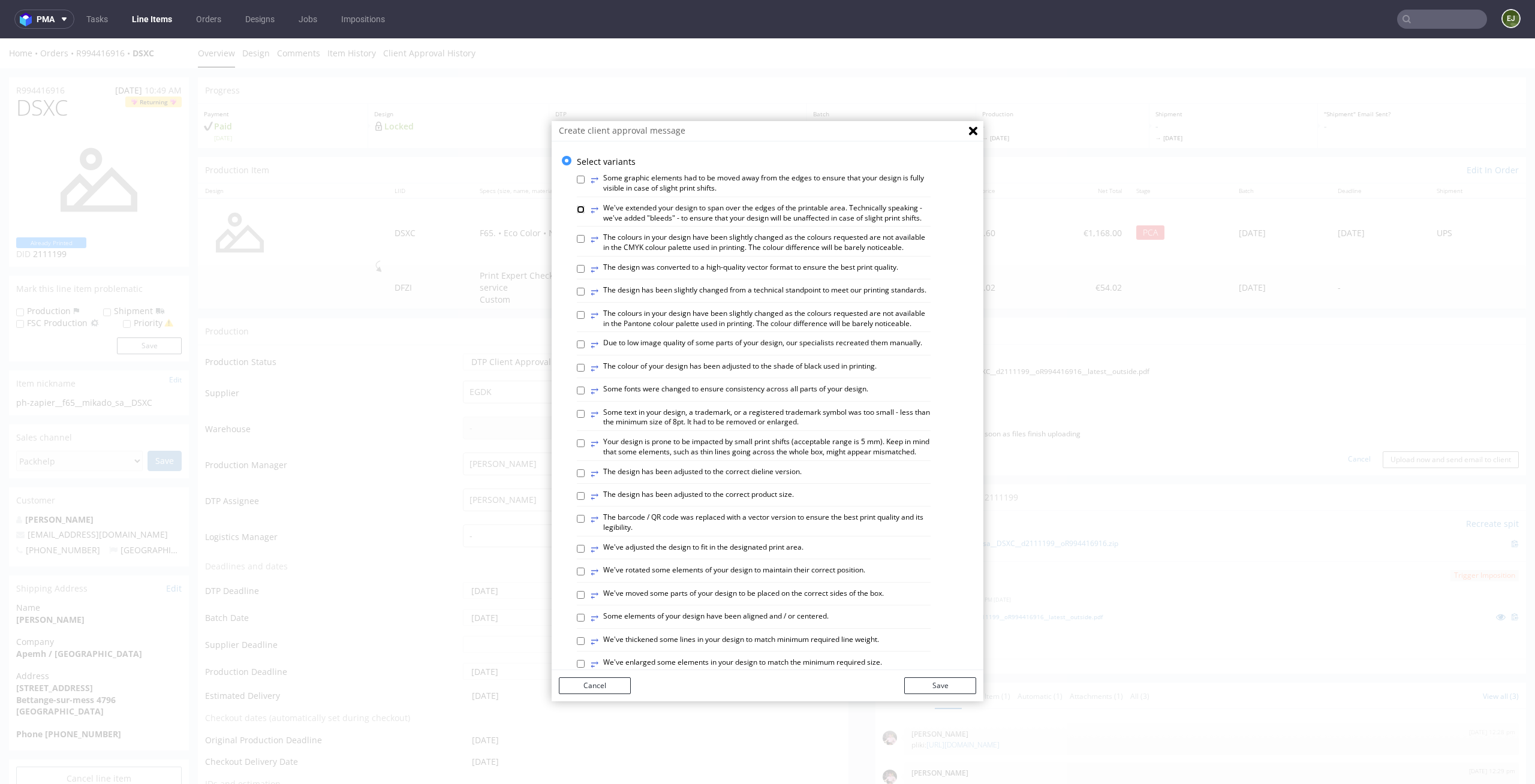
click at [577, 209] on input "⥂ We've extended your design to span over the edges of the printable area. Tech…" at bounding box center [581, 209] width 8 height 8
checkbox input "true"
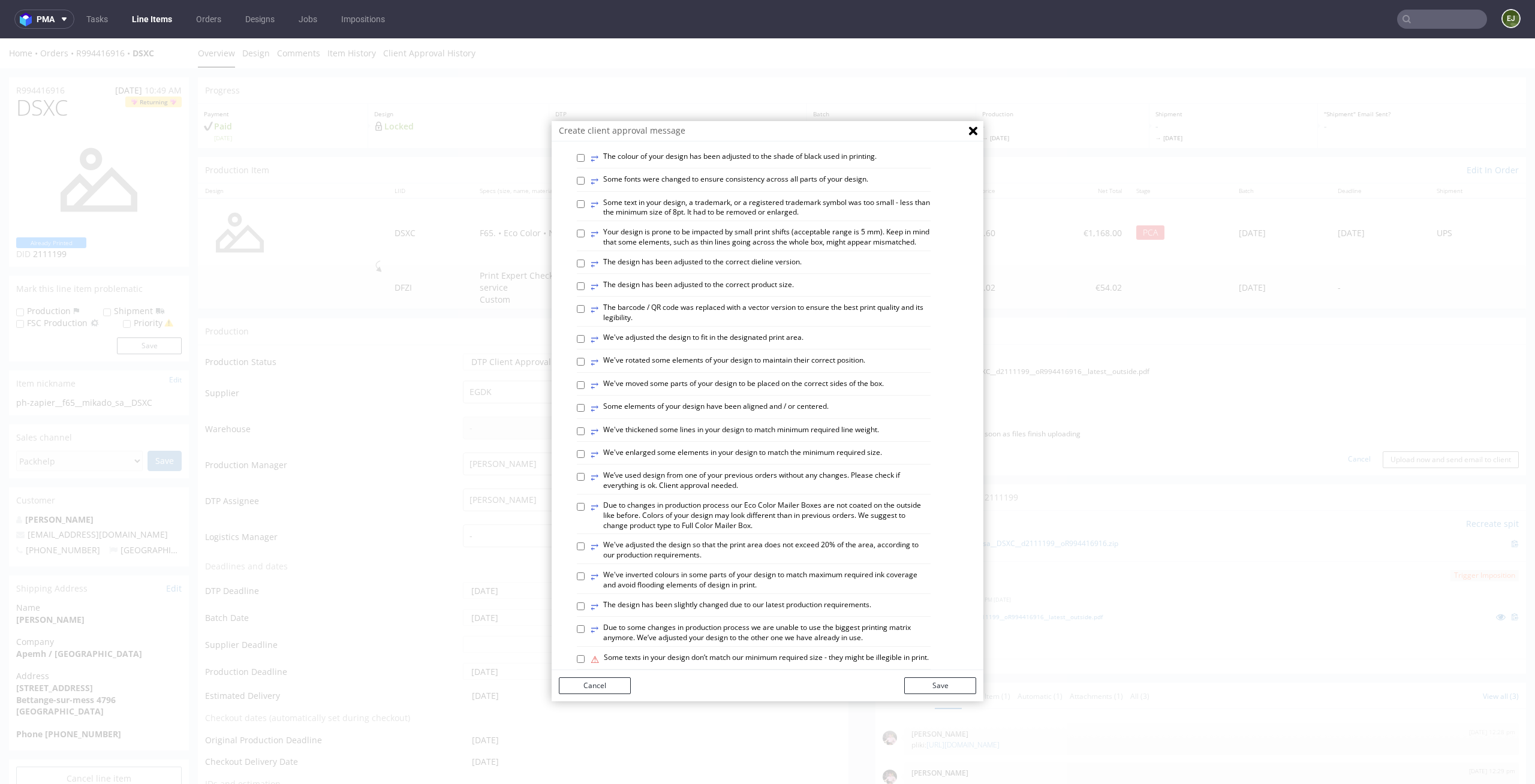
scroll to position [391, 0]
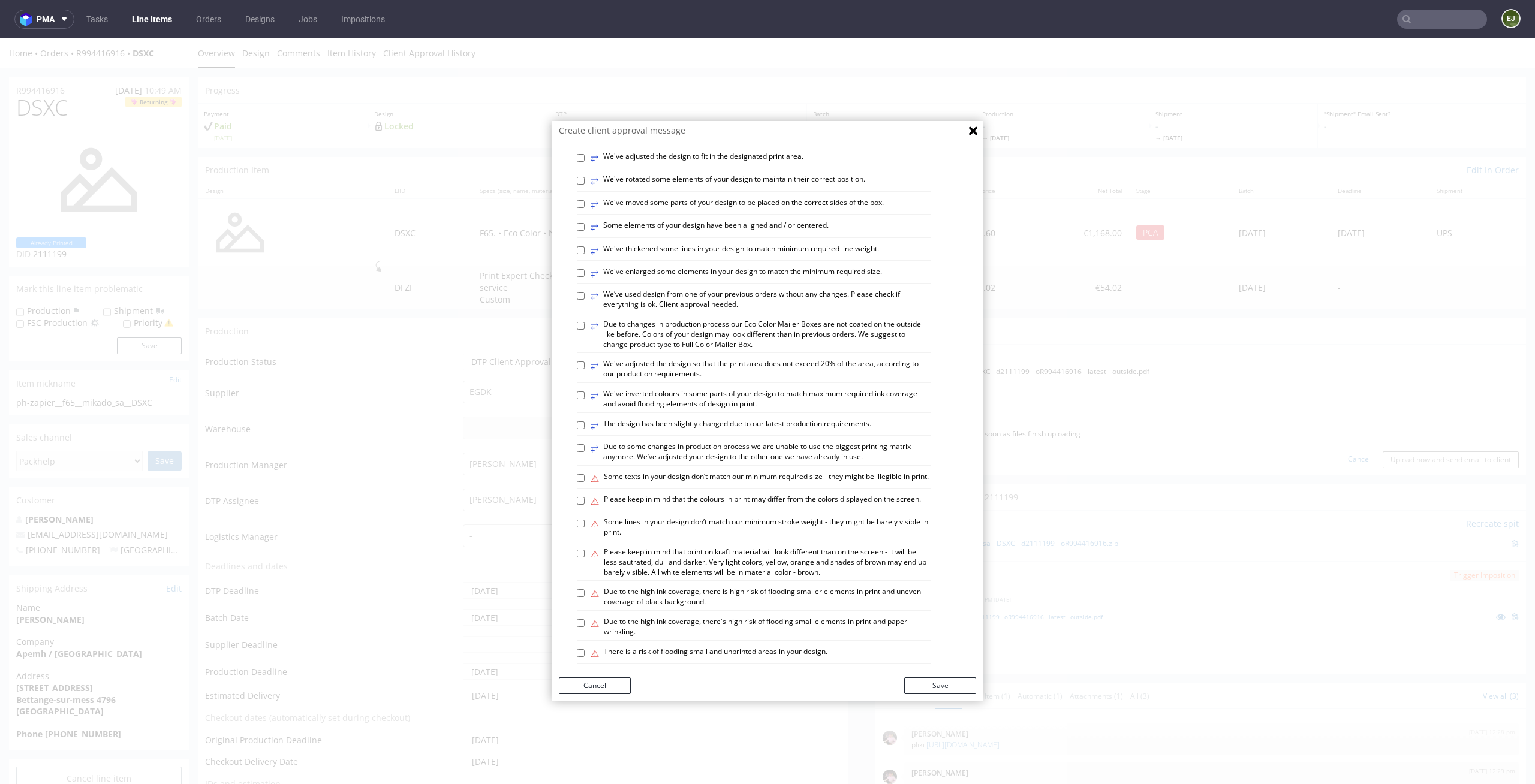
click at [606, 432] on label "⥂ The design has been slightly changed due to our latest production requirement…" at bounding box center [730, 425] width 280 height 13
click at [585, 429] on input "⥂ The design has been slightly changed due to our latest production requirement…" at bounding box center [581, 425] width 8 height 8
checkbox input "true"
click at [930, 690] on button "Save" at bounding box center [940, 685] width 72 height 17
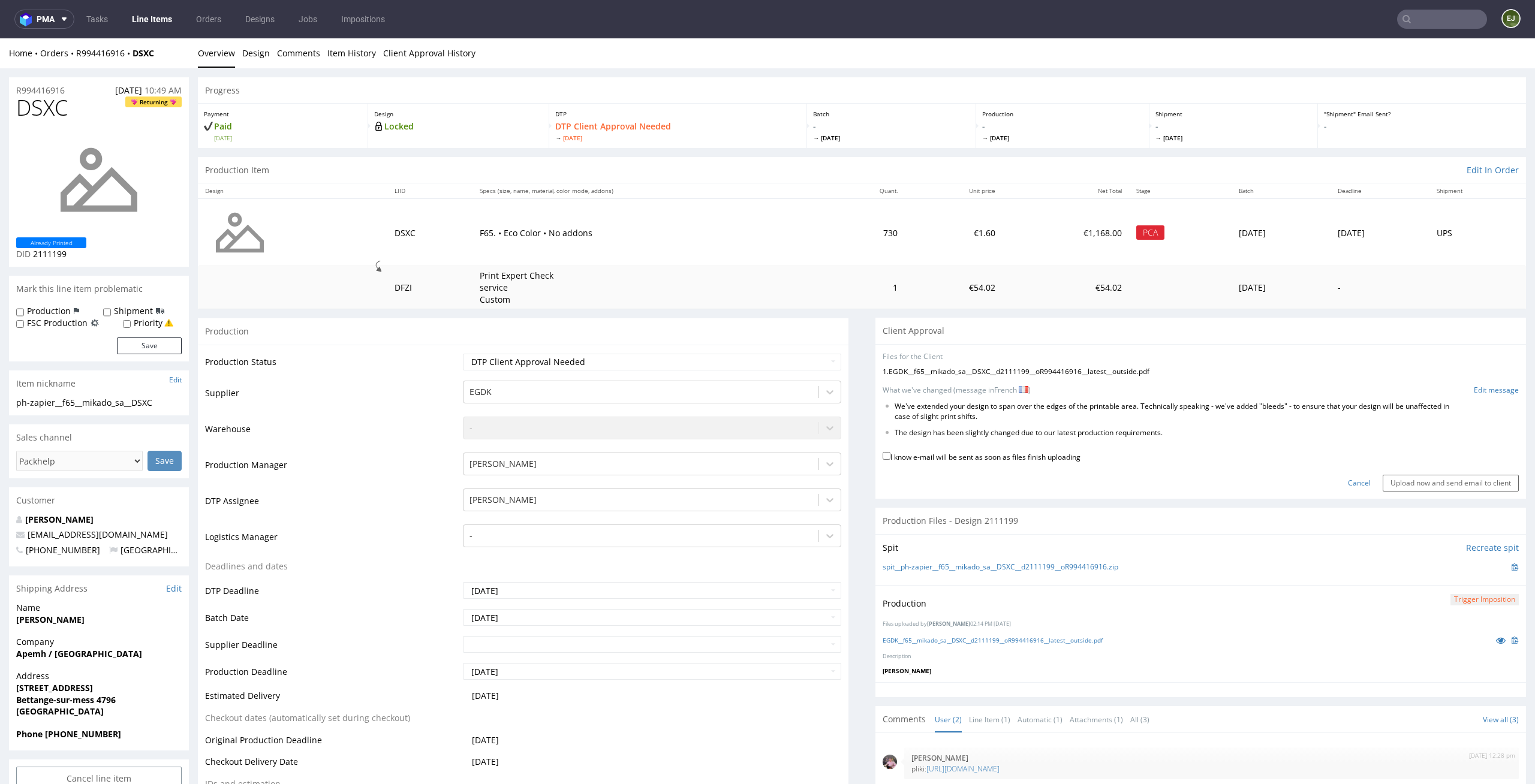
click at [1017, 459] on label "I know e-mail will be sent as soon as files finish uploading" at bounding box center [981, 456] width 198 height 13
click at [891, 459] on input "I know e-mail will be sent as soon as files finish uploading" at bounding box center [886, 456] width 8 height 8
checkbox input "true"
click at [1417, 480] on input "Upload now and send email to client" at bounding box center [1451, 483] width 136 height 17
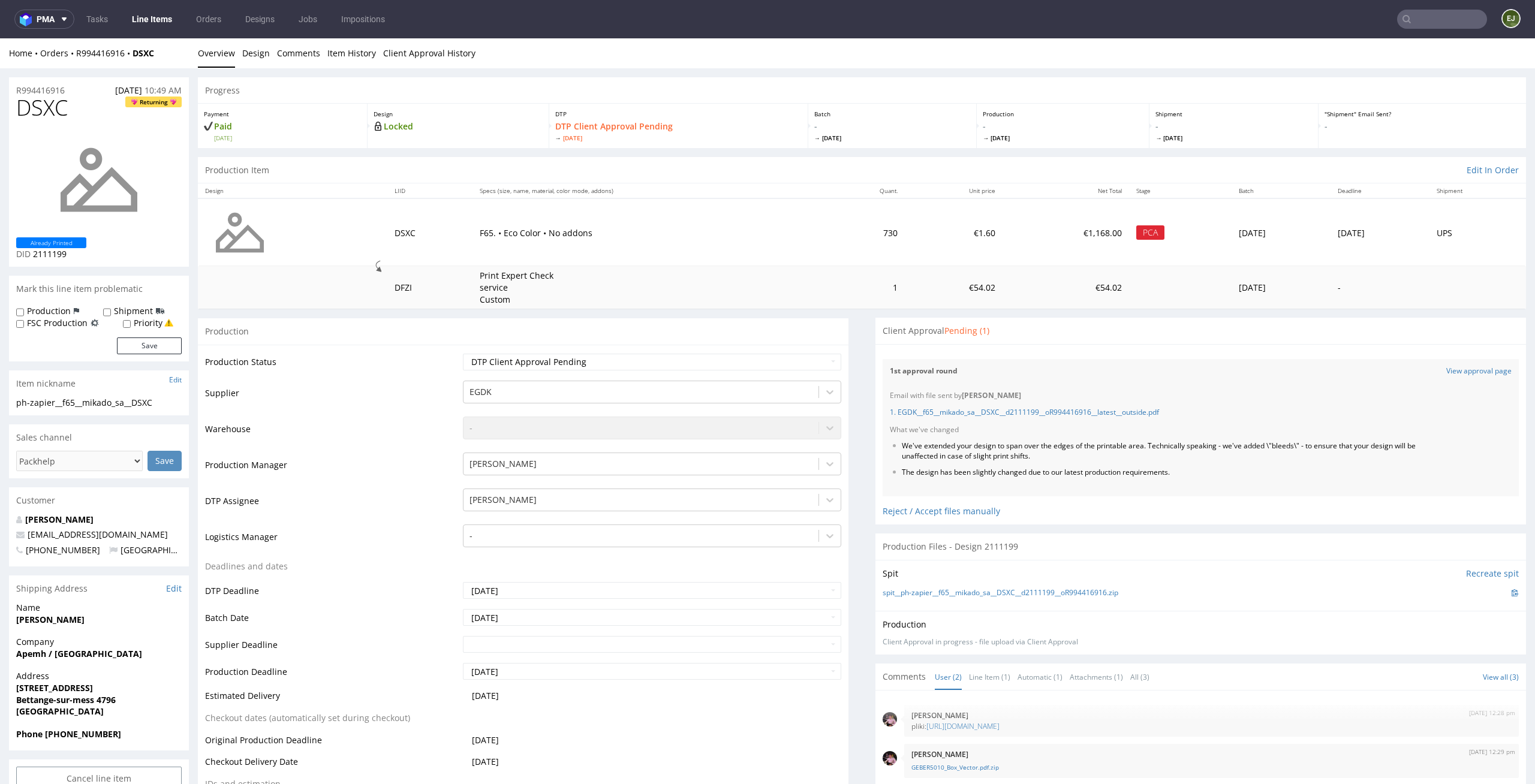
scroll to position [0, 0]
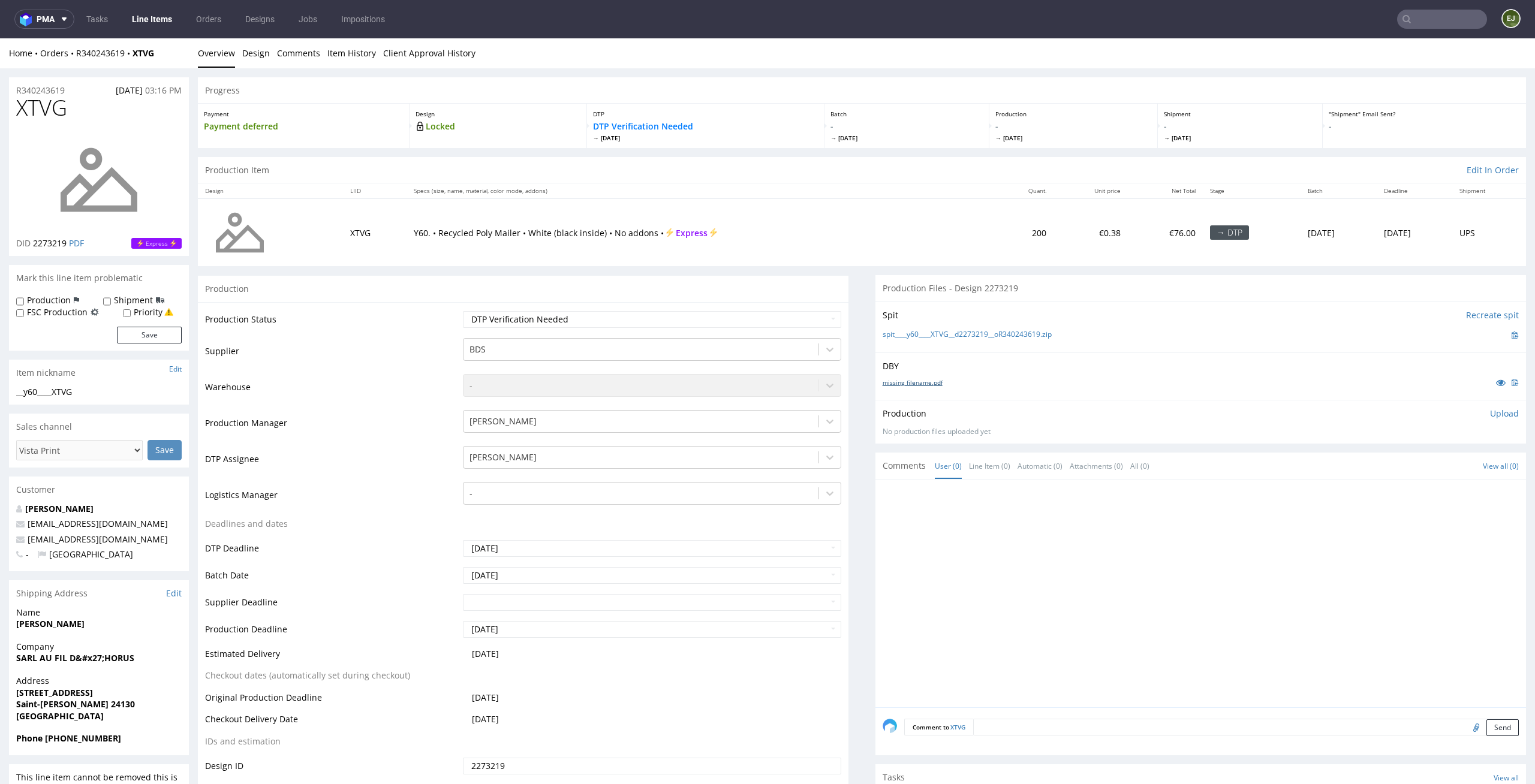
click at [909, 382] on link "missing_filename.pdf" at bounding box center [913, 382] width 60 height 9
click at [939, 332] on link "spit____y60____XTVG__d2273219__oR340243619.zip" at bounding box center [967, 334] width 169 height 10
click at [694, 120] on p "DTP Verification Needed [DATE]" at bounding box center [705, 131] width 225 height 21
click at [1496, 415] on p "Upload" at bounding box center [1504, 413] width 29 height 12
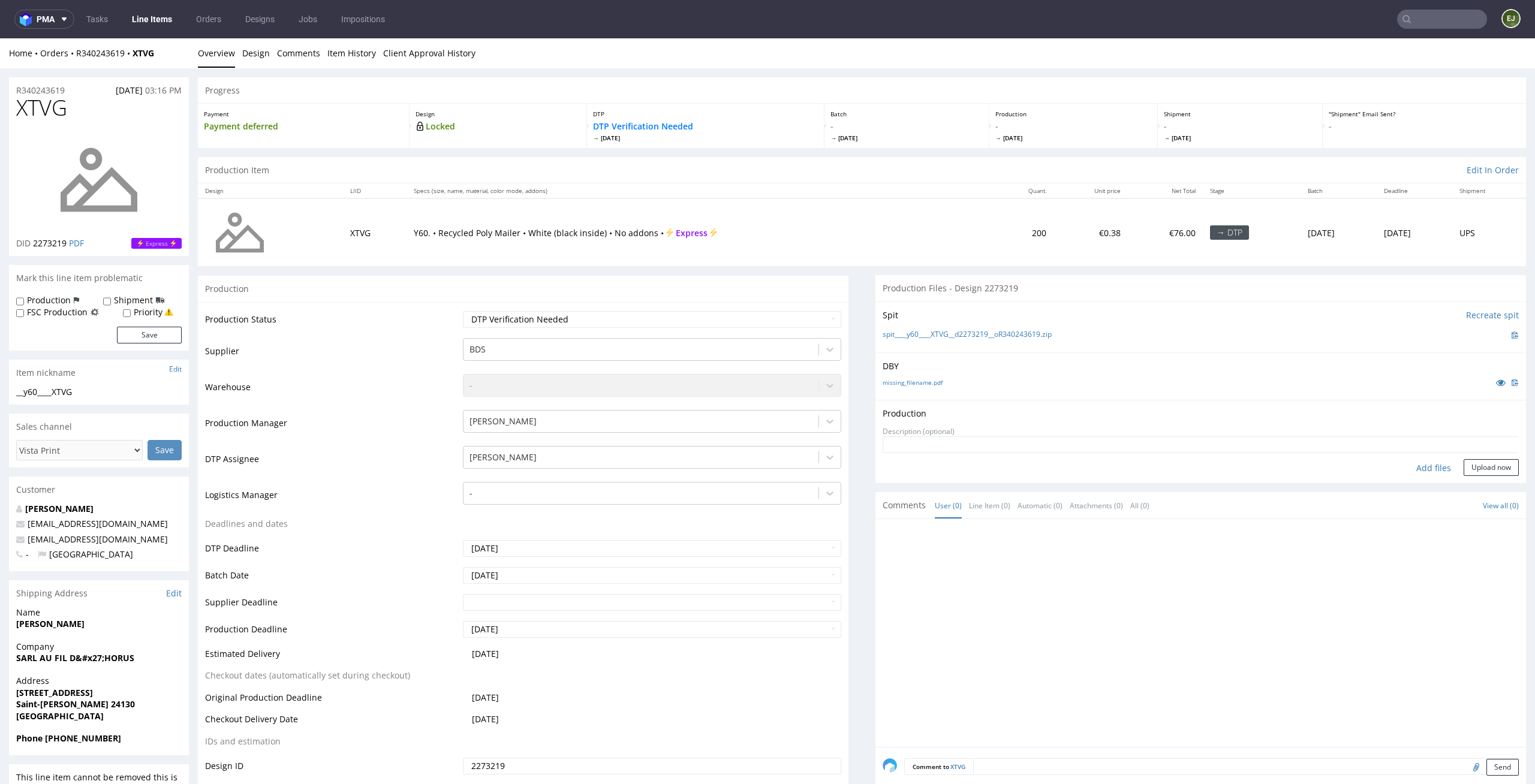
click at [1402, 477] on div "Production Upload No production files uploaded yet Description (optional) Add f…" at bounding box center [1201, 442] width 651 height 83
click at [1411, 471] on div "Add files" at bounding box center [1434, 467] width 60 height 18
type input "C:\fakepath\__y60____XTVG__d2273219__oR340243619__latest__front.pdf"
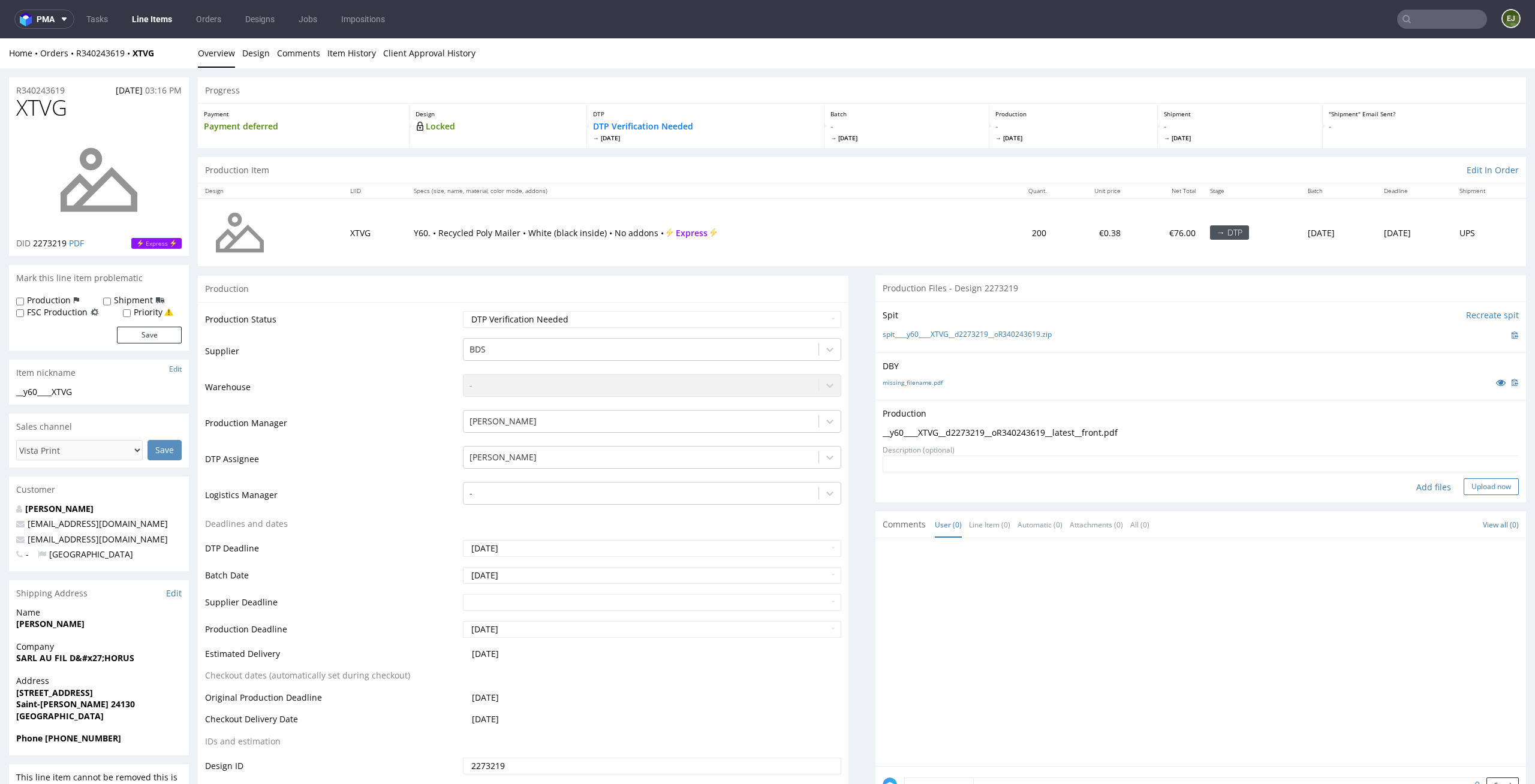
click at [1472, 486] on button "Upload now" at bounding box center [1491, 486] width 55 height 17
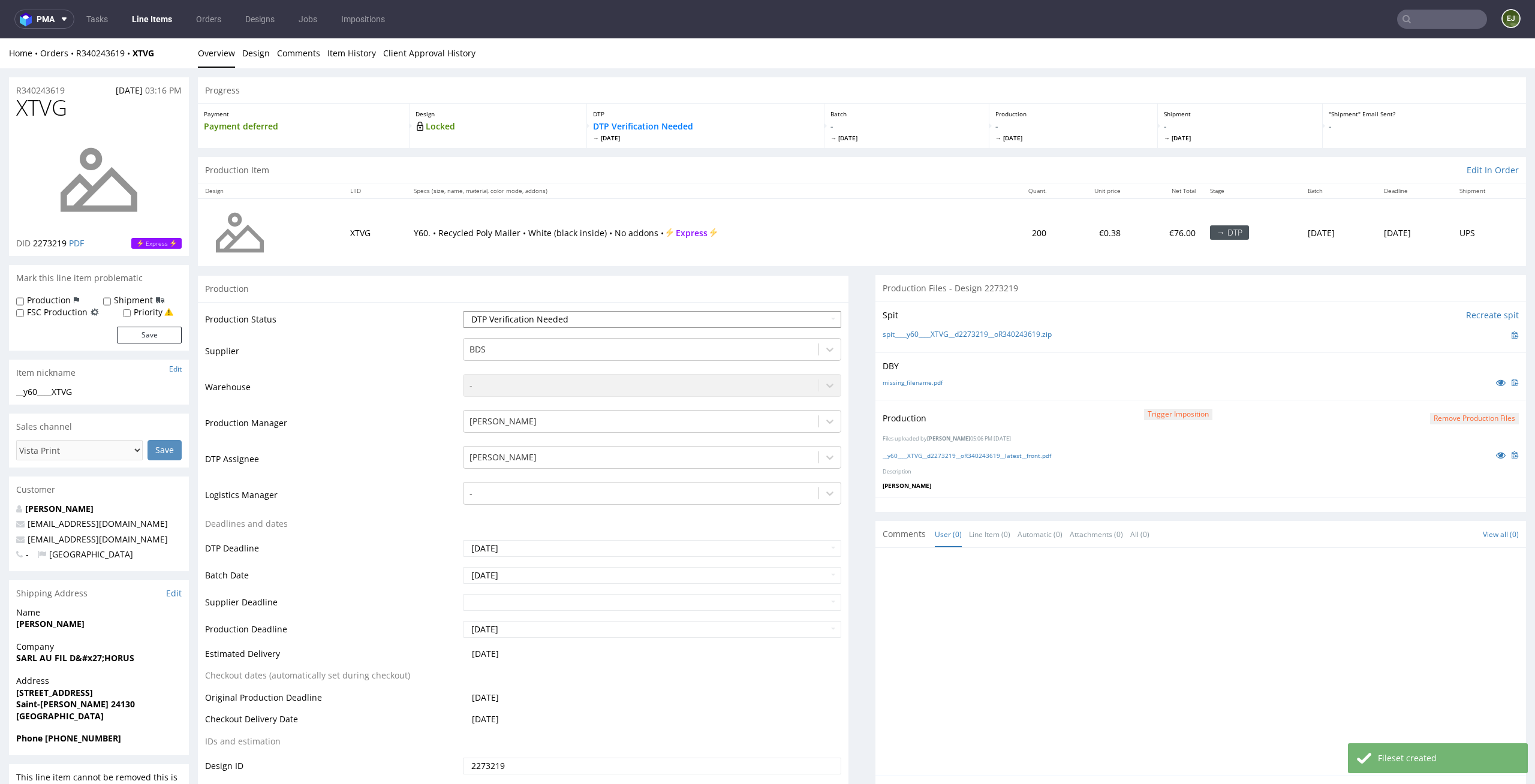
click at [816, 317] on select "Waiting for Artwork Waiting for Diecut Waiting for Mockup Waiting for DTP Waiti…" at bounding box center [652, 319] width 379 height 17
select select "dtp_production_ready"
click at [463, 311] on select "Waiting for Artwork Waiting for Diecut Waiting for Mockup Waiting for DTP Waiti…" at bounding box center [652, 319] width 379 height 17
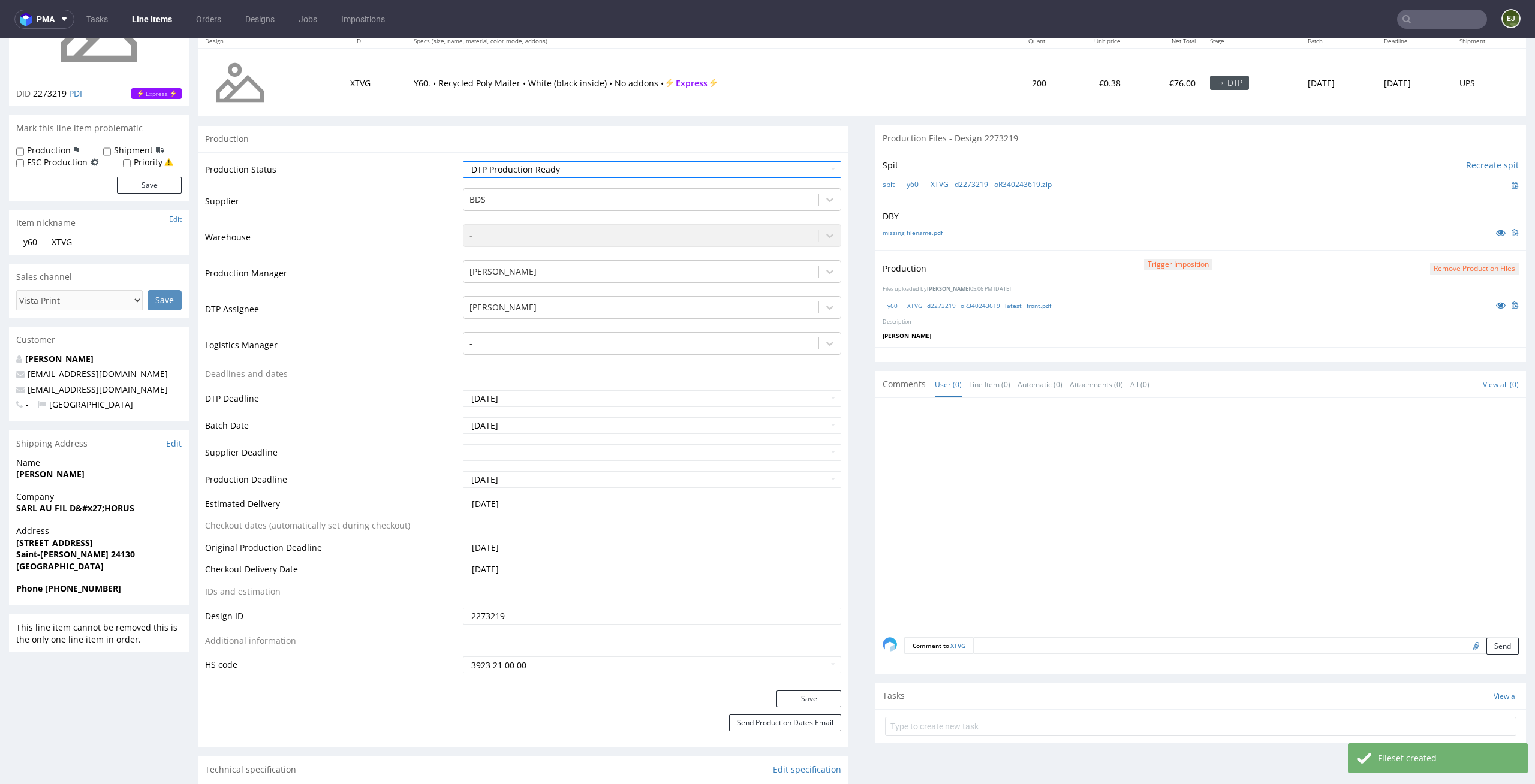
scroll to position [314, 0]
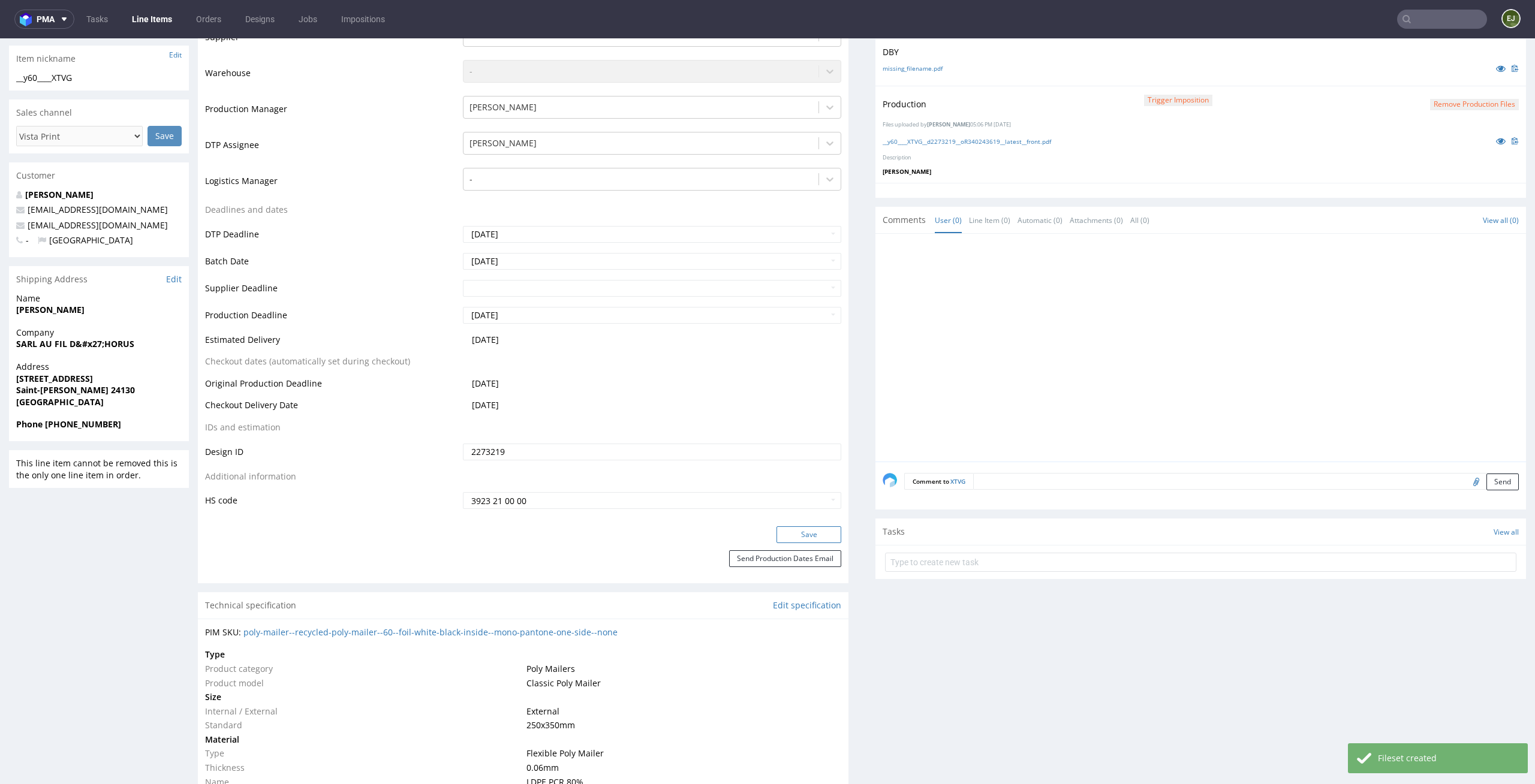
click at [803, 536] on button "Save" at bounding box center [809, 534] width 65 height 17
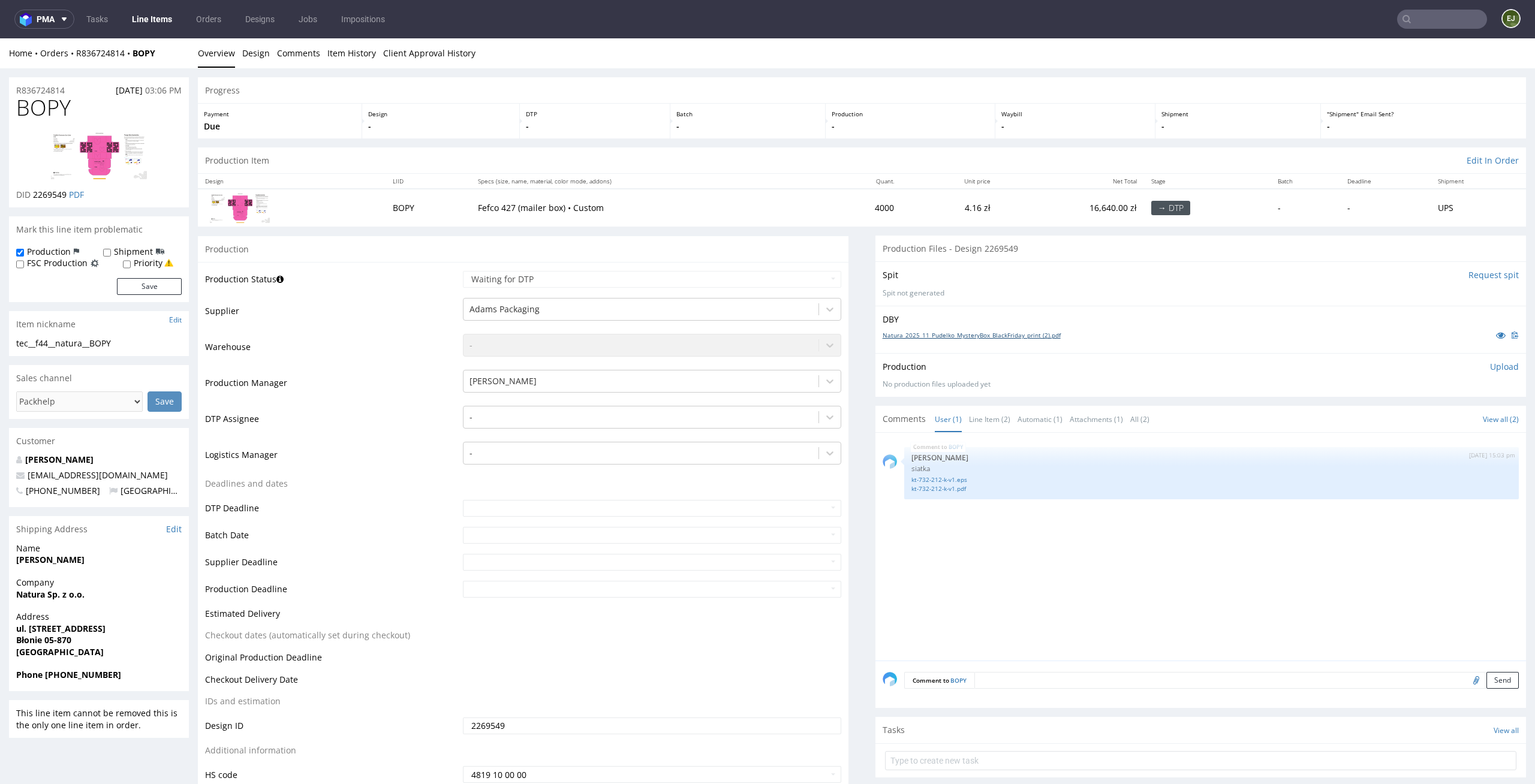
click at [941, 331] on link "Natura_2025_11_Pudelko_MysteryBox_BlackFriday_print (2).pdf" at bounding box center [972, 335] width 178 height 9
click at [934, 477] on link "kt-732-212-k-v1.eps" at bounding box center [1212, 480] width 600 height 9
click at [808, 185] on th "Specs (size, name, material, color mode, addons)" at bounding box center [646, 181] width 351 height 15
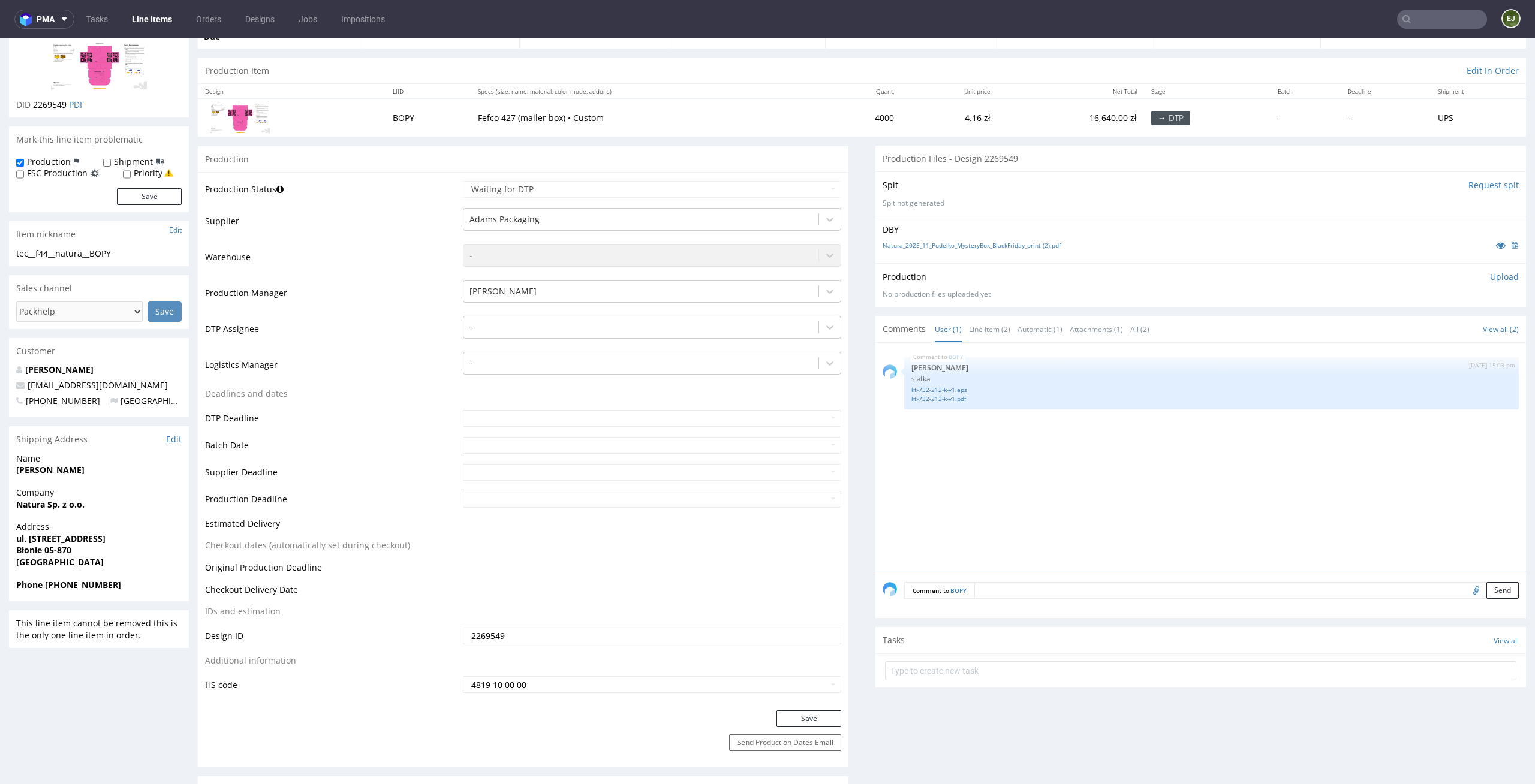
scroll to position [180, 0]
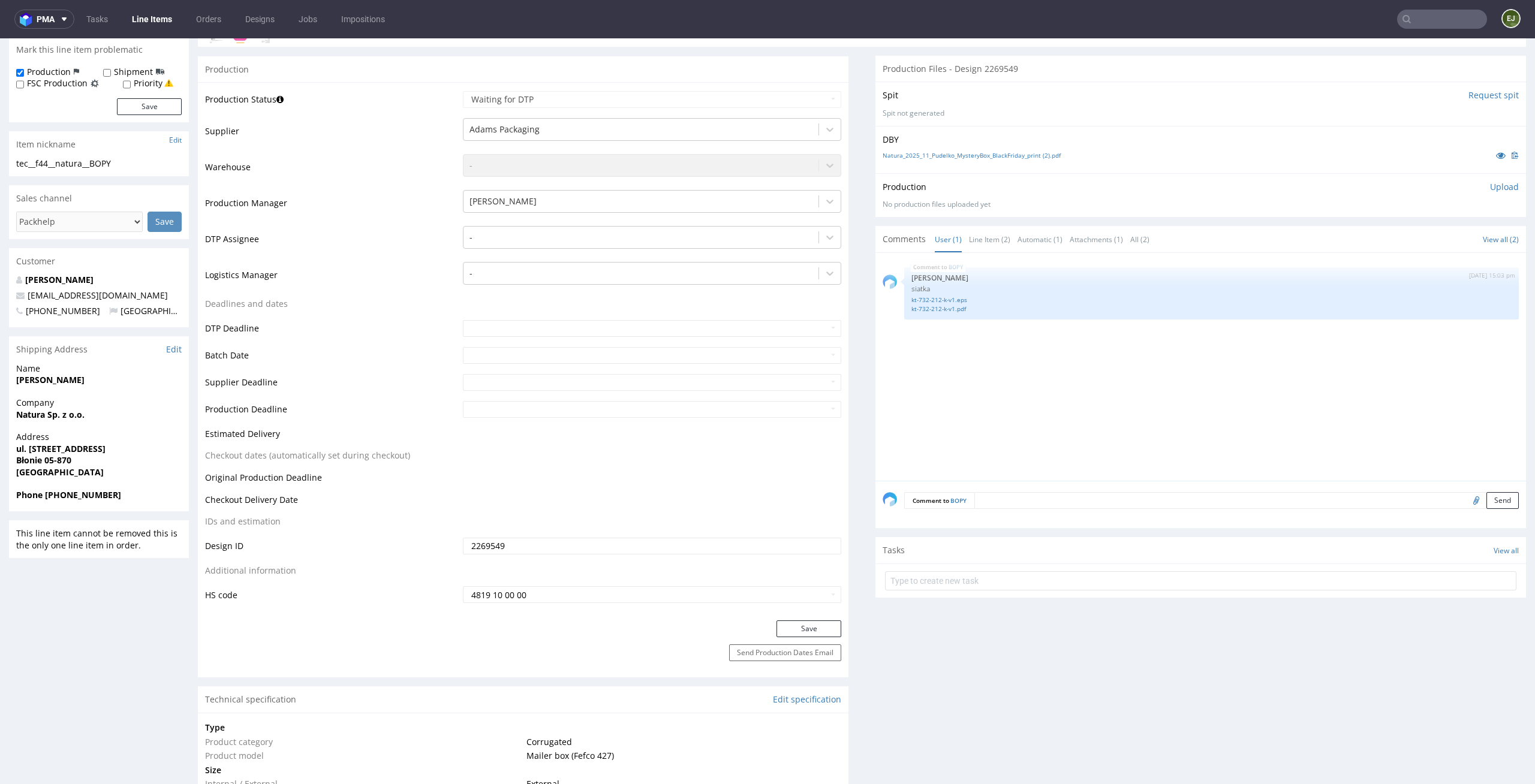
click at [751, 252] on td "-" at bounding box center [651, 242] width 382 height 36
click at [764, 240] on div at bounding box center [641, 237] width 344 height 14
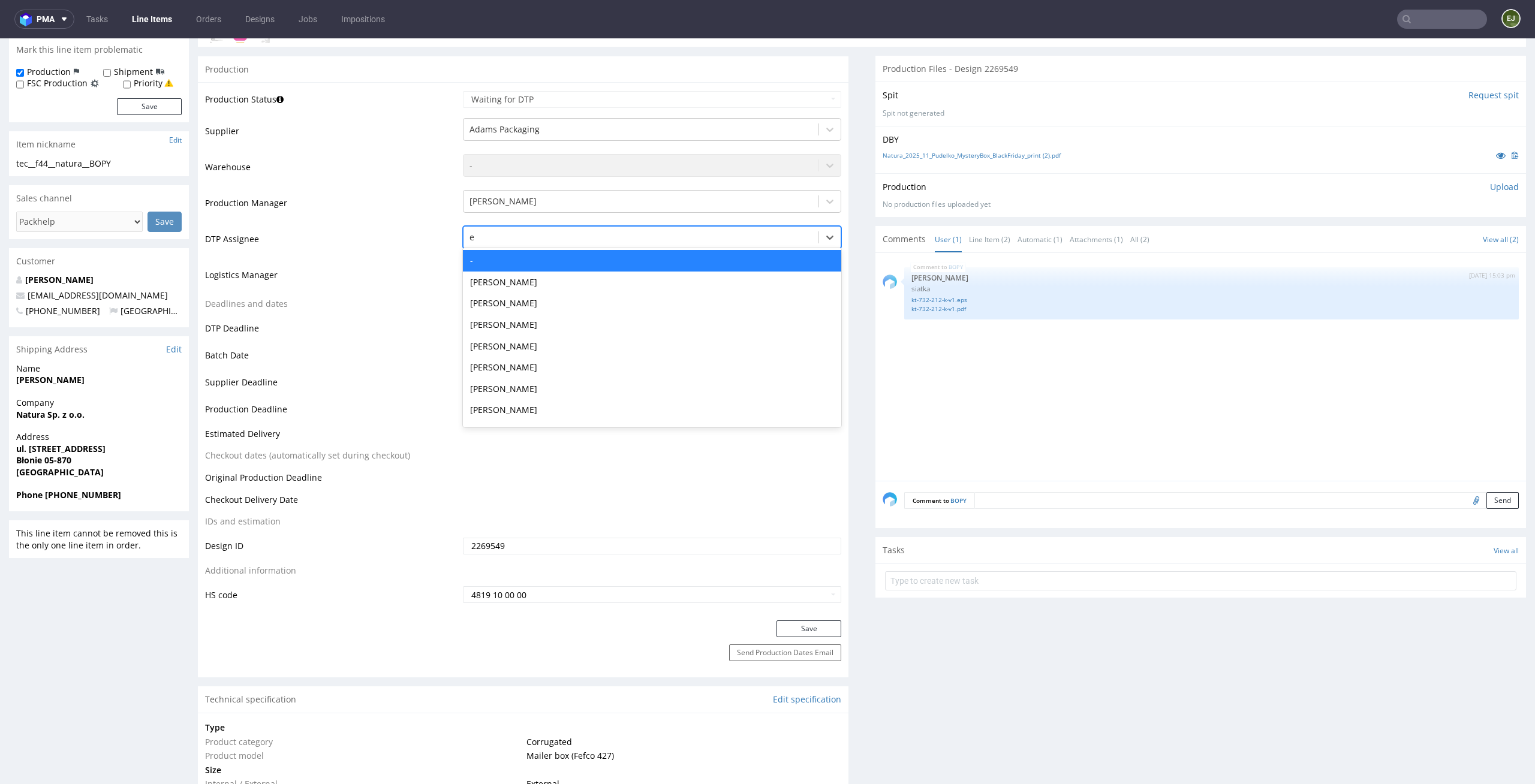
type input "el"
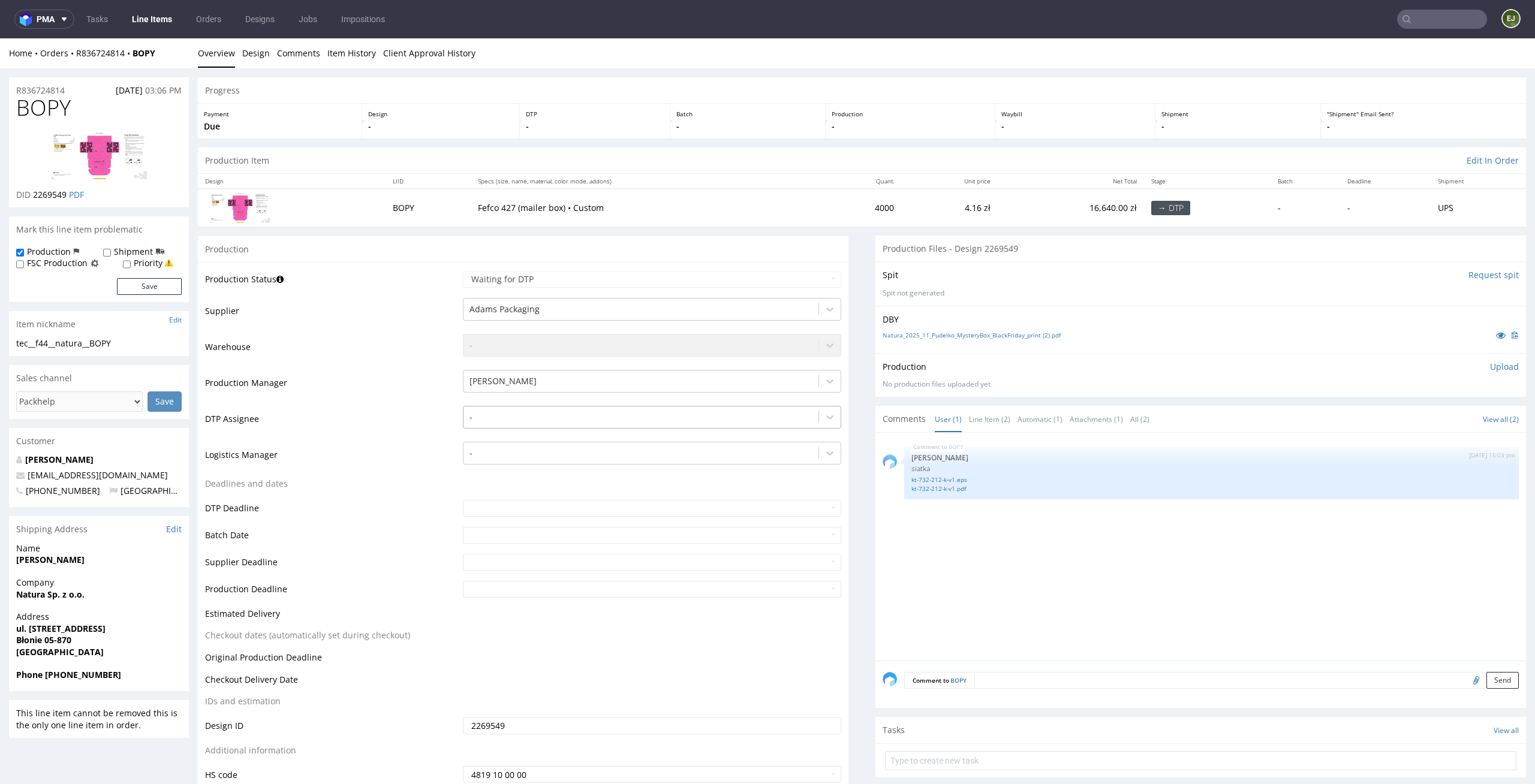
click at [616, 425] on div "-" at bounding box center [641, 417] width 355 height 19
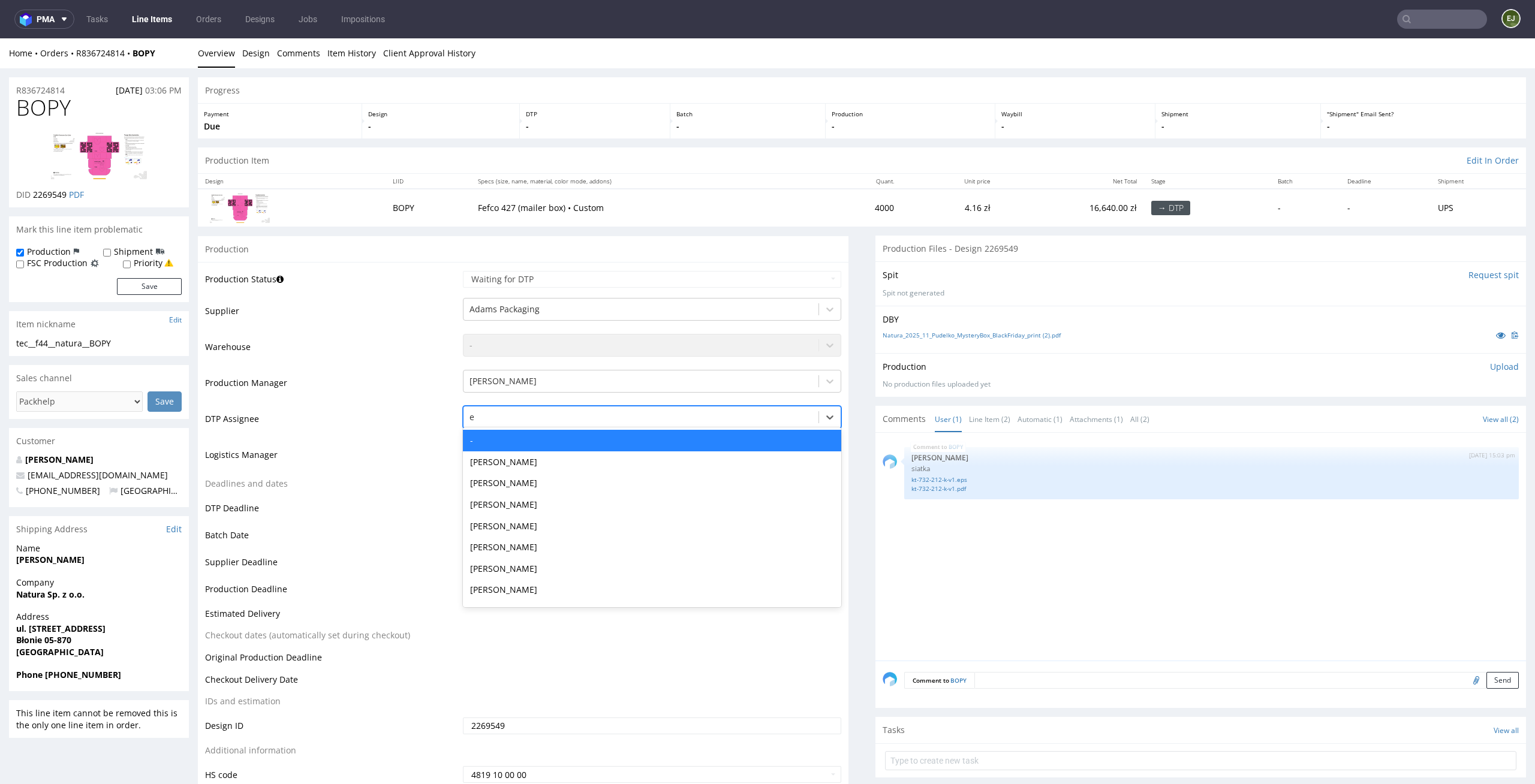
type input "el"
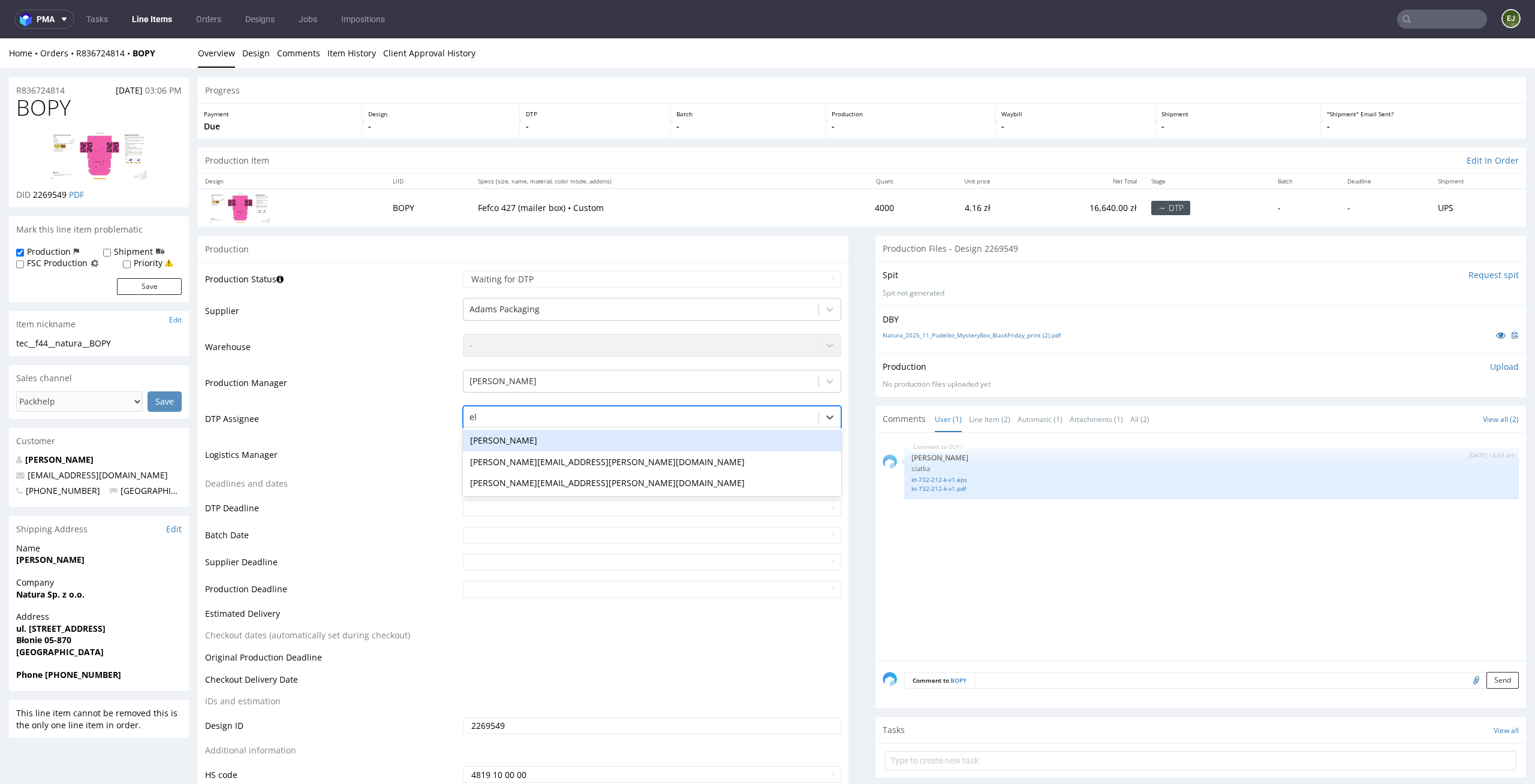
click at [609, 438] on div "[PERSON_NAME]" at bounding box center [652, 440] width 379 height 21
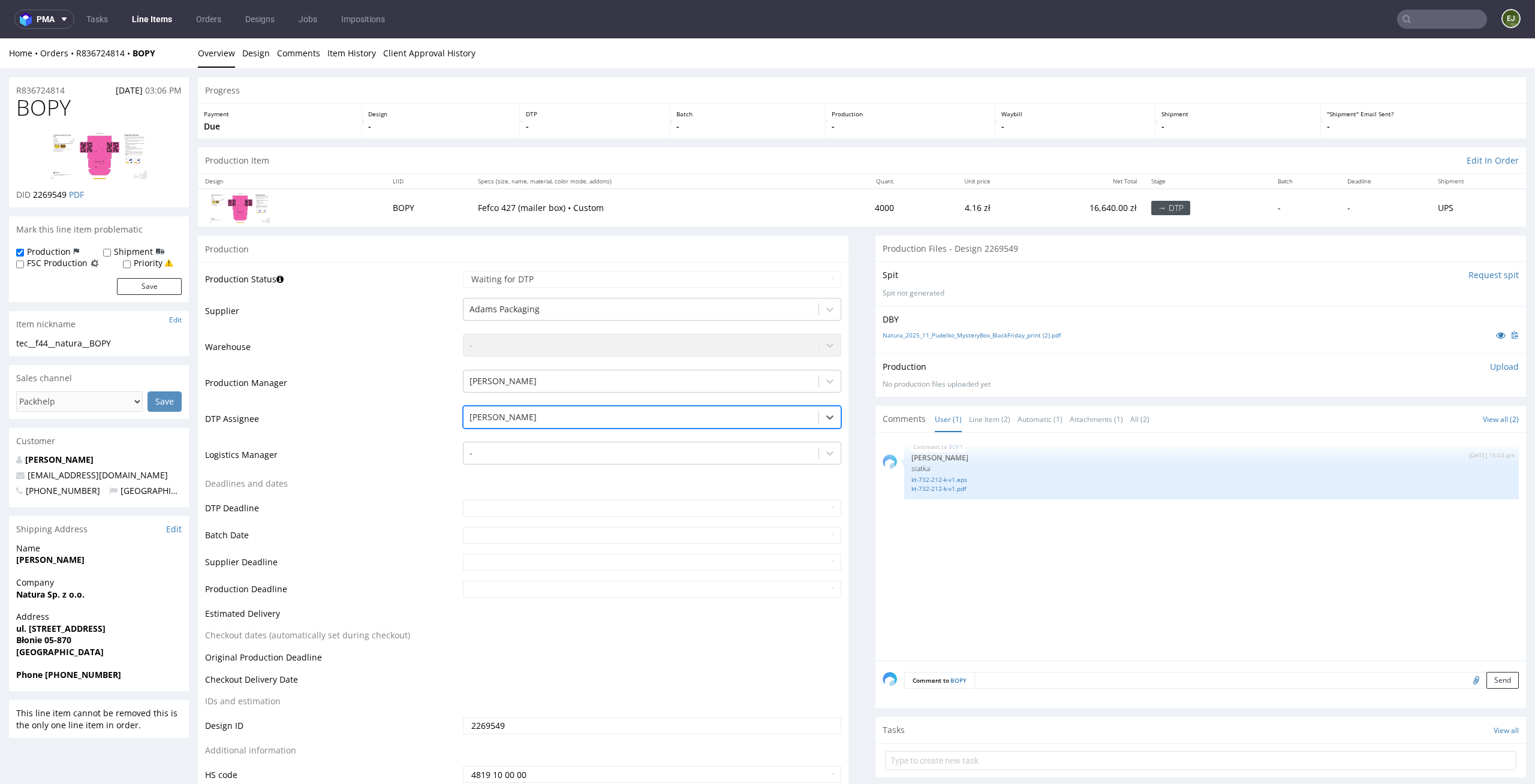
scroll to position [123, 0]
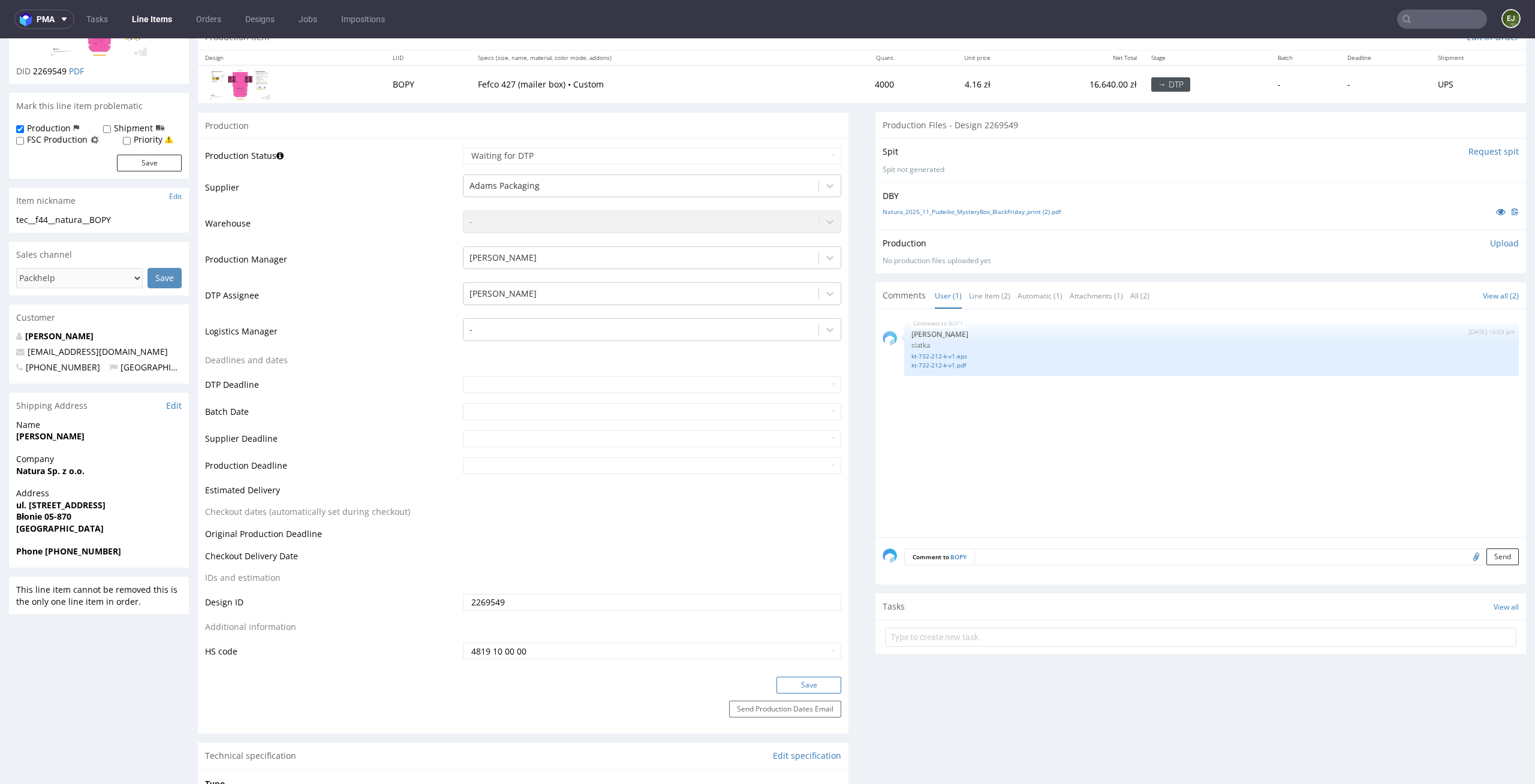
click at [801, 682] on button "Save" at bounding box center [809, 685] width 65 height 17
click at [1304, 534] on div "BOPY [DATE] 15:03 pm [PERSON_NAME] [PERSON_NAME]-732-212-k-v1.eps kt-732-212-k-…" at bounding box center [1204, 427] width 643 height 221
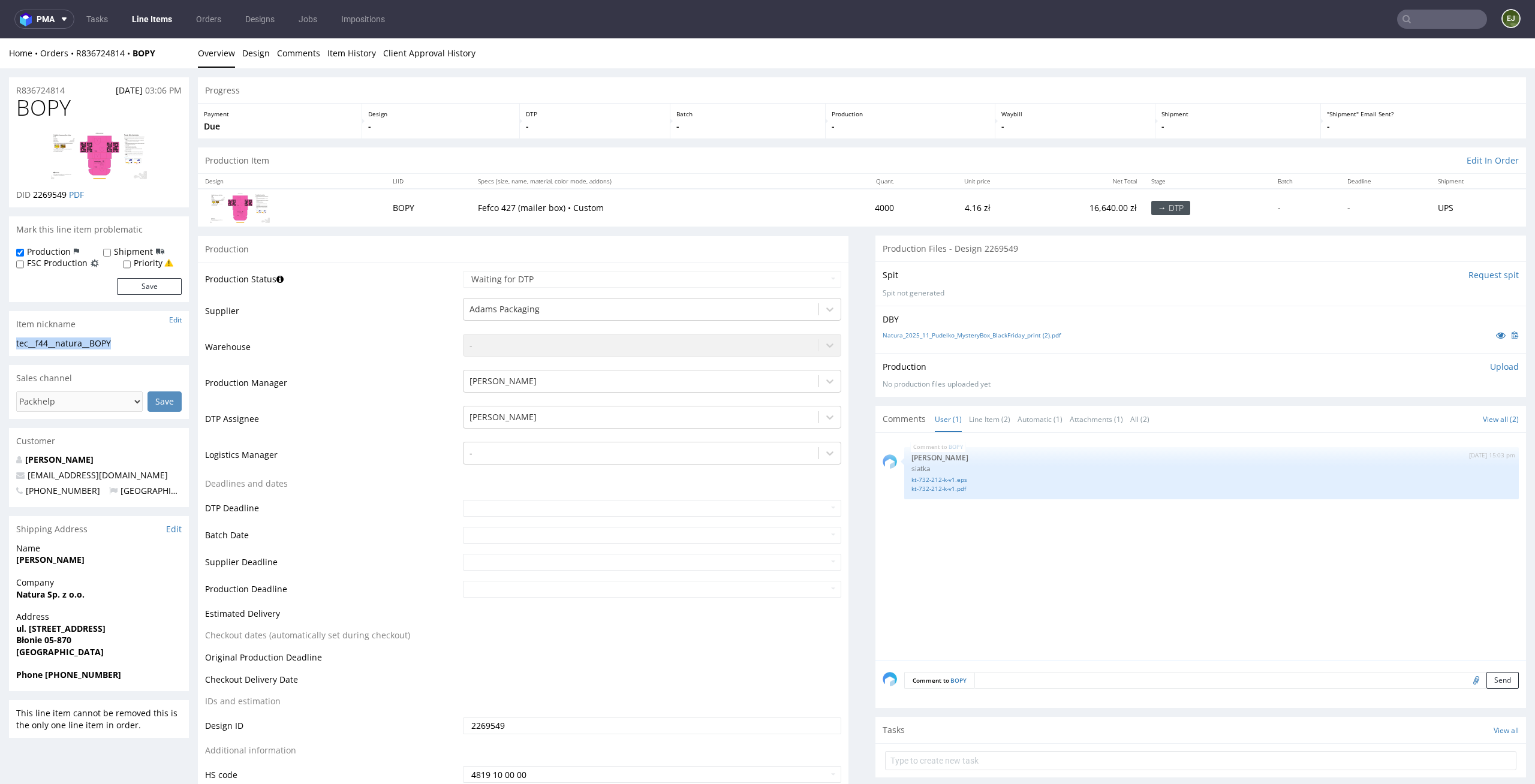
drag, startPoint x: 126, startPoint y: 338, endPoint x: 2, endPoint y: 338, distance: 124.0
copy div "tec__f44__natura__BOPY"
drag, startPoint x: 80, startPoint y: 84, endPoint x: 0, endPoint y: 84, distance: 80.0
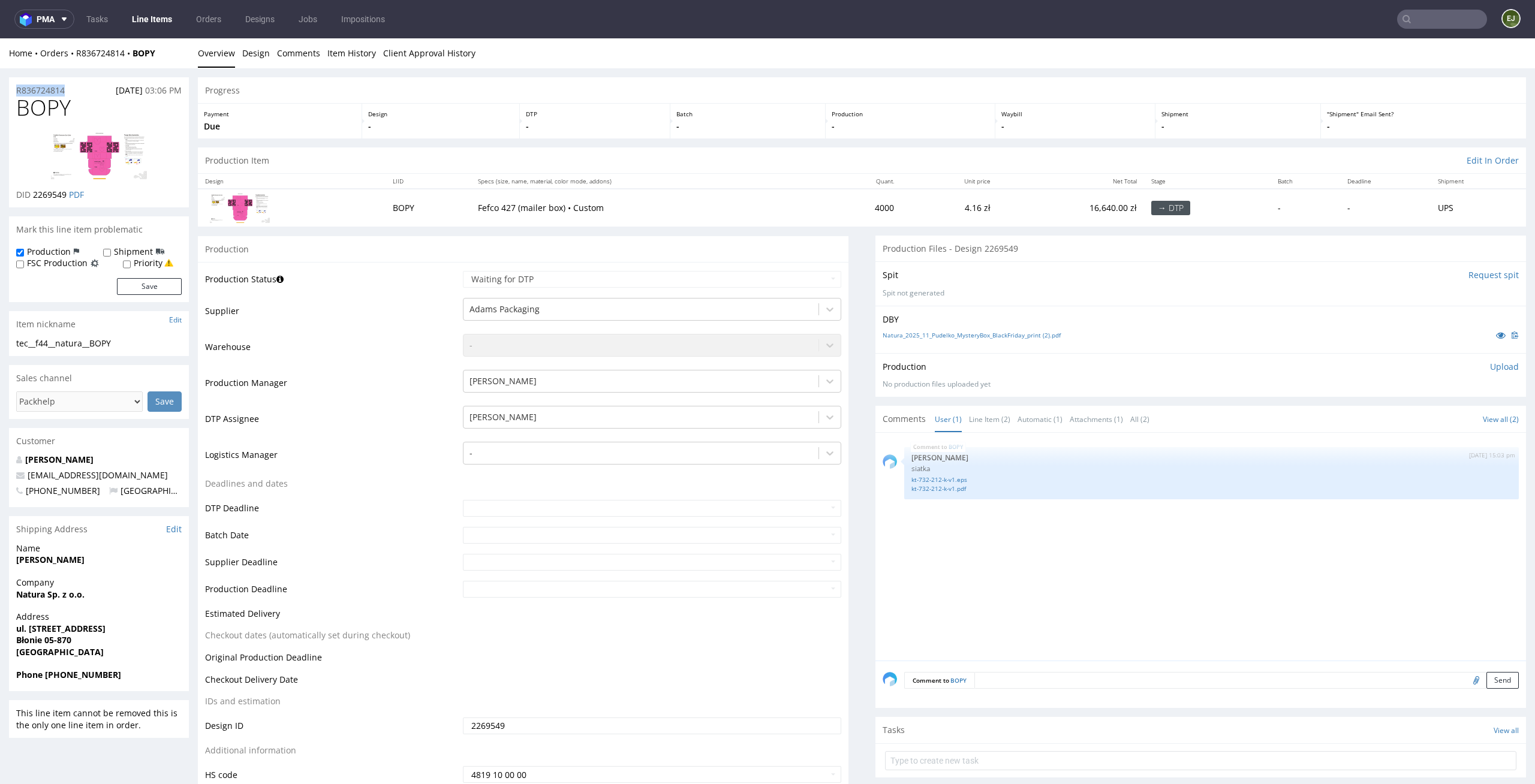
drag, startPoint x: 73, startPoint y: 92, endPoint x: 0, endPoint y: 85, distance: 73.3
copy p "R836724814"
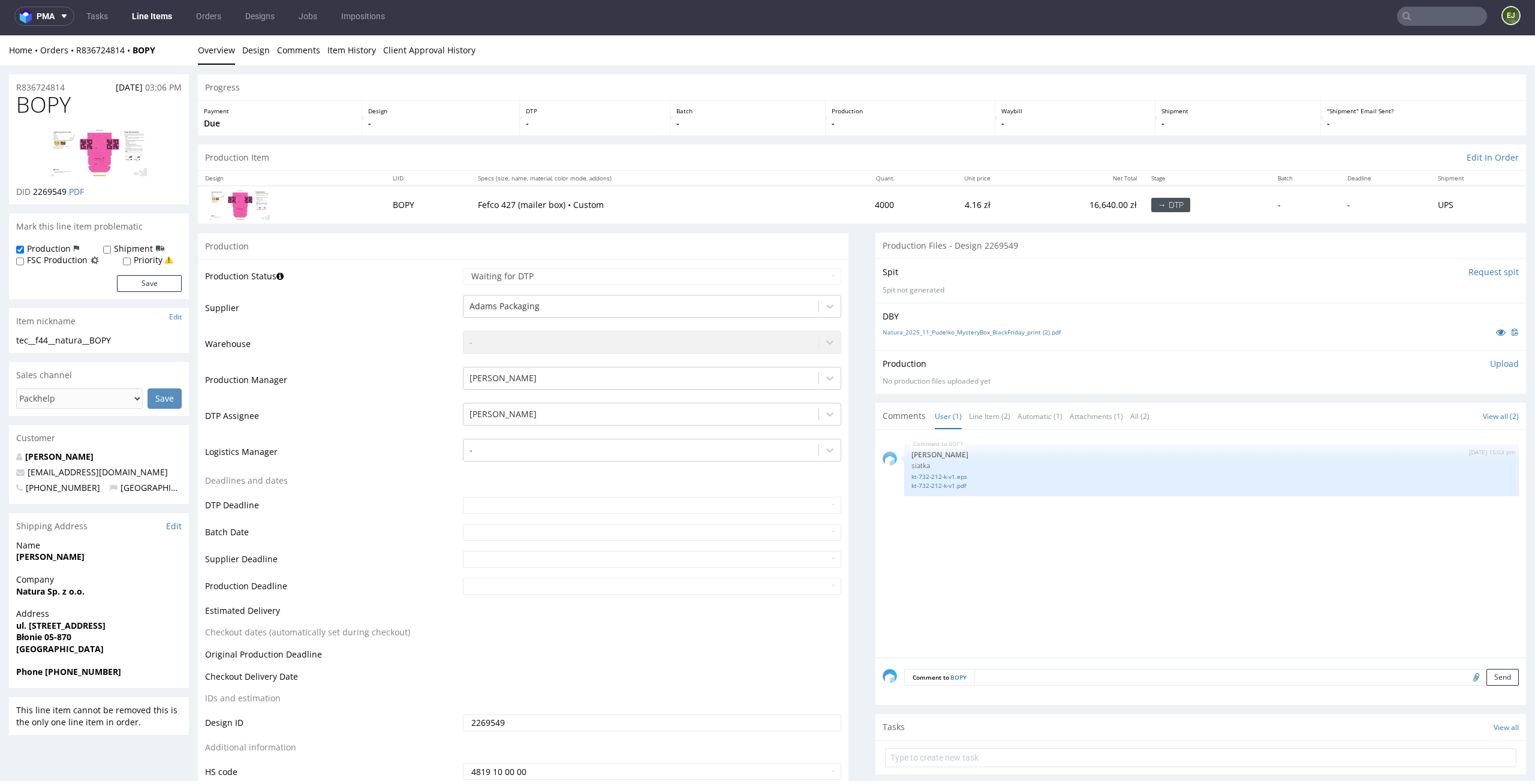
click at [988, 529] on div "BOPY [DATE] 15:03 pm [PERSON_NAME] [PERSON_NAME]-732-212-k-v1.eps kt-732-212-k-…" at bounding box center [1204, 547] width 643 height 221
click at [429, 49] on link "Client Approval History" at bounding box center [429, 50] width 92 height 29
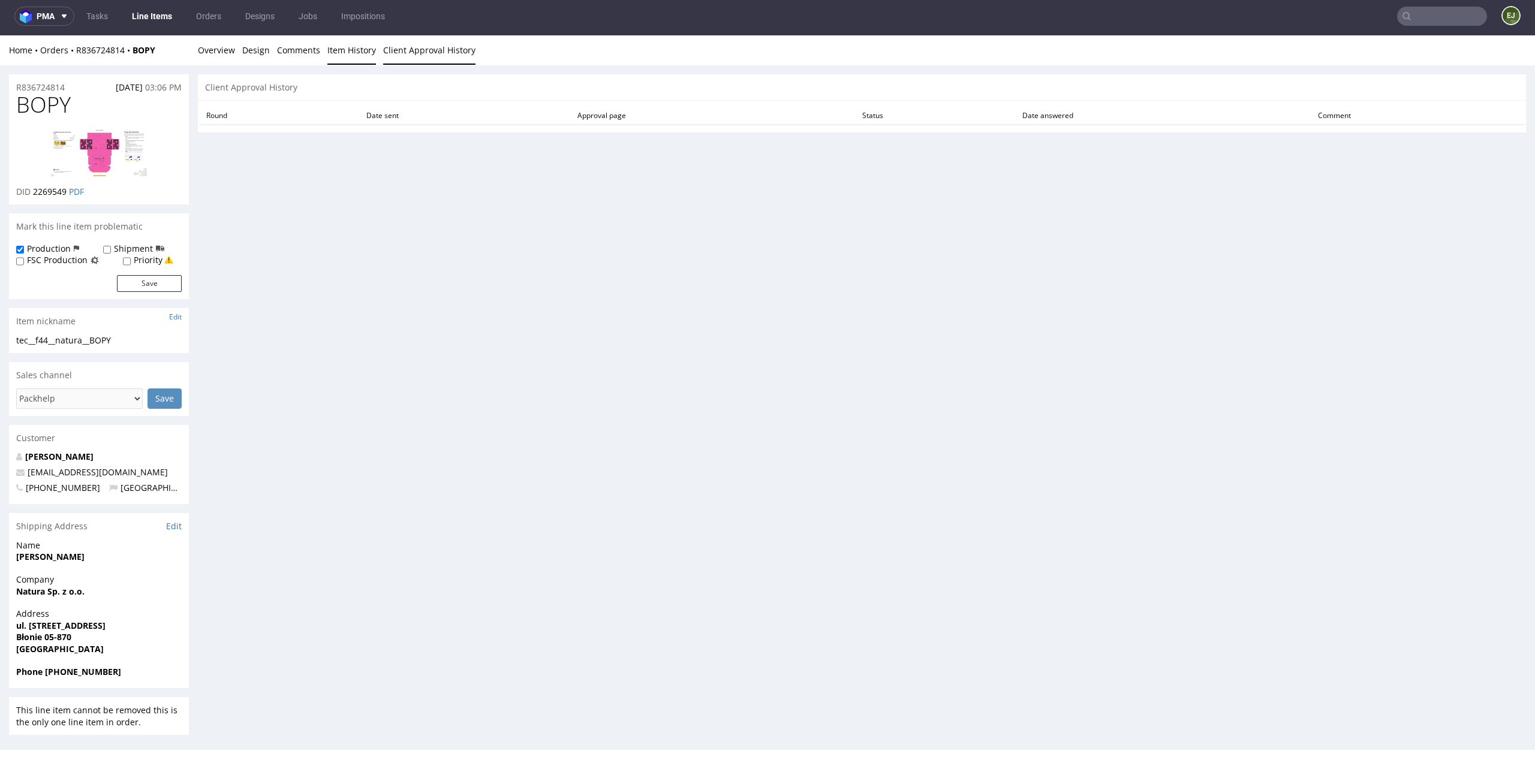
click at [339, 49] on link "Item History" at bounding box center [351, 50] width 48 height 29
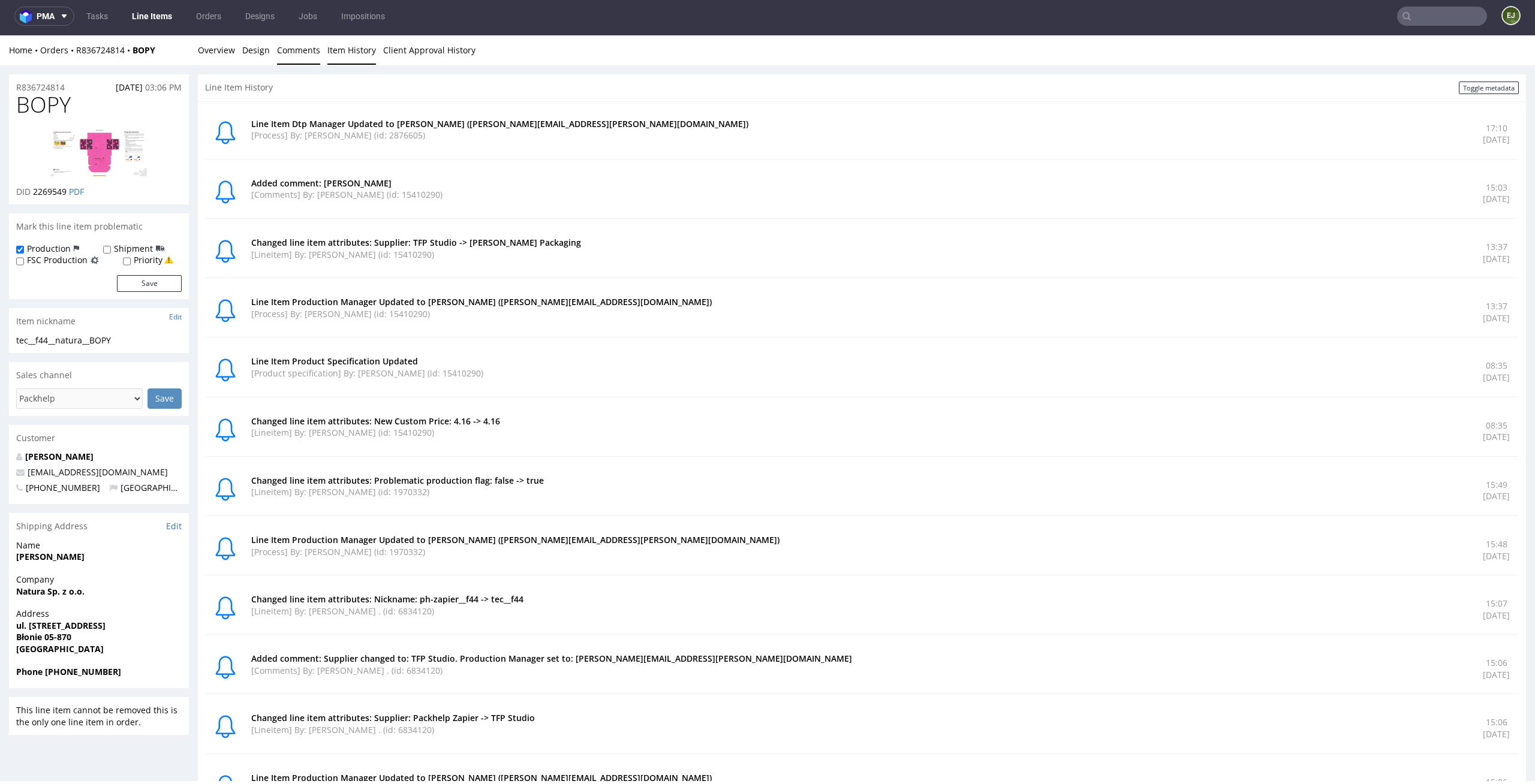
click at [303, 49] on link "Comments" at bounding box center [298, 50] width 43 height 29
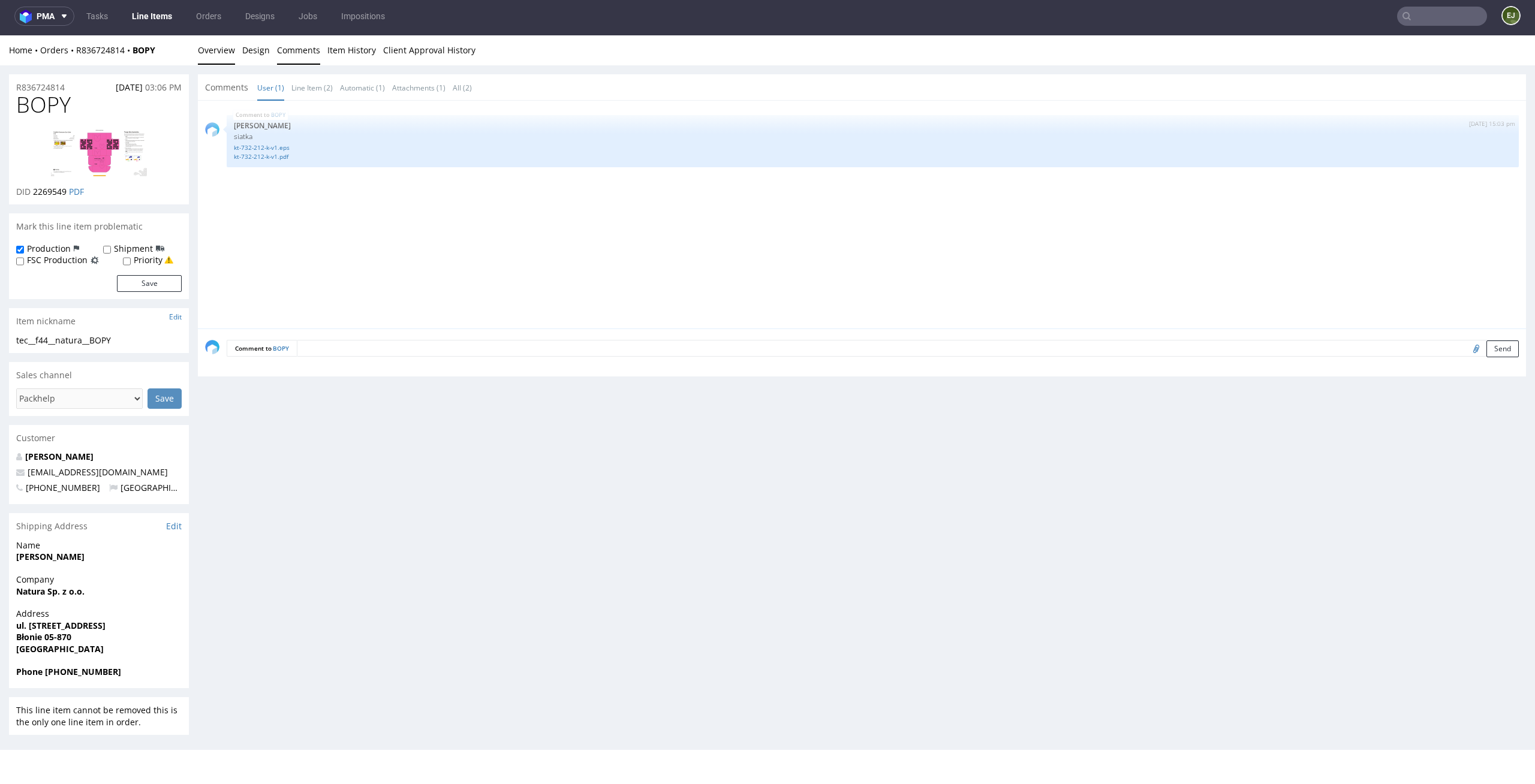
click at [204, 46] on link "Overview" at bounding box center [216, 50] width 37 height 29
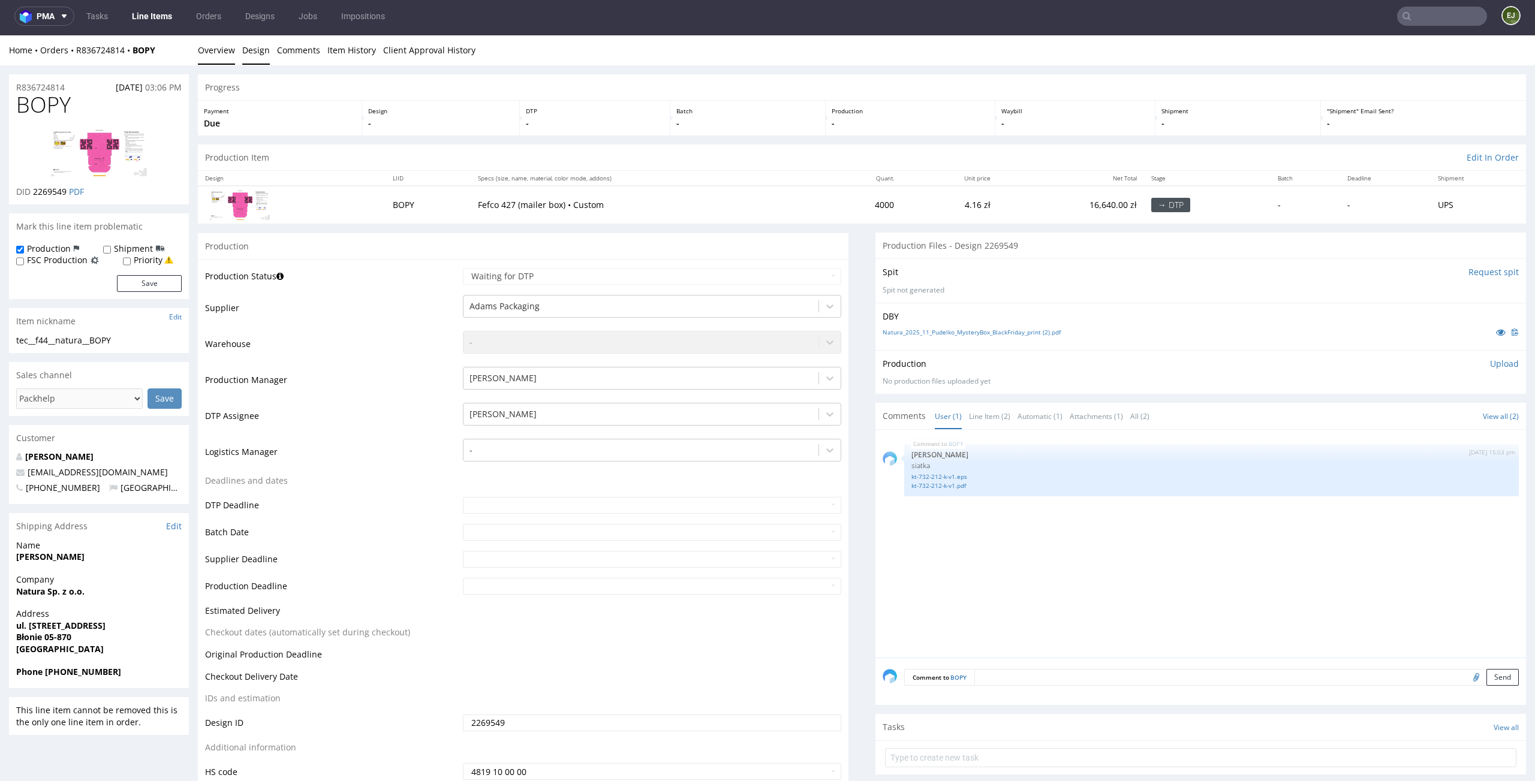
click at [259, 56] on link "Design" at bounding box center [256, 50] width 28 height 29
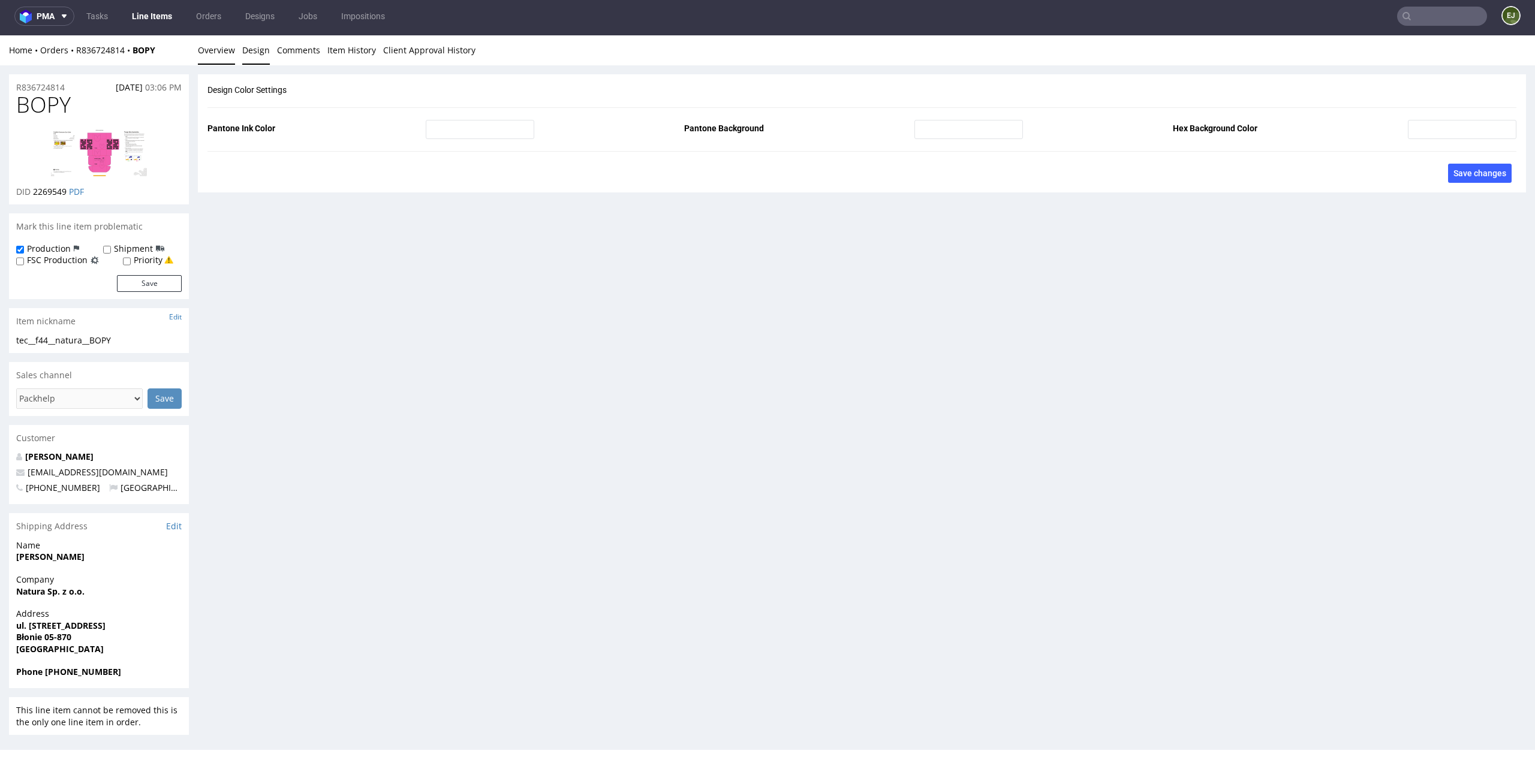
click at [222, 58] on link "Overview" at bounding box center [216, 50] width 37 height 29
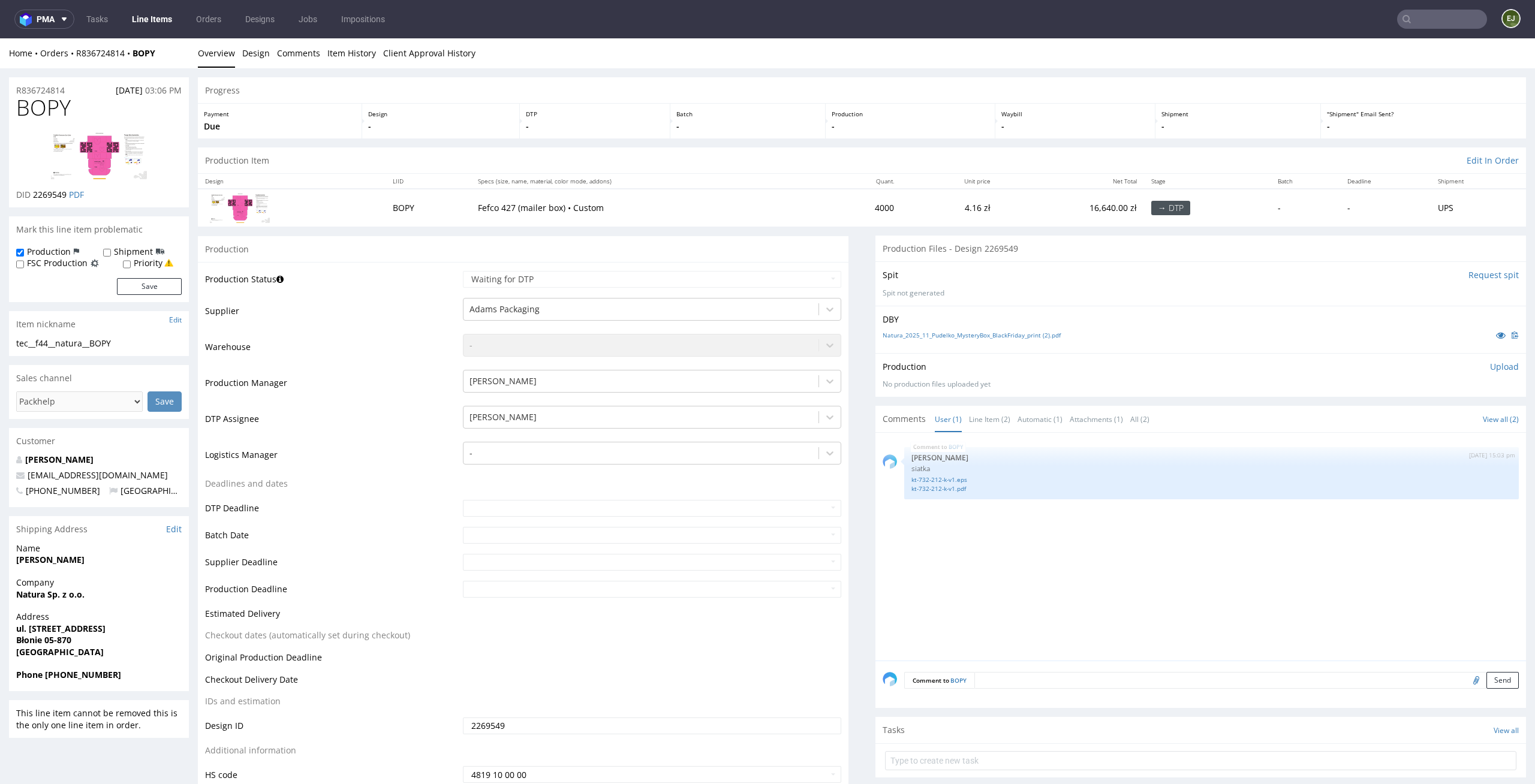
scroll to position [86, 0]
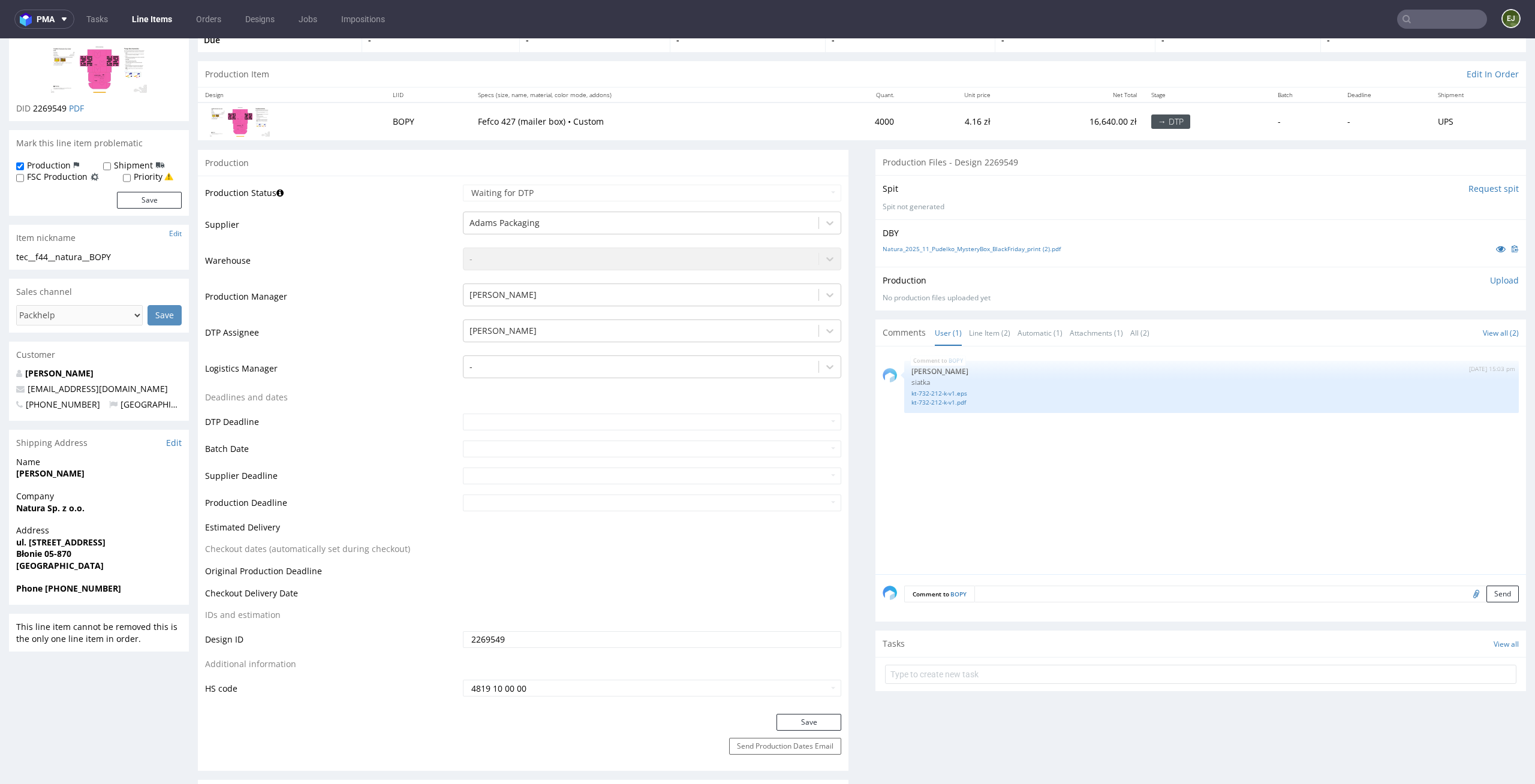
click at [1030, 597] on textarea at bounding box center [1247, 594] width 544 height 17
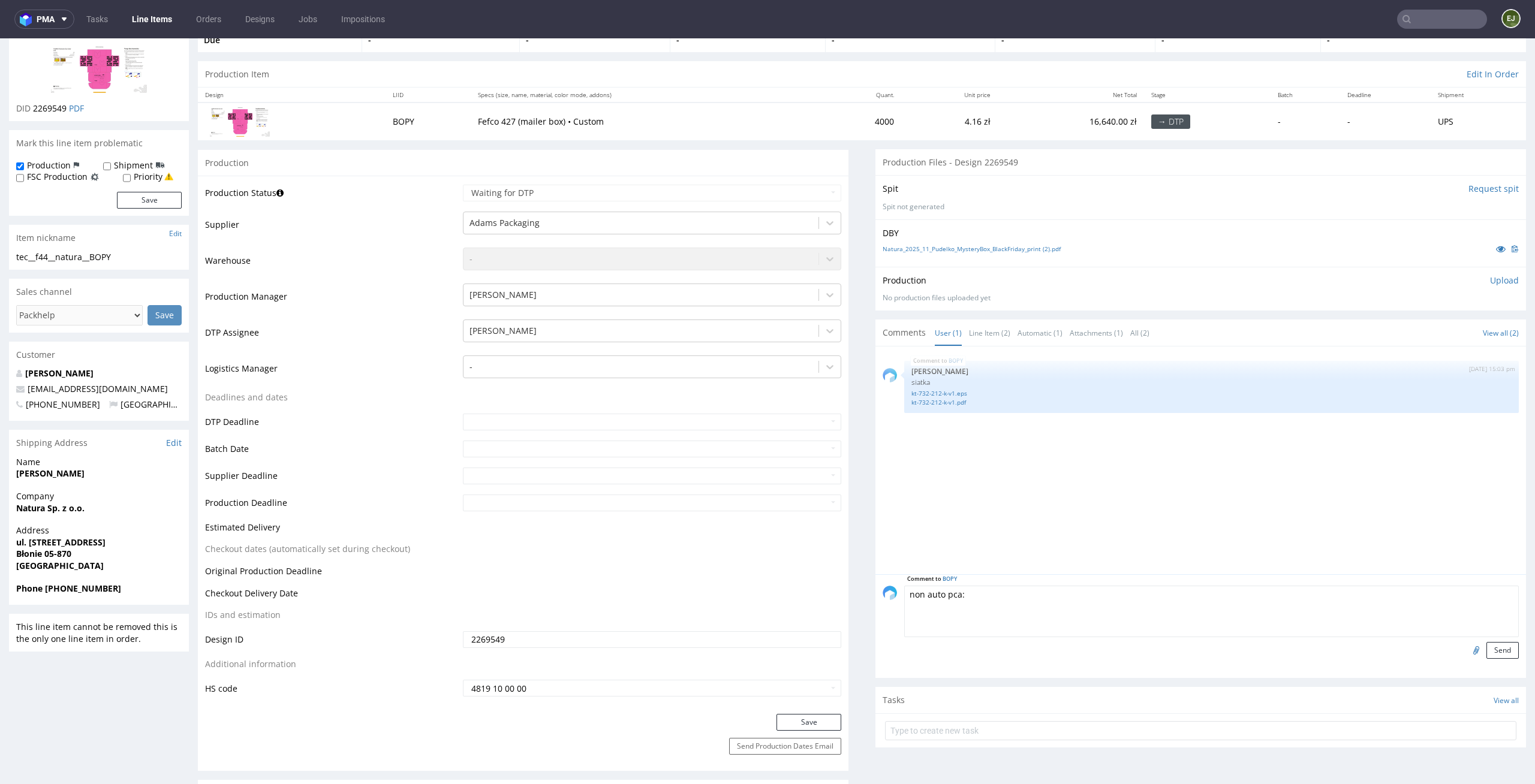
paste textarea "• The design has been slightly changed from a technical standpoint to meet our …"
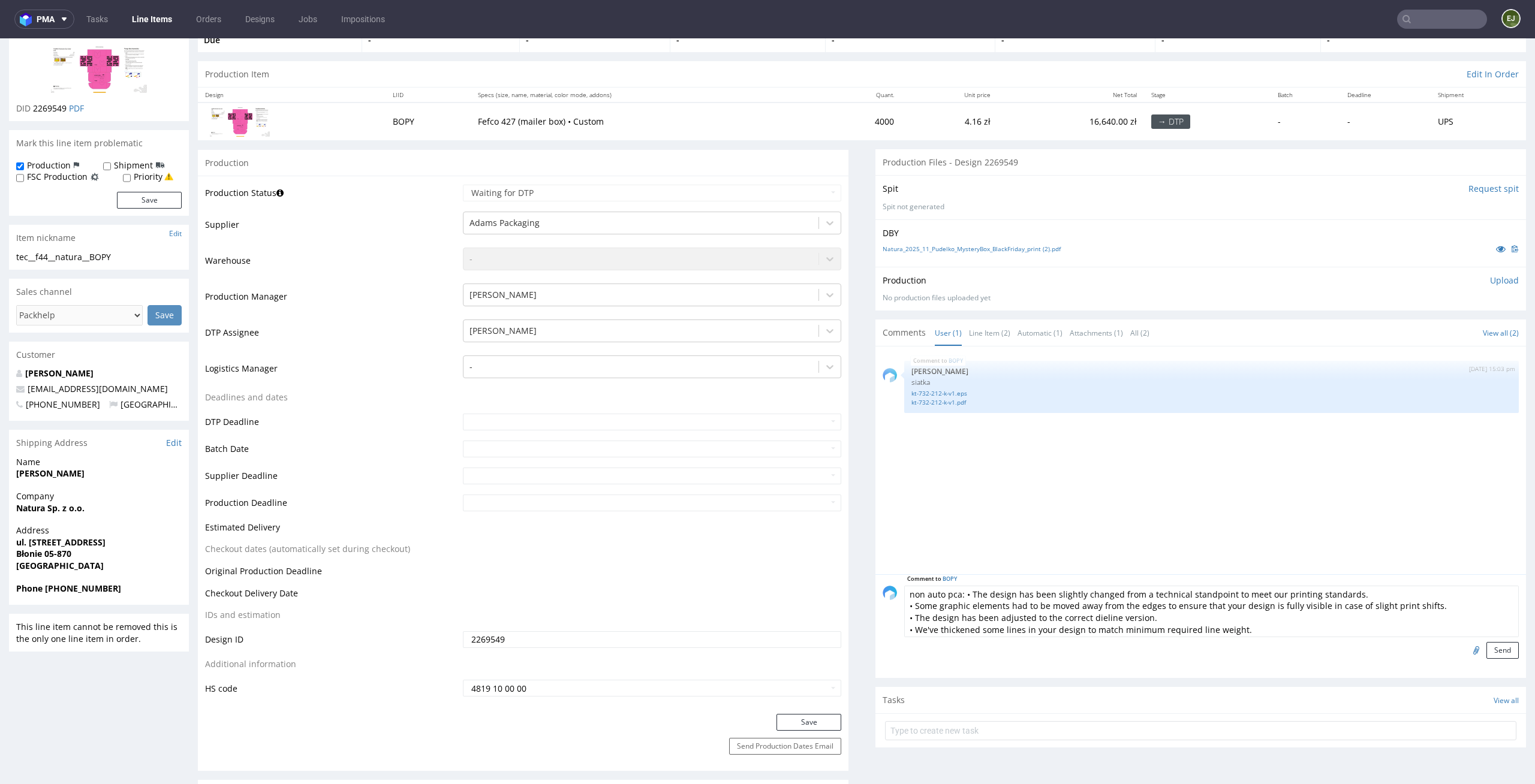
type textarea "non auto pca: • The design has been slightly changed from a technical standpoin…"
click at [1466, 650] on input "file" at bounding box center [1474, 649] width 17 height 15
type input "C:\fakepath\tec__f44__natura__BOPY__d0__oR836724814__outside.pdf"
click at [1487, 653] on button "Send" at bounding box center [1502, 650] width 33 height 17
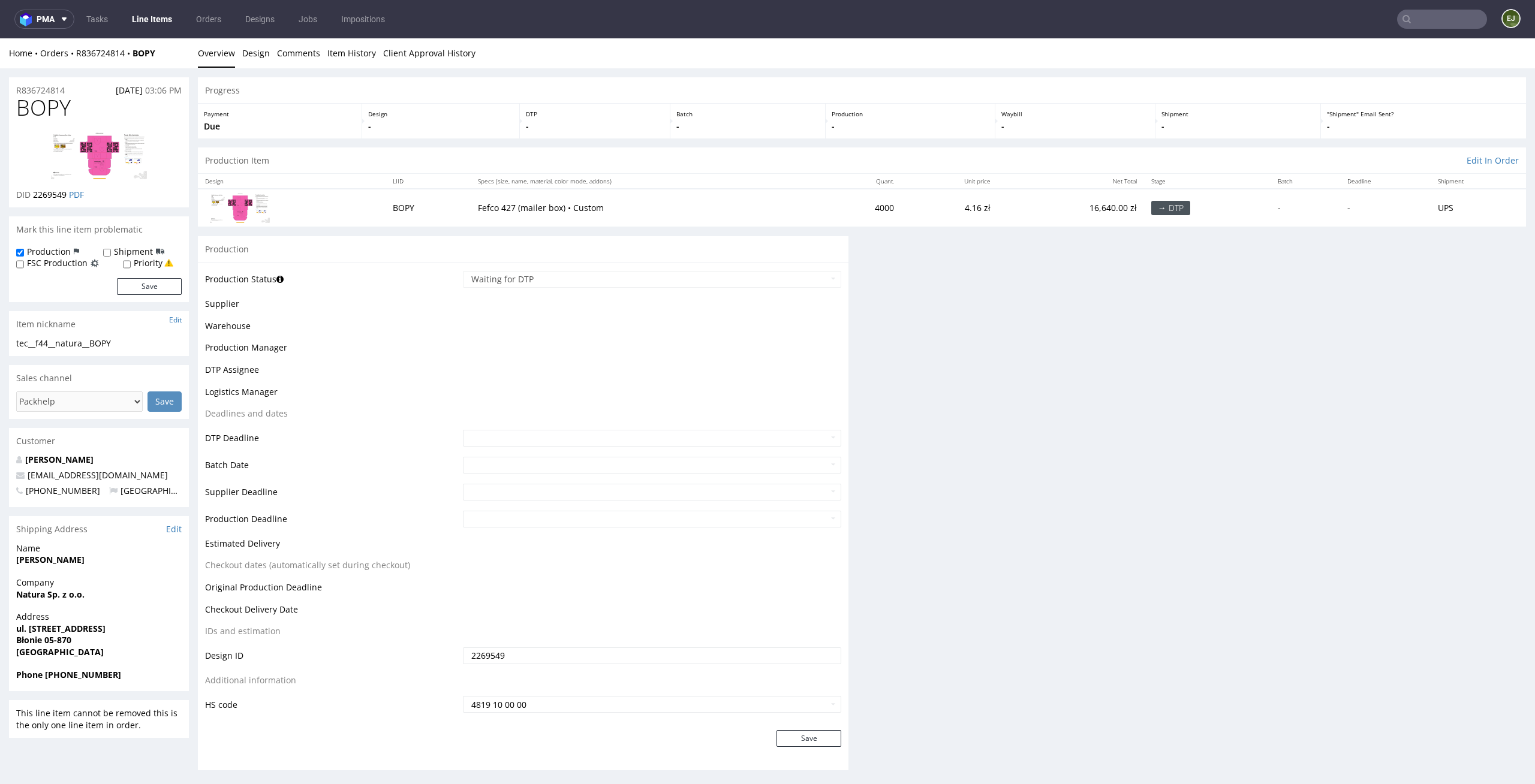
scroll to position [0, 0]
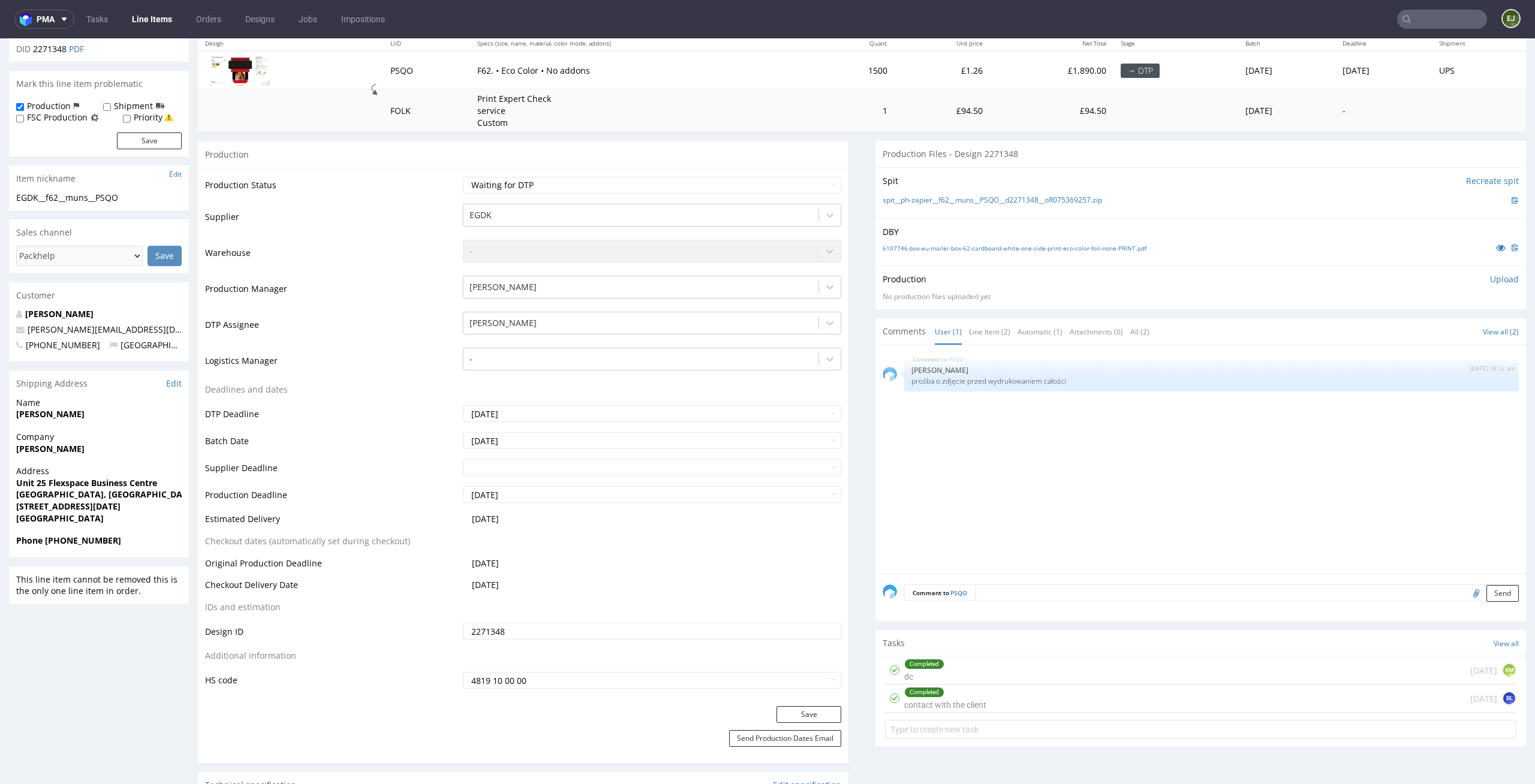
scroll to position [308, 0]
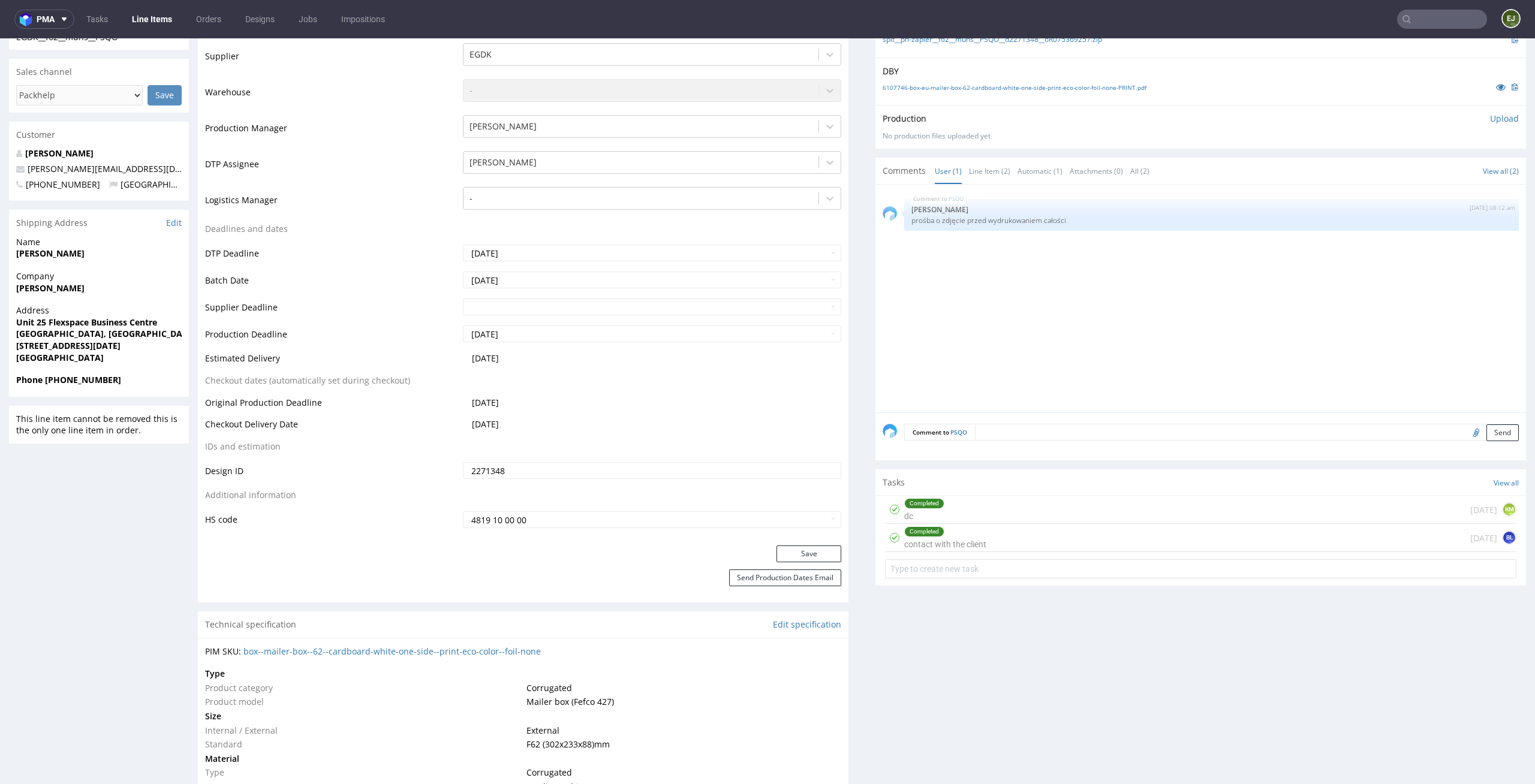
click at [986, 536] on div "Completed contact with the client [DATE] BL" at bounding box center [1201, 538] width 632 height 28
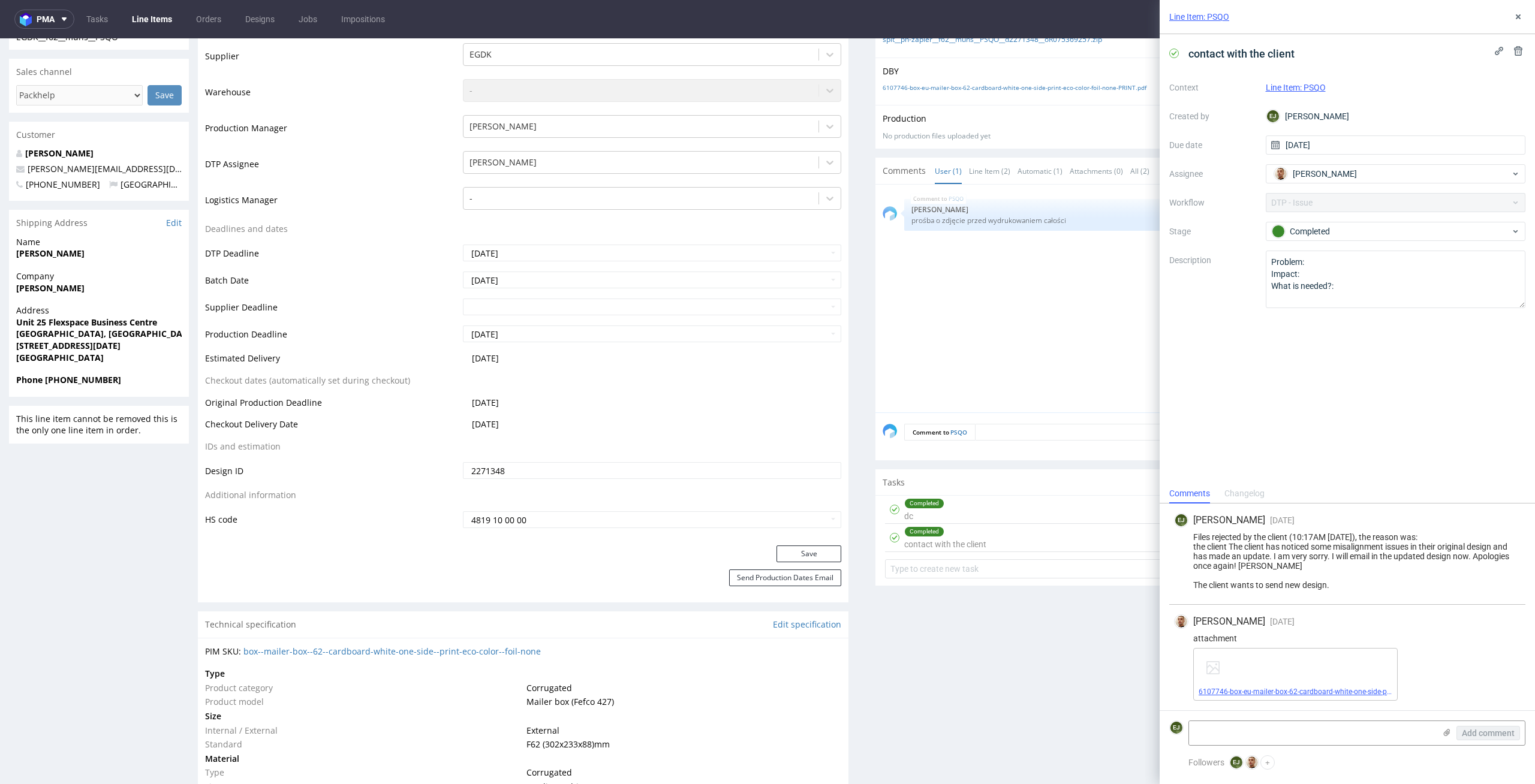
click at [1252, 688] on link "6107746-box-eu-mailer-box-62-cardboard-white-one-side-print-eco-color-foil-none…" at bounding box center [1346, 692] width 295 height 9
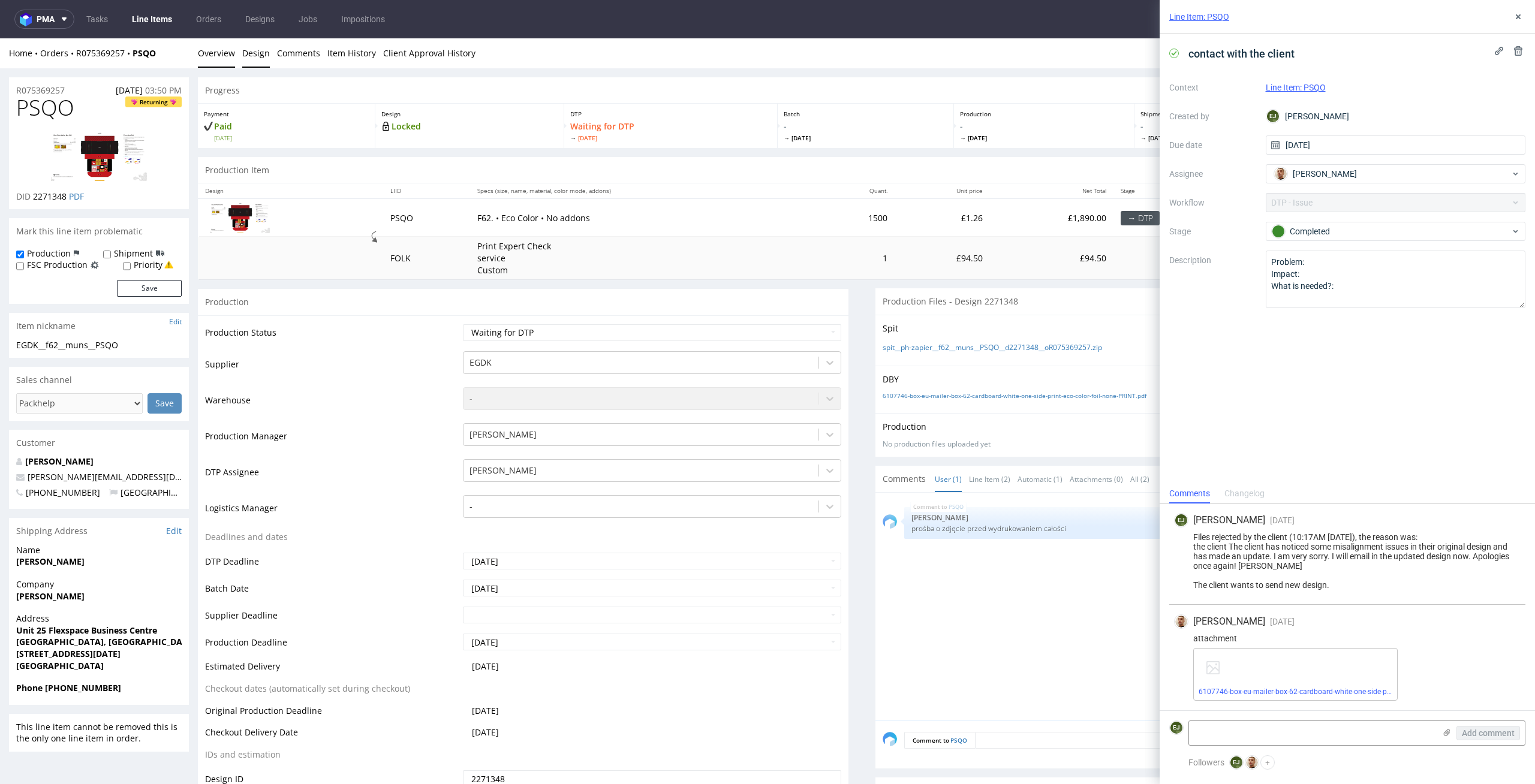
click at [249, 48] on link "Design" at bounding box center [256, 53] width 28 height 29
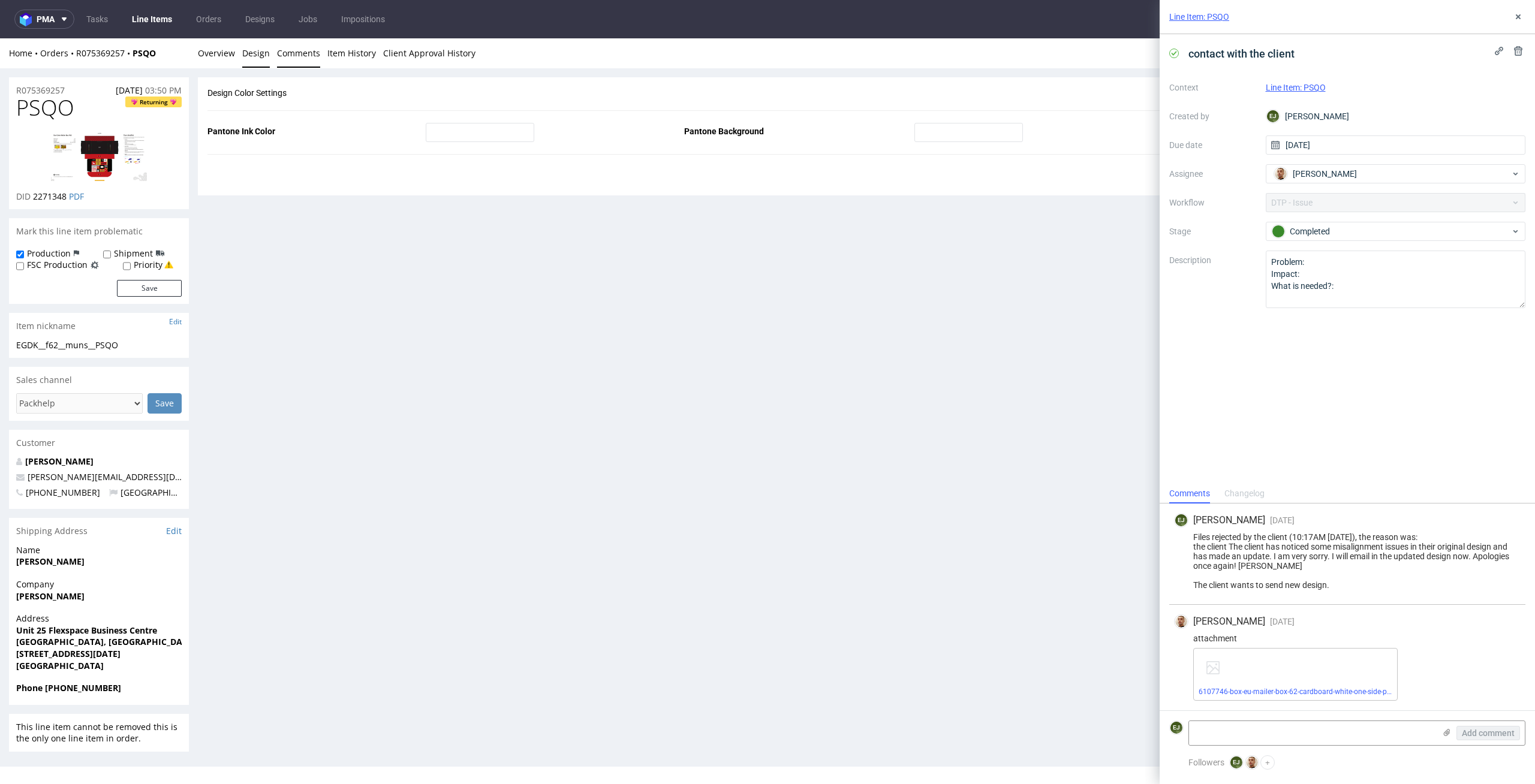
click at [303, 53] on link "Comments" at bounding box center [298, 53] width 43 height 29
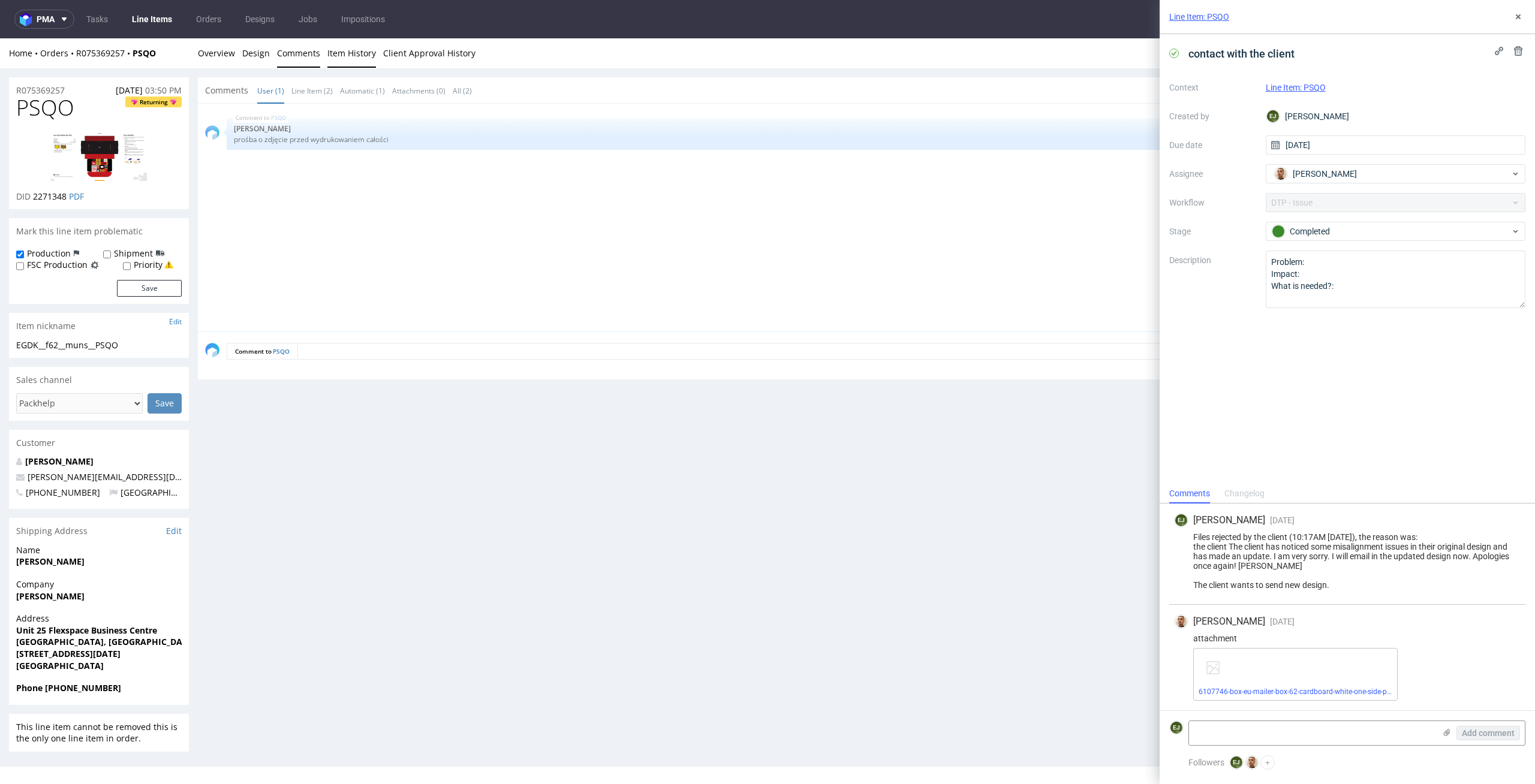
click at [343, 53] on link "Item History" at bounding box center [351, 53] width 48 height 29
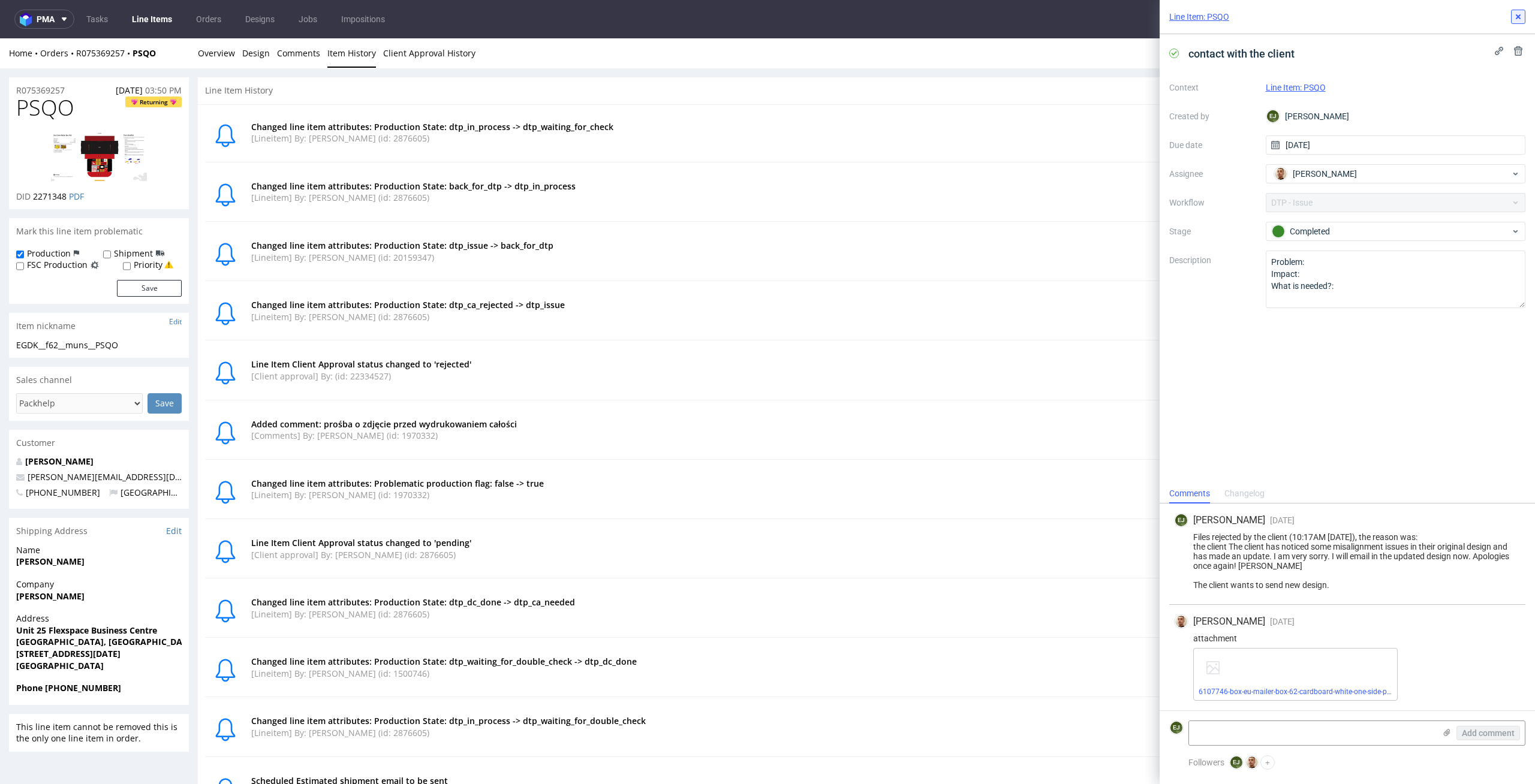
click at [1521, 13] on icon at bounding box center [1518, 17] width 10 height 10
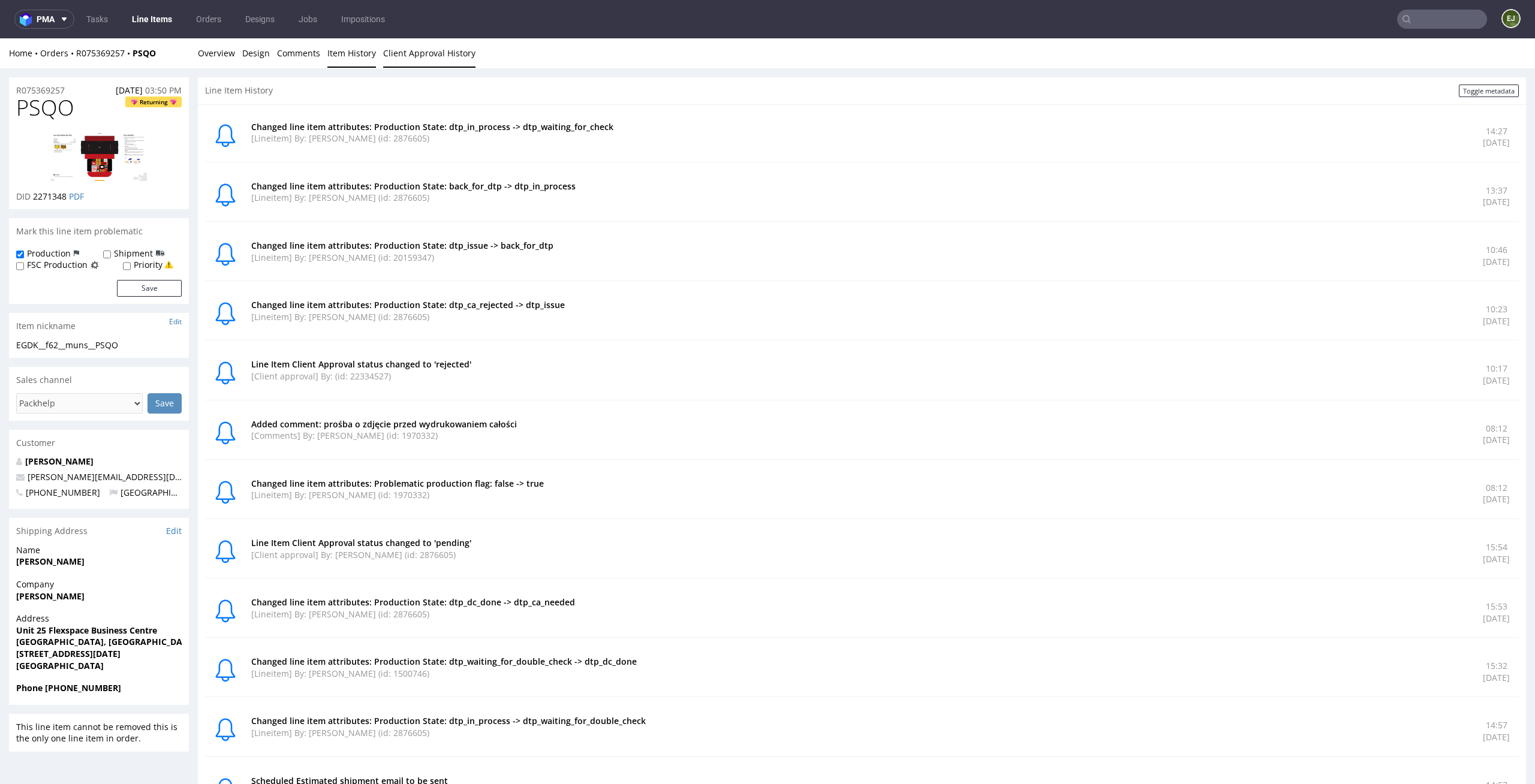
click at [435, 61] on link "Client Approval History" at bounding box center [429, 53] width 92 height 29
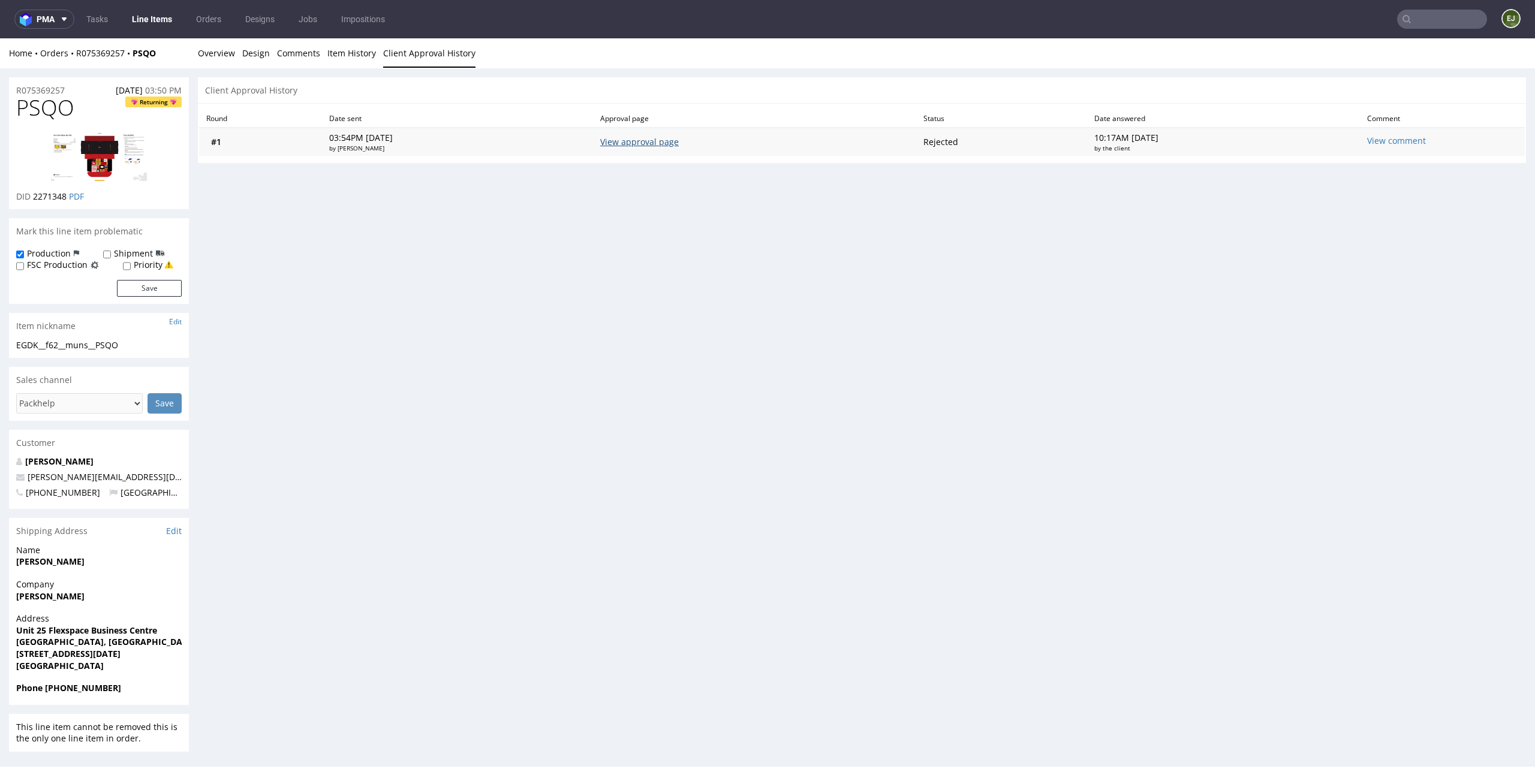
click at [658, 144] on link "View approval page" at bounding box center [640, 142] width 79 height 12
click at [205, 56] on link "Overview" at bounding box center [216, 53] width 37 height 29
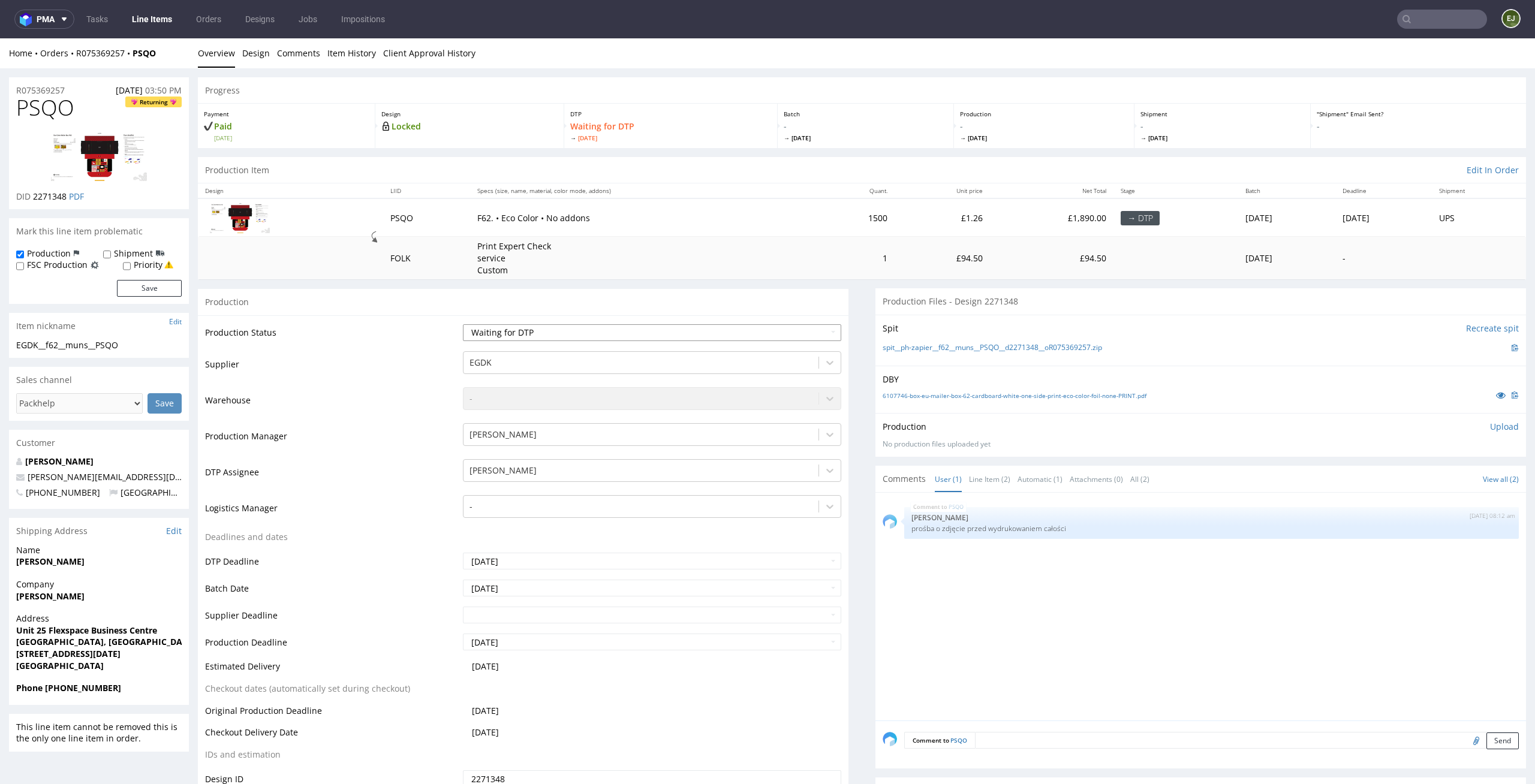
click at [681, 329] on select "Waiting for Artwork Waiting for Diecut Waiting for Mockup Waiting for DTP Waiti…" at bounding box center [652, 332] width 379 height 17
select select "dtp_issue"
click at [463, 325] on select "Waiting for Artwork Waiting for Diecut Waiting for Mockup Waiting for DTP Waiti…" at bounding box center [652, 332] width 379 height 17
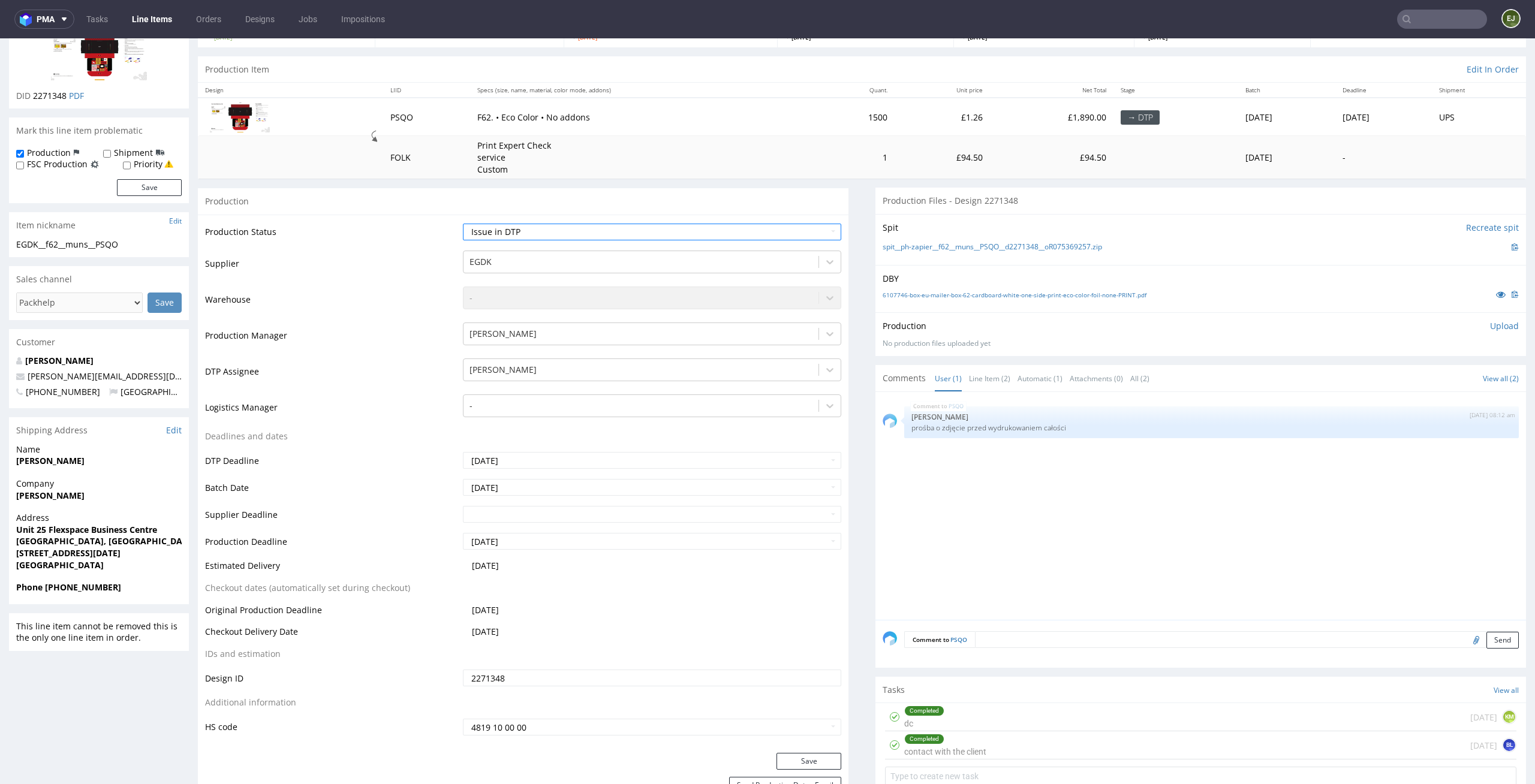
scroll to position [299, 0]
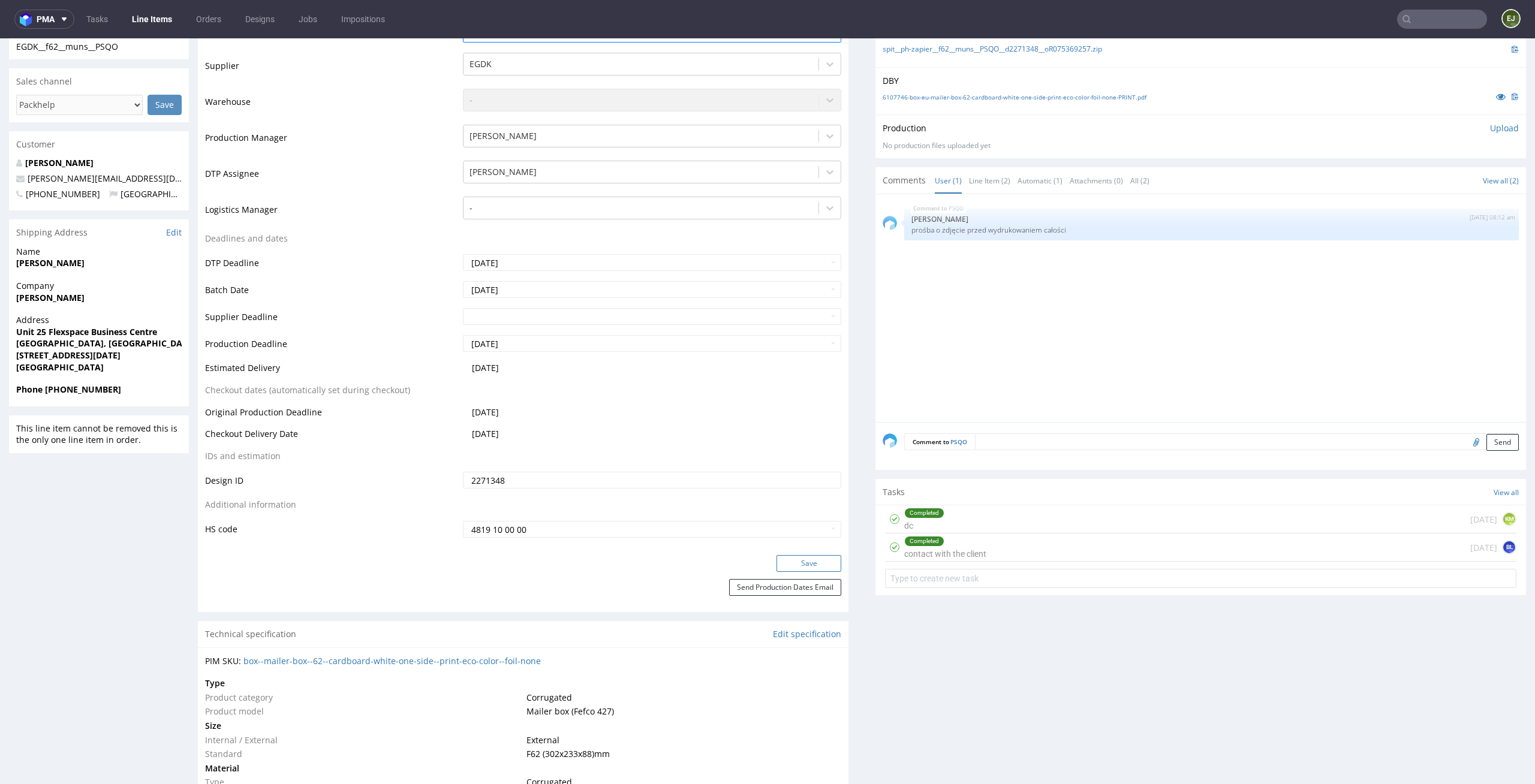
click at [818, 570] on button "Save" at bounding box center [809, 563] width 65 height 17
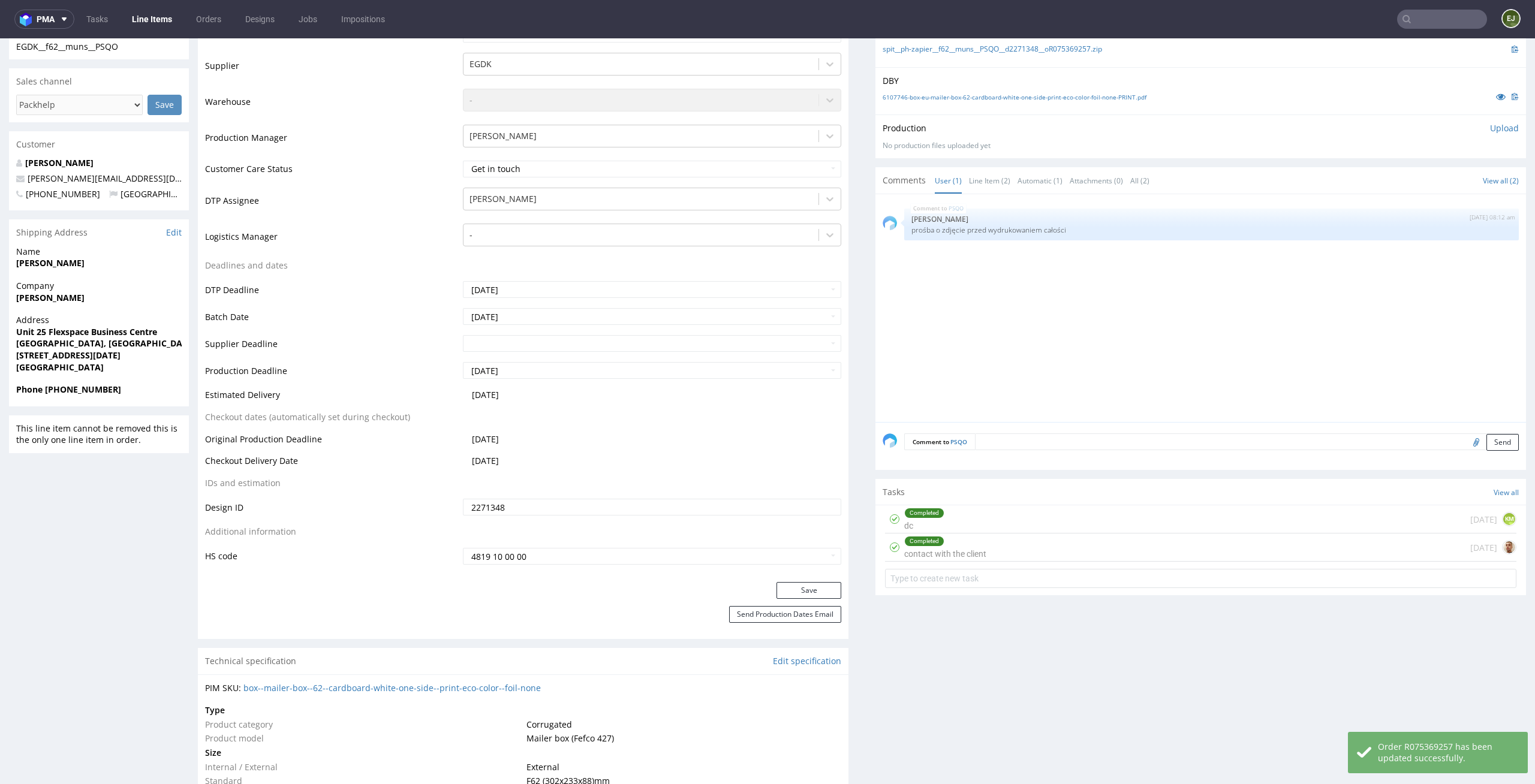
click at [980, 554] on div "Completed contact with the client 1 day ago" at bounding box center [1201, 548] width 632 height 28
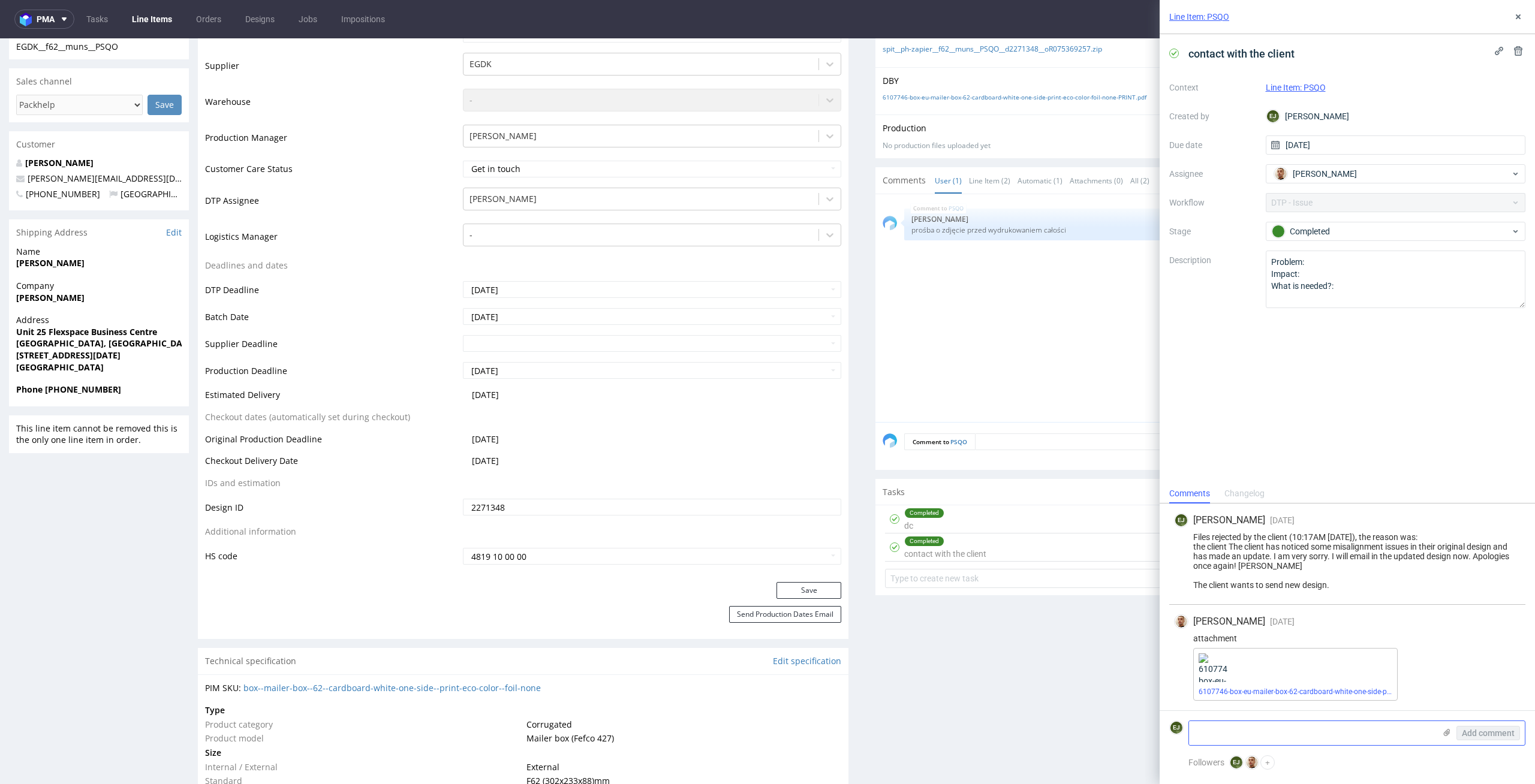
click at [1280, 739] on textarea at bounding box center [1312, 732] width 246 height 24
type textarea "v"
click at [1365, 729] on textarea "czy mogę prosić o wyszczególnienie jakie" at bounding box center [1312, 732] width 246 height 24
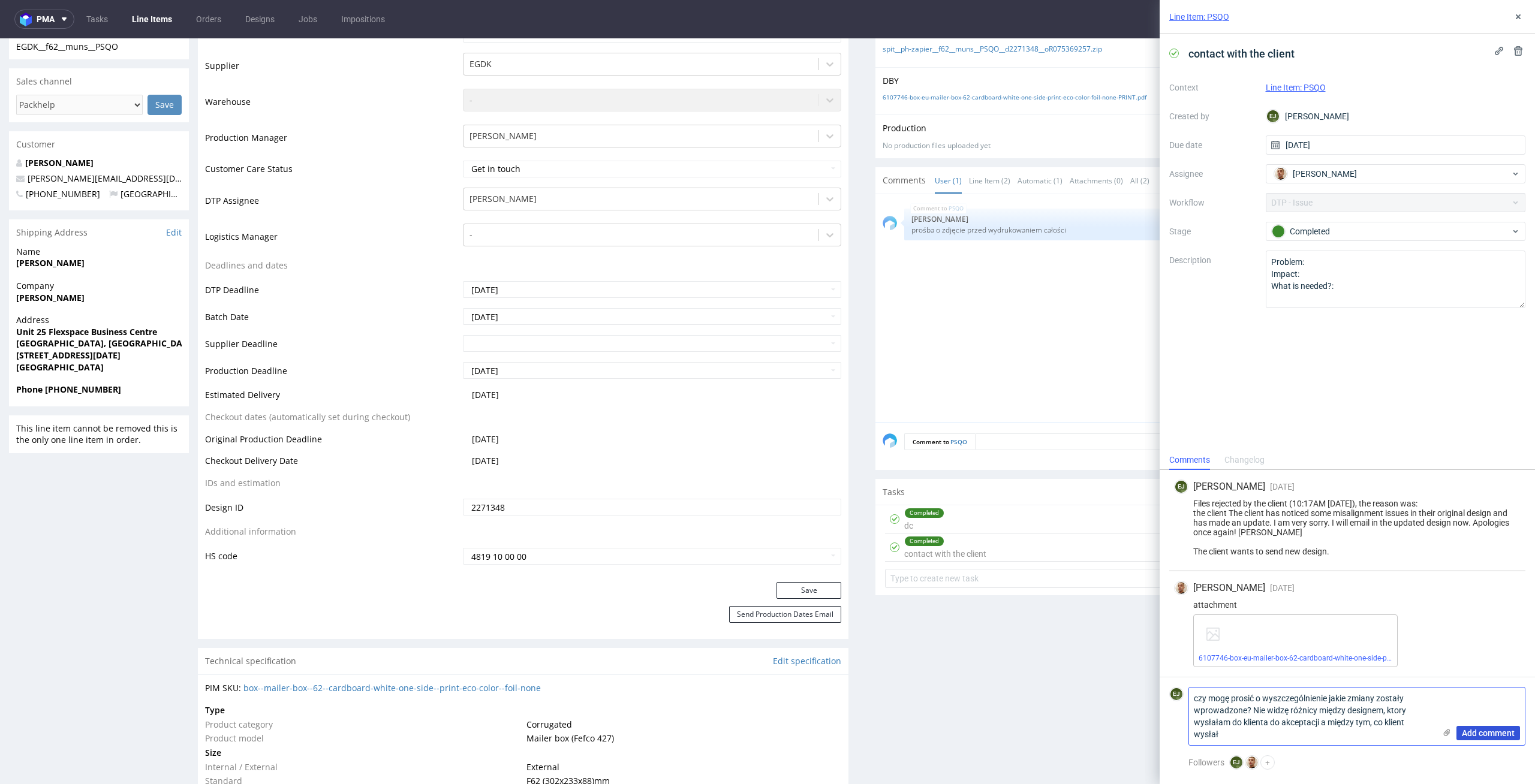
type textarea "czy mogę prosić o wyszczególnienie jakie zmiany zostały wprowadzone? Nie widzę …"
click at [1509, 734] on span "Add comment" at bounding box center [1488, 733] width 53 height 9
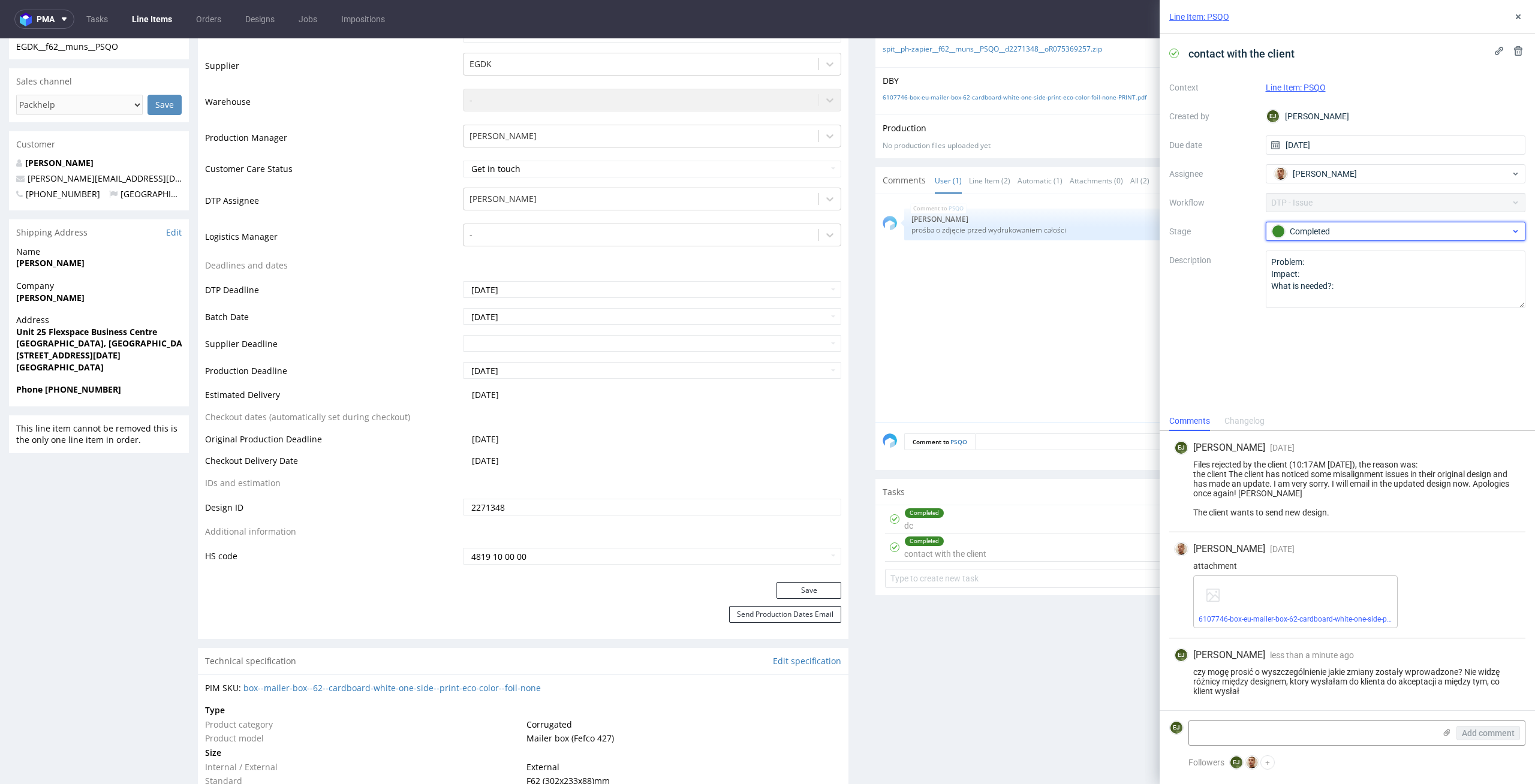
click at [1368, 225] on div "Completed" at bounding box center [1391, 231] width 239 height 13
click at [1367, 259] on div "To Do" at bounding box center [1396, 259] width 240 height 13
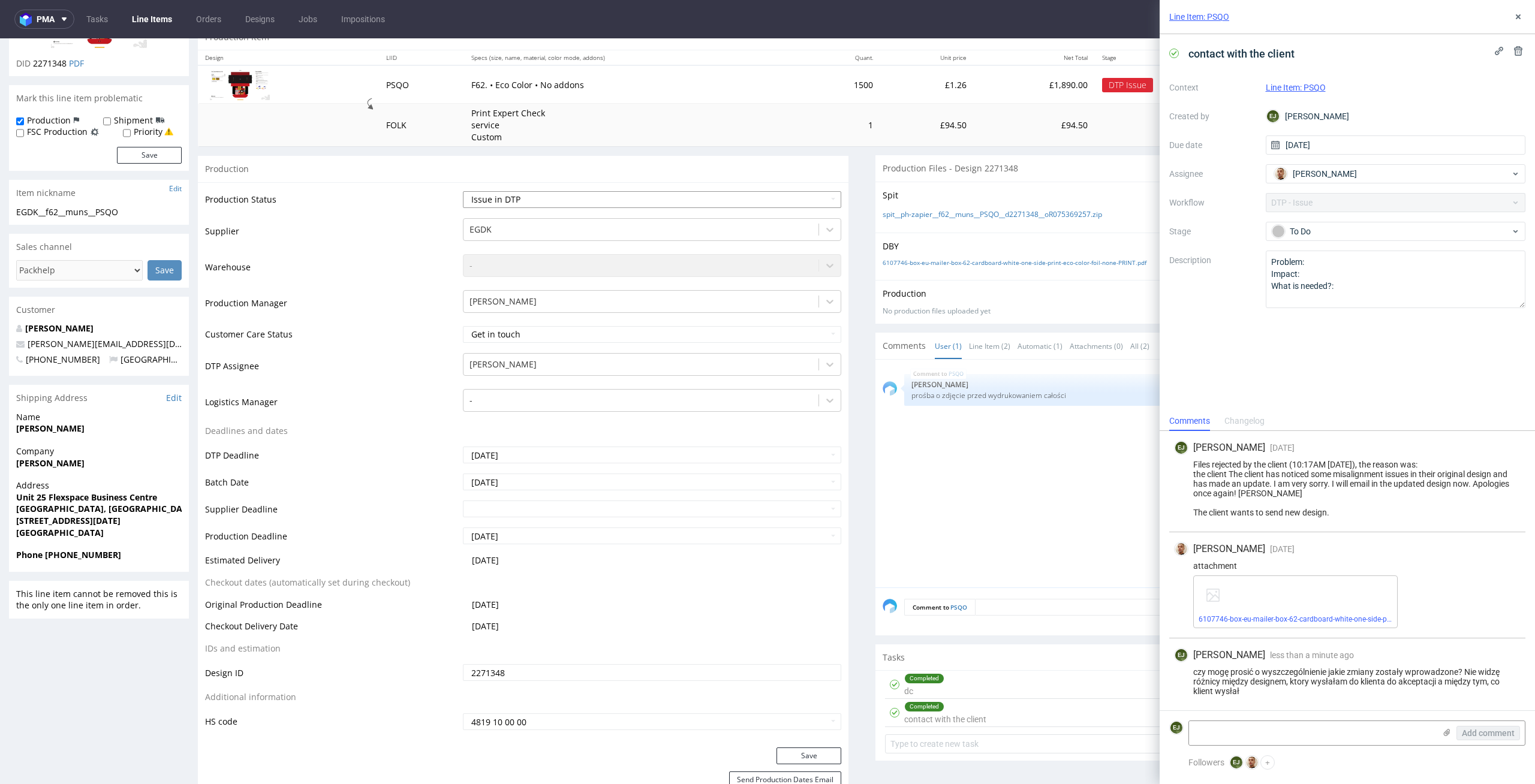
click at [816, 196] on select "Waiting for Artwork Waiting for Diecut Waiting for Mockup Waiting for DTP Waiti…" at bounding box center [652, 199] width 379 height 17
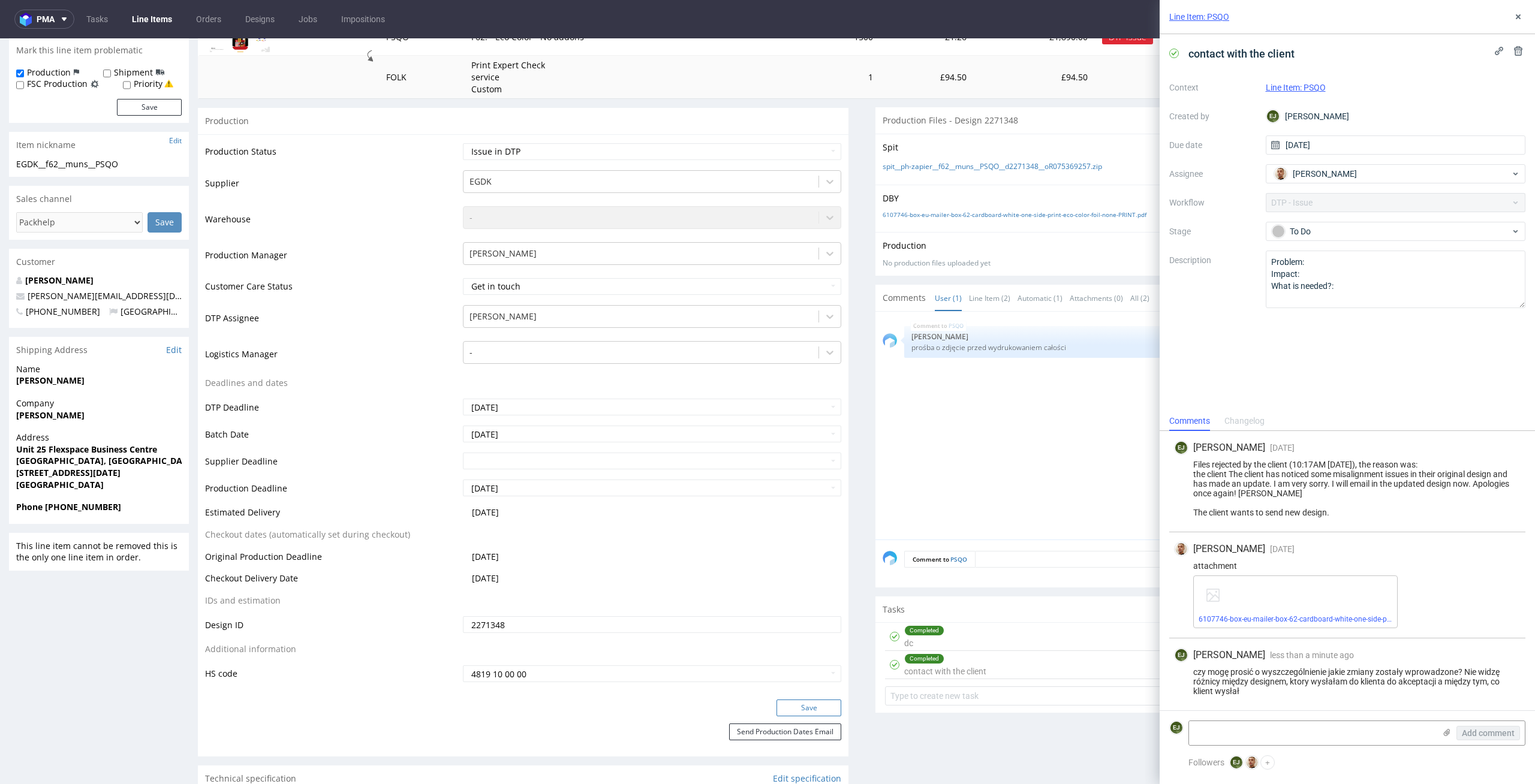
click at [825, 701] on button "Save" at bounding box center [809, 707] width 65 height 17
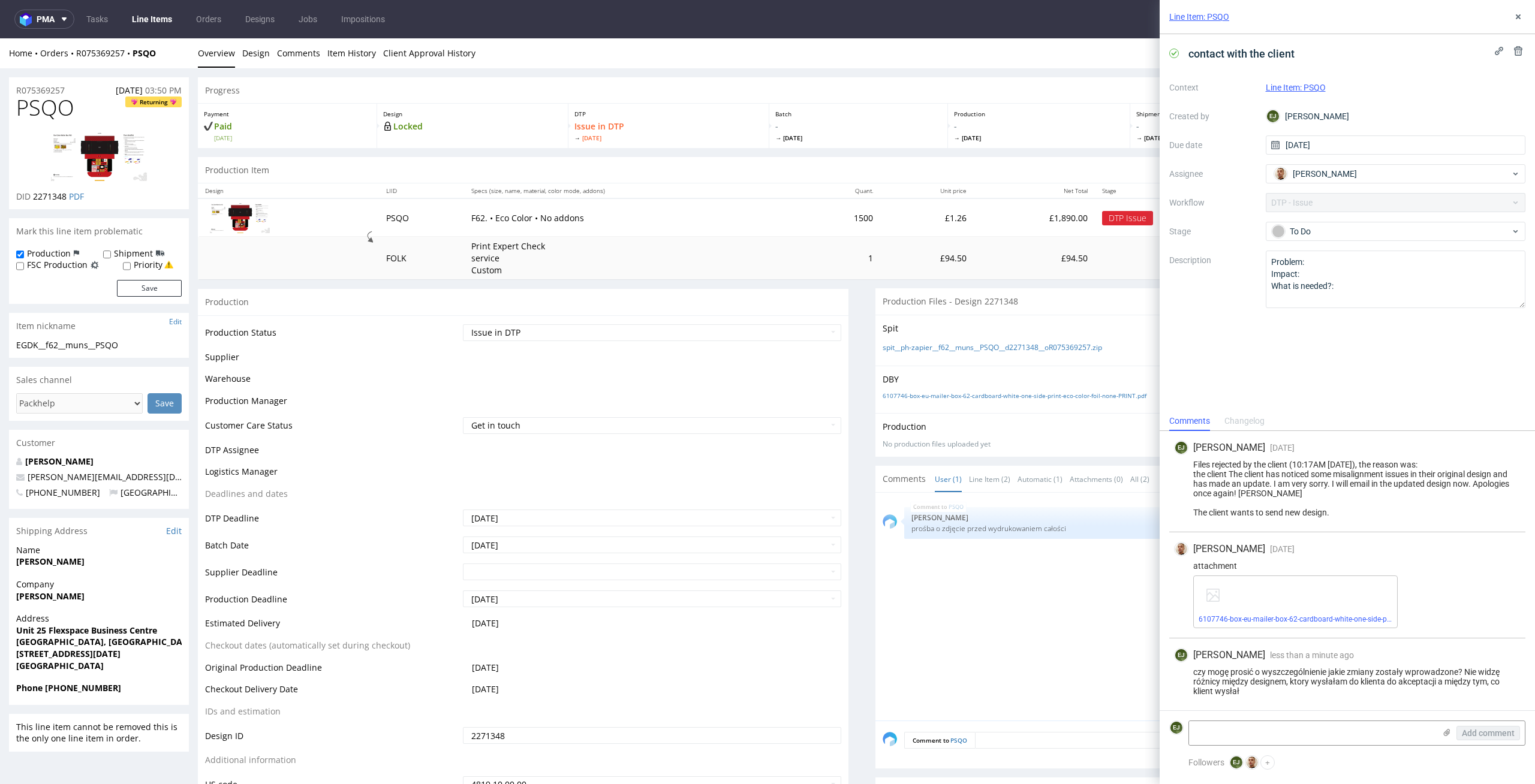
scroll to position [173, 0]
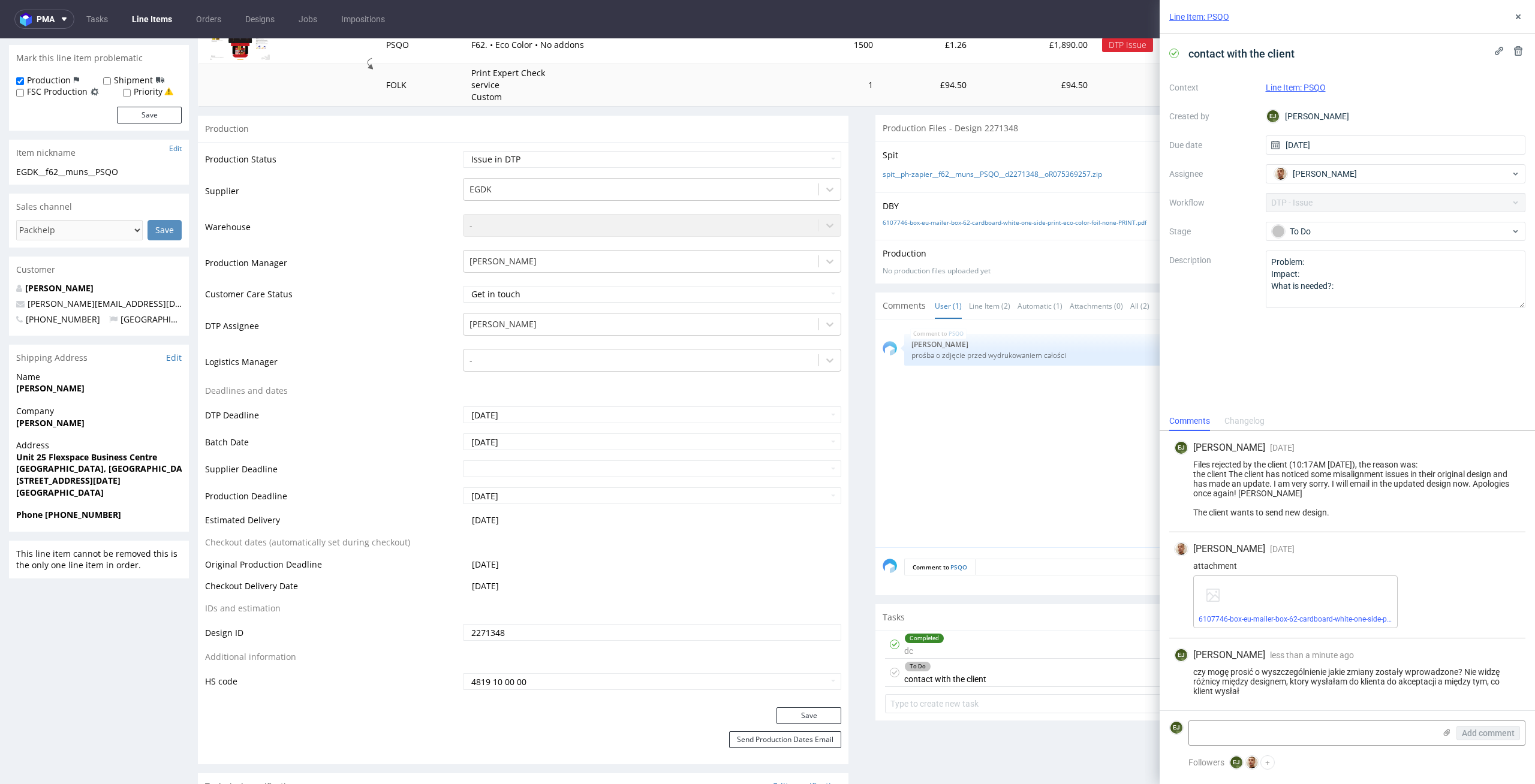
click at [161, 22] on link "Line Items" at bounding box center [152, 19] width 55 height 19
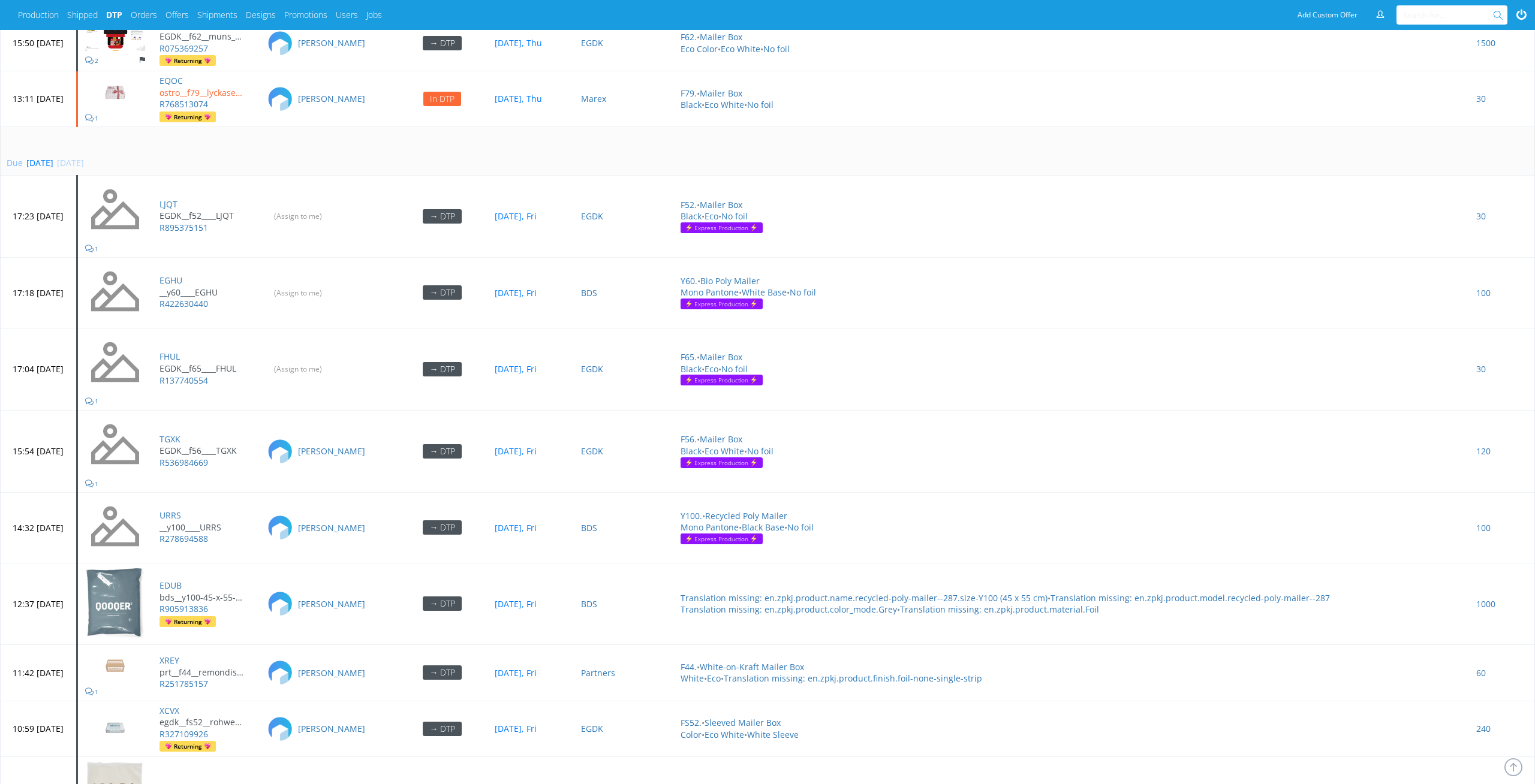
scroll to position [3505, 0]
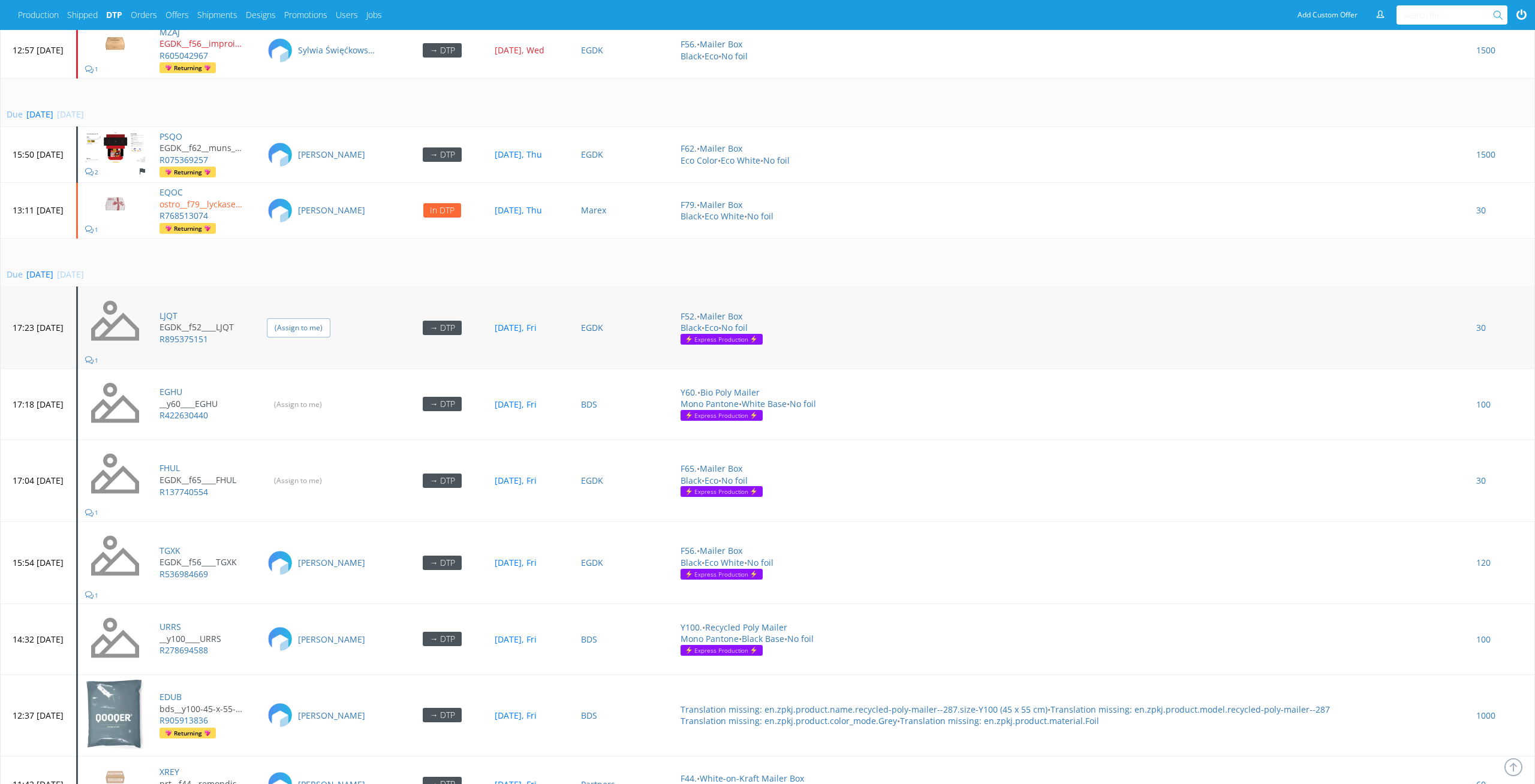
click at [330, 322] on input "(Assign to me)" at bounding box center [299, 328] width 64 height 18
click at [345, 355] on td "(Assign to me)" at bounding box center [328, 404] width 137 height 71
click at [330, 355] on input "(Assign to me)" at bounding box center [299, 404] width 64 height 18
click at [330, 355] on input "(Assign to me)" at bounding box center [299, 480] width 64 height 18
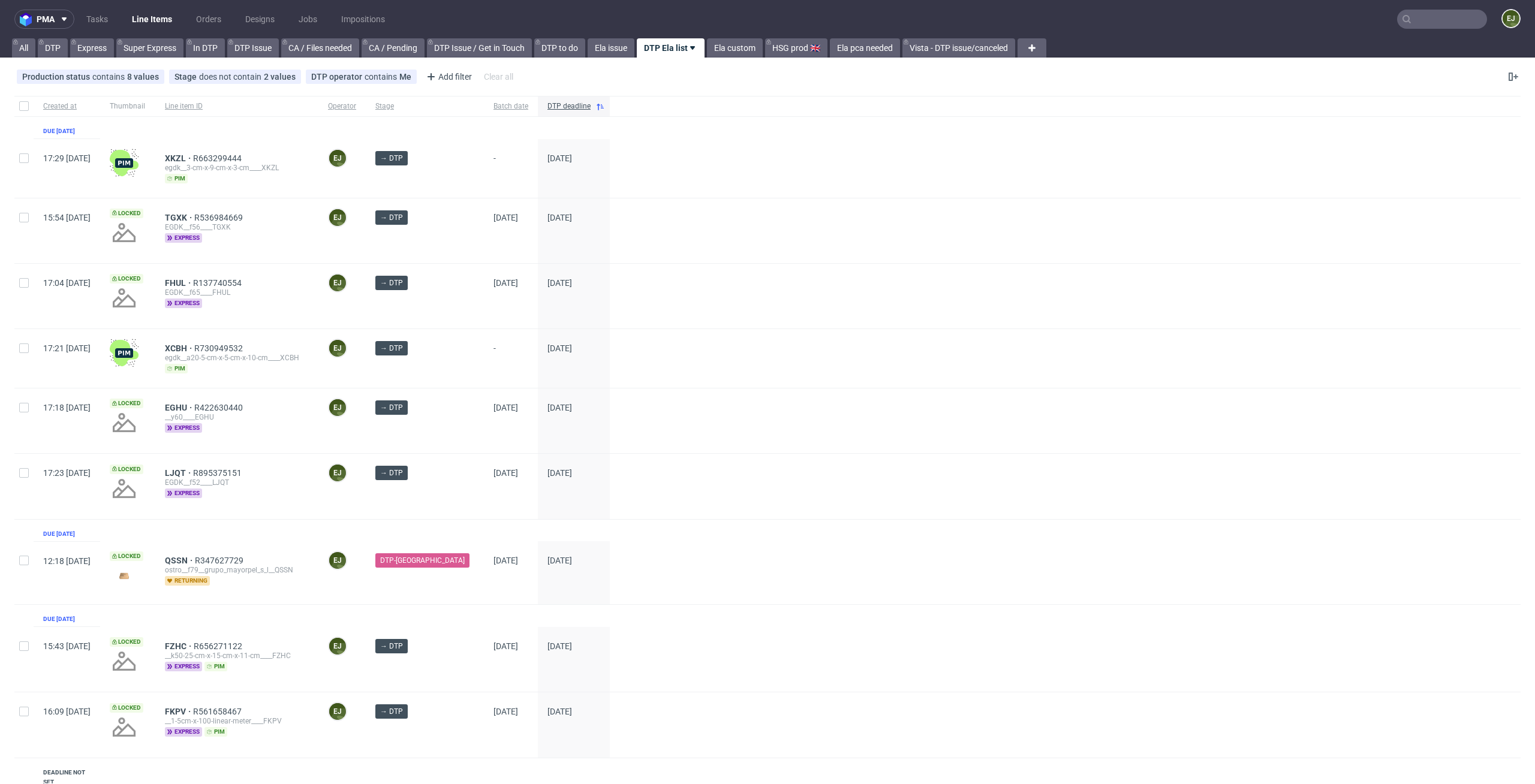
scroll to position [334, 0]
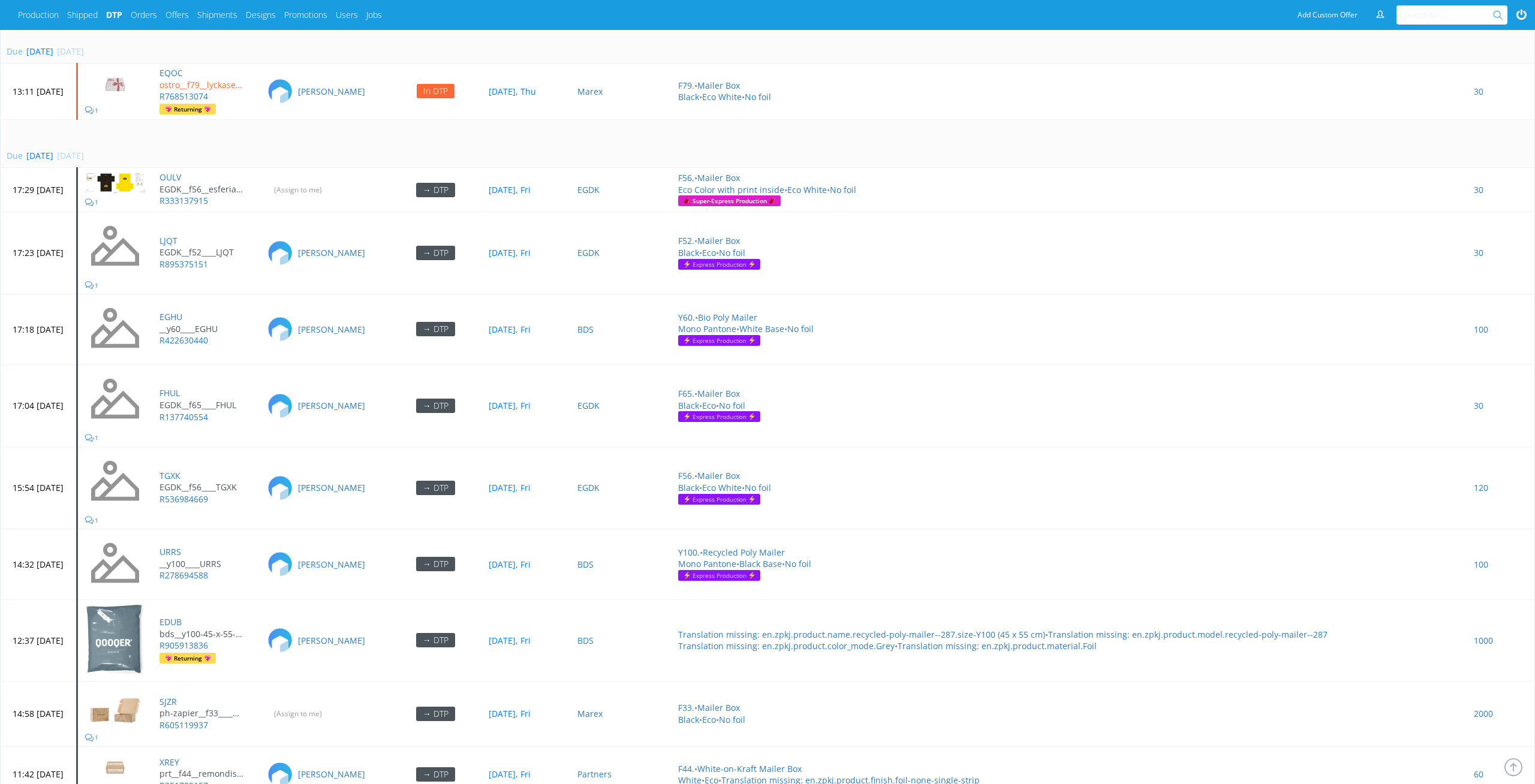
scroll to position [3476, 0]
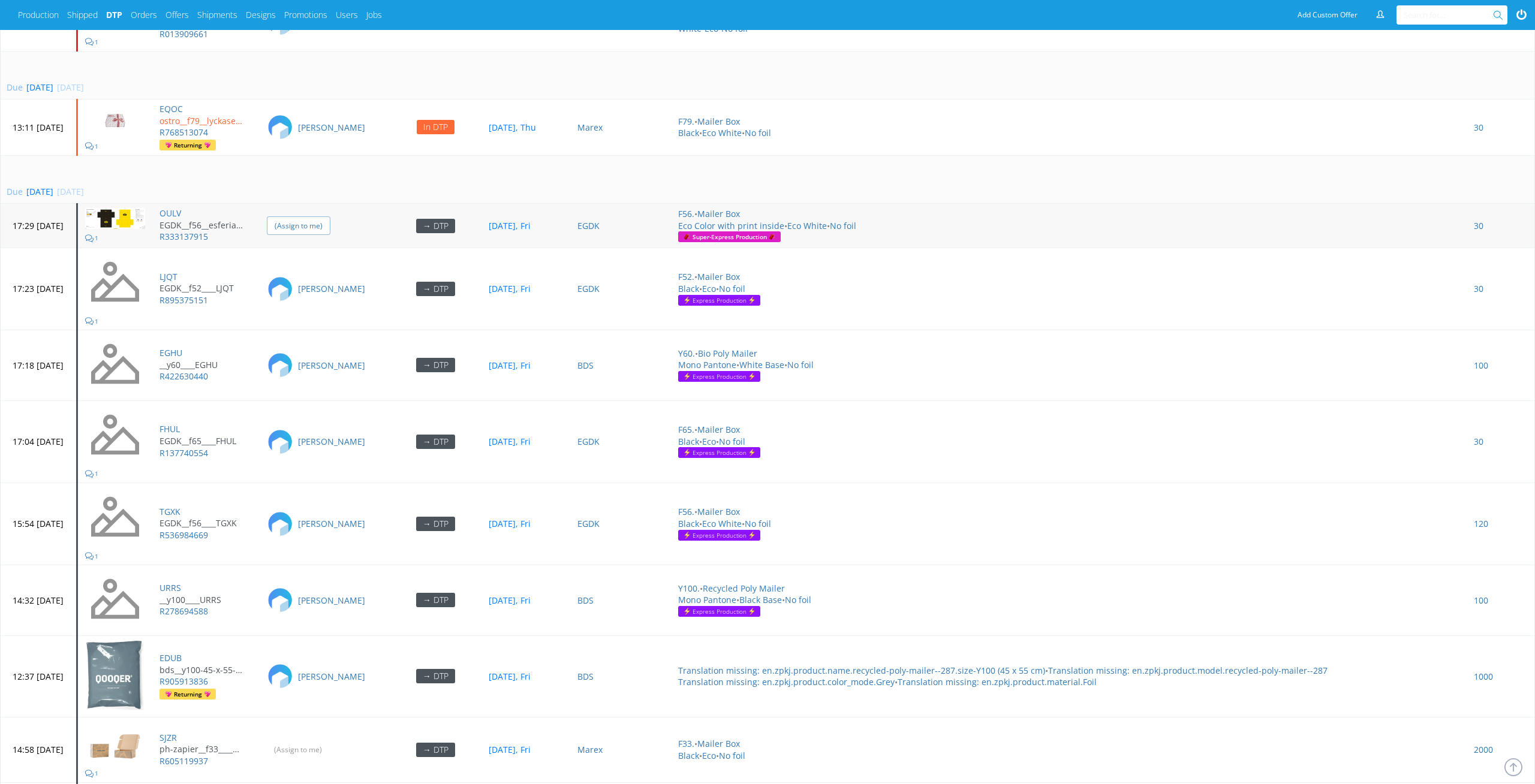
click at [330, 217] on input "(Assign to me)" at bounding box center [299, 226] width 64 height 18
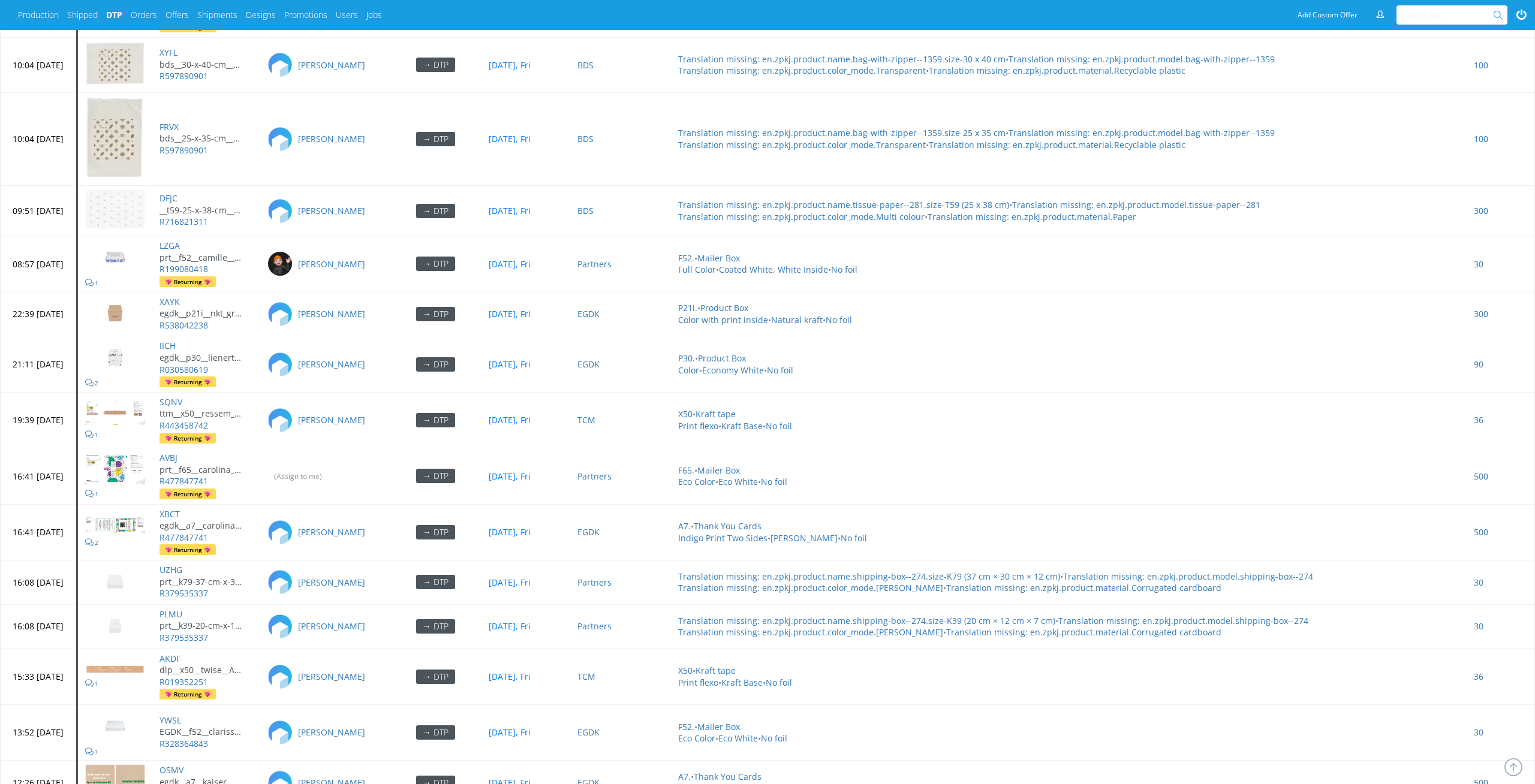
scroll to position [4418, 0]
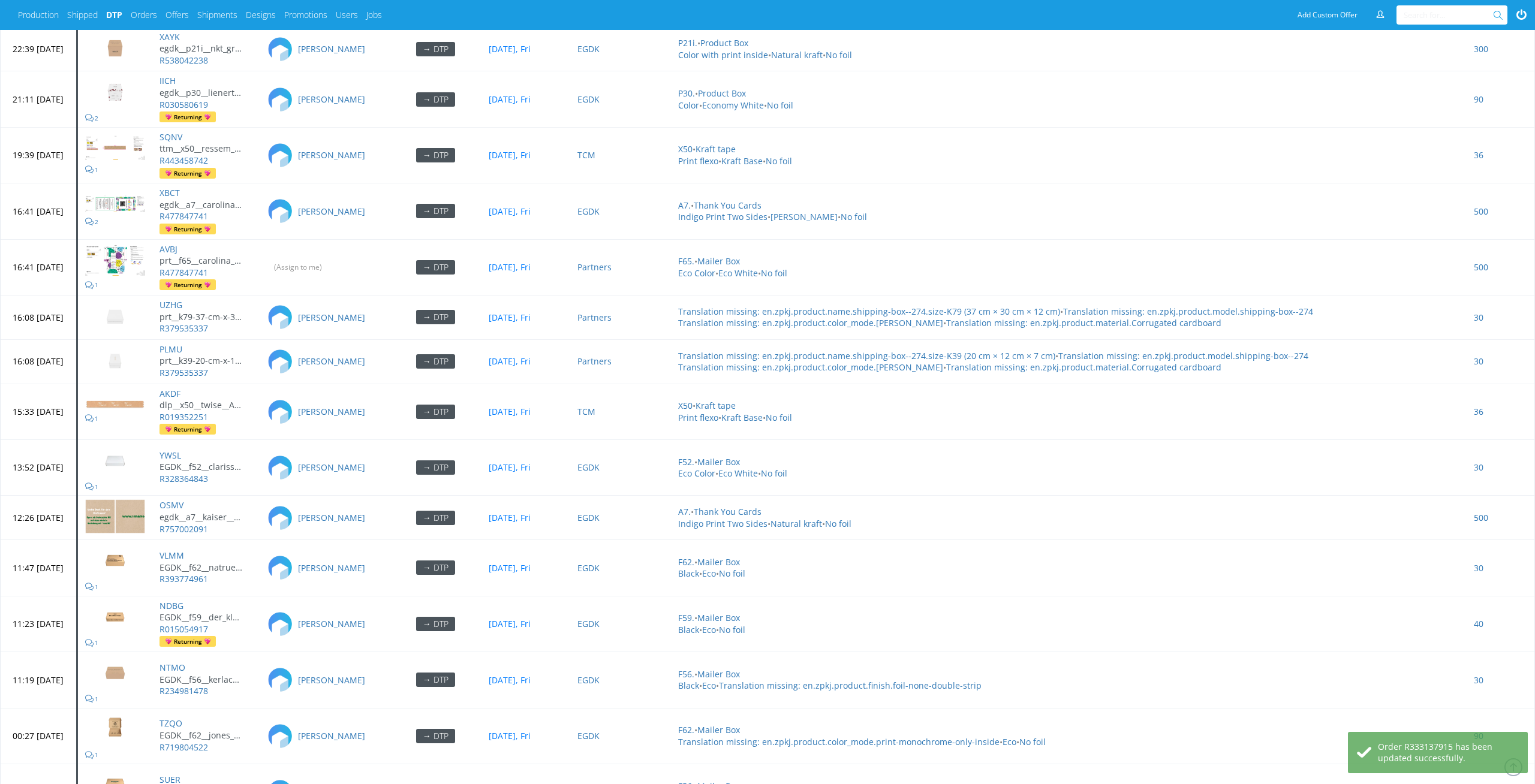
scroll to position [5060, 0]
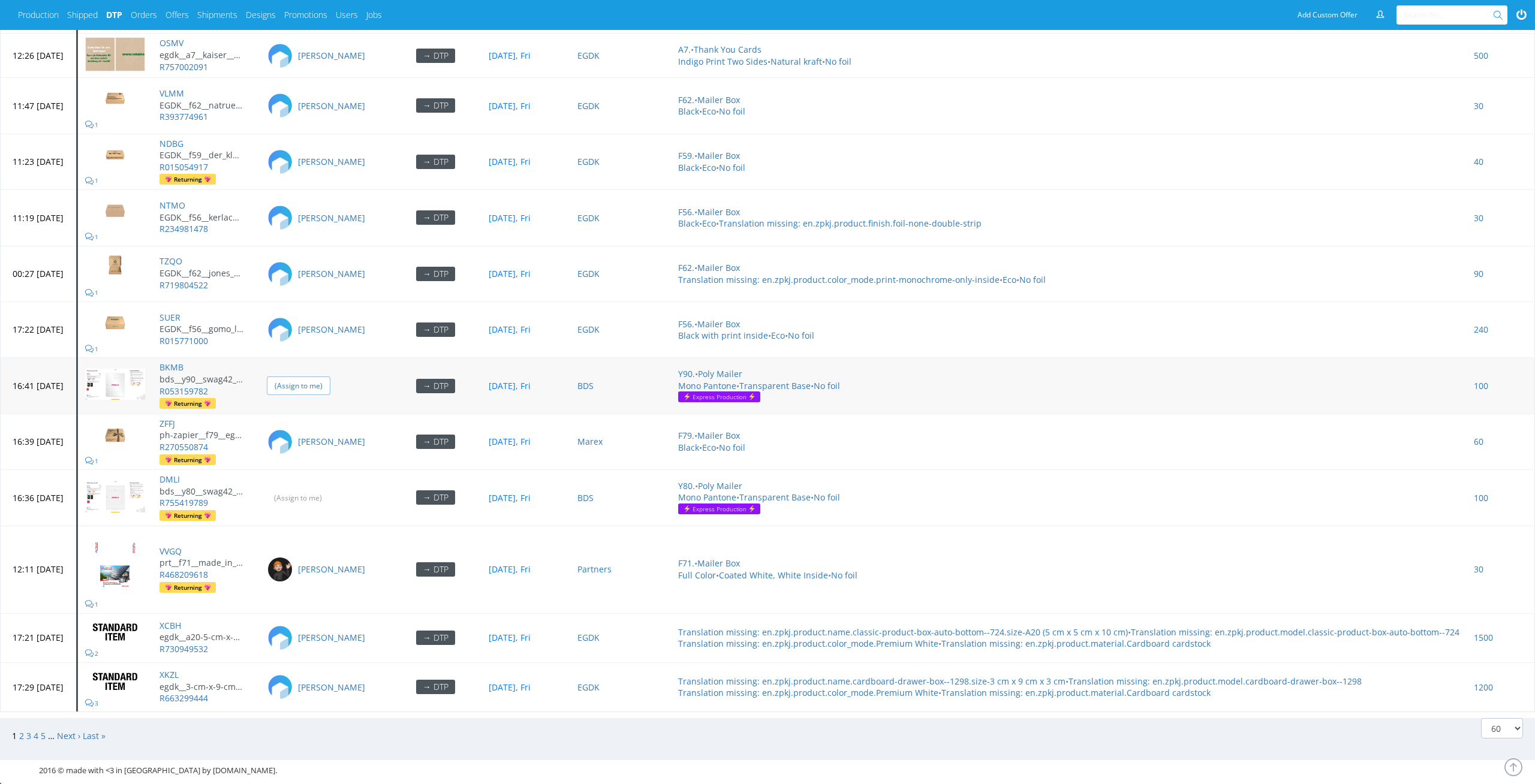
click at [330, 385] on input "(Assign to me)" at bounding box center [299, 386] width 64 height 18
click at [330, 488] on input "(Assign to me)" at bounding box center [299, 498] width 64 height 18
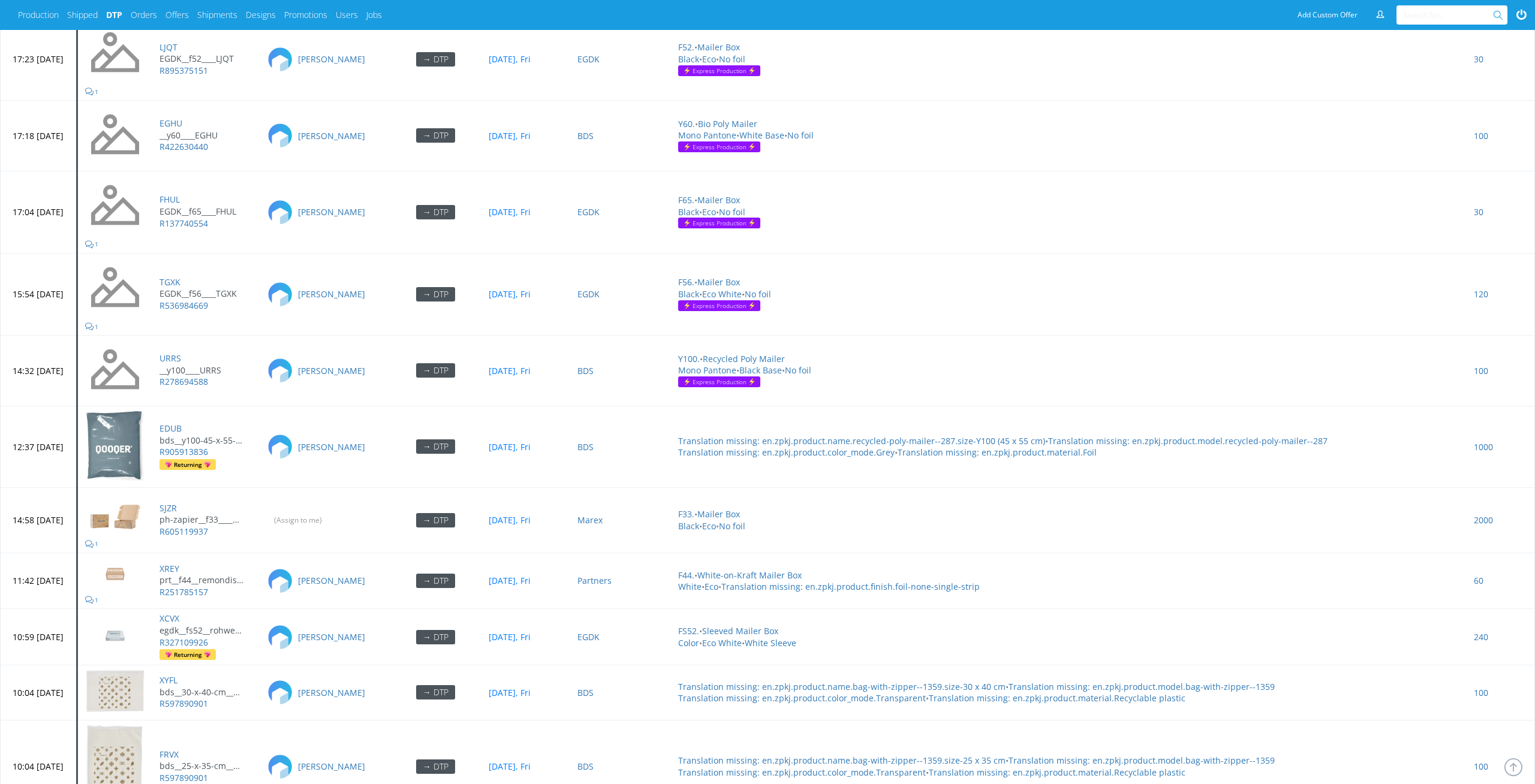
scroll to position [3628, 0]
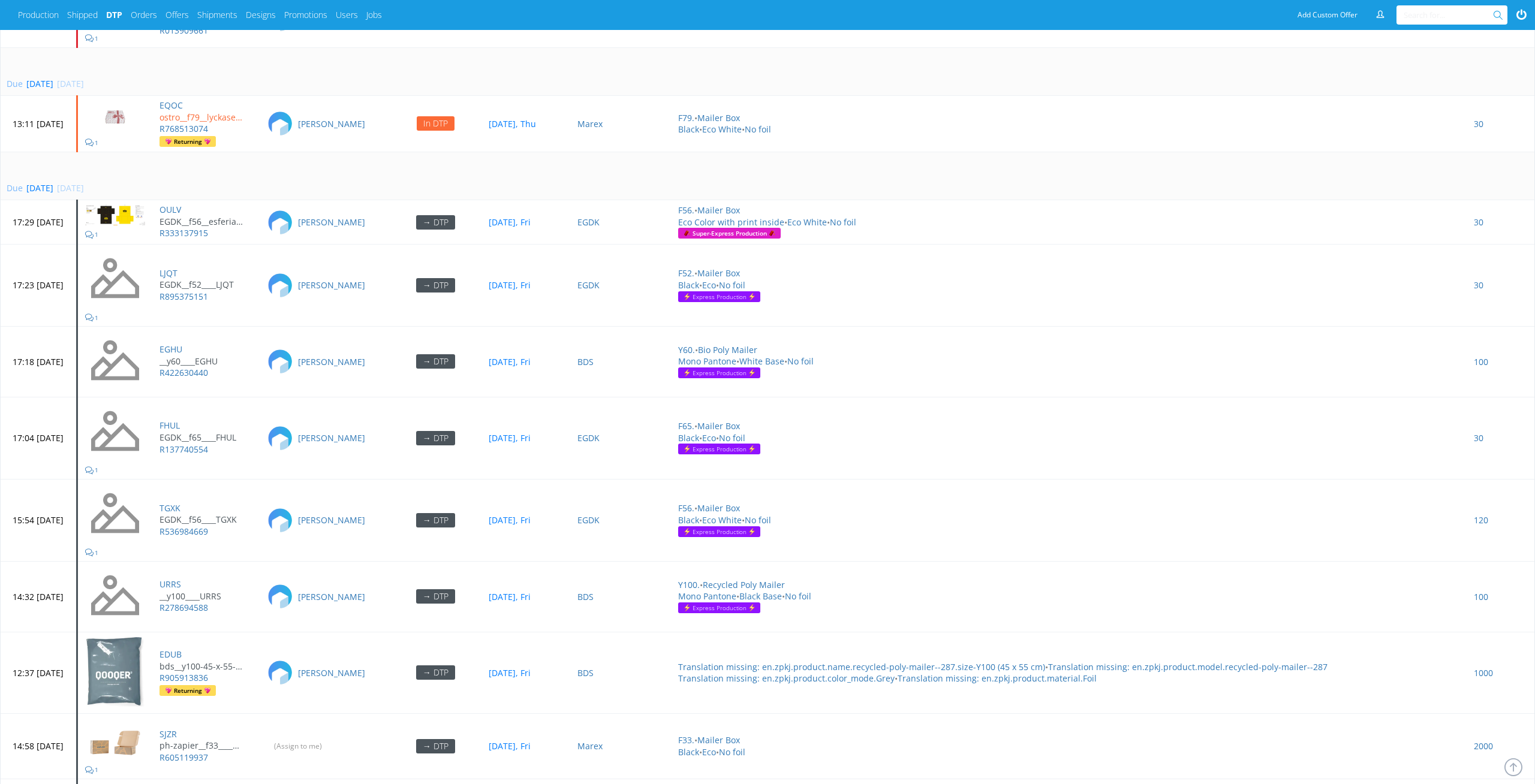
scroll to position [5060, 0]
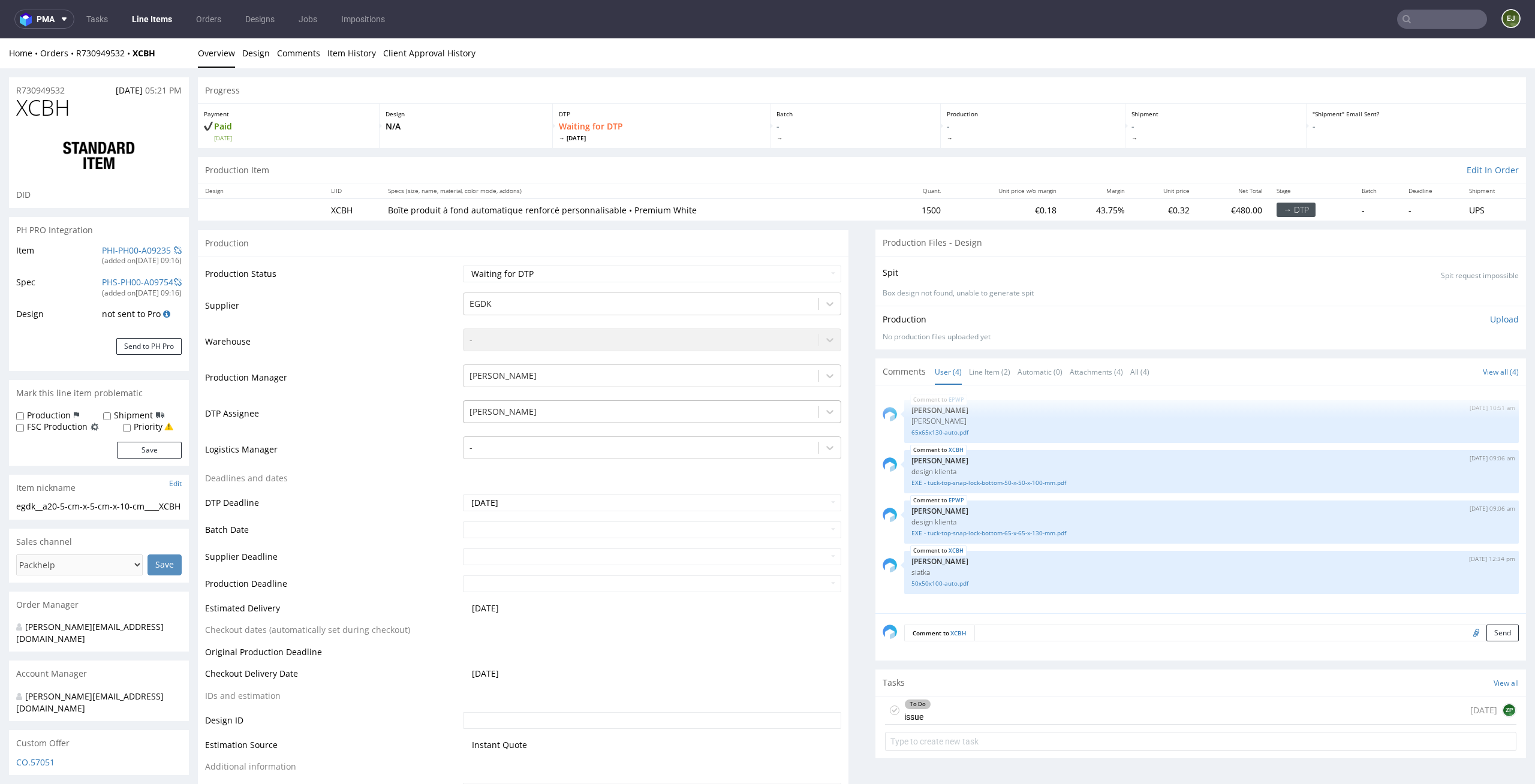
click at [765, 417] on div at bounding box center [641, 411] width 344 height 14
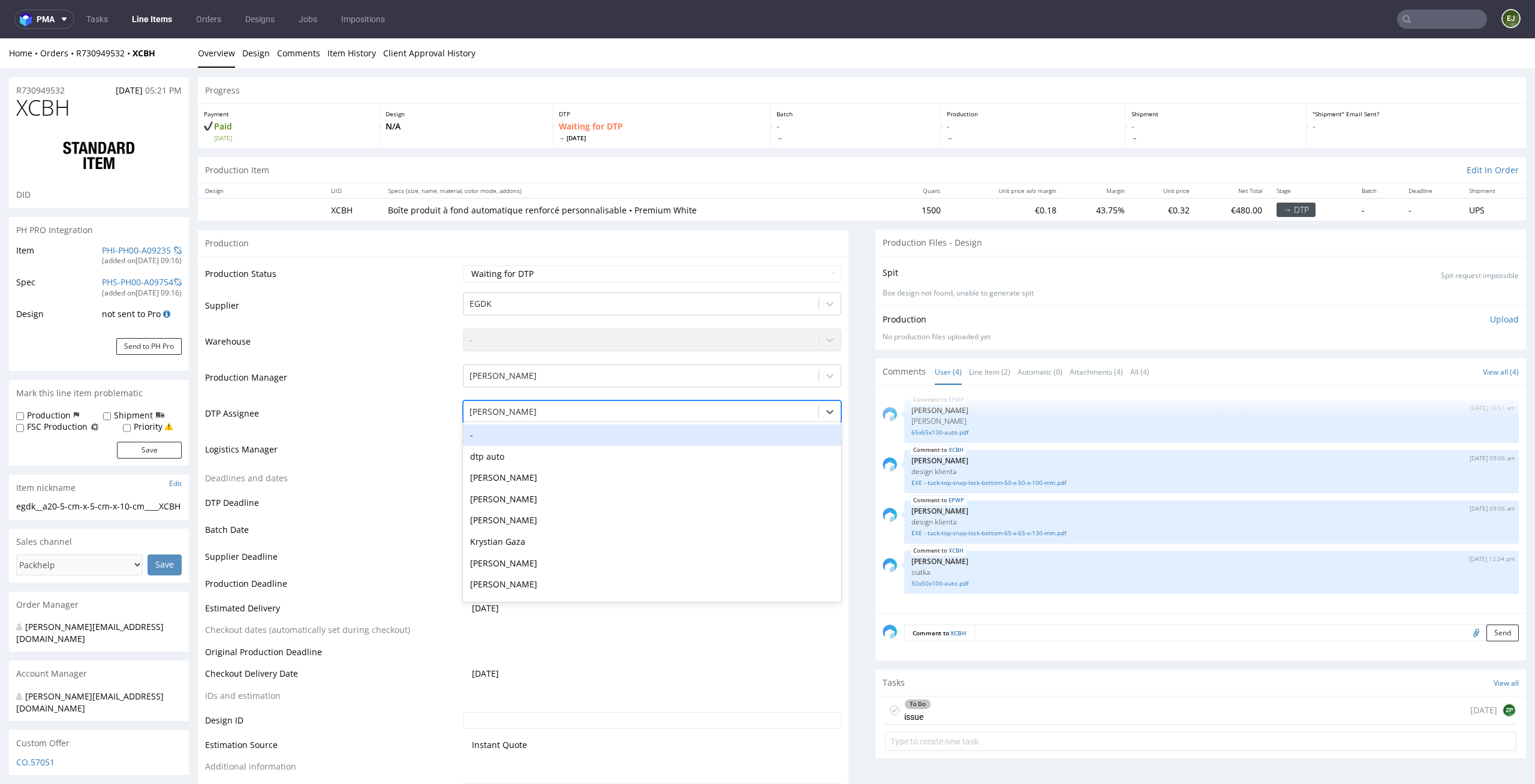
click at [797, 430] on div "-" at bounding box center [652, 435] width 379 height 21
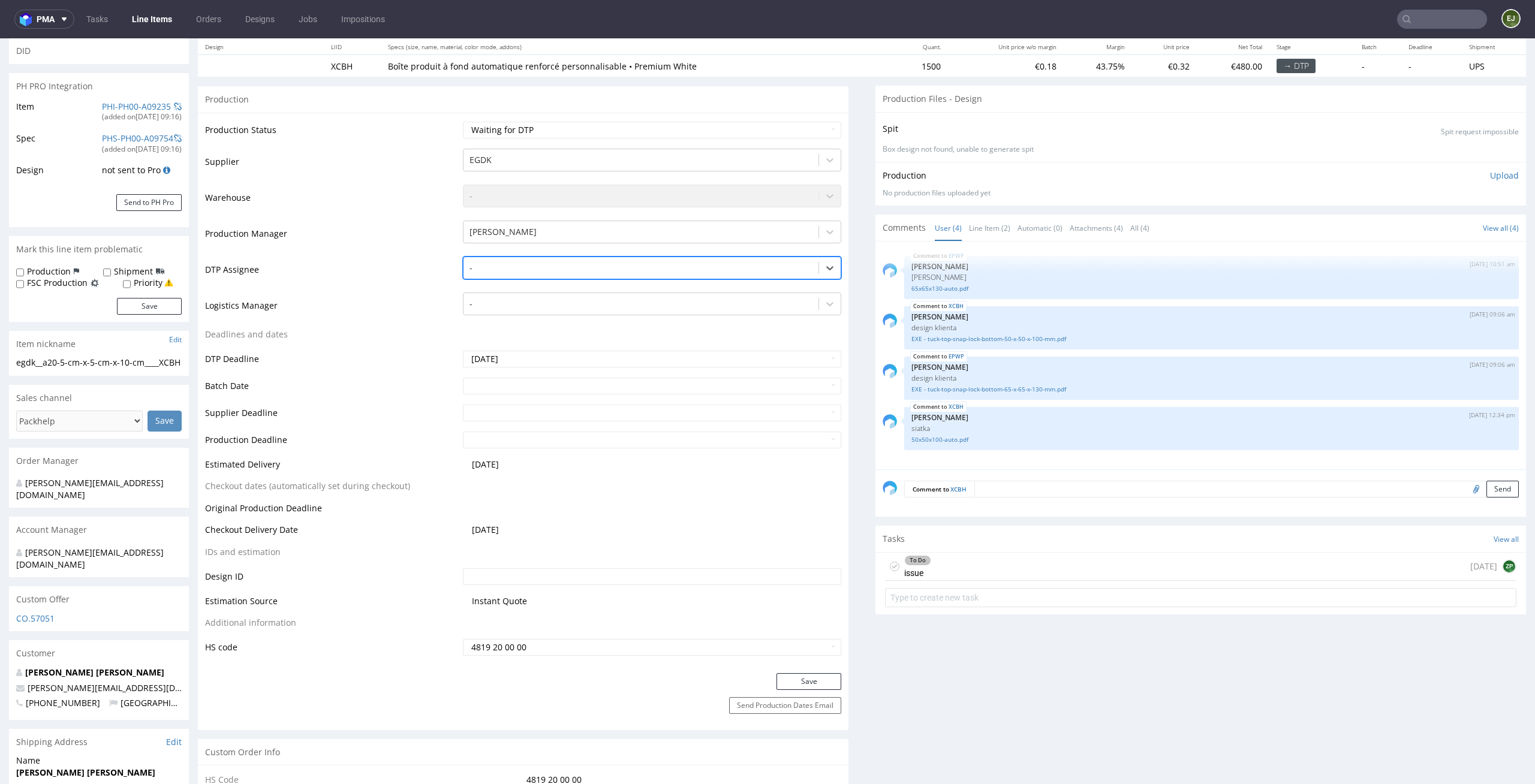
scroll to position [167, 0]
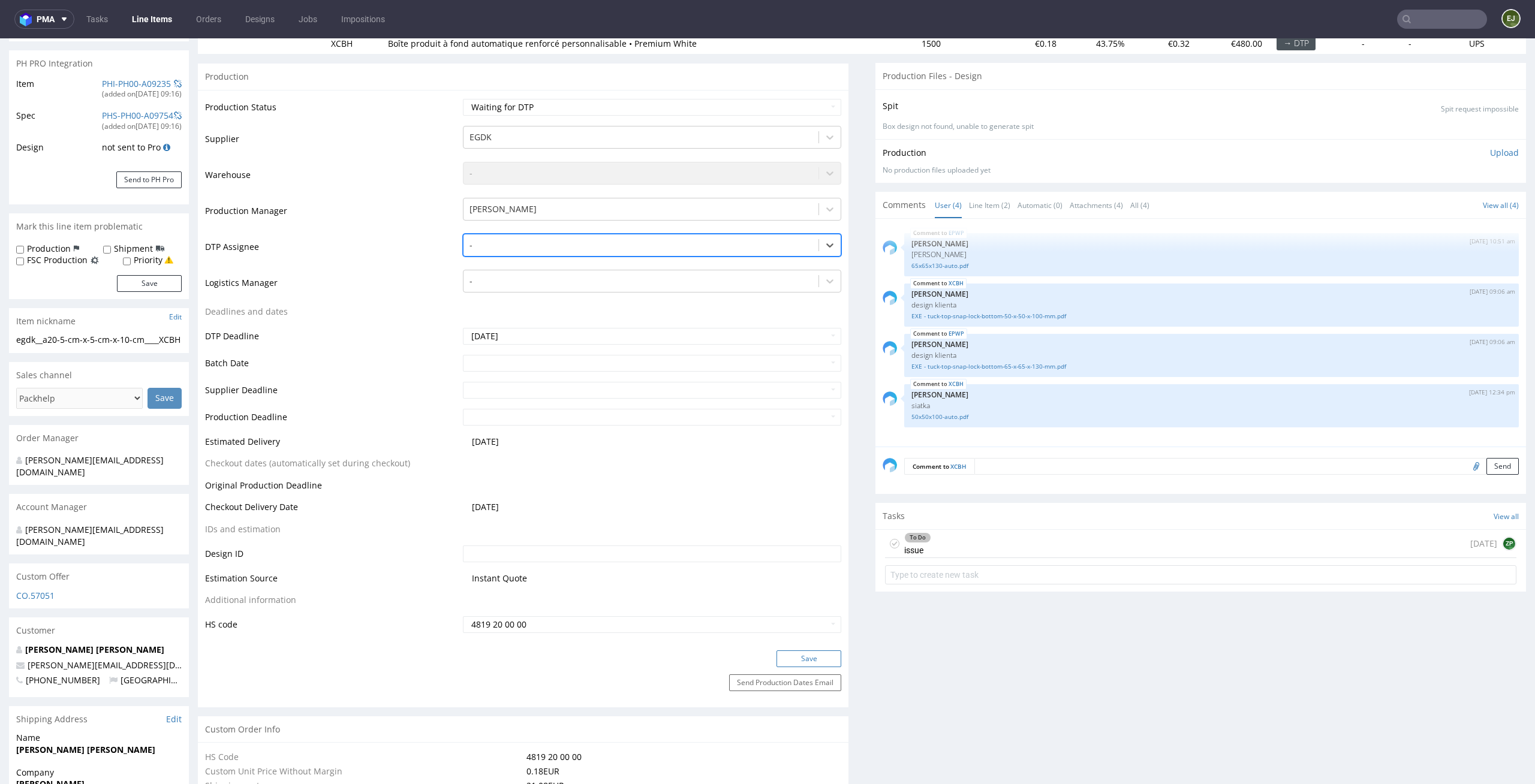
click at [822, 655] on button "Save" at bounding box center [809, 658] width 65 height 17
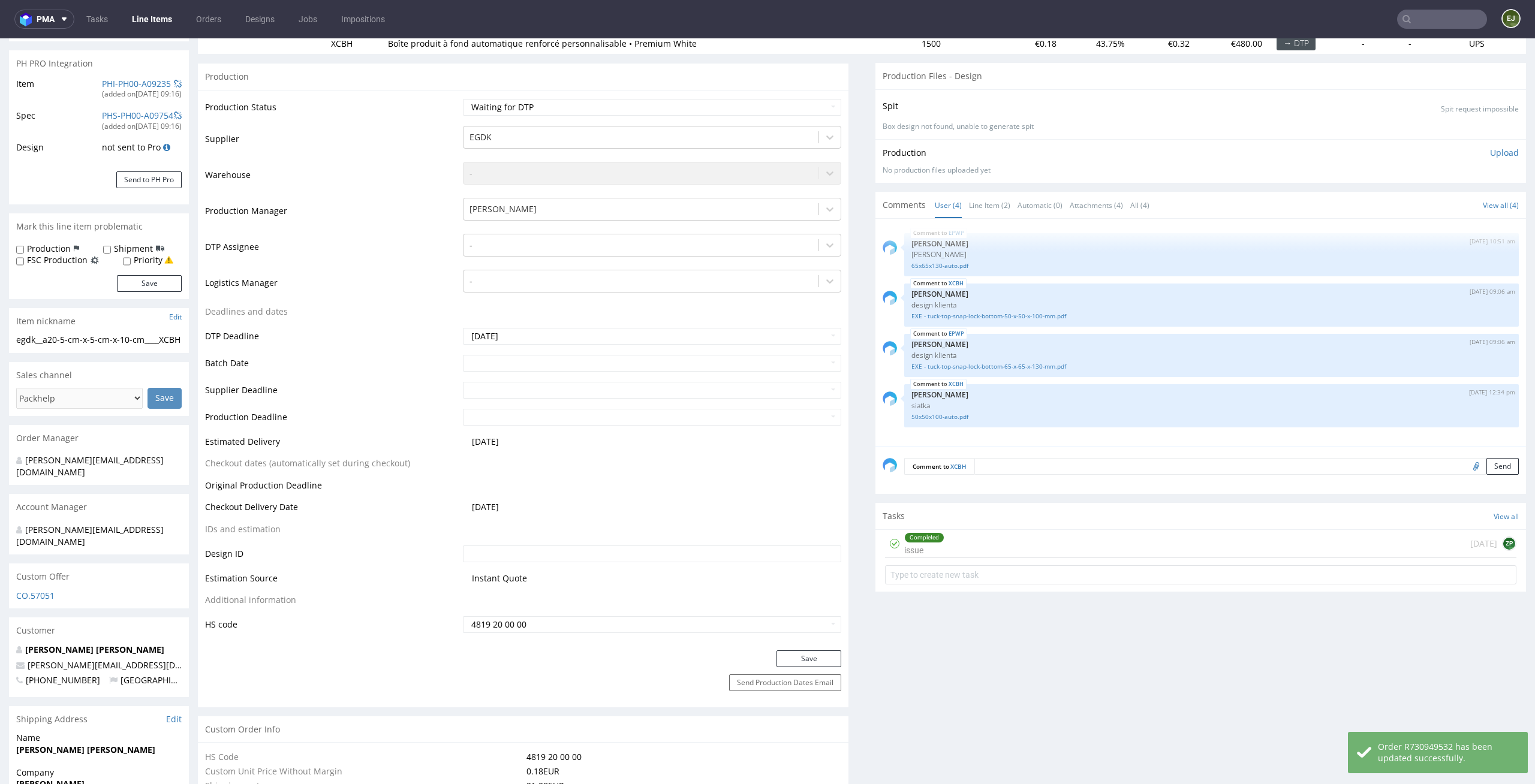
click at [890, 543] on icon at bounding box center [895, 544] width 10 height 10
click at [953, 543] on div "To Do issue [DATE] ZP" at bounding box center [1201, 544] width 632 height 28
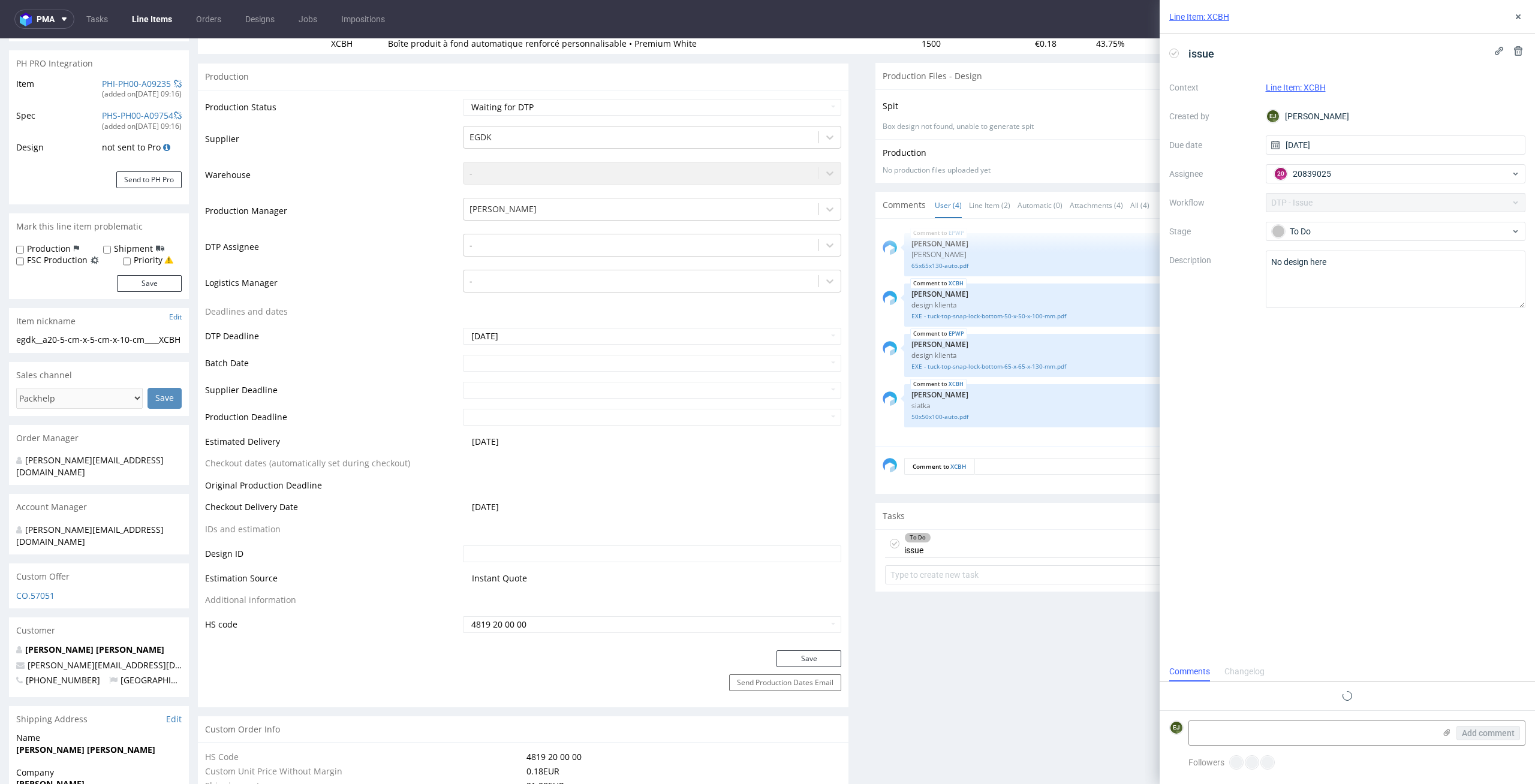
scroll to position [10, 0]
click at [1520, 15] on icon at bounding box center [1518, 17] width 10 height 10
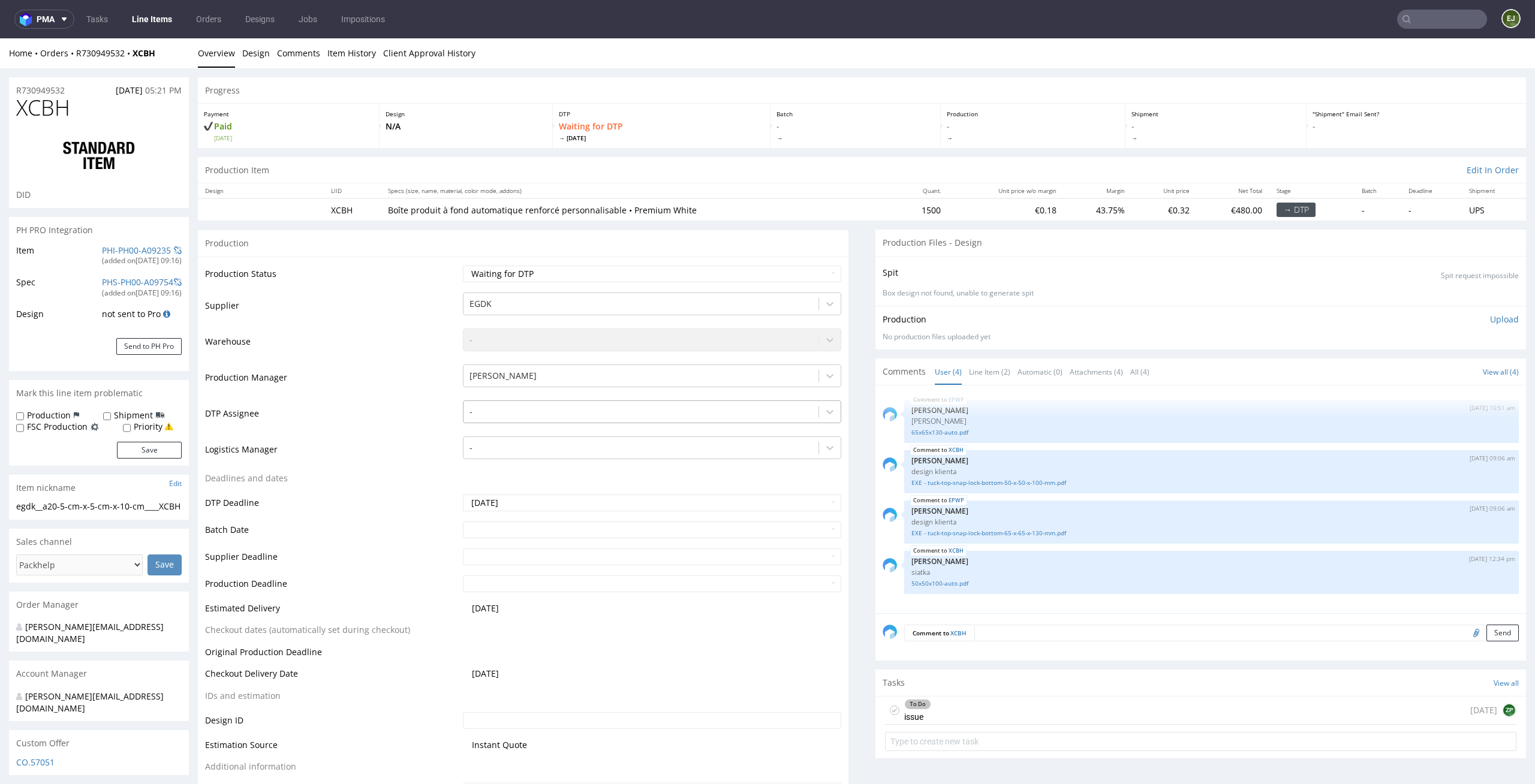
click at [779, 418] on div at bounding box center [641, 411] width 344 height 14
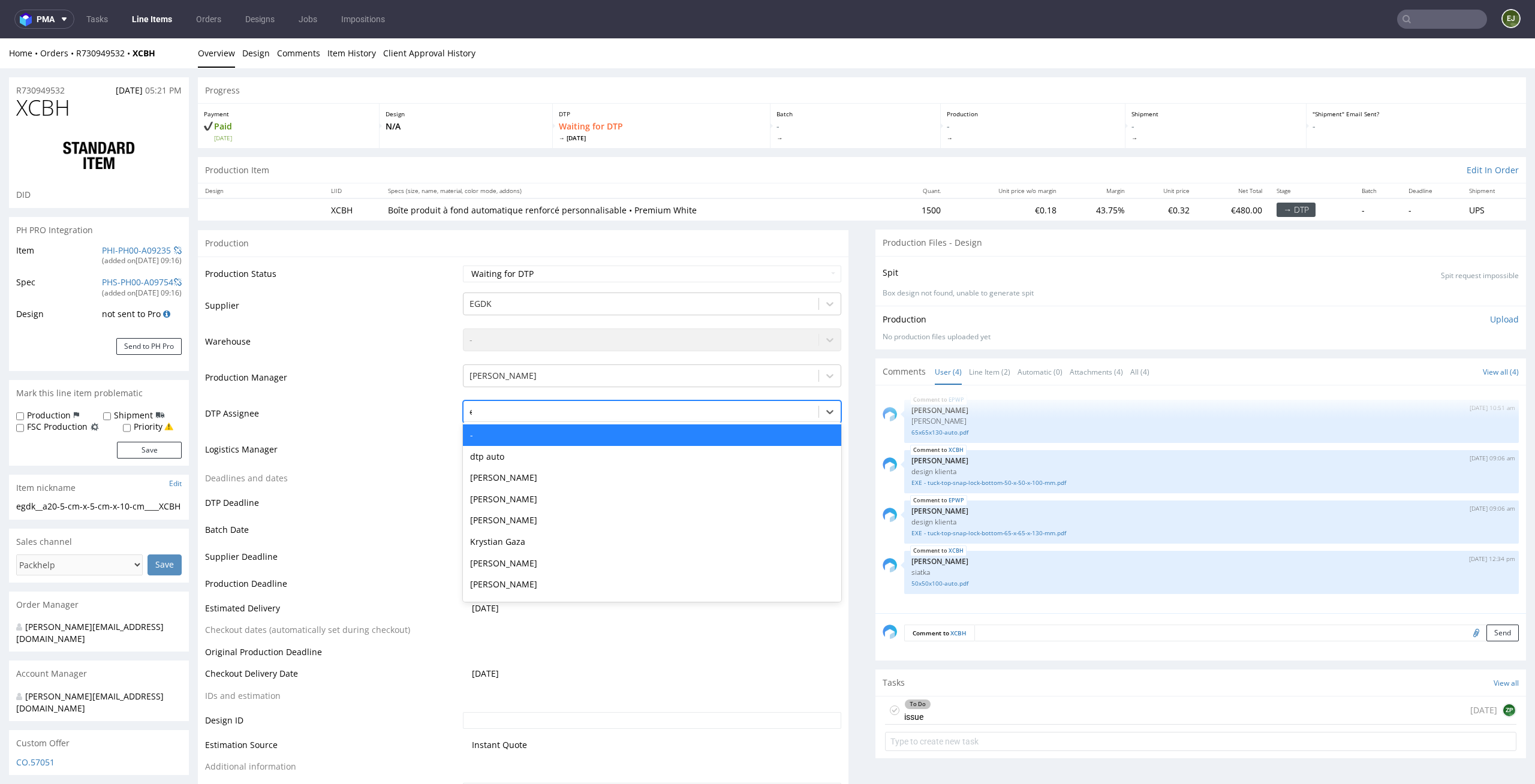
type input "el"
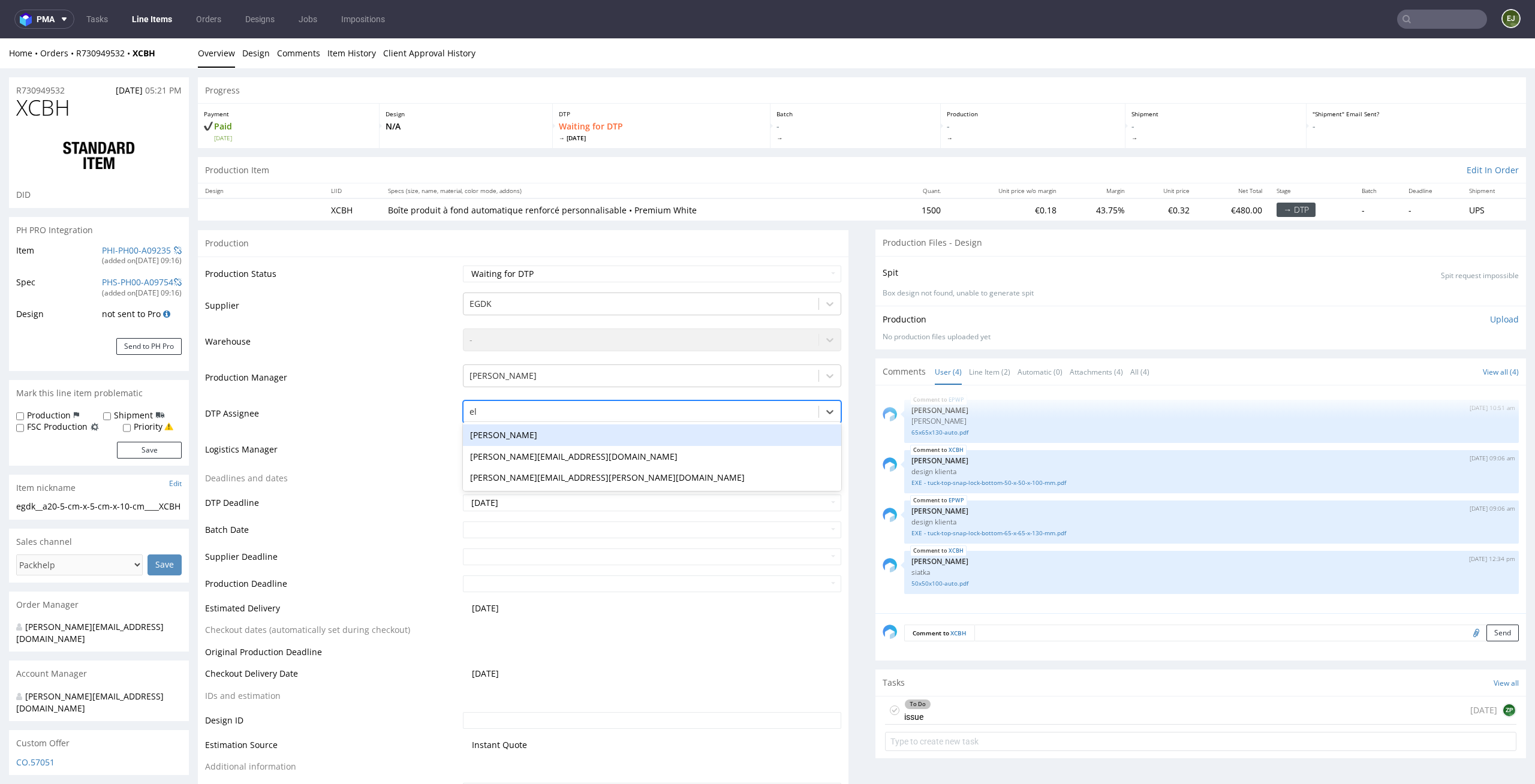
click at [733, 429] on div "[PERSON_NAME]" at bounding box center [652, 435] width 379 height 21
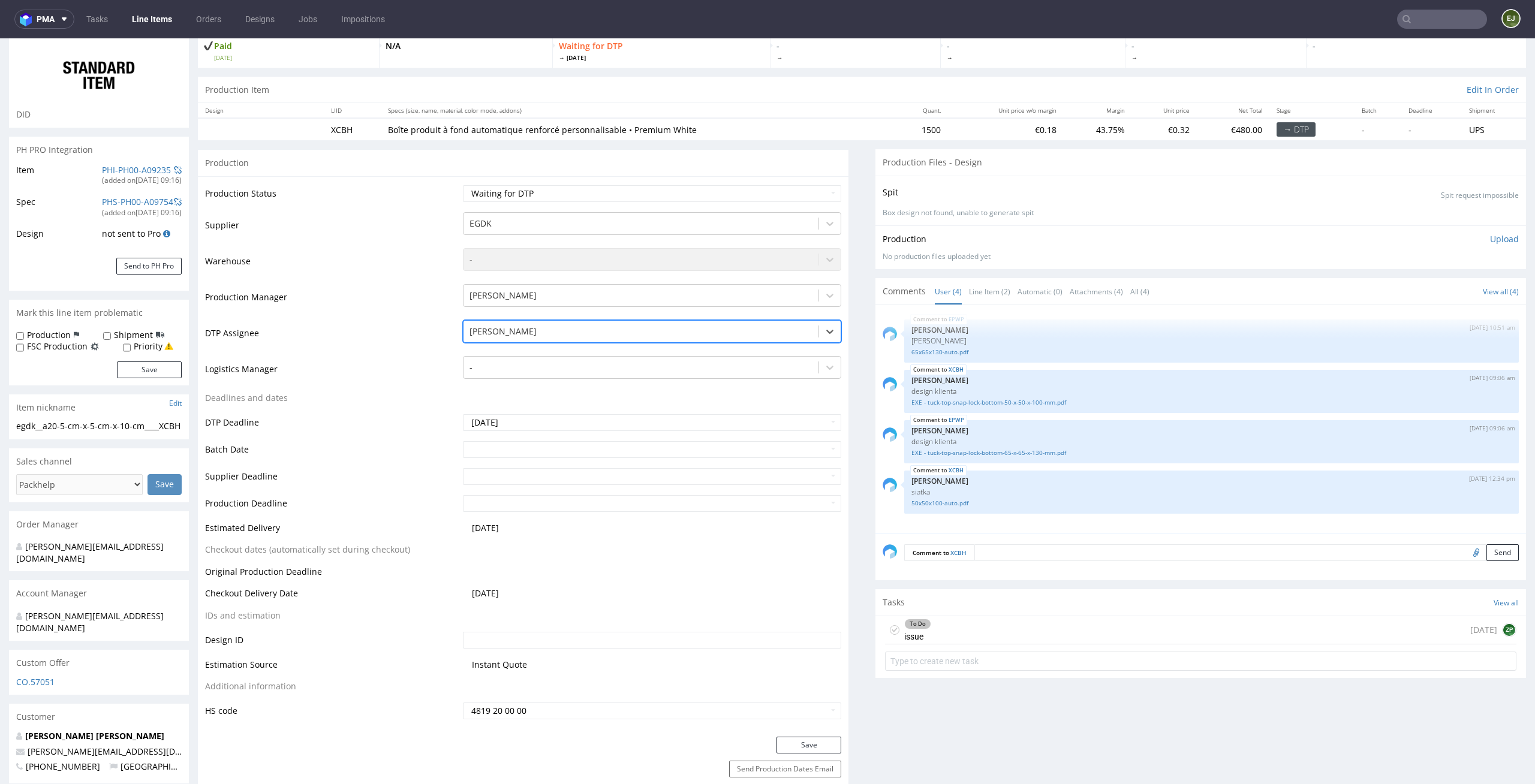
scroll to position [144, 0]
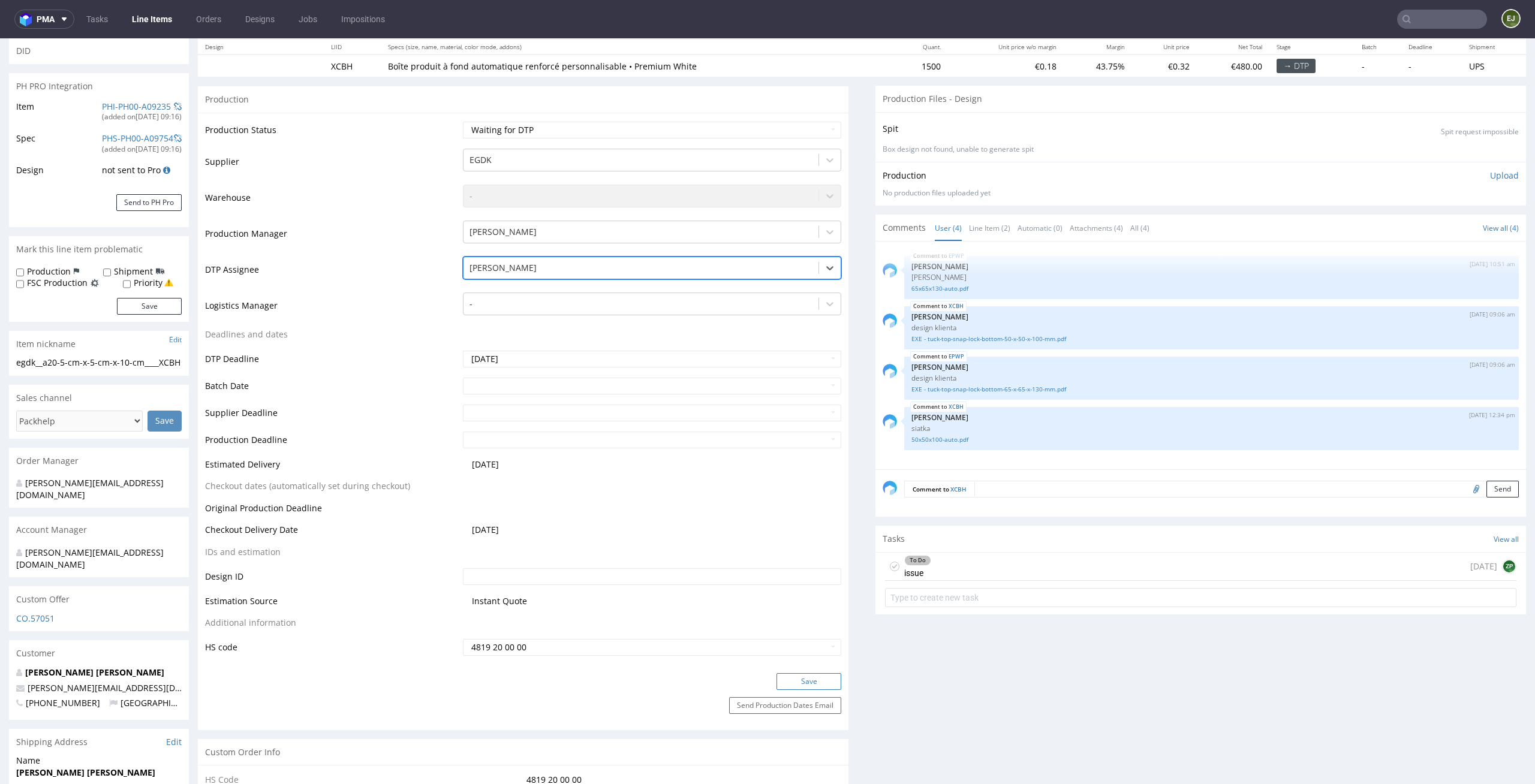
click at [804, 677] on button "Save" at bounding box center [809, 681] width 65 height 17
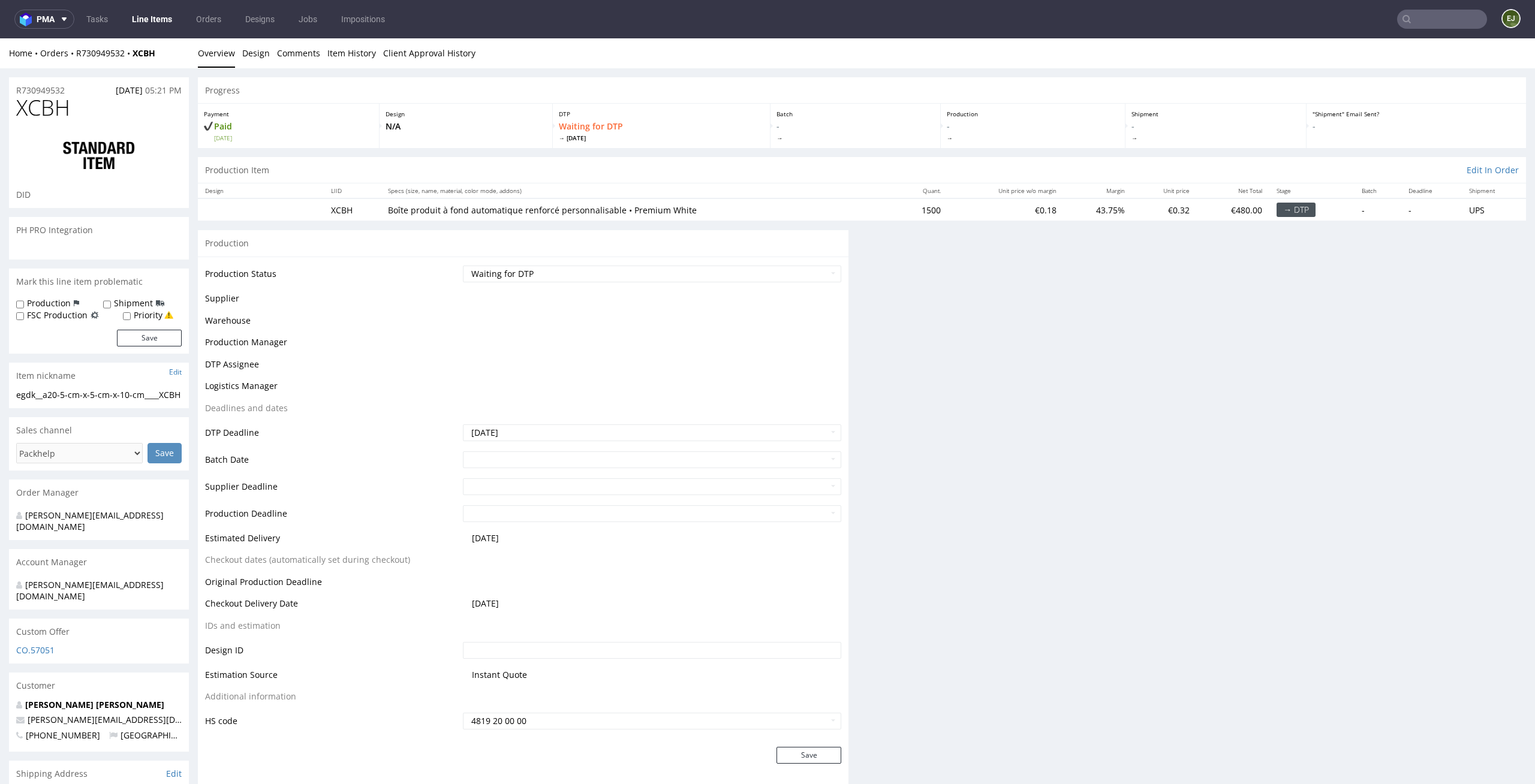
scroll to position [0, 0]
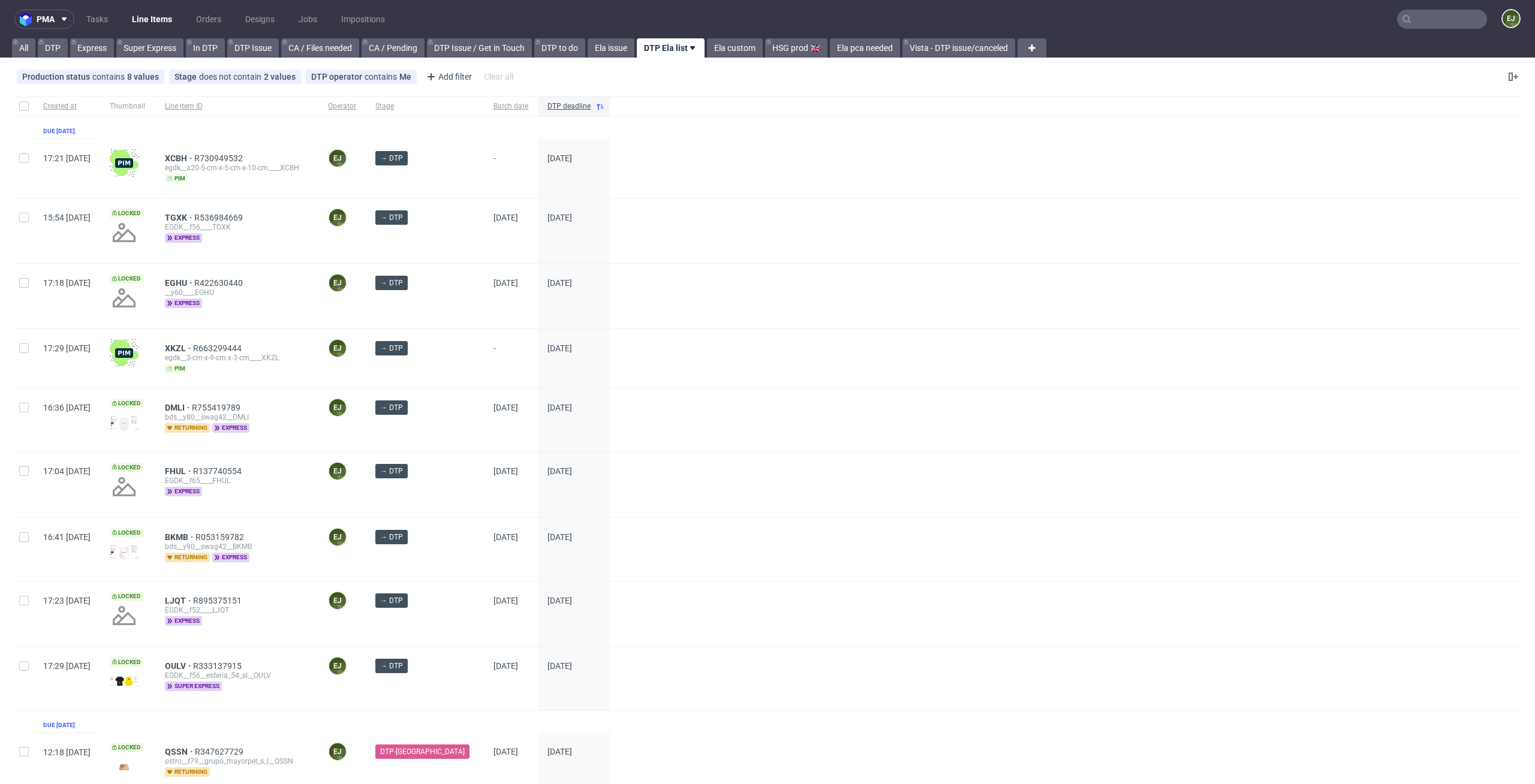
click at [145, 20] on link "Line Items" at bounding box center [152, 19] width 55 height 19
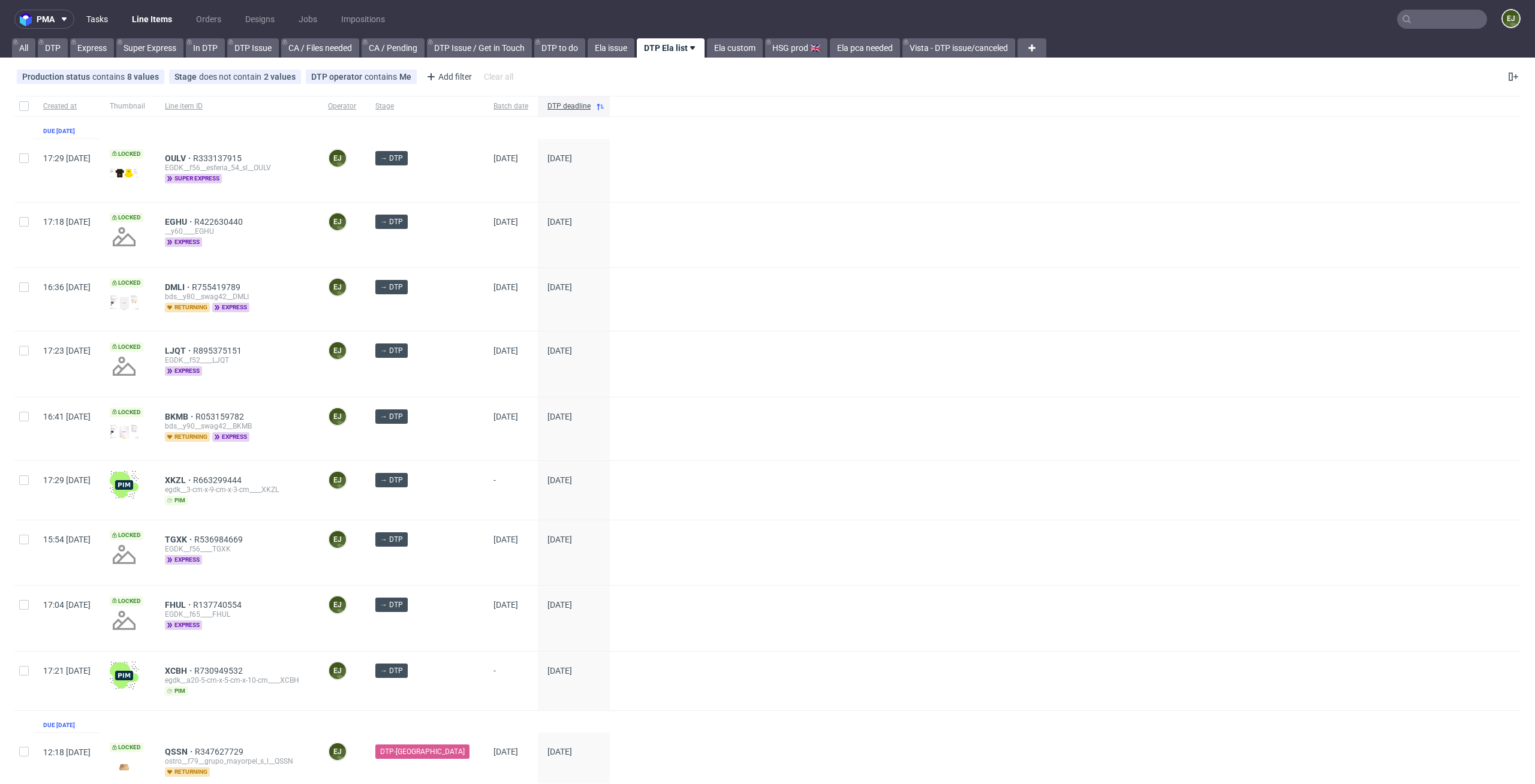
click at [95, 15] on link "Tasks" at bounding box center [97, 19] width 36 height 19
